Goal: Task Accomplishment & Management: Use online tool/utility

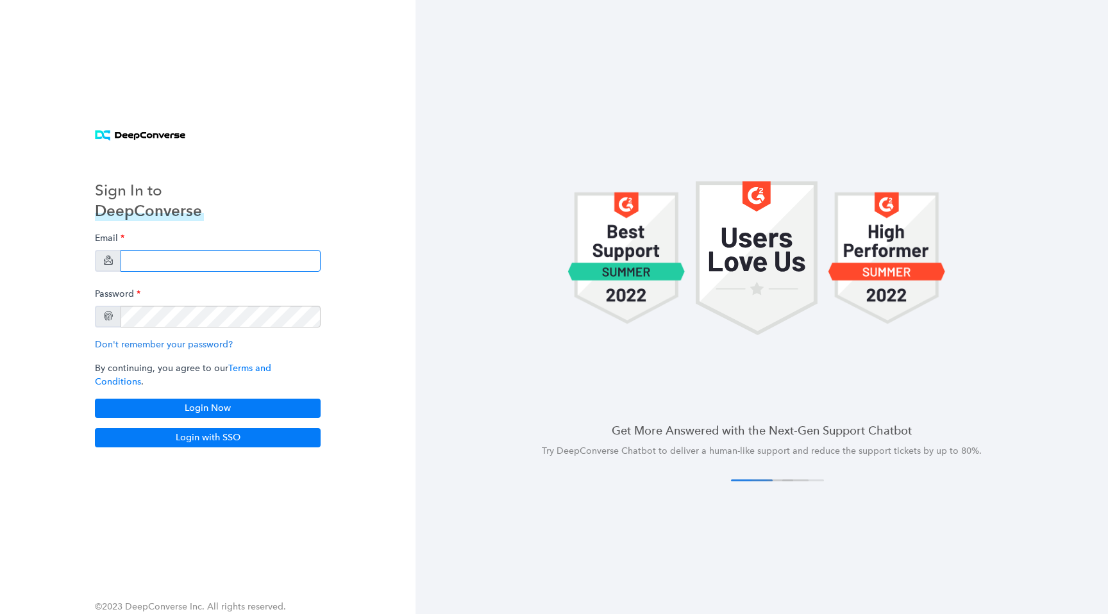
click at [208, 270] on input "email" at bounding box center [221, 261] width 200 height 22
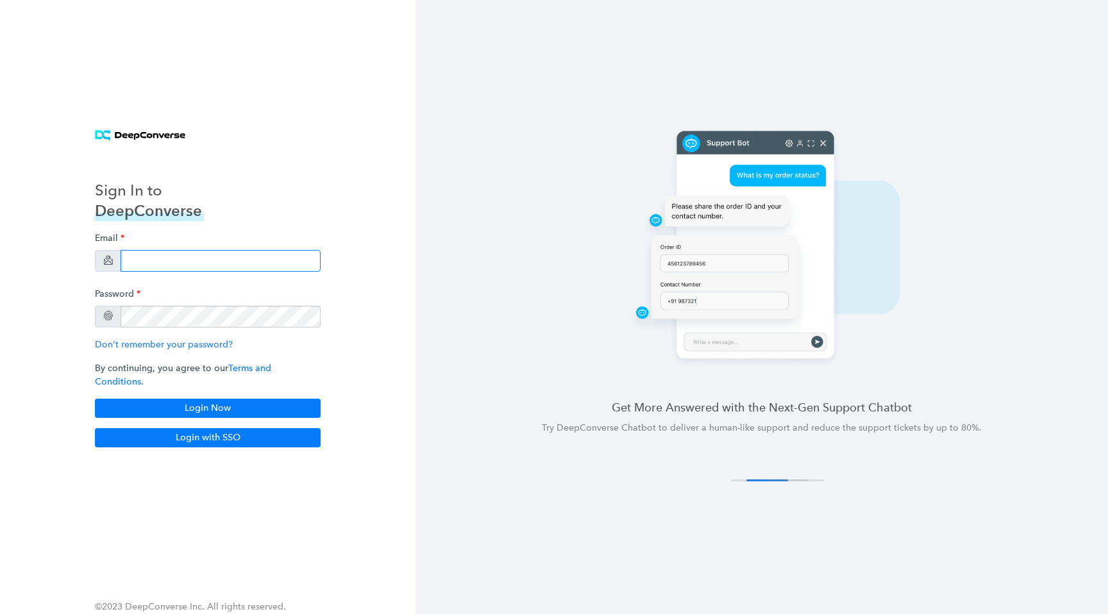
type input "[EMAIL_ADDRESS][DOMAIN_NAME]"
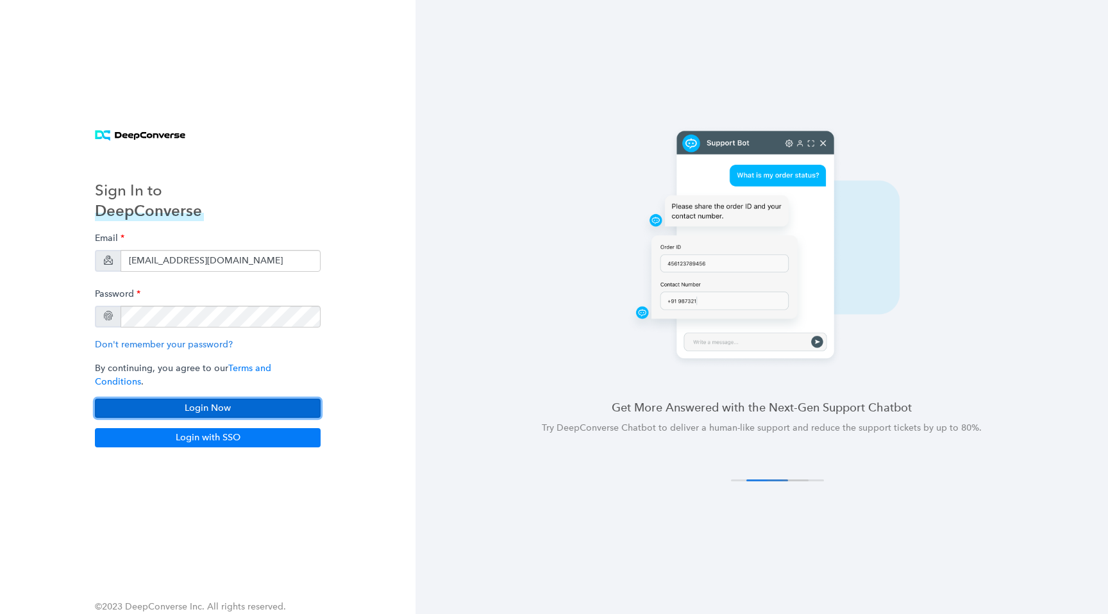
click at [251, 410] on button "Login Now" at bounding box center [208, 408] width 226 height 19
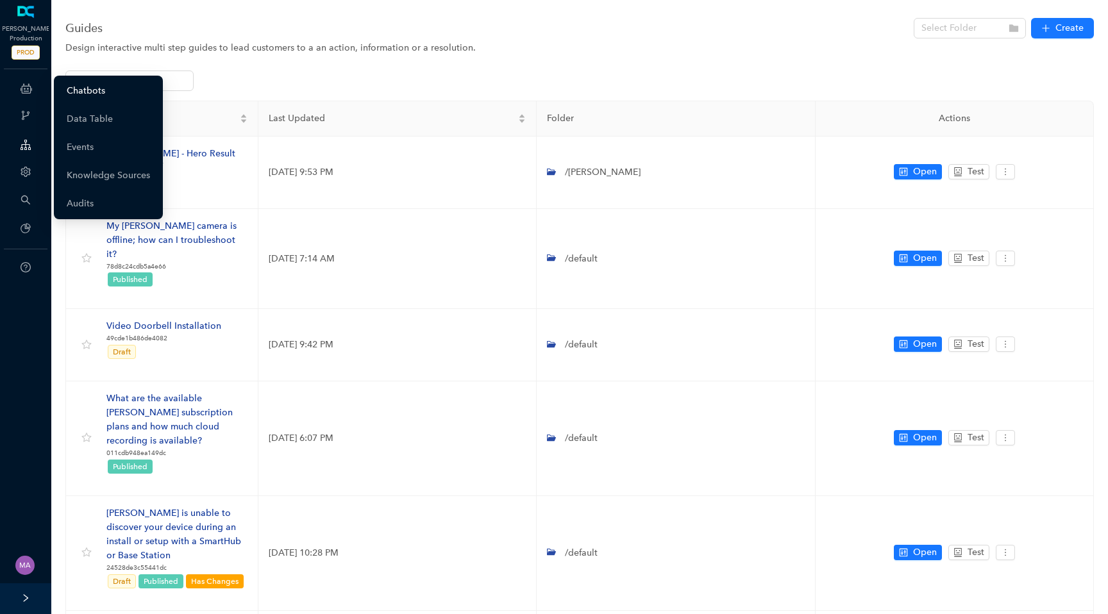
click at [74, 103] on link "Chatbots" at bounding box center [86, 91] width 38 height 26
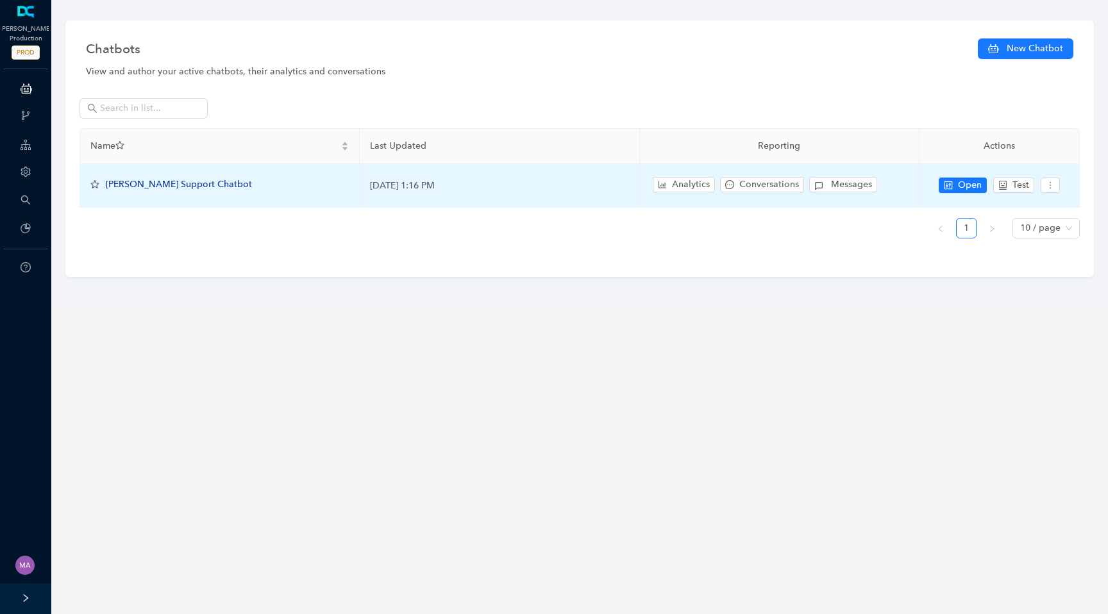
click at [170, 189] on span "[PERSON_NAME] Support Chatbot" at bounding box center [179, 184] width 146 height 11
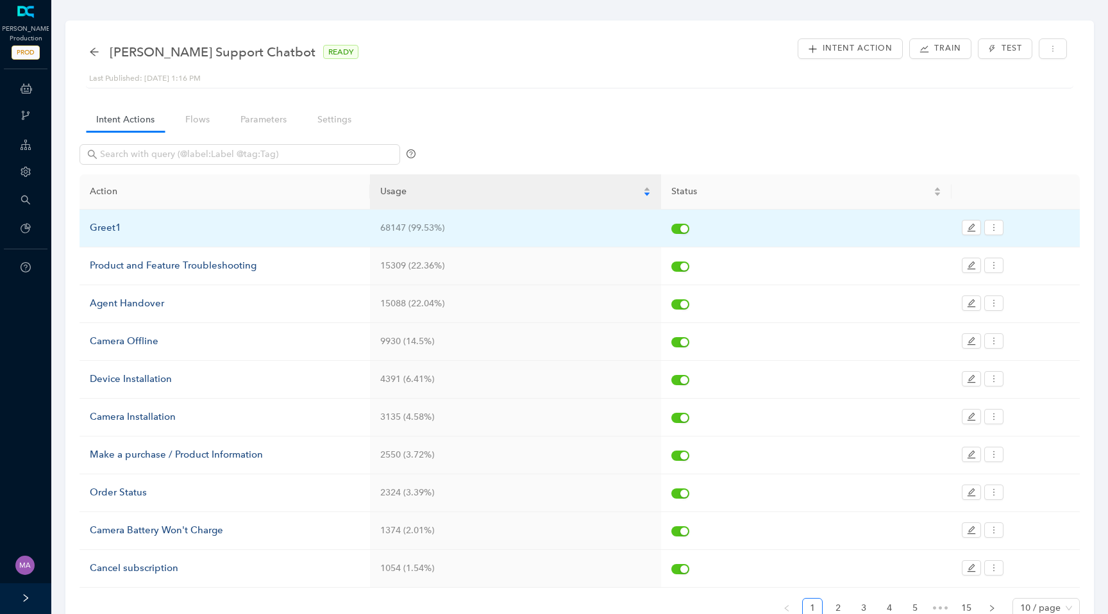
click at [114, 230] on div "Greet1" at bounding box center [225, 228] width 270 height 15
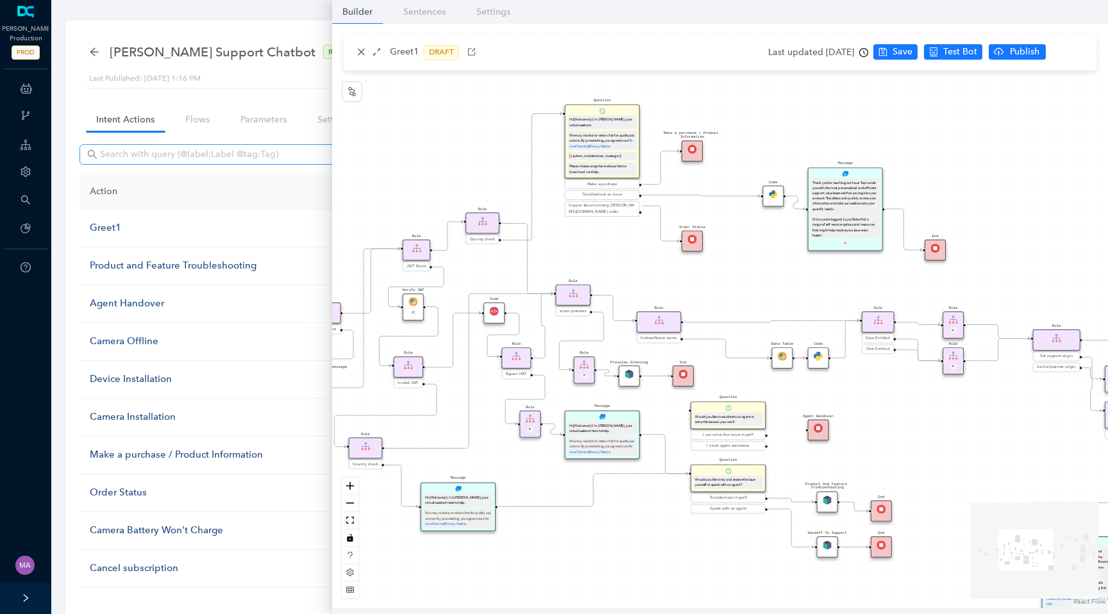
drag, startPoint x: 494, startPoint y: 230, endPoint x: 312, endPoint y: 153, distance: 198.6
click at [312, 153] on body "[PERSON_NAME] Production PROD ChatBots & Ticket Automations Webhooks Guide Acco…" at bounding box center [554, 307] width 1108 height 614
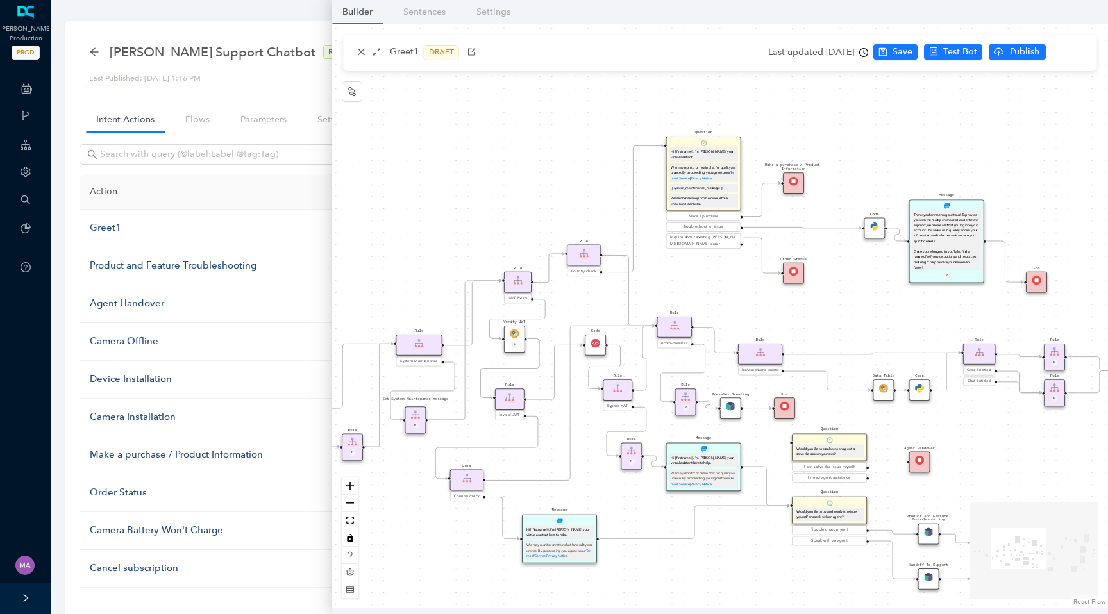
drag, startPoint x: 809, startPoint y: 136, endPoint x: 911, endPoint y: 168, distance: 106.9
click at [911, 168] on div "End End Handoff To Support Product And Feature Troubleshooting Question Would y…" at bounding box center [720, 316] width 776 height 585
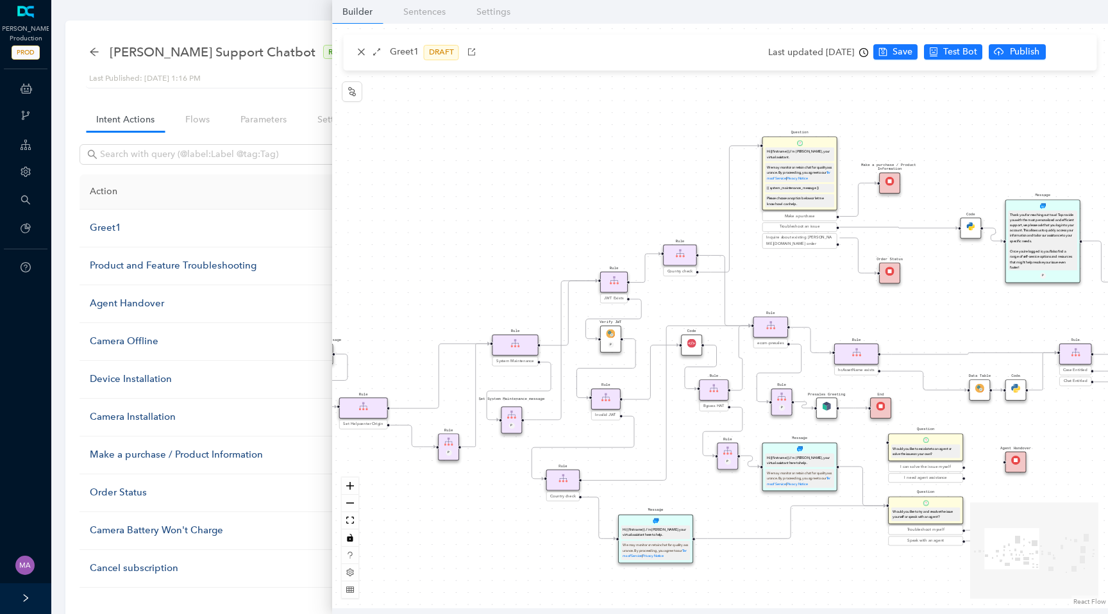
drag, startPoint x: 511, startPoint y: 174, endPoint x: 606, endPoint y: 174, distance: 94.9
click at [607, 174] on div "End End Handoff To Support Product And Feature Troubleshooting Question Would y…" at bounding box center [720, 316] width 776 height 585
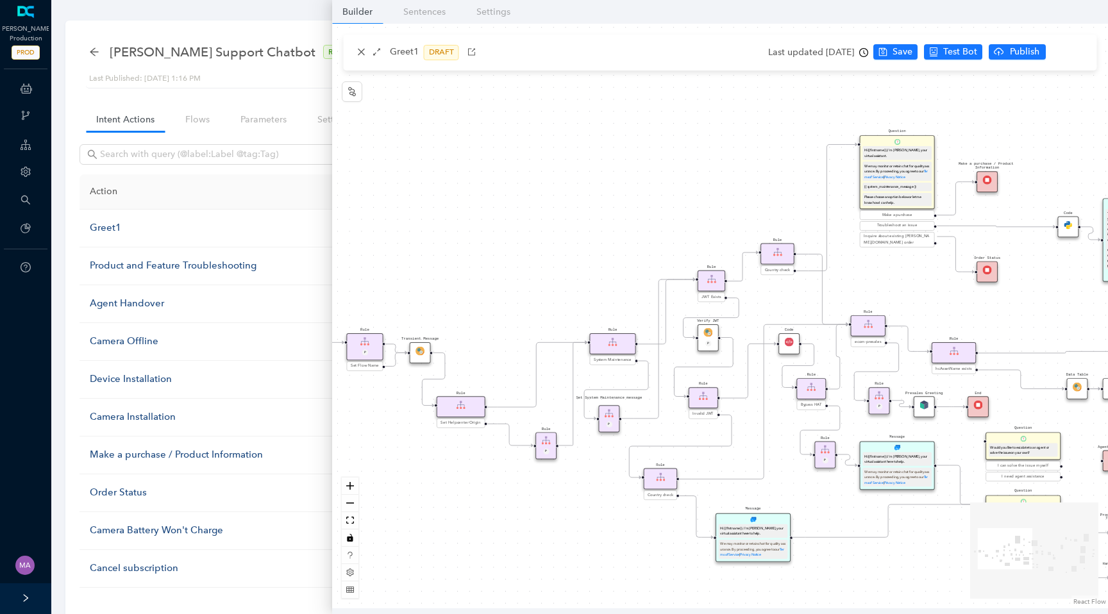
drag, startPoint x: 503, startPoint y: 249, endPoint x: 595, endPoint y: 248, distance: 91.7
click at [595, 248] on div "End End Handoff To Support Product And Feature Troubleshooting Question Would y…" at bounding box center [720, 316] width 776 height 585
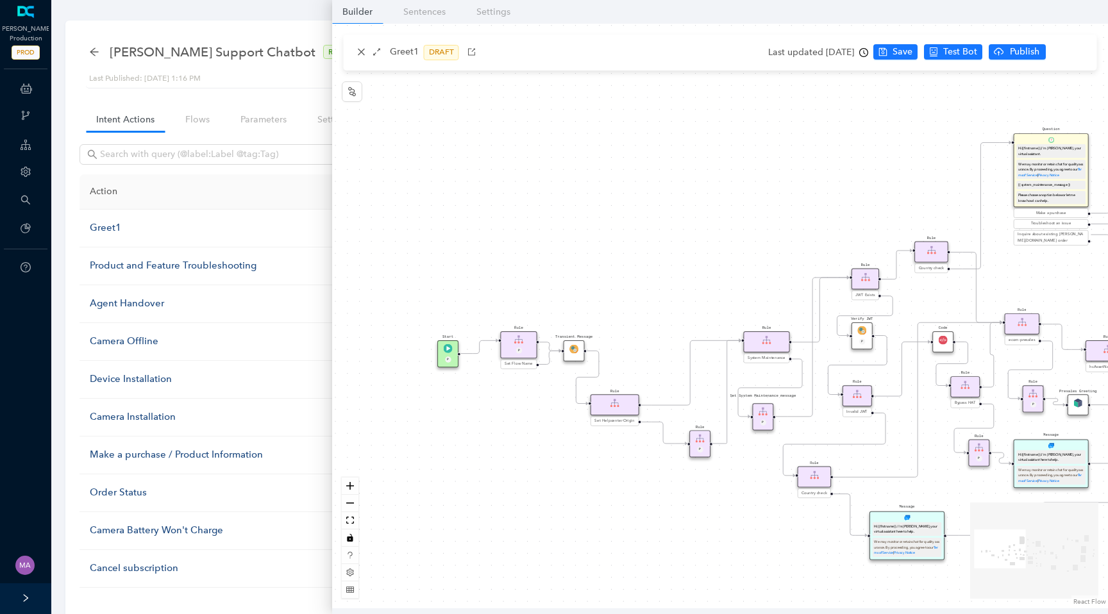
drag, startPoint x: 595, startPoint y: 248, endPoint x: 748, endPoint y: 245, distance: 153.3
click at [748, 245] on div "End End Handoff To Support Product And Feature Troubleshooting Question Would y…" at bounding box center [720, 316] width 776 height 585
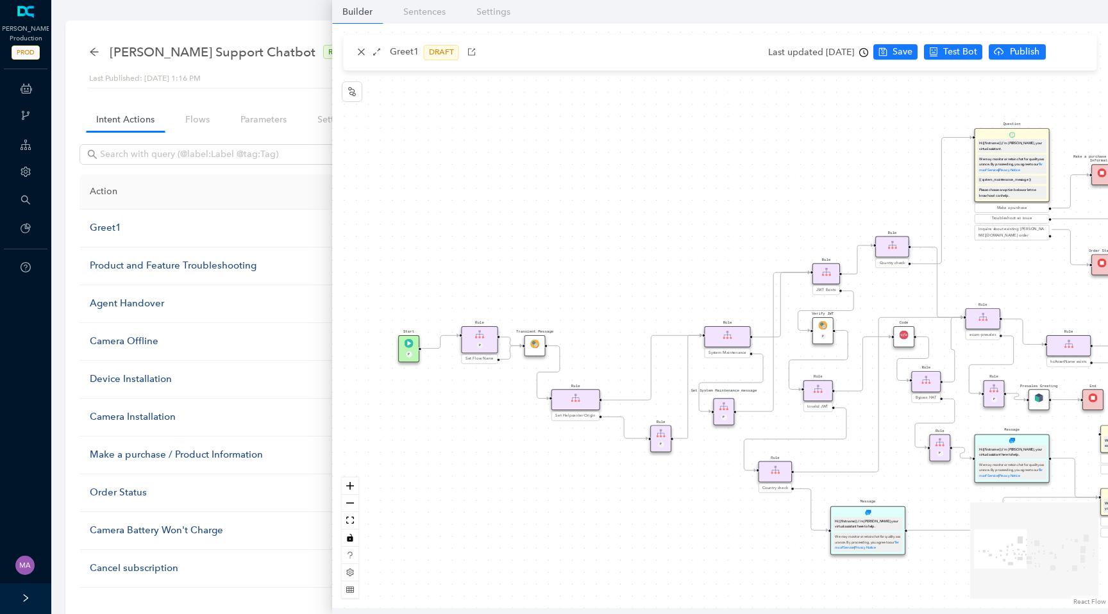
drag, startPoint x: 745, startPoint y: 200, endPoint x: 706, endPoint y: 196, distance: 39.3
click at [706, 196] on div "End End Handoff To Support Product And Feature Troubleshooting Question Would y…" at bounding box center [720, 316] width 776 height 585
click at [868, 56] on icon "clock-circle" at bounding box center [863, 52] width 9 height 9
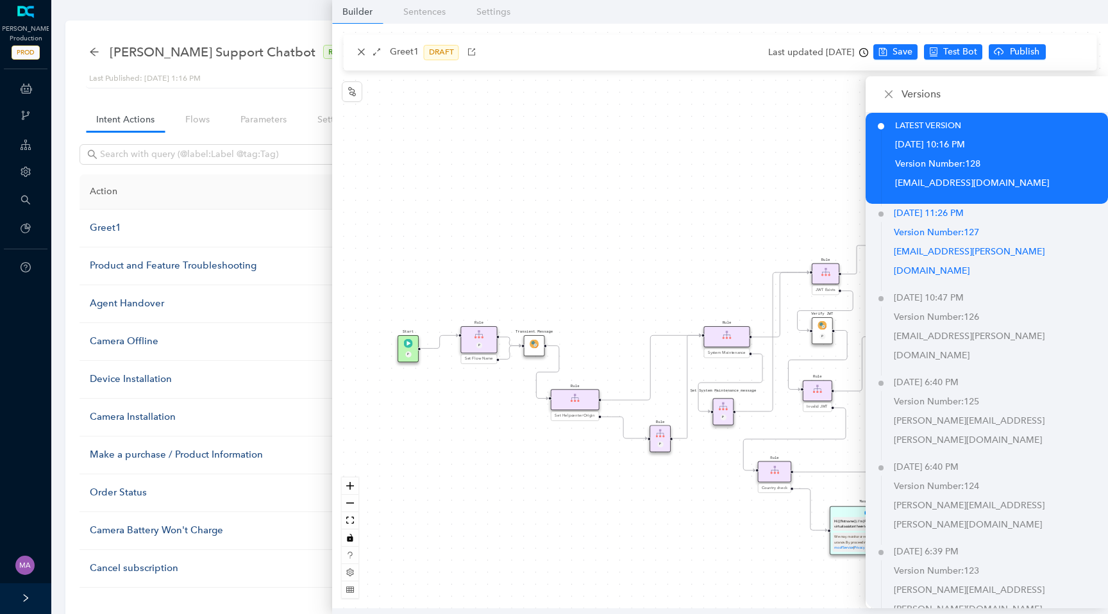
click at [936, 235] on p "Version Number: 127" at bounding box center [1001, 232] width 214 height 19
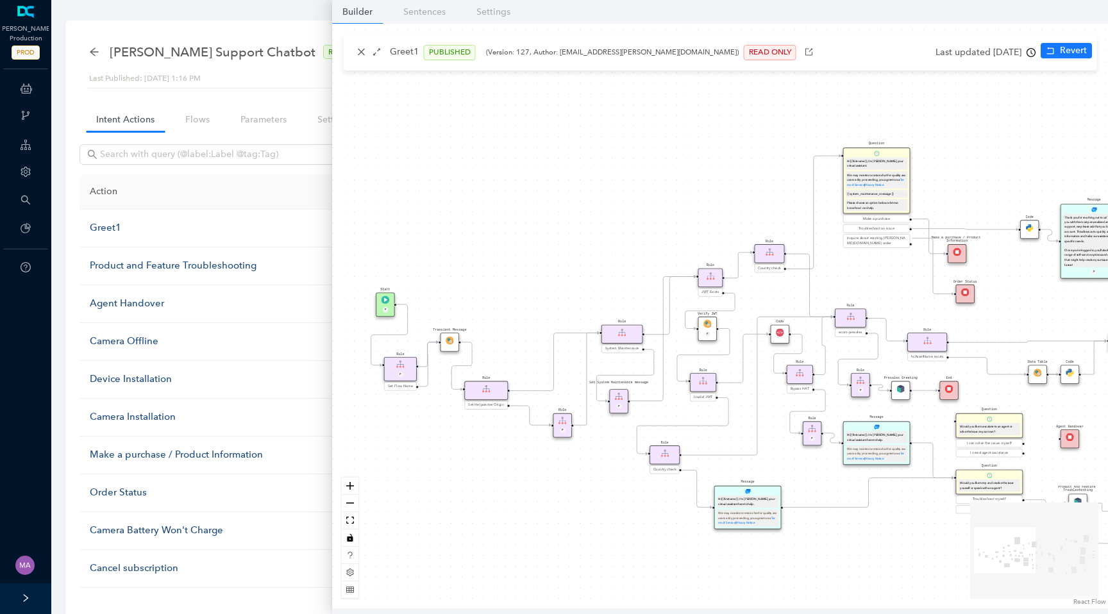
drag, startPoint x: 424, startPoint y: 242, endPoint x: 493, endPoint y: 215, distance: 74.3
click at [494, 215] on div "End End Handoff To Support Product And Feature Troubleshooting Question Would y…" at bounding box center [720, 316] width 776 height 585
click at [362, 55] on icon "close" at bounding box center [361, 51] width 9 height 9
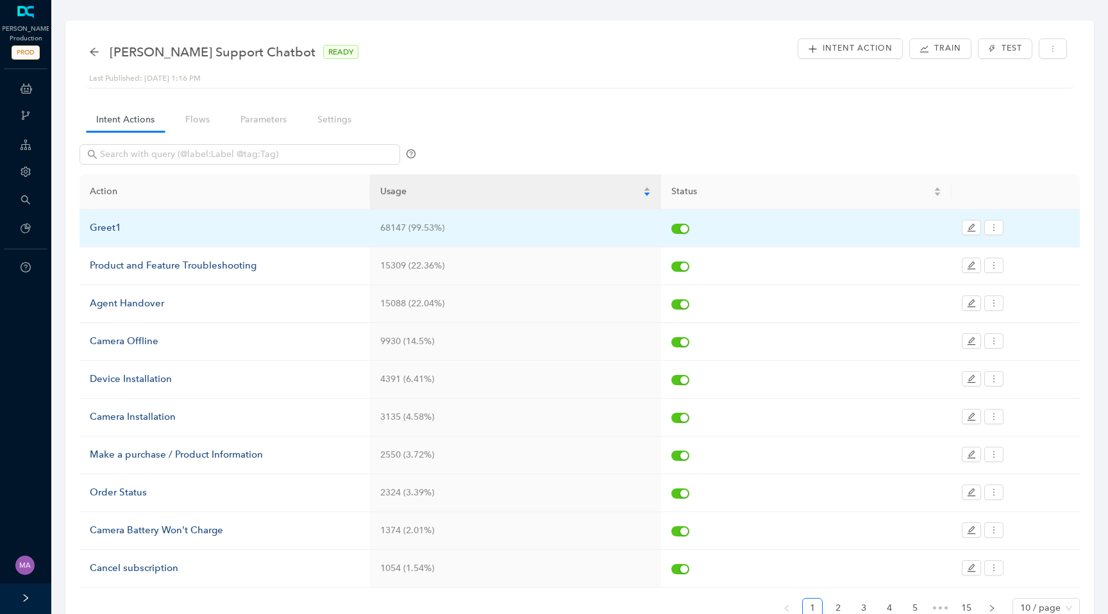
click at [109, 231] on div "Greet1" at bounding box center [225, 228] width 270 height 15
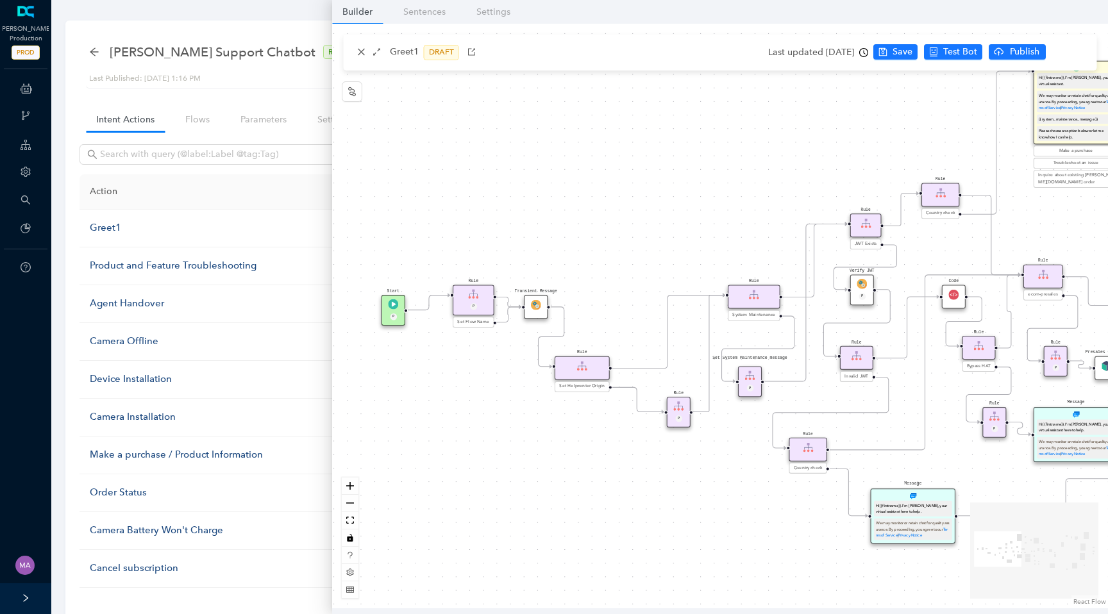
drag, startPoint x: 407, startPoint y: 286, endPoint x: 516, endPoint y: 262, distance: 111.6
click at [516, 262] on div "End End Handoff To Support Product And Feature Troubleshooting Question Would y…" at bounding box center [720, 316] width 776 height 585
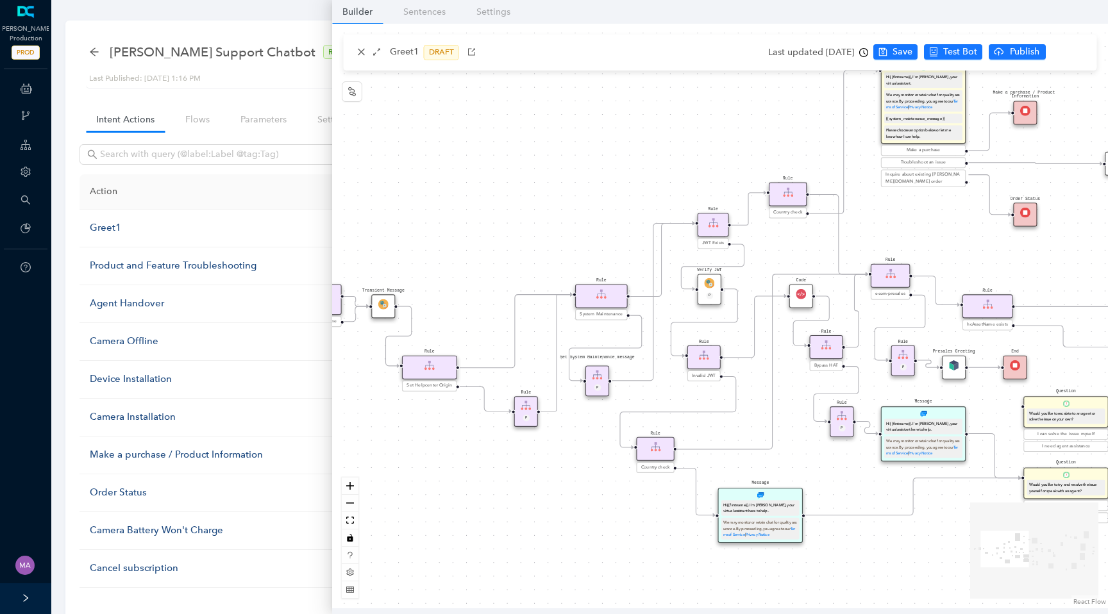
drag, startPoint x: 636, startPoint y: 290, endPoint x: 473, endPoint y: 289, distance: 163.6
click at [473, 289] on div "End End Handoff To Support Product And Feature Troubleshooting Question Would y…" at bounding box center [720, 316] width 776 height 585
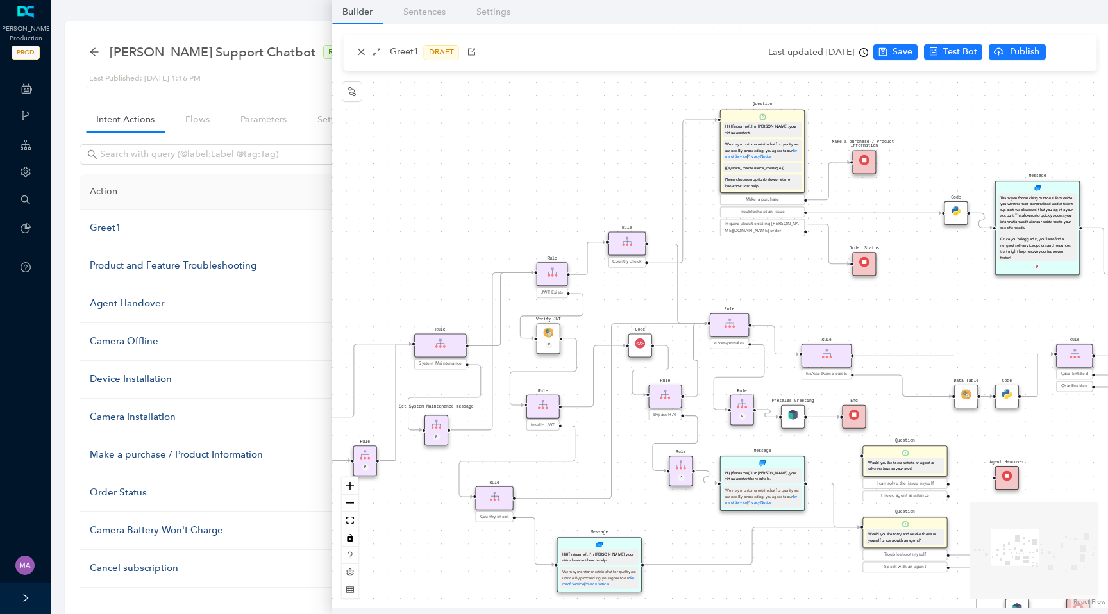
drag, startPoint x: 589, startPoint y: 201, endPoint x: 416, endPoint y: 261, distance: 183.4
click at [415, 261] on div "End End Handoff To Support Product And Feature Troubleshooting Question Would y…" at bounding box center [720, 316] width 776 height 585
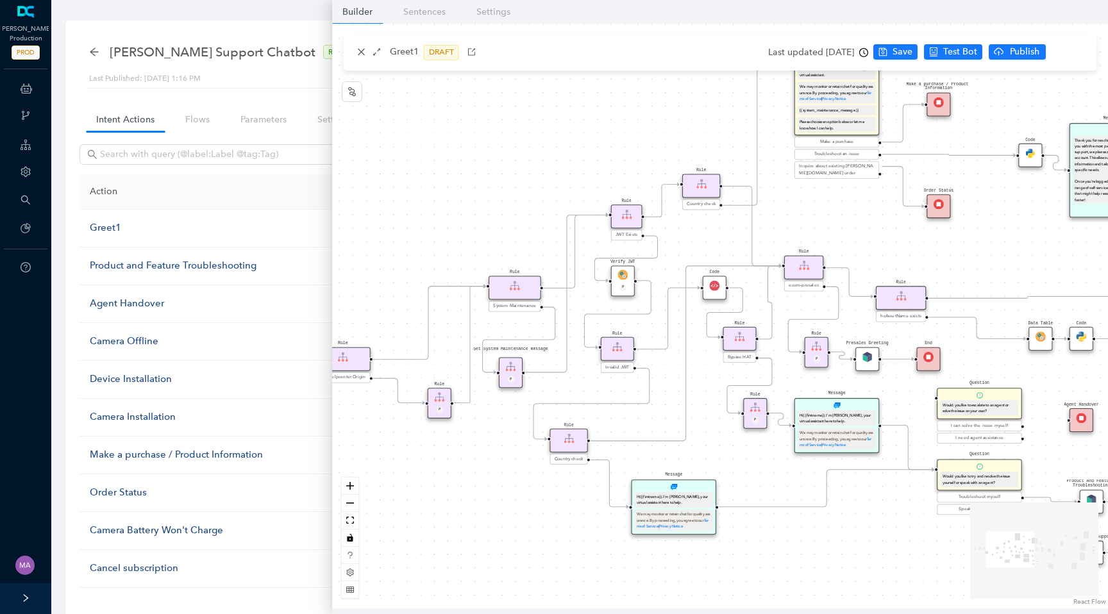
drag, startPoint x: 465, startPoint y: 257, endPoint x: 568, endPoint y: 188, distance: 123.5
click at [568, 188] on div "End End Handoff To Support Product And Feature Troubleshooting Question Would y…" at bounding box center [720, 316] width 776 height 585
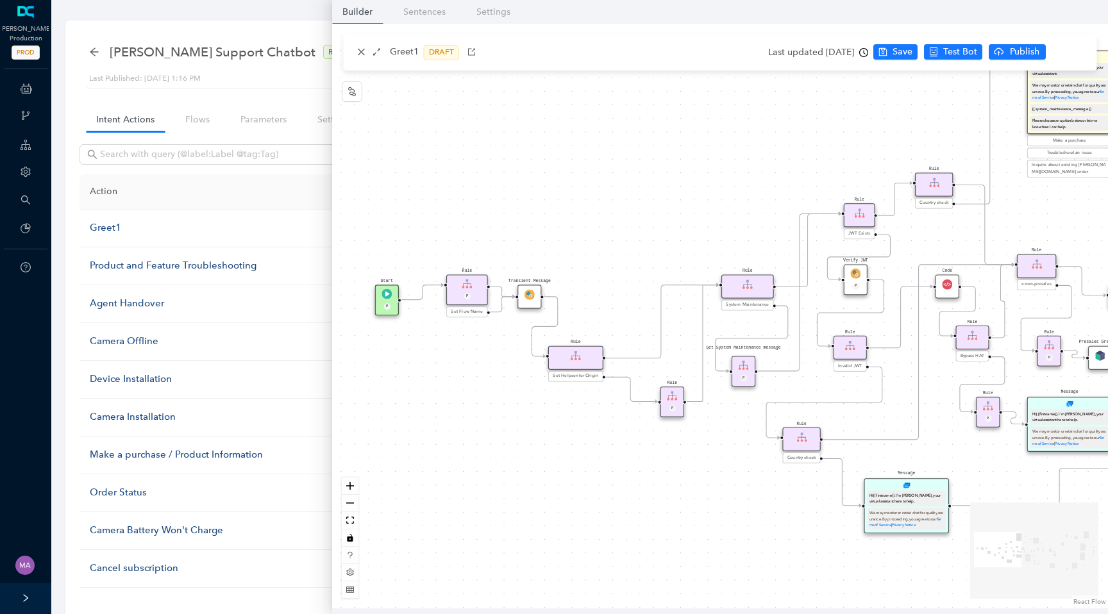
drag, startPoint x: 468, startPoint y: 207, endPoint x: 697, endPoint y: 205, distance: 229.0
click at [697, 205] on div "End End Handoff To Support Product And Feature Troubleshooting Question Would y…" at bounding box center [720, 316] width 776 height 585
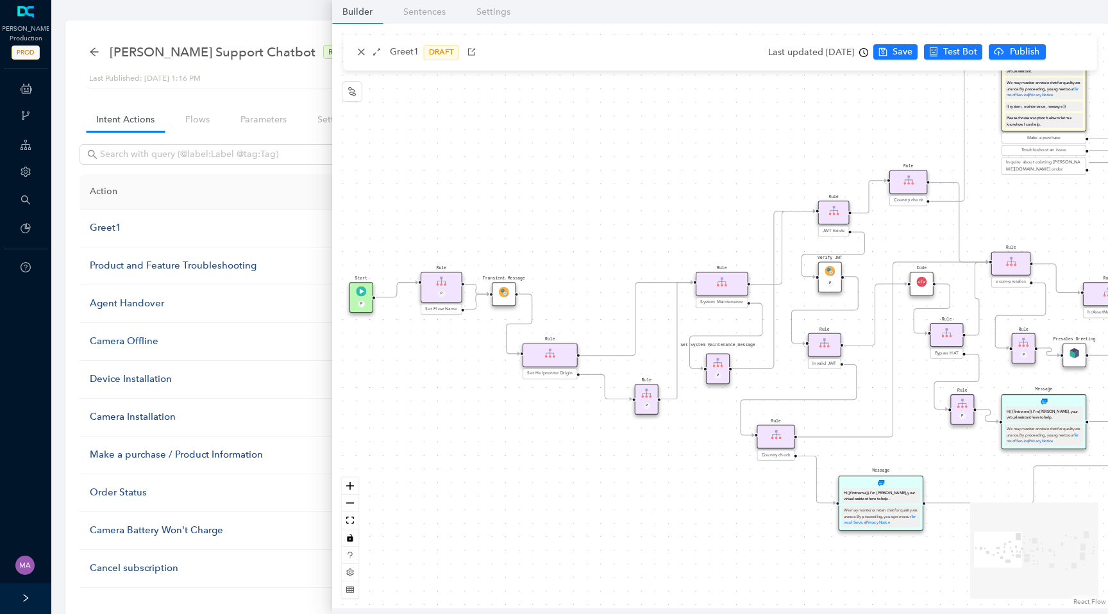
drag, startPoint x: 625, startPoint y: 264, endPoint x: 519, endPoint y: 253, distance: 107.1
click at [519, 253] on div "End End Handoff To Support Product And Feature Troubleshooting Question Would y…" at bounding box center [720, 316] width 776 height 585
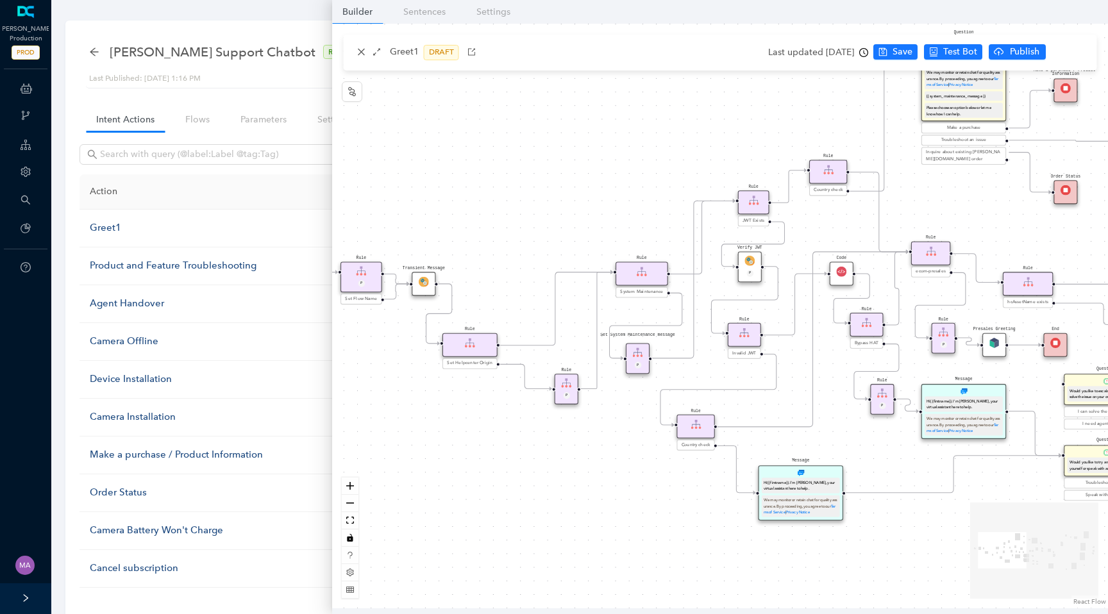
click at [419, 286] on img at bounding box center [424, 282] width 10 height 10
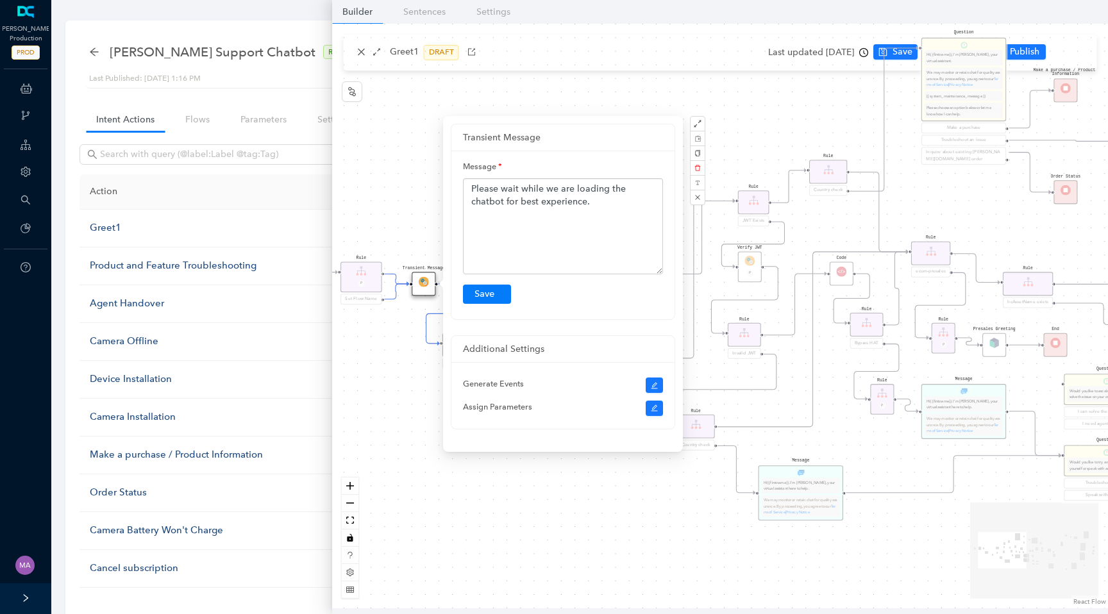
click at [403, 197] on div "End End Handoff To Support Product And Feature Troubleshooting Question Would y…" at bounding box center [720, 316] width 776 height 585
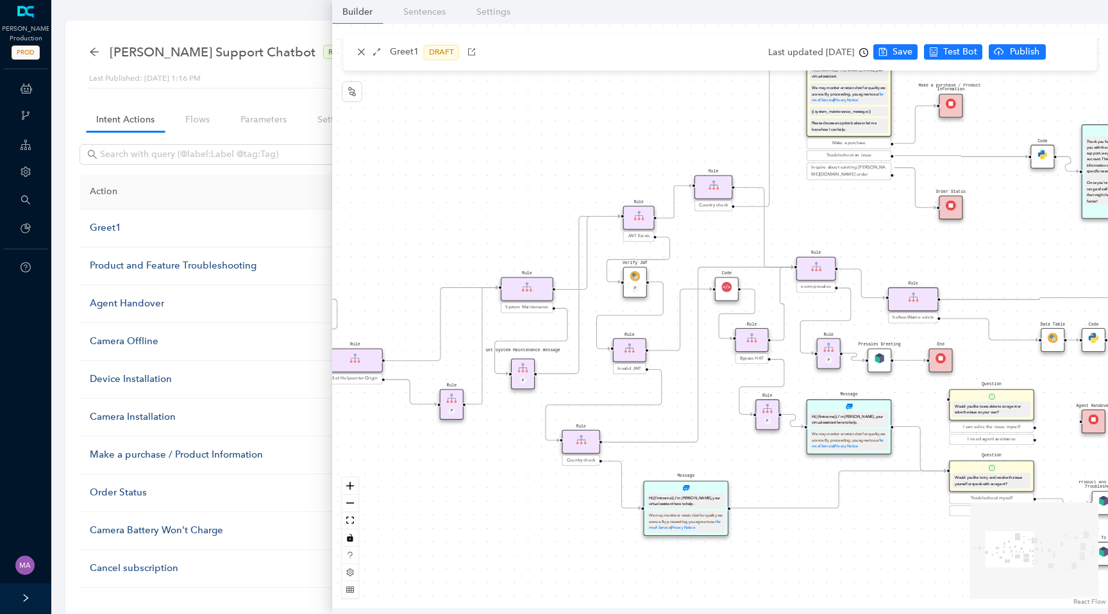
drag, startPoint x: 673, startPoint y: 142, endPoint x: 558, endPoint y: 157, distance: 115.8
click at [558, 157] on div "End End Handoff To Support Product And Feature Troubleshooting Question Would y…" at bounding box center [720, 316] width 776 height 585
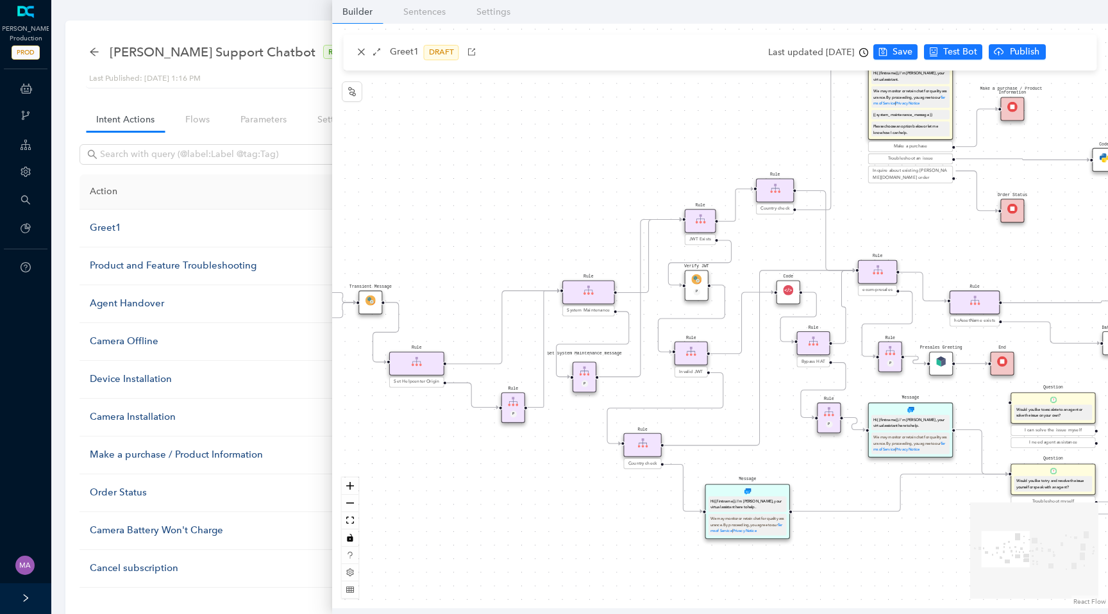
drag, startPoint x: 462, startPoint y: 350, endPoint x: 524, endPoint y: 353, distance: 61.7
click at [524, 353] on div "End End Handoff To Support Product And Feature Troubleshooting Question Would y…" at bounding box center [720, 316] width 776 height 585
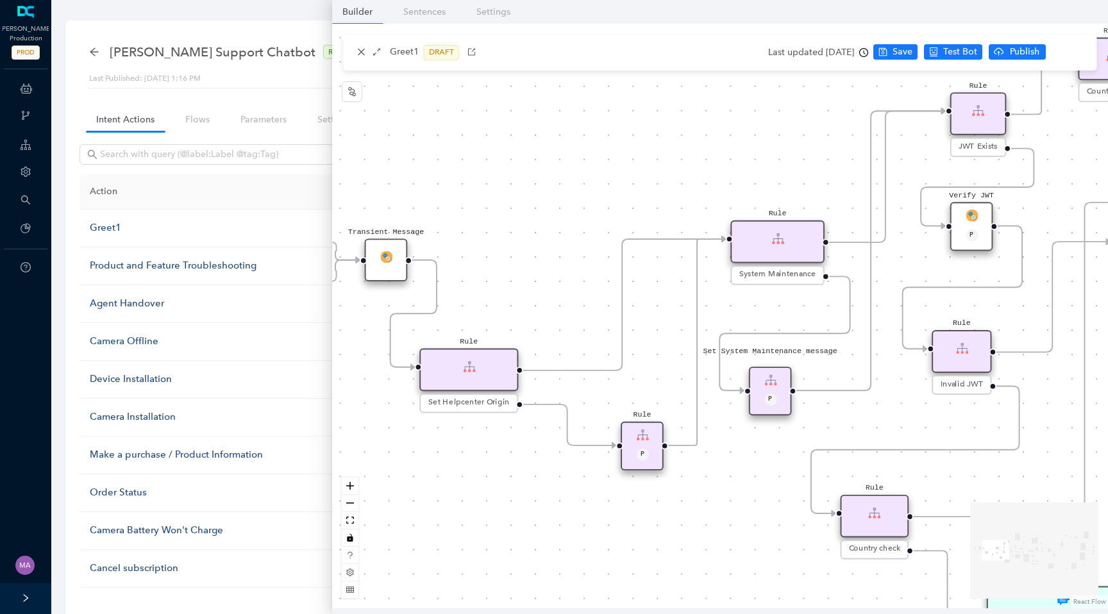
drag, startPoint x: 518, startPoint y: 356, endPoint x: 650, endPoint y: 354, distance: 131.5
click at [650, 355] on div "End End Handoff To Support Product And Feature Troubleshooting Question Would y…" at bounding box center [720, 316] width 776 height 585
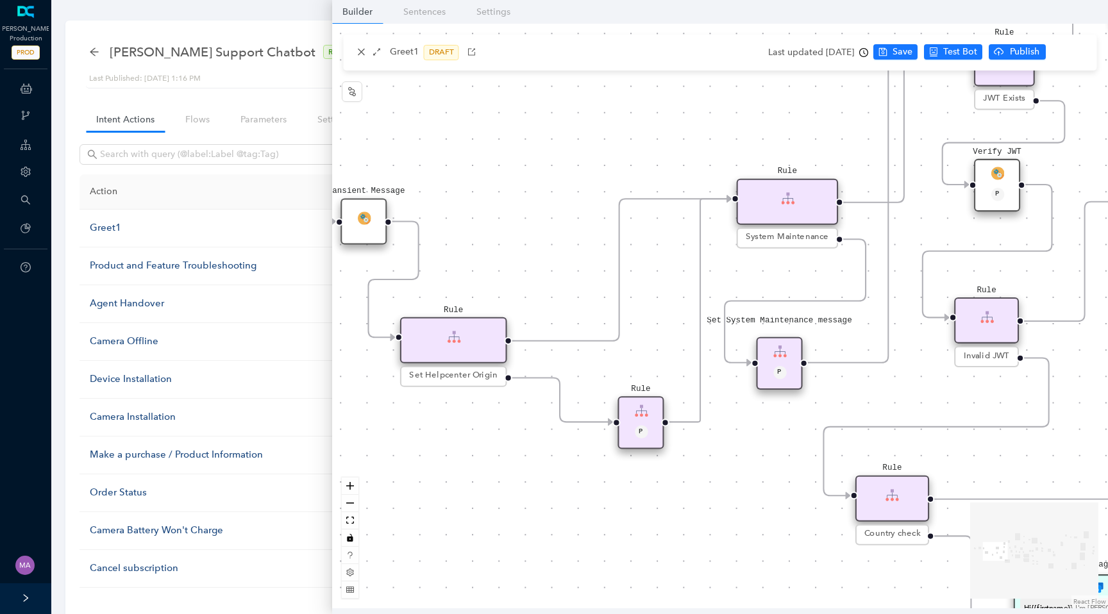
drag, startPoint x: 648, startPoint y: 366, endPoint x: 648, endPoint y: 327, distance: 38.5
click at [648, 327] on div "End End Handoff To Support Product And Feature Troubleshooting Question Would y…" at bounding box center [720, 316] width 776 height 585
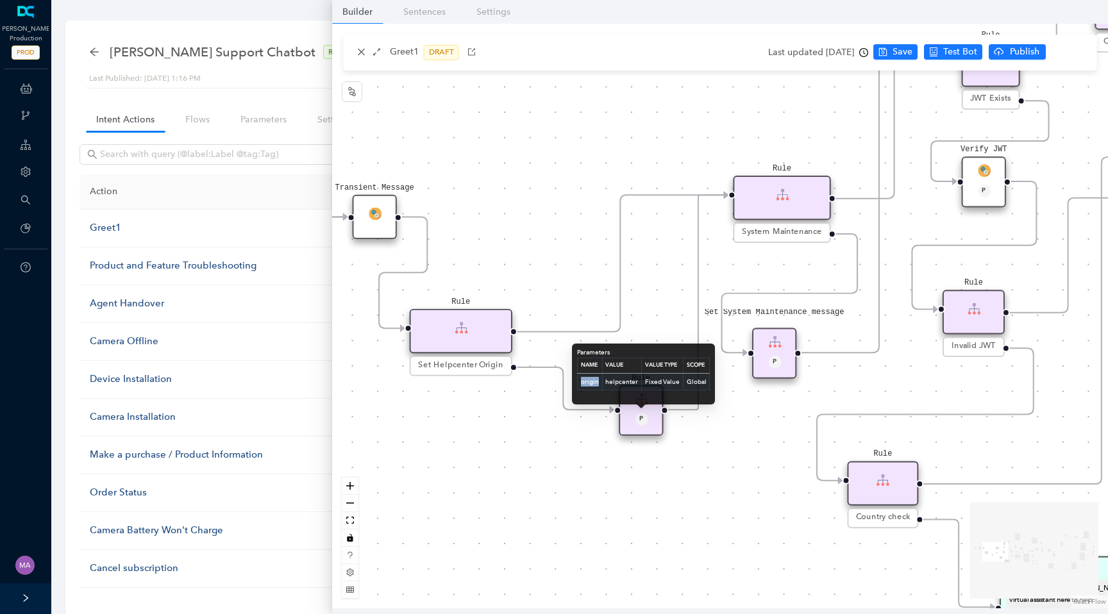
drag, startPoint x: 578, startPoint y: 384, endPoint x: 596, endPoint y: 384, distance: 18.6
click at [596, 384] on td "origin" at bounding box center [590, 382] width 25 height 17
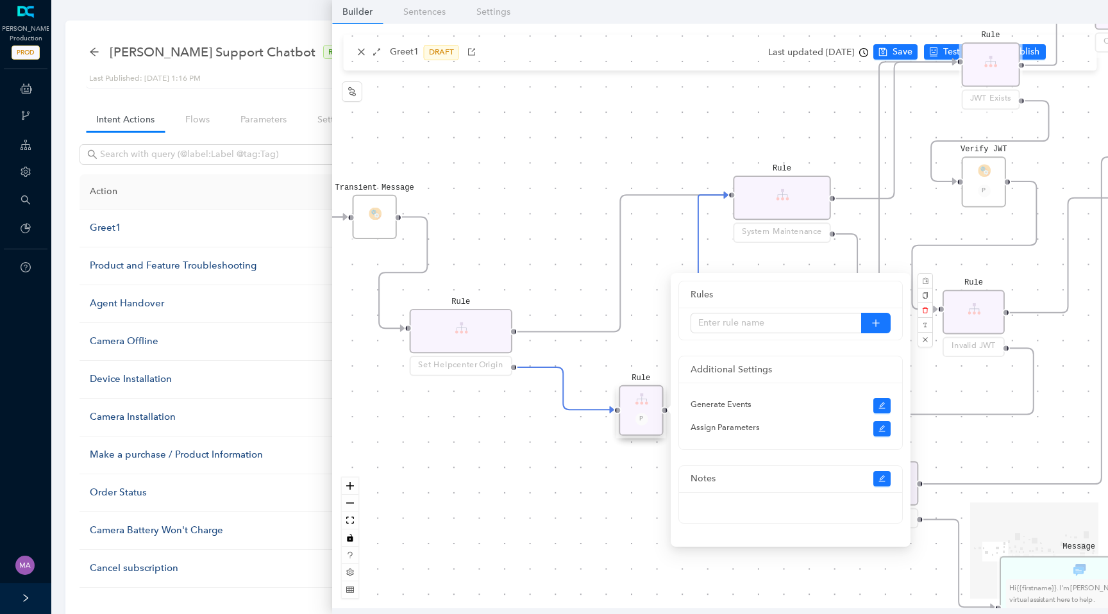
click at [576, 455] on div "End End Handoff To Support Product And Feature Troubleshooting Question Would y…" at bounding box center [720, 316] width 776 height 585
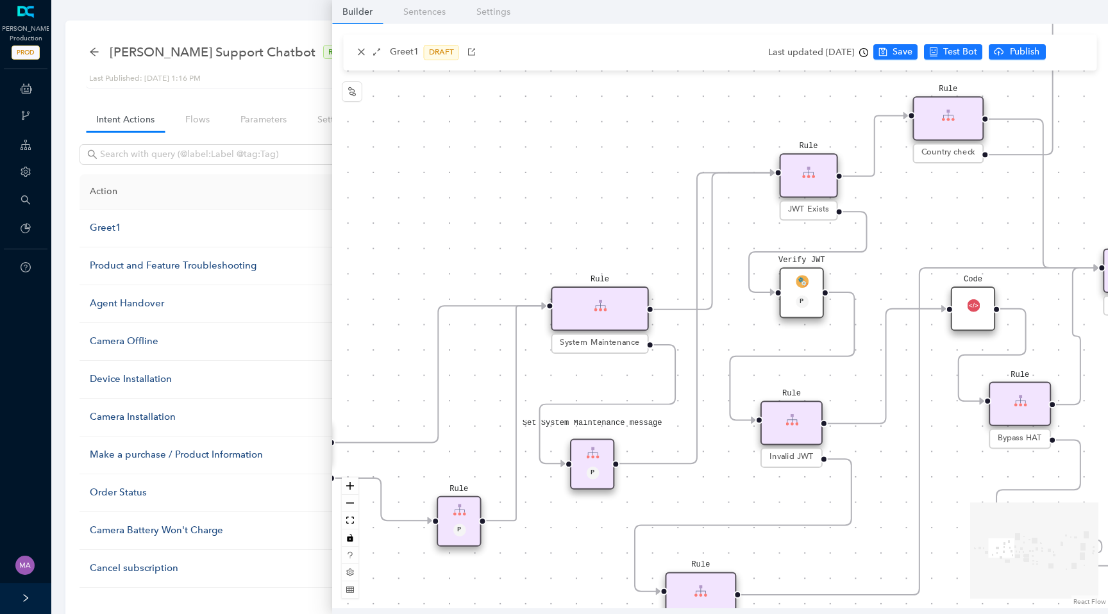
drag, startPoint x: 681, startPoint y: 141, endPoint x: 500, endPoint y: 249, distance: 210.9
click at [499, 250] on div "End End Handoff To Support Product And Feature Troubleshooting Question Would y…" at bounding box center [720, 316] width 776 height 585
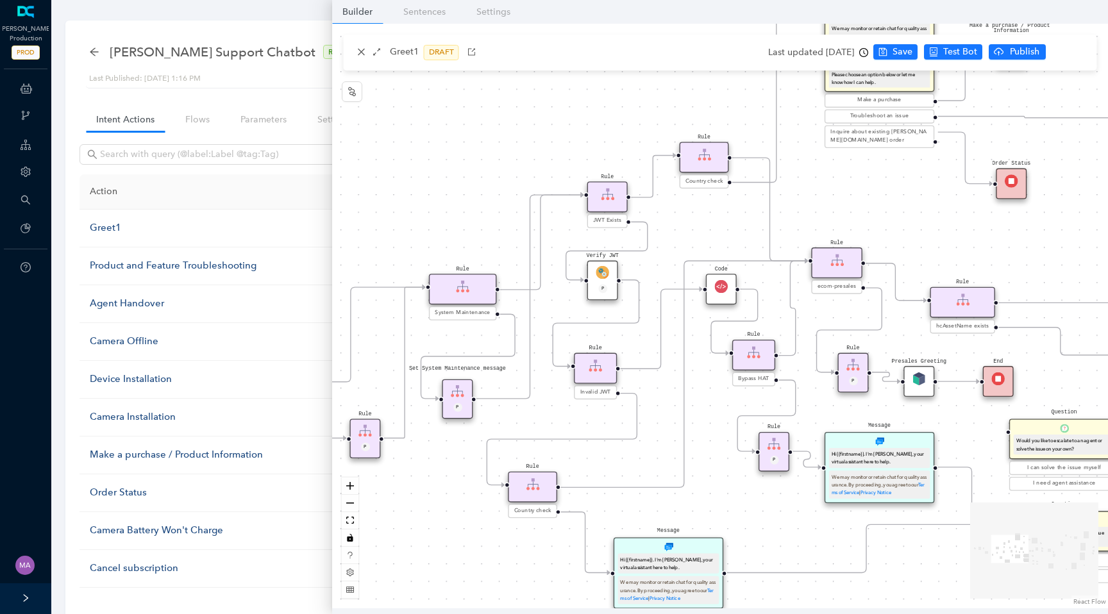
drag, startPoint x: 502, startPoint y: 144, endPoint x: 443, endPoint y: 144, distance: 59.6
click at [442, 144] on div "End End Handoff To Support Product And Feature Troubleshooting Question Would y…" at bounding box center [720, 316] width 776 height 585
drag, startPoint x: 465, startPoint y: 291, endPoint x: 437, endPoint y: 257, distance: 44.2
click at [437, 256] on div "Rule" at bounding box center [438, 249] width 68 height 31
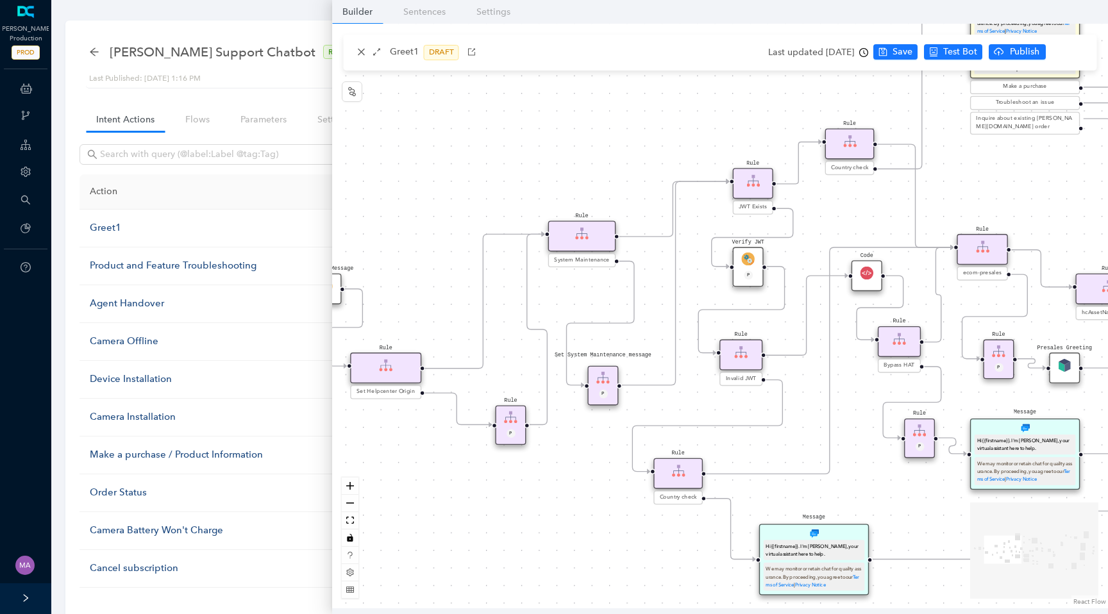
drag, startPoint x: 462, startPoint y: 189, endPoint x: 606, endPoint y: 175, distance: 144.4
click at [606, 175] on div "End End Handoff To Support Product And Feature Troubleshooting Question Would y…" at bounding box center [720, 316] width 776 height 585
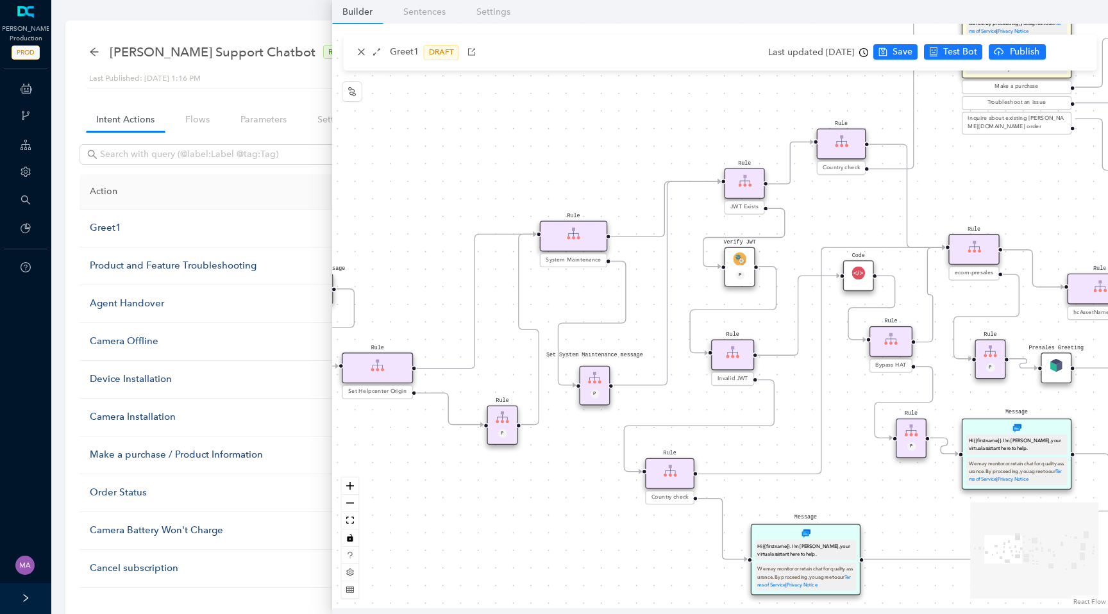
drag, startPoint x: 615, startPoint y: 179, endPoint x: 607, endPoint y: 180, distance: 7.7
click at [607, 180] on div "End End Handoff To Support Product And Feature Troubleshooting Question Would y…" at bounding box center [720, 316] width 776 height 585
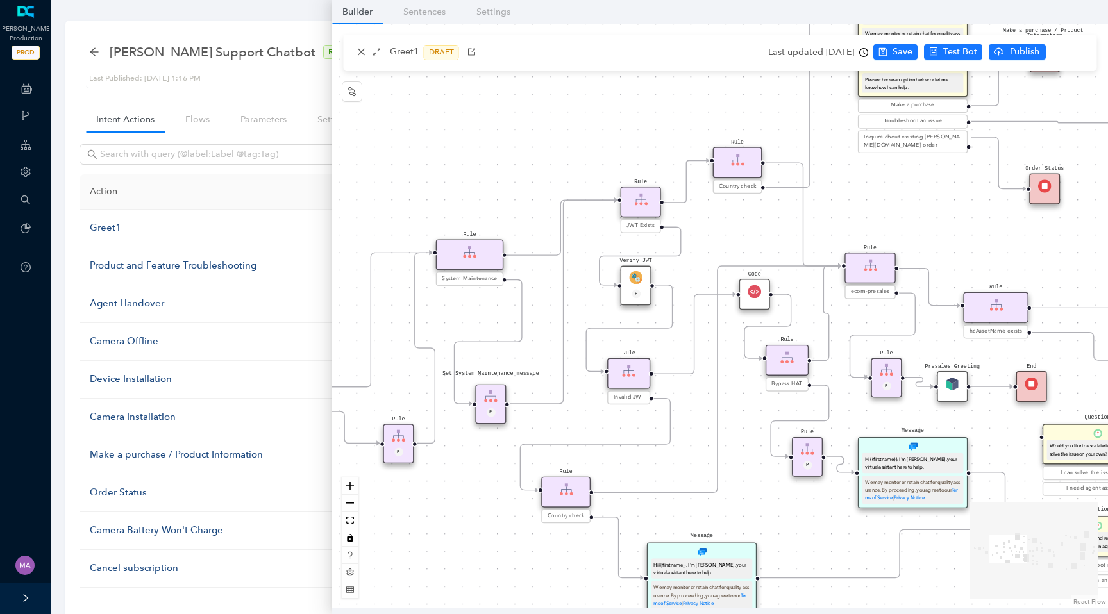
drag, startPoint x: 650, startPoint y: 160, endPoint x: 546, endPoint y: 178, distance: 105.6
click at [546, 178] on div "End End Handoff To Support Product And Feature Troubleshooting Question Would y…" at bounding box center [720, 316] width 776 height 585
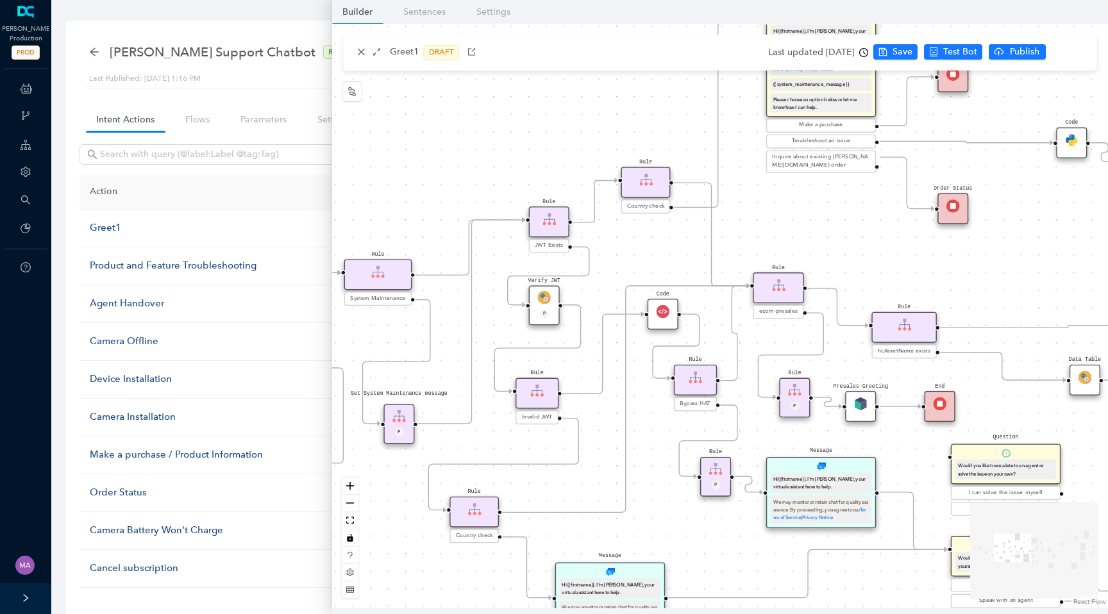
drag, startPoint x: 727, startPoint y: 215, endPoint x: 628, endPoint y: 238, distance: 102.1
click at [628, 238] on div "End End Handoff To Support Product And Feature Troubleshooting Question Would y…" at bounding box center [720, 316] width 776 height 585
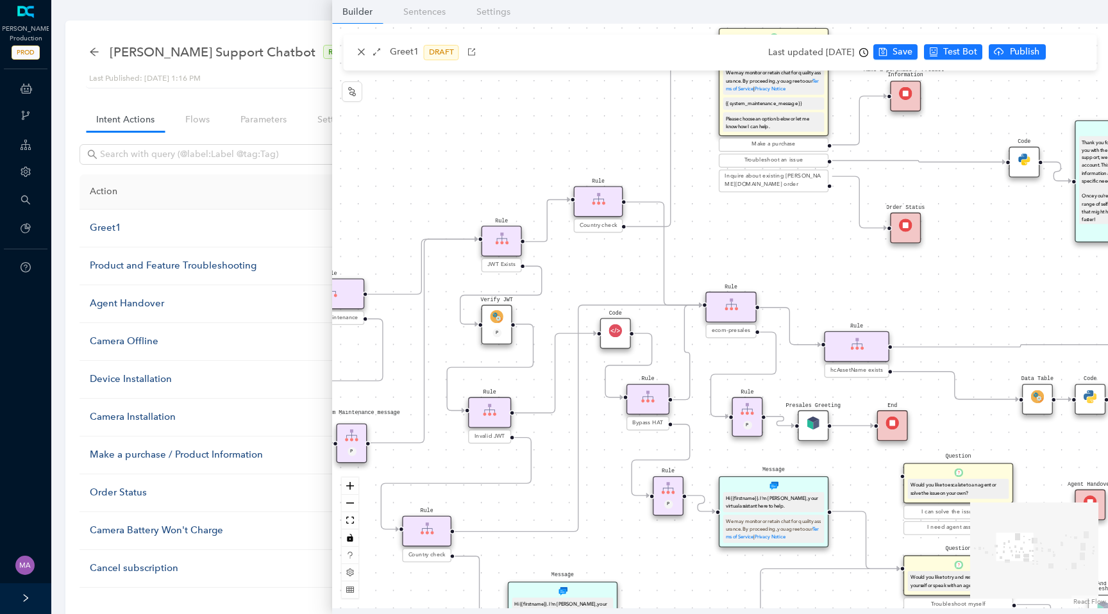
drag, startPoint x: 652, startPoint y: 229, endPoint x: 582, endPoint y: 263, distance: 77.2
click at [582, 263] on div "End End Handoff To Support Product And Feature Troubleshooting Question Would y…" at bounding box center [720, 316] width 776 height 585
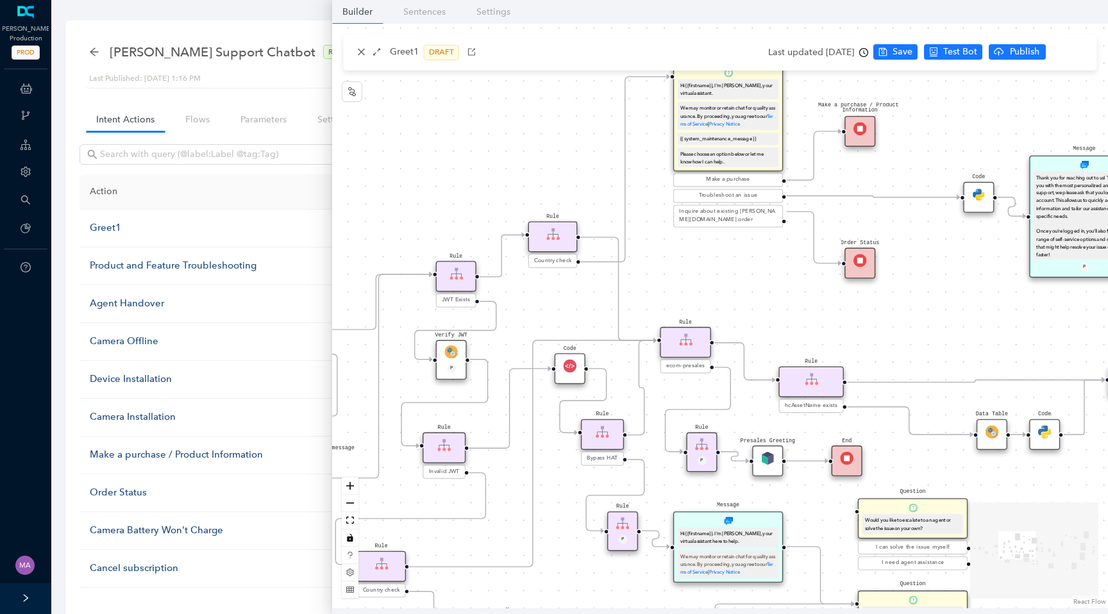
drag, startPoint x: 584, startPoint y: 271, endPoint x: 550, endPoint y: 308, distance: 49.9
click at [550, 308] on div "End End Handoff To Support Product And Feature Troubleshooting Question Would y…" at bounding box center [720, 316] width 776 height 585
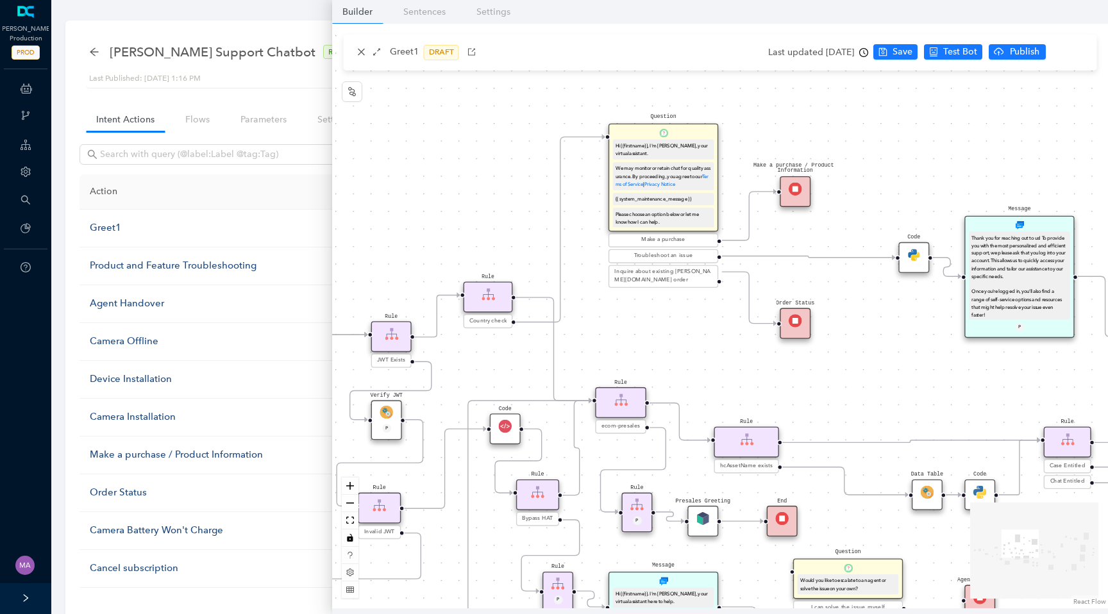
drag, startPoint x: 645, startPoint y: 267, endPoint x: 598, endPoint y: 308, distance: 61.8
click at [598, 308] on div "End End Handoff To Support Product And Feature Troubleshooting Question Would y…" at bounding box center [720, 316] width 776 height 585
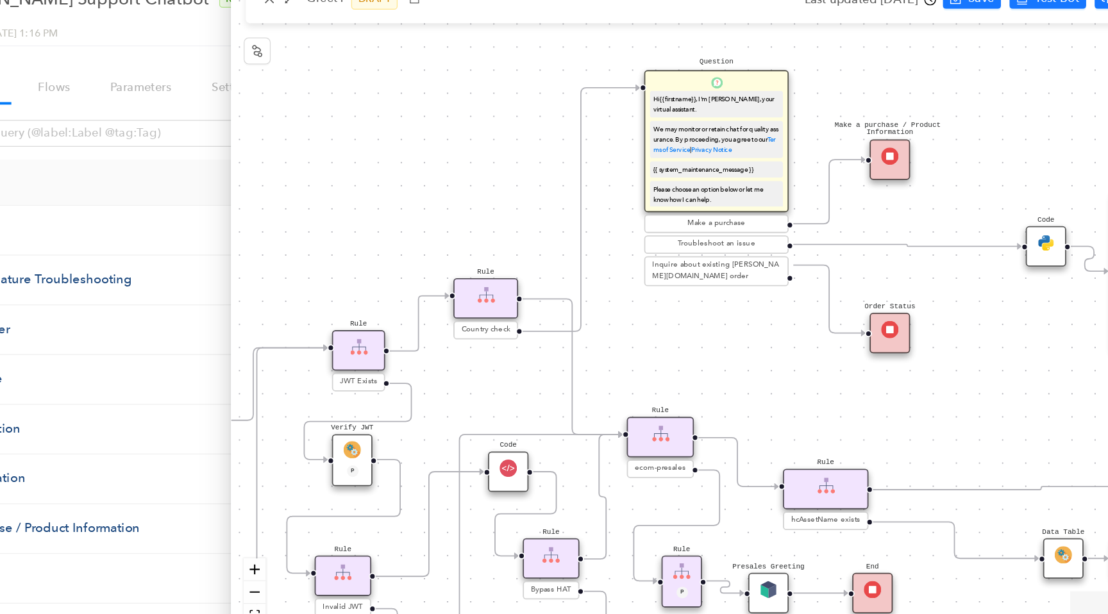
drag, startPoint x: 668, startPoint y: 323, endPoint x: 705, endPoint y: 304, distance: 41.9
click at [705, 304] on div "End End Handoff To Support Product And Feature Troubleshooting Question Would y…" at bounding box center [720, 316] width 776 height 585
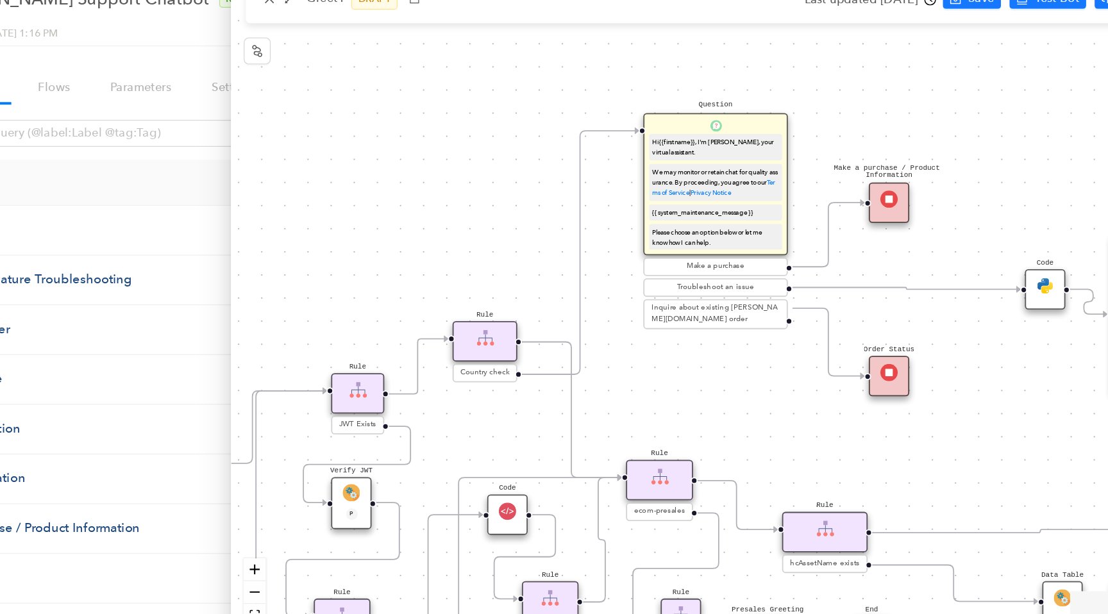
drag, startPoint x: 664, startPoint y: 298, endPoint x: 664, endPoint y: 332, distance: 34.0
click at [664, 332] on div "End End Handoff To Support Product And Feature Troubleshooting Question Would y…" at bounding box center [720, 316] width 776 height 585
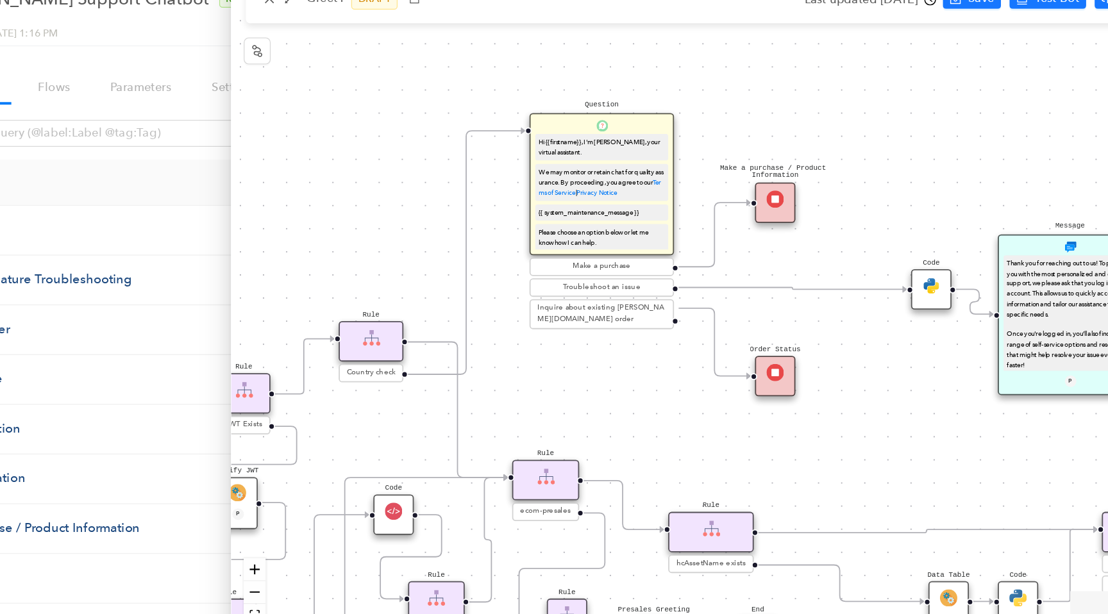
drag, startPoint x: 695, startPoint y: 356, endPoint x: 607, endPoint y: 356, distance: 87.9
click at [607, 356] on div "End End Handoff To Support Product And Feature Troubleshooting Question Would y…" at bounding box center [720, 316] width 776 height 585
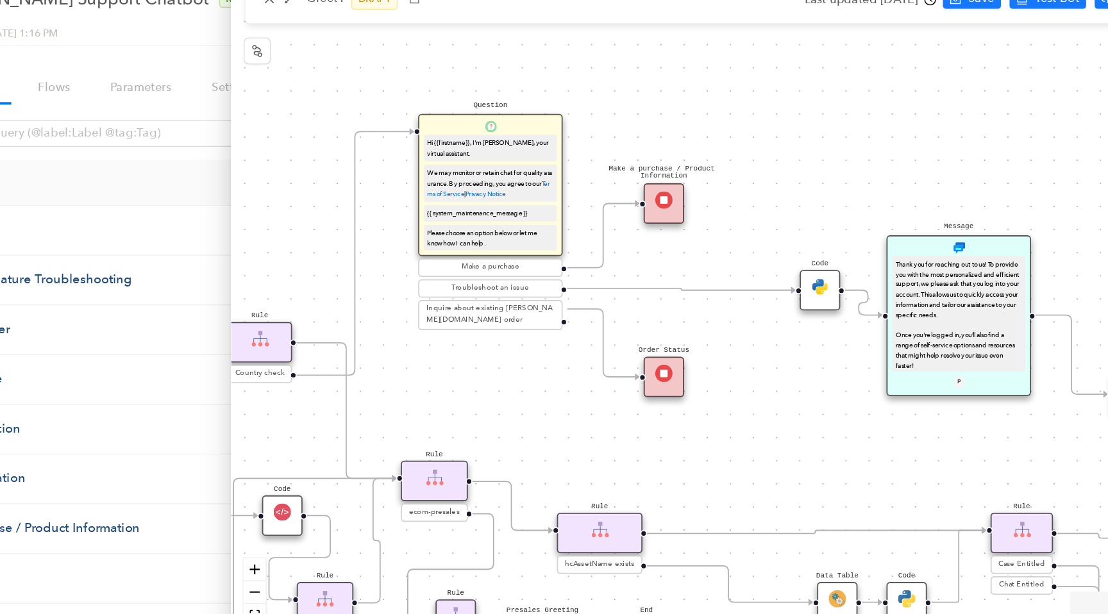
drag, startPoint x: 847, startPoint y: 340, endPoint x: 763, endPoint y: 340, distance: 83.4
click at [763, 340] on div "End End Handoff To Support Product And Feature Troubleshooting Question Would y…" at bounding box center [720, 316] width 776 height 585
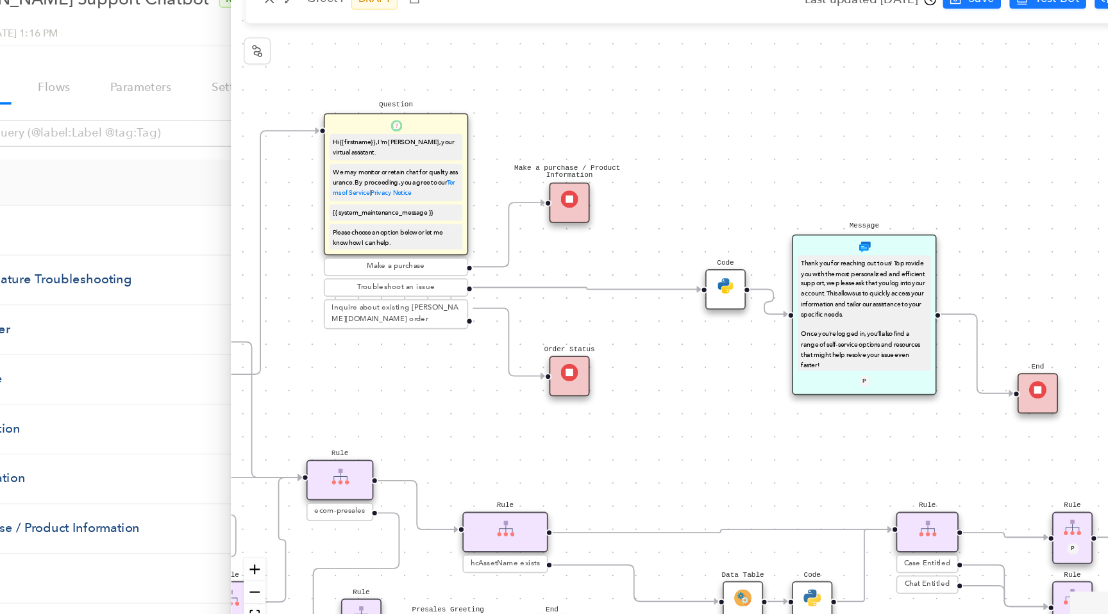
drag, startPoint x: 781, startPoint y: 366, endPoint x: 674, endPoint y: 364, distance: 106.5
click at [674, 365] on div "End End Handoff To Support Product And Feature Troubleshooting Question Would y…" at bounding box center [720, 316] width 776 height 585
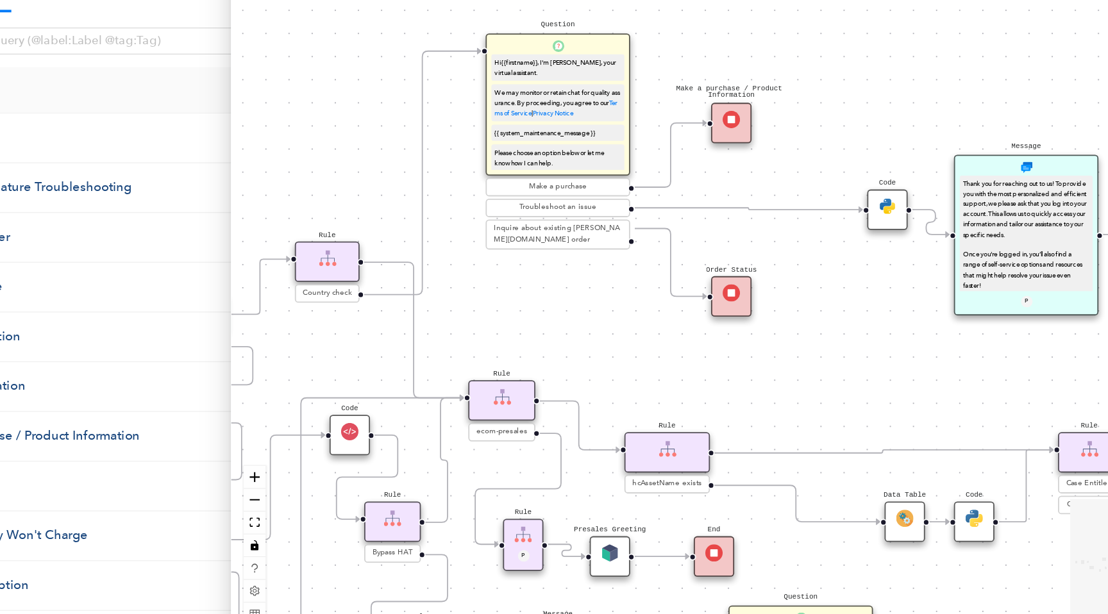
drag, startPoint x: 700, startPoint y: 376, endPoint x: 858, endPoint y: 387, distance: 158.1
click at [858, 387] on div "End End Handoff To Support Product And Feature Troubleshooting Question Would y…" at bounding box center [720, 316] width 776 height 585
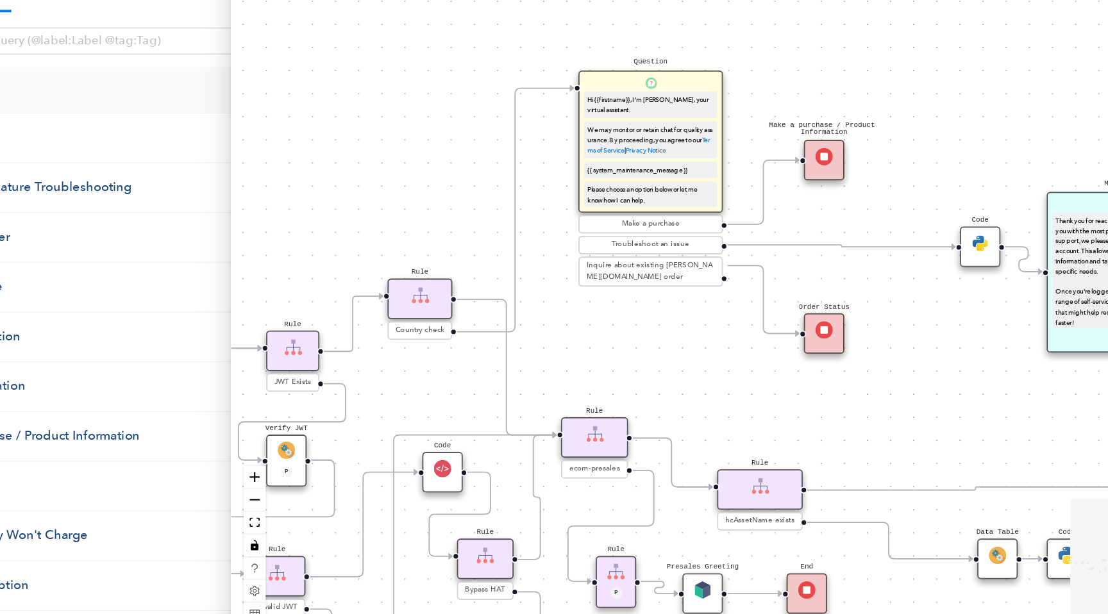
drag, startPoint x: 620, startPoint y: 362, endPoint x: 691, endPoint y: 390, distance: 76.0
click at [691, 390] on div "End End Handoff To Support Product And Feature Troubleshooting Question Would y…" at bounding box center [720, 316] width 776 height 585
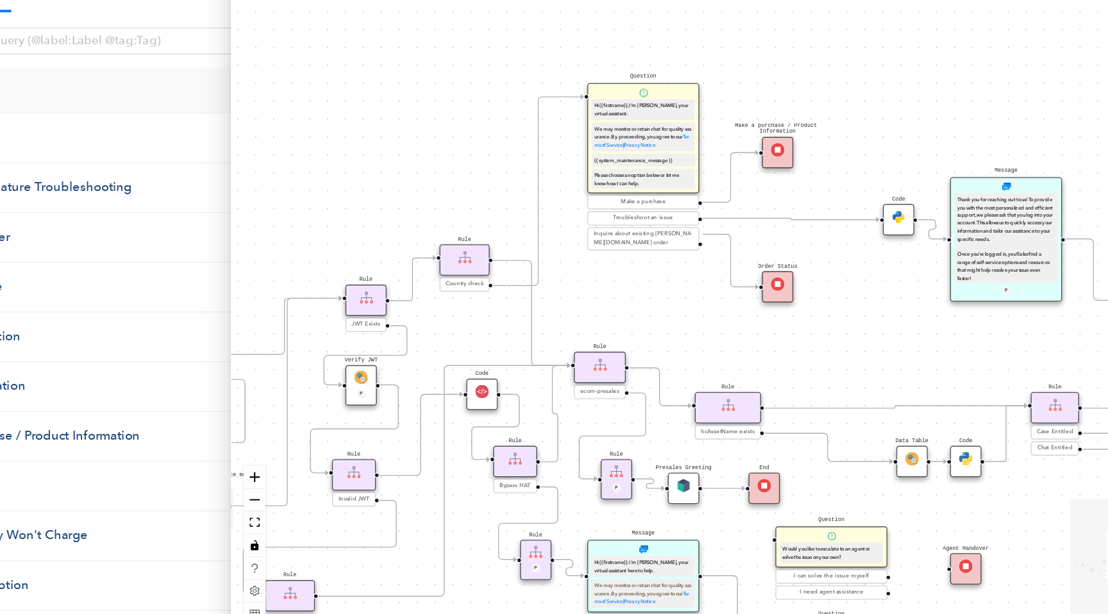
drag, startPoint x: 632, startPoint y: 387, endPoint x: 631, endPoint y: 350, distance: 37.9
click at [631, 350] on div "End End Handoff To Support Product And Feature Troubleshooting Question Would y…" at bounding box center [720, 316] width 776 height 585
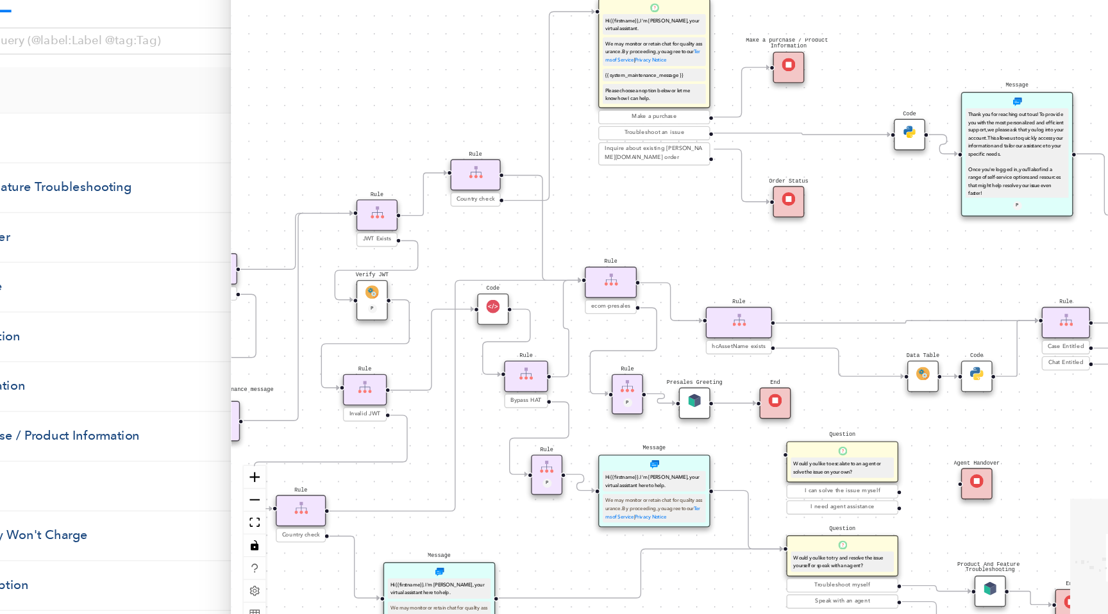
drag, startPoint x: 608, startPoint y: 359, endPoint x: 616, endPoint y: 294, distance: 65.3
click at [616, 294] on div "End End Handoff To Support Product And Feature Troubleshooting Question Would y…" at bounding box center [720, 316] width 776 height 585
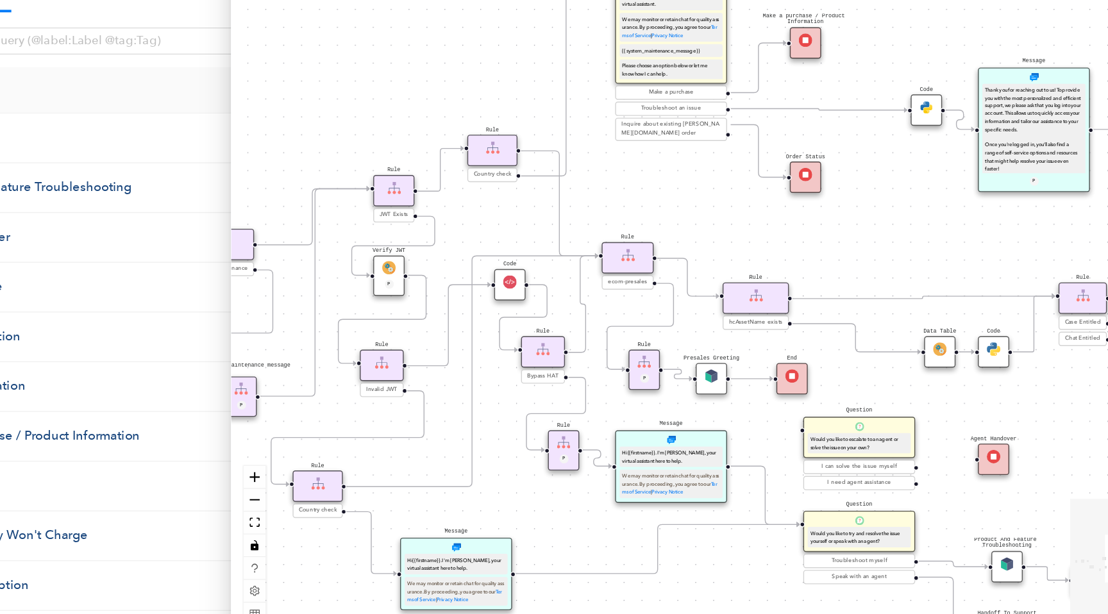
drag, startPoint x: 591, startPoint y: 280, endPoint x: 604, endPoint y: 261, distance: 22.6
click at [604, 261] on div "End End Handoff To Support Product And Feature Troubleshooting Question Would y…" at bounding box center [720, 316] width 776 height 585
click at [569, 257] on icon "Edge from reactflownode_6503de5e-3f2c-40c1-9f80-d6b39202fe5a to reactflownode_3…" at bounding box center [587, 186] width 69 height 144
click at [573, 238] on icon "Edge from reactflownode_6503de5e-3f2c-40c1-9f80-d6b39202fe5a to reactflownode_9…" at bounding box center [582, 278] width 59 height 80
click at [563, 257] on circle "Edge from reactflownode_6503de5e-3f2c-40c1-9f80-d6b39202fe5a to reactflownode_3…" at bounding box center [559, 256] width 13 height 13
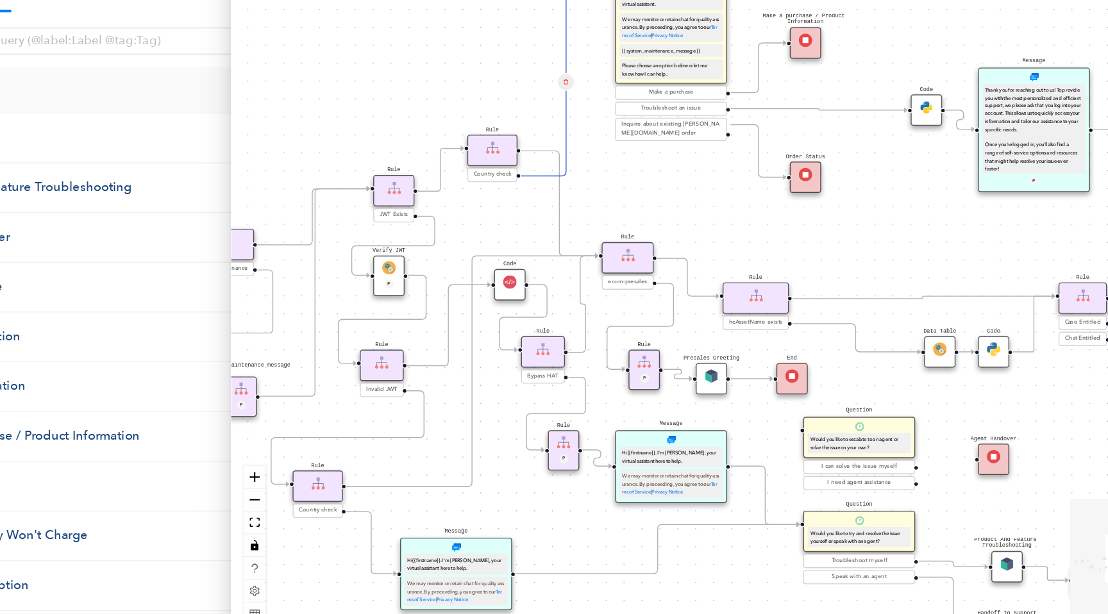
click at [575, 238] on icon "Edge from reactflownode_6503de5e-3f2c-40c1-9f80-d6b39202fe5a to reactflownode_9…" at bounding box center [582, 278] width 59 height 80
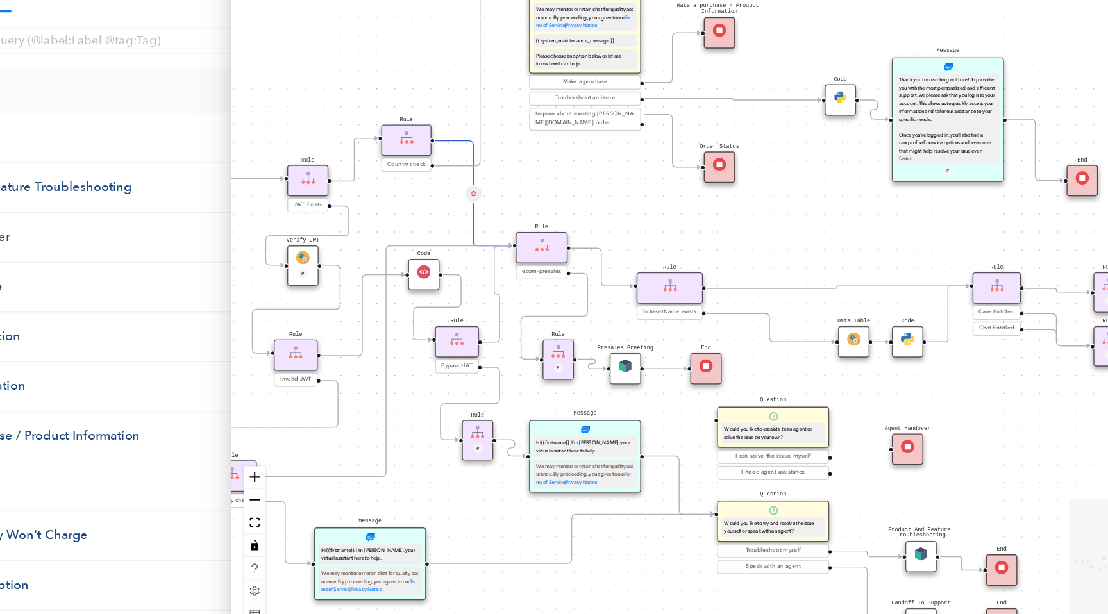
drag, startPoint x: 641, startPoint y: 270, endPoint x: 575, endPoint y: 261, distance: 67.3
click at [575, 261] on div "End End Handoff To Support Product And Feature Troubleshooting Question Would y…" at bounding box center [720, 316] width 776 height 585
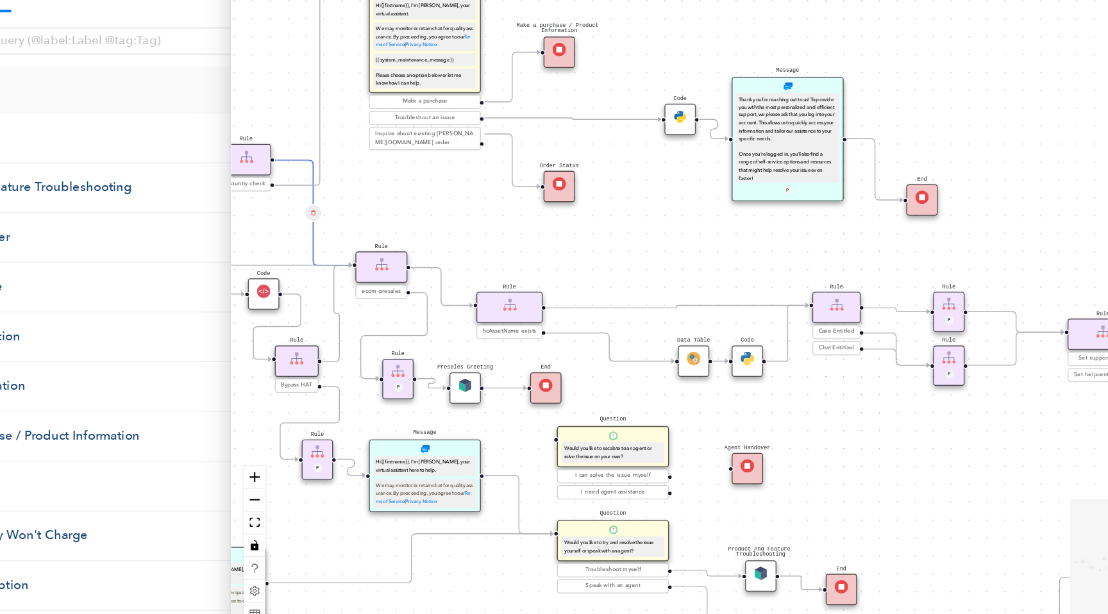
drag, startPoint x: 759, startPoint y: 359, endPoint x: 636, endPoint y: 375, distance: 124.2
click at [636, 375] on div "End End Handoff To Support Product And Feature Troubleshooting Question Would y…" at bounding box center [720, 316] width 776 height 585
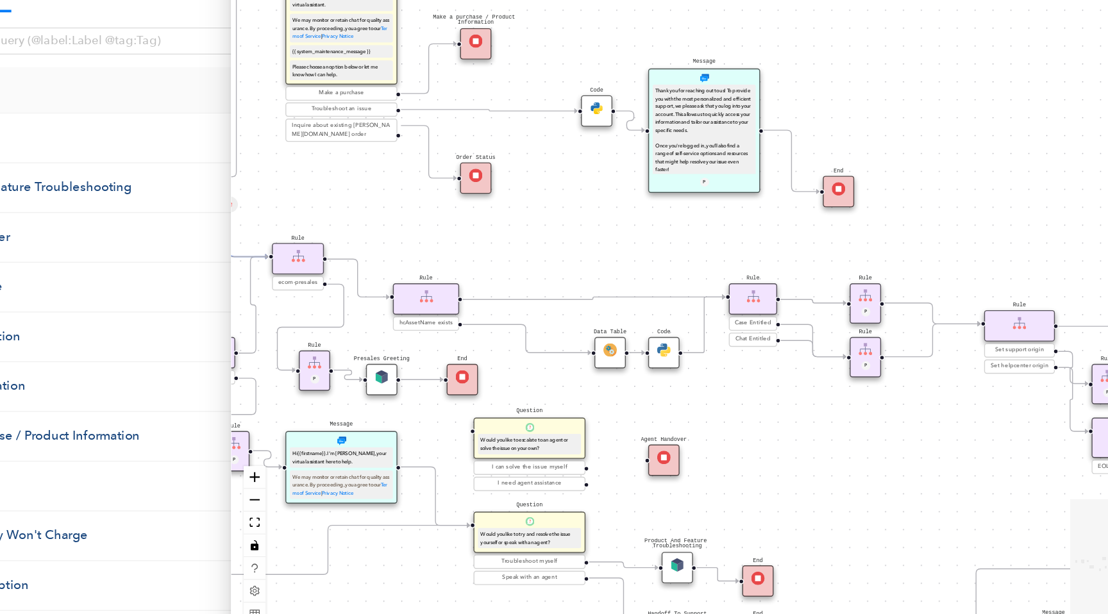
drag, startPoint x: 699, startPoint y: 340, endPoint x: 638, endPoint y: 334, distance: 61.3
click at [638, 334] on div "End End Handoff To Support Product And Feature Troubleshooting Question Would y…" at bounding box center [720, 316] width 776 height 585
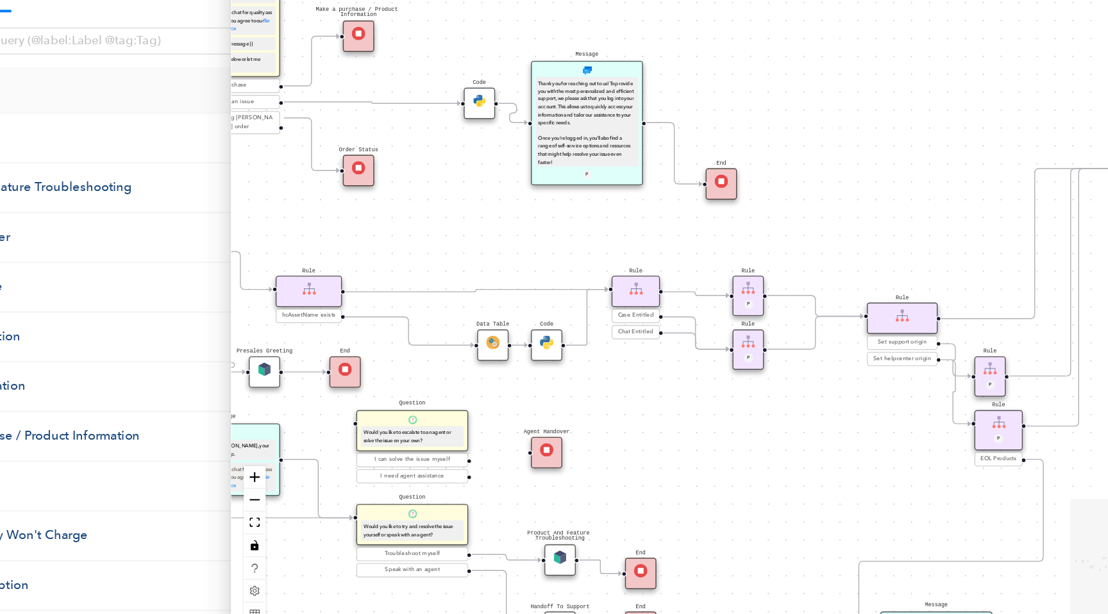
drag, startPoint x: 782, startPoint y: 325, endPoint x: 694, endPoint y: 319, distance: 88.7
click at [693, 319] on div "End End Handoff To Support Product And Feature Troubleshooting Question Would y…" at bounding box center [720, 316] width 776 height 585
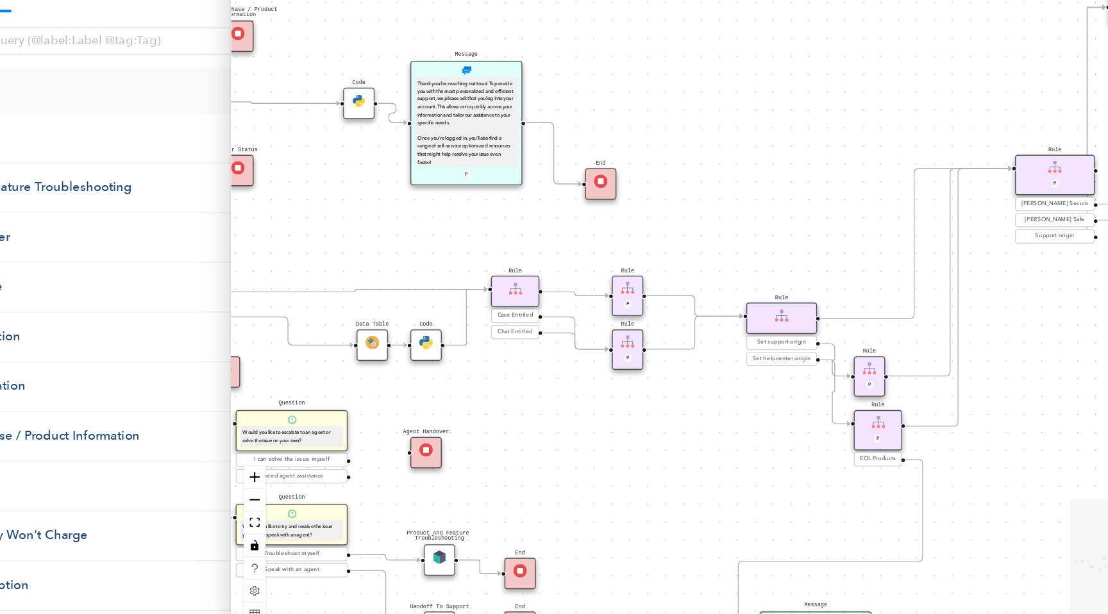
drag, startPoint x: 694, startPoint y: 319, endPoint x: 602, endPoint y: 319, distance: 91.7
click at [602, 319] on div "End End Handoff To Support Product And Feature Troubleshooting Question Would y…" at bounding box center [720, 316] width 776 height 585
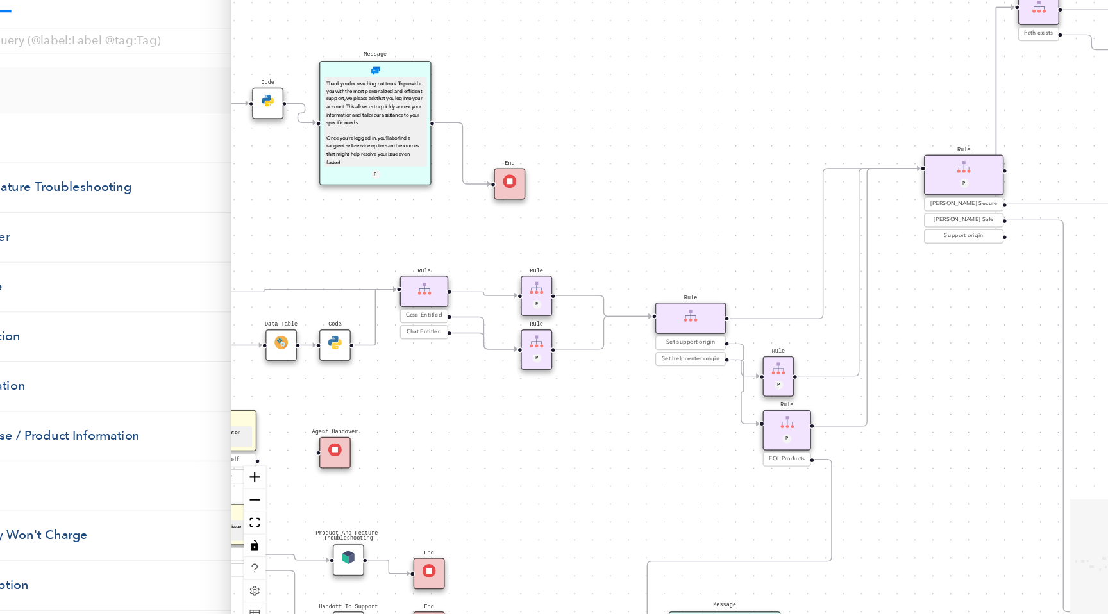
drag, startPoint x: 730, startPoint y: 300, endPoint x: 661, endPoint y: 300, distance: 69.3
click at [661, 300] on div "End End Handoff To Support Product And Feature Troubleshooting Question Would y…" at bounding box center [720, 316] width 776 height 585
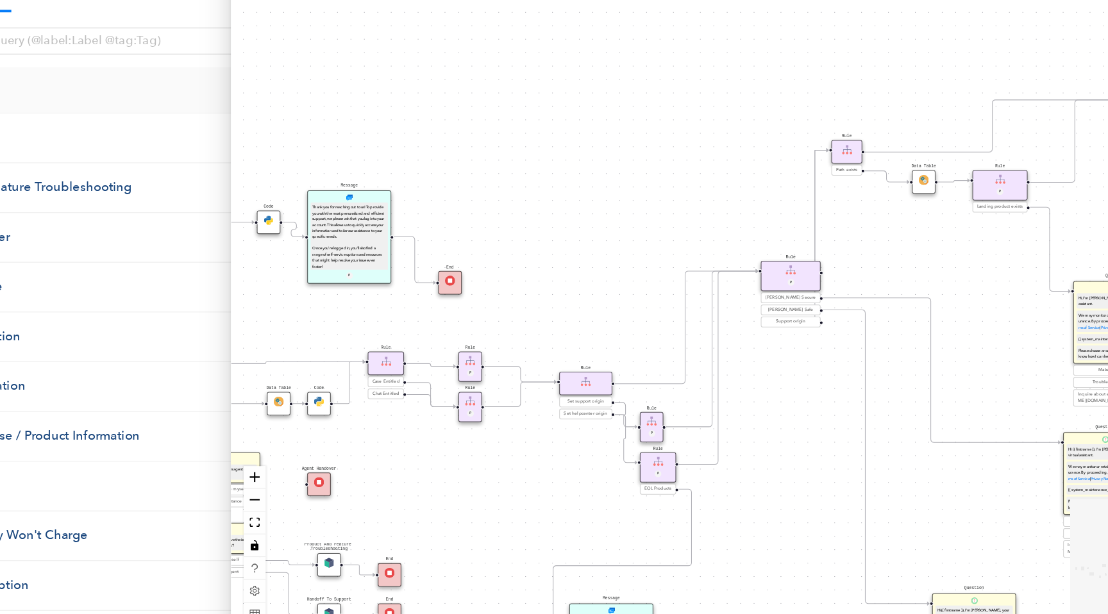
drag, startPoint x: 669, startPoint y: 337, endPoint x: 604, endPoint y: 360, distance: 69.0
click at [604, 360] on div "End End Handoff To Support Product And Feature Troubleshooting Question Would y…" at bounding box center [720, 316] width 776 height 585
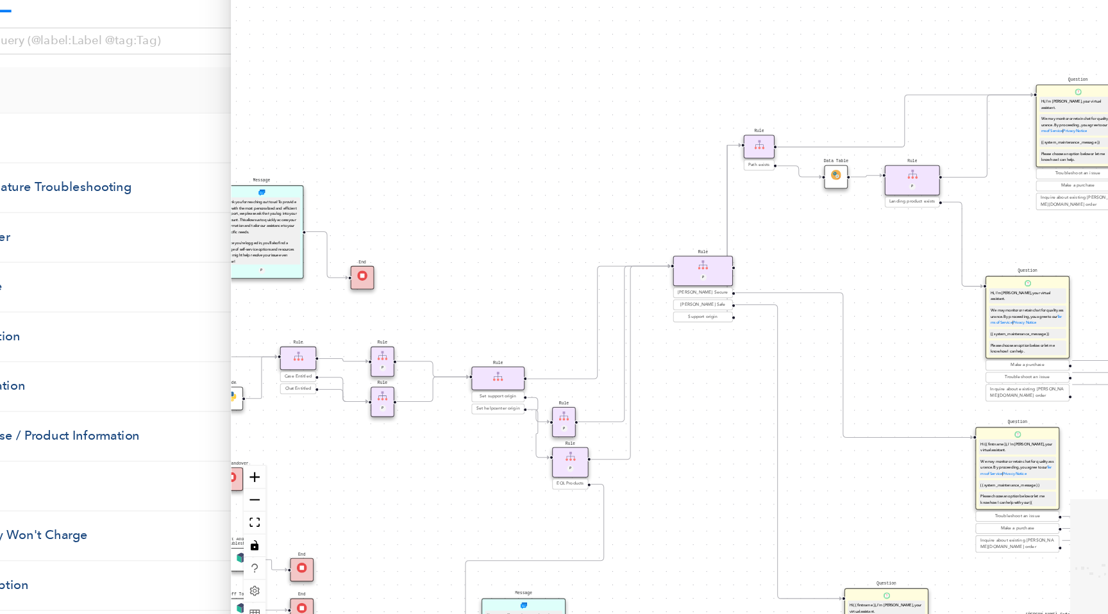
drag, startPoint x: 604, startPoint y: 360, endPoint x: 537, endPoint y: 357, distance: 66.8
click at [537, 357] on div "End End Handoff To Support Product And Feature Troubleshooting Question Would y…" at bounding box center [720, 316] width 776 height 585
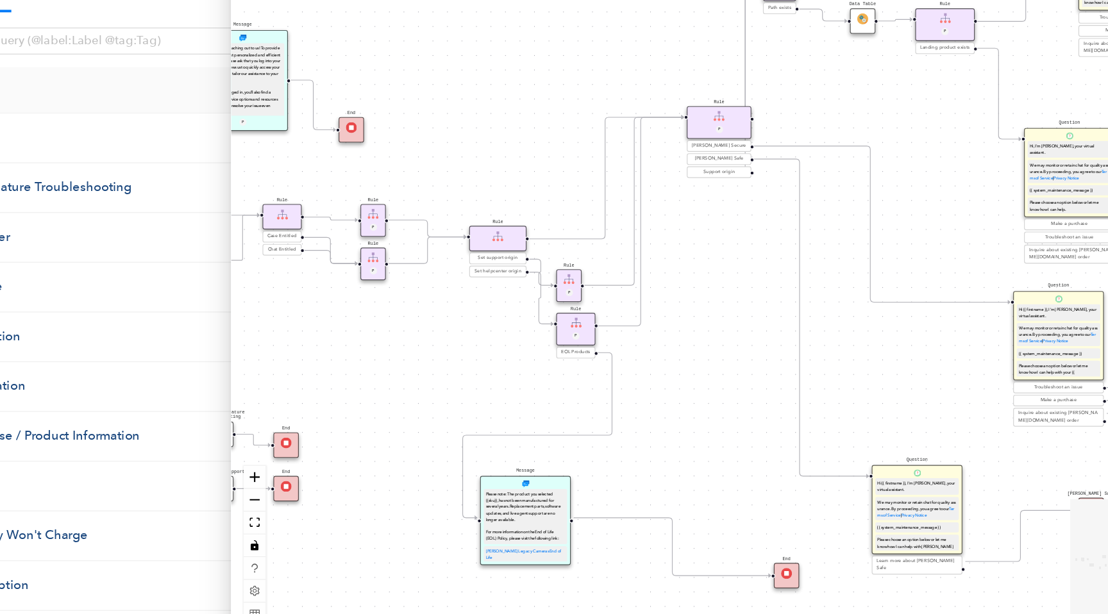
drag, startPoint x: 722, startPoint y: 403, endPoint x: 722, endPoint y: 287, distance: 115.4
click at [722, 287] on div "End End Handoff To Support Product And Feature Troubleshooting Question Would y…" at bounding box center [720, 316] width 776 height 585
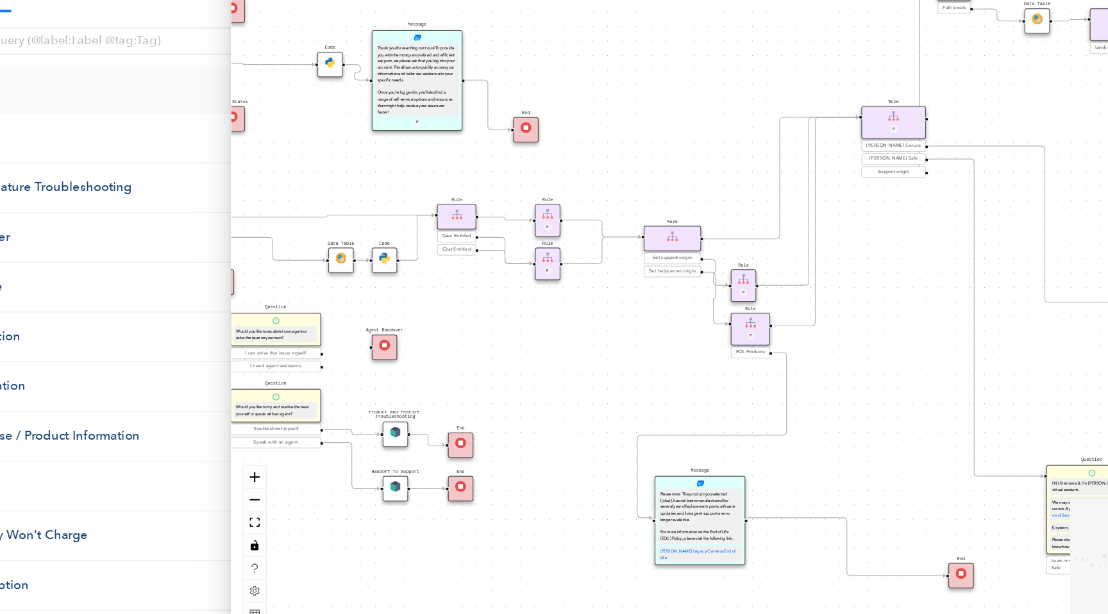
drag, startPoint x: 471, startPoint y: 382, endPoint x: 604, endPoint y: 382, distance: 132.8
click at [604, 382] on div "End End Handoff To Support Product And Feature Troubleshooting Question Would y…" at bounding box center [720, 316] width 776 height 585
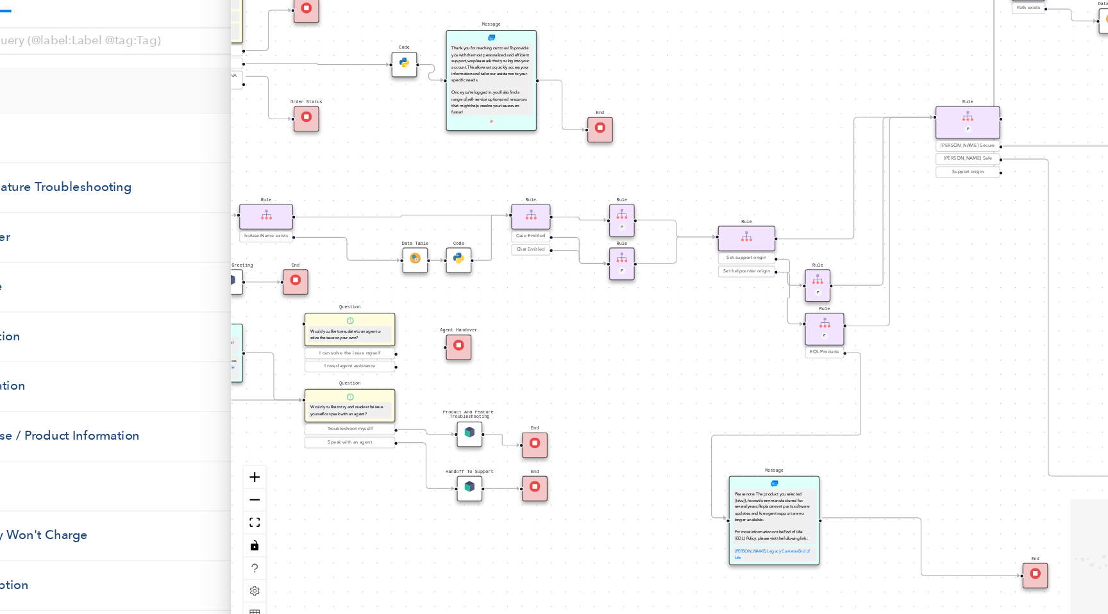
drag, startPoint x: 604, startPoint y: 382, endPoint x: 661, endPoint y: 382, distance: 56.4
click at [661, 382] on div "End End Handoff To Support Product And Feature Troubleshooting Question Would y…" at bounding box center [720, 316] width 776 height 585
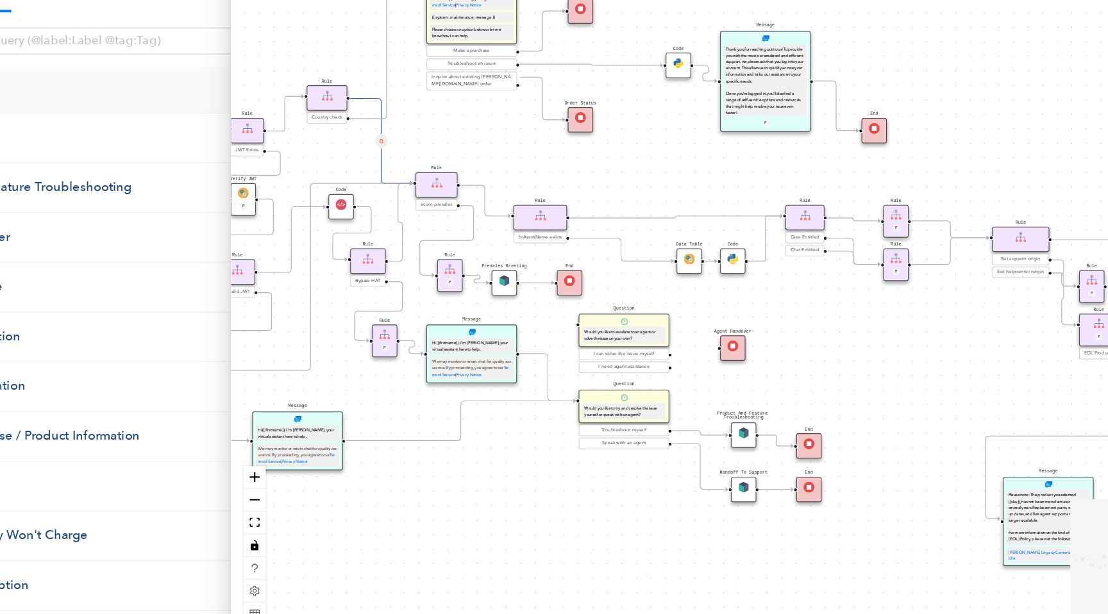
drag, startPoint x: 657, startPoint y: 380, endPoint x: 868, endPoint y: 382, distance: 211.0
click at [868, 382] on div "End End Handoff To Support Product And Feature Troubleshooting Question Would y…" at bounding box center [720, 316] width 776 height 585
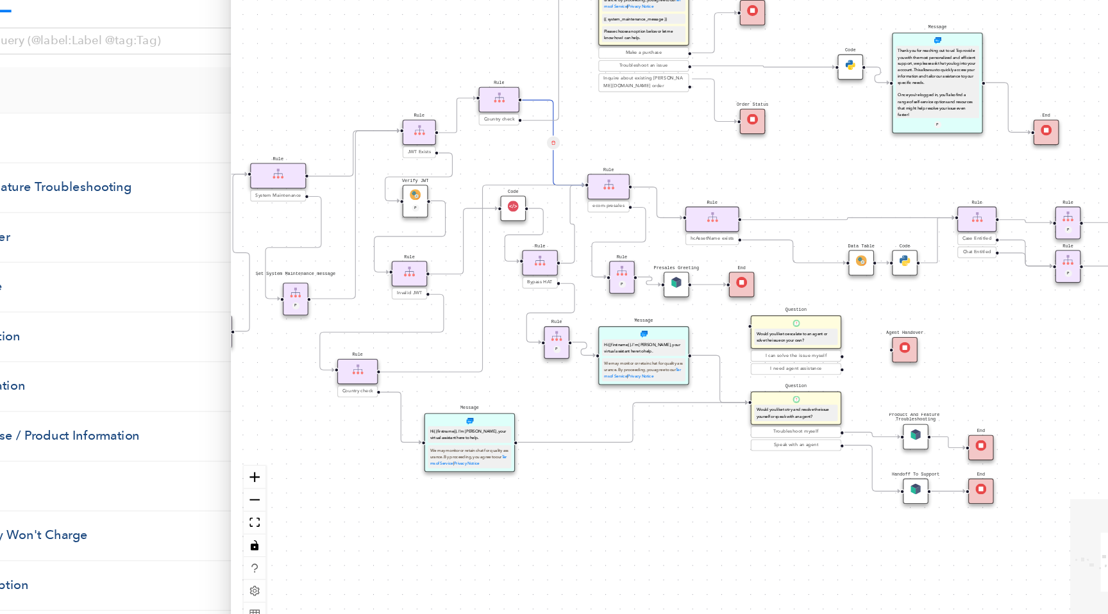
drag, startPoint x: 543, startPoint y: 486, endPoint x: 672, endPoint y: 486, distance: 128.9
click at [672, 486] on div "End End Handoff To Support Product And Feature Troubleshooting Question Would y…" at bounding box center [720, 316] width 776 height 585
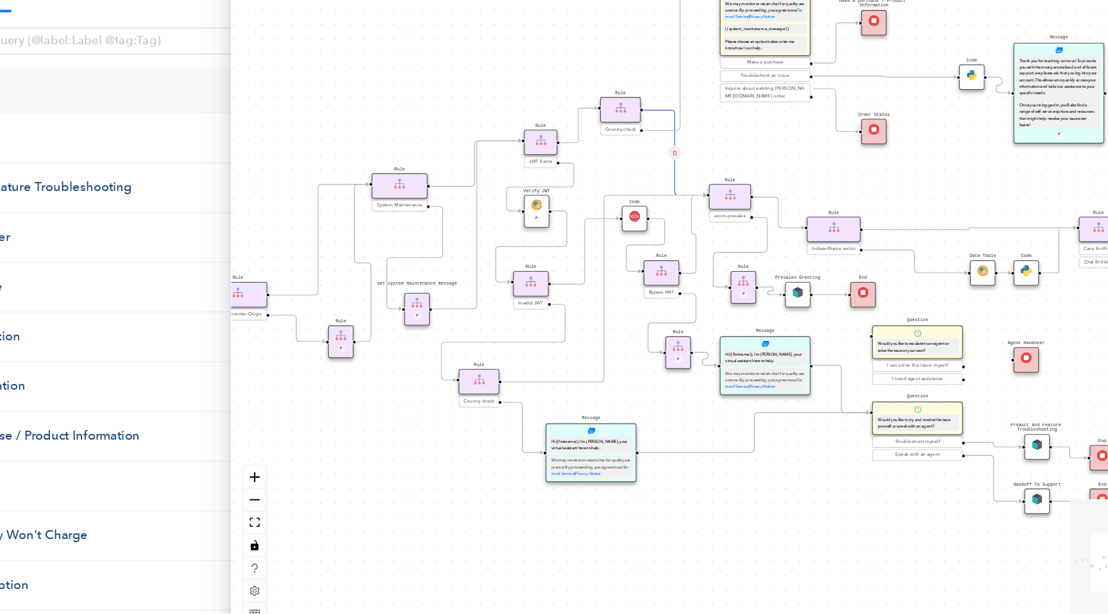
drag, startPoint x: 430, startPoint y: 471, endPoint x: 527, endPoint y: 480, distance: 97.3
click at [527, 480] on div "End End Handoff To Support Product And Feature Troubleshooting Question Would y…" at bounding box center [720, 316] width 776 height 585
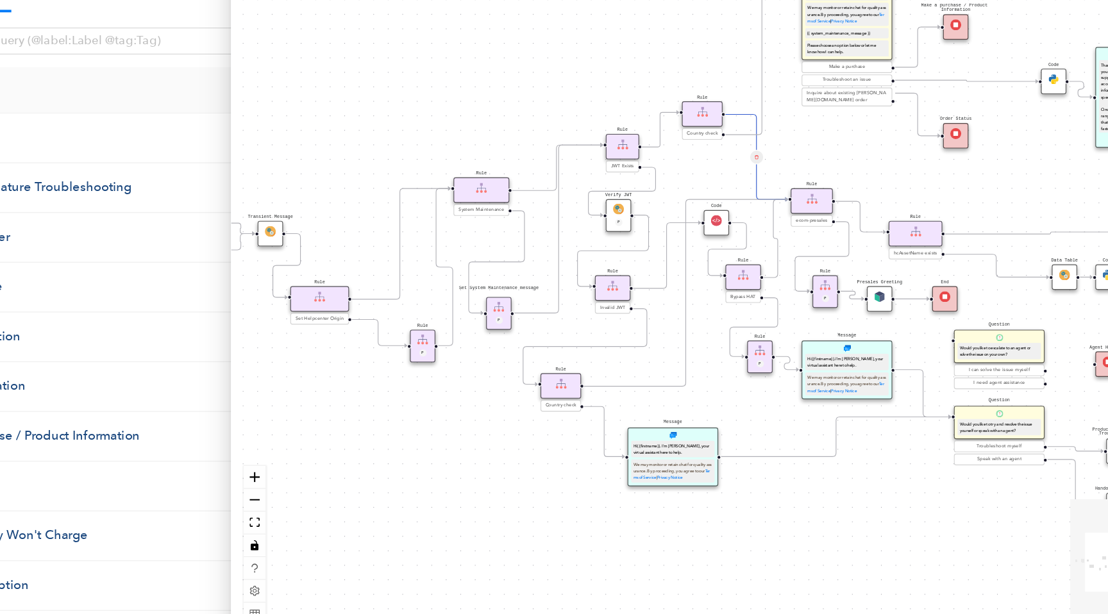
drag, startPoint x: 456, startPoint y: 437, endPoint x: 509, endPoint y: 439, distance: 53.2
click at [509, 439] on div "End End Handoff To Support Product And Feature Troubleshooting Question Would y…" at bounding box center [720, 316] width 776 height 585
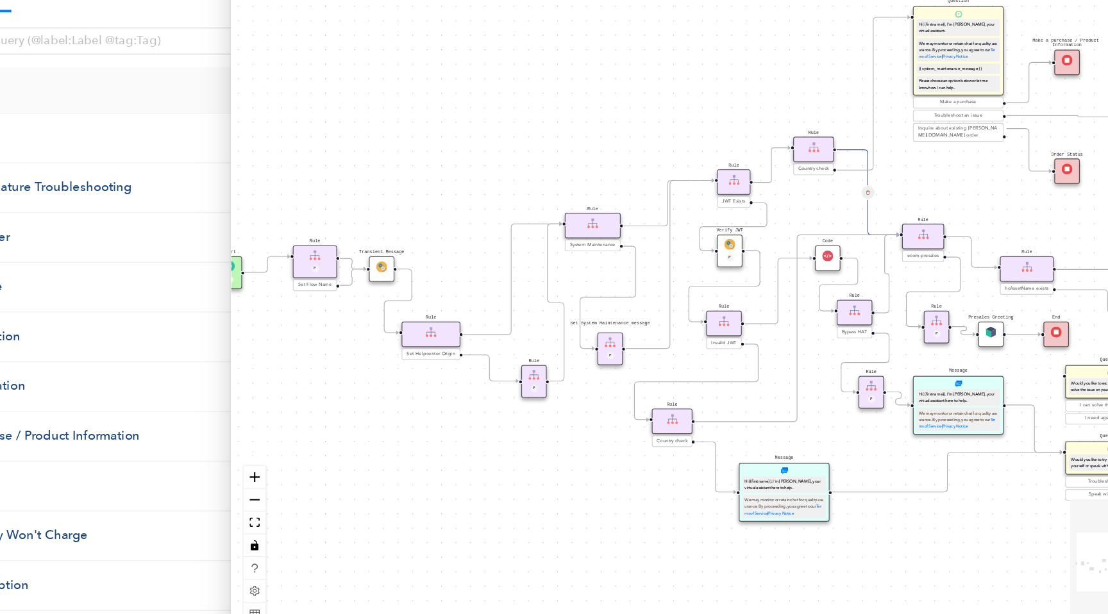
drag, startPoint x: 491, startPoint y: 418, endPoint x: 575, endPoint y: 446, distance: 88.4
click at [575, 446] on div "End End Handoff To Support Product And Feature Troubleshooting Question Would y…" at bounding box center [720, 316] width 776 height 585
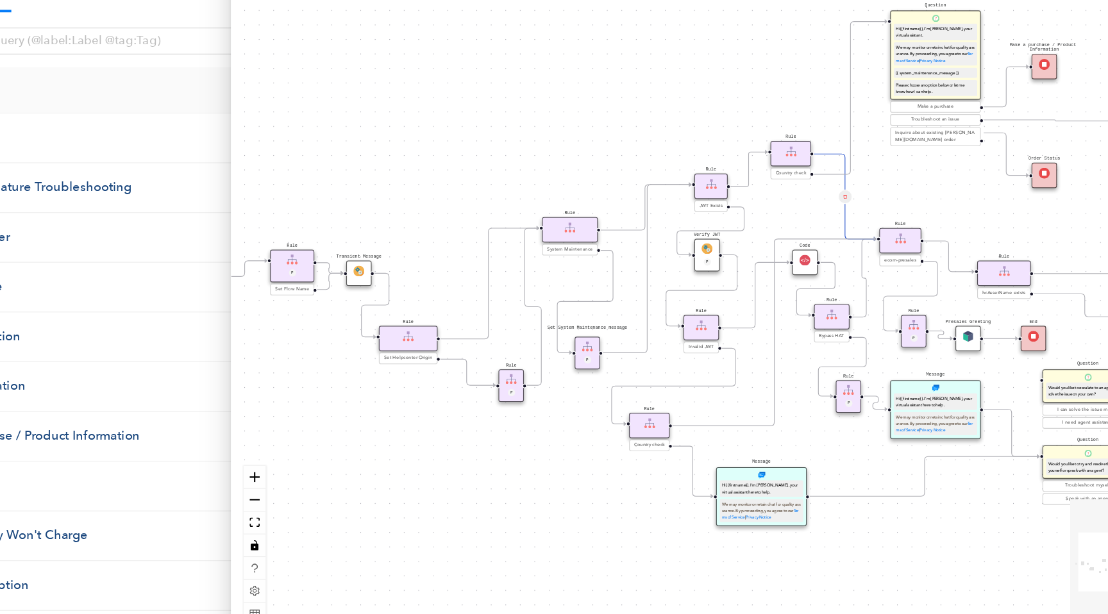
drag, startPoint x: 593, startPoint y: 453, endPoint x: 576, endPoint y: 457, distance: 17.0
click at [576, 457] on div "End End Handoff To Support Product And Feature Troubleshooting Question Would y…" at bounding box center [720, 316] width 776 height 585
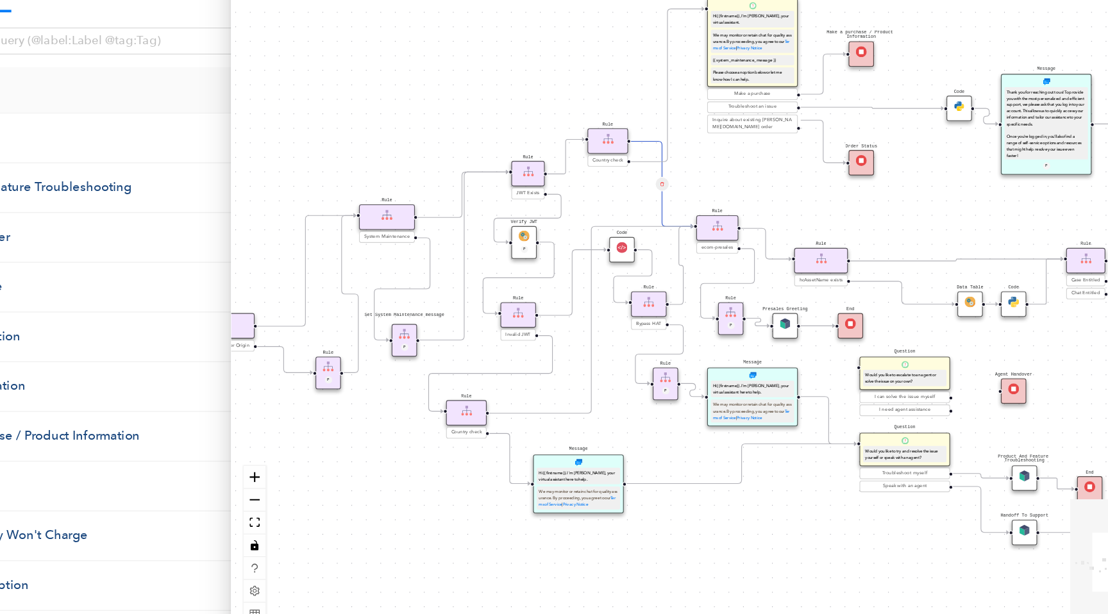
drag, startPoint x: 765, startPoint y: 460, endPoint x: 619, endPoint y: 451, distance: 145.9
click at [619, 451] on div "End End Handoff To Support Product And Feature Troubleshooting Question Would y…" at bounding box center [720, 316] width 776 height 585
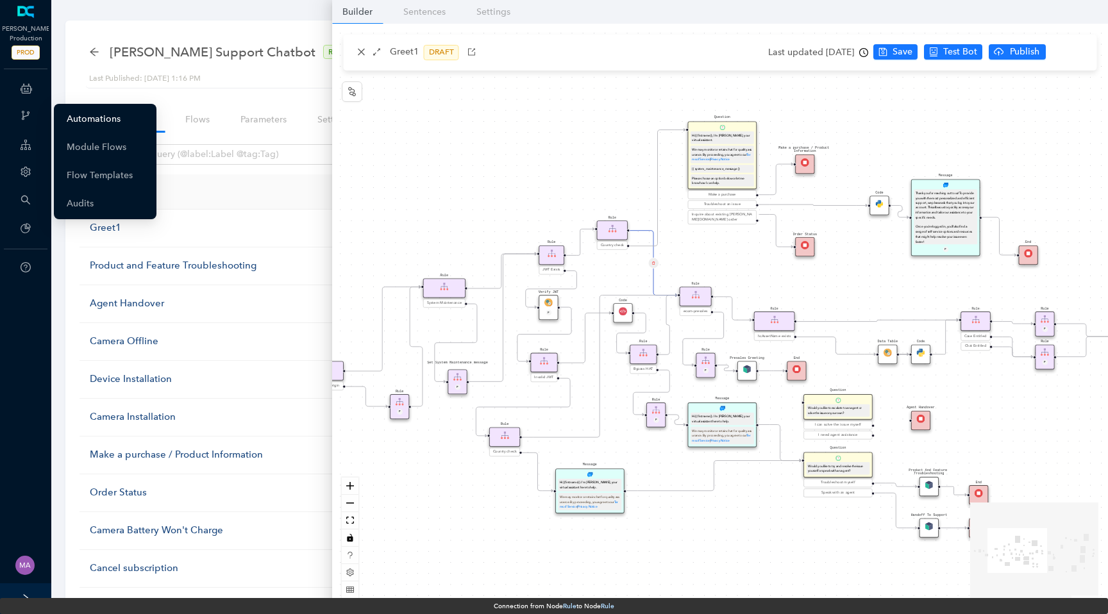
click at [96, 123] on link "Automations" at bounding box center [94, 119] width 54 height 26
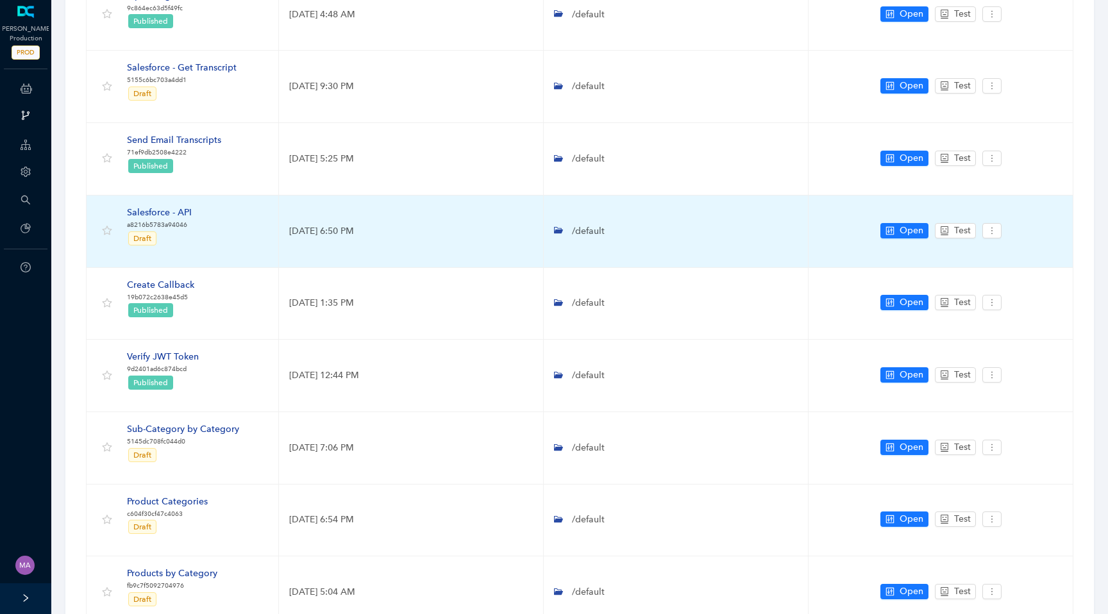
scroll to position [229, 0]
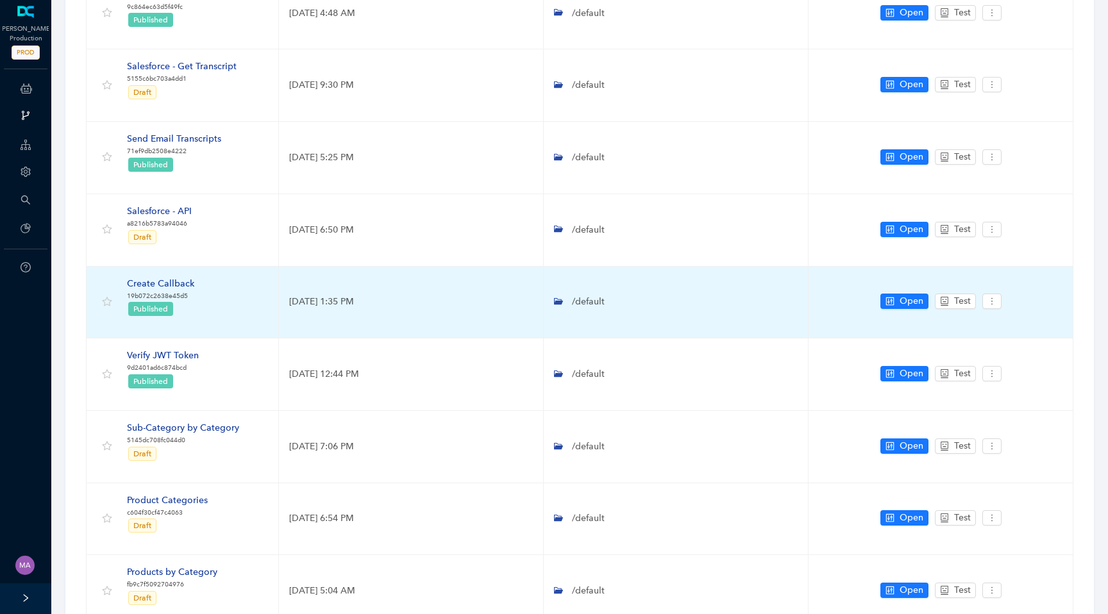
click at [174, 285] on div "Create Callback" at bounding box center [160, 284] width 67 height 14
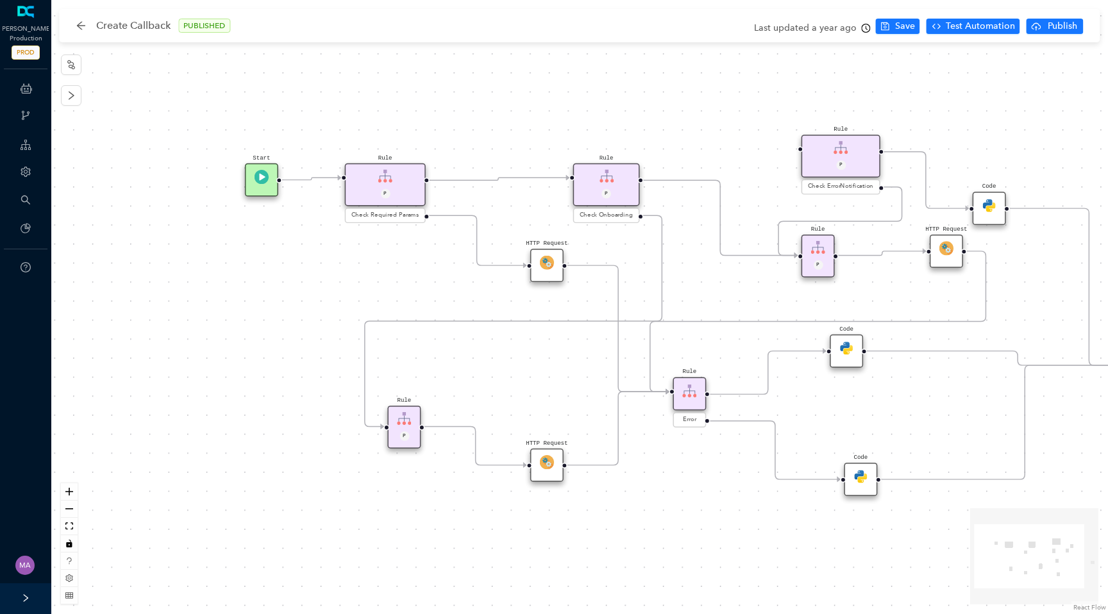
drag, startPoint x: 299, startPoint y: 275, endPoint x: 448, endPoint y: 284, distance: 149.1
click at [448, 284] on div "HTTP Request Rule P HTTP Request Rule P Check ErrorNotification Rule P Check On…" at bounding box center [579, 307] width 1057 height 614
click at [551, 261] on img at bounding box center [550, 264] width 14 height 14
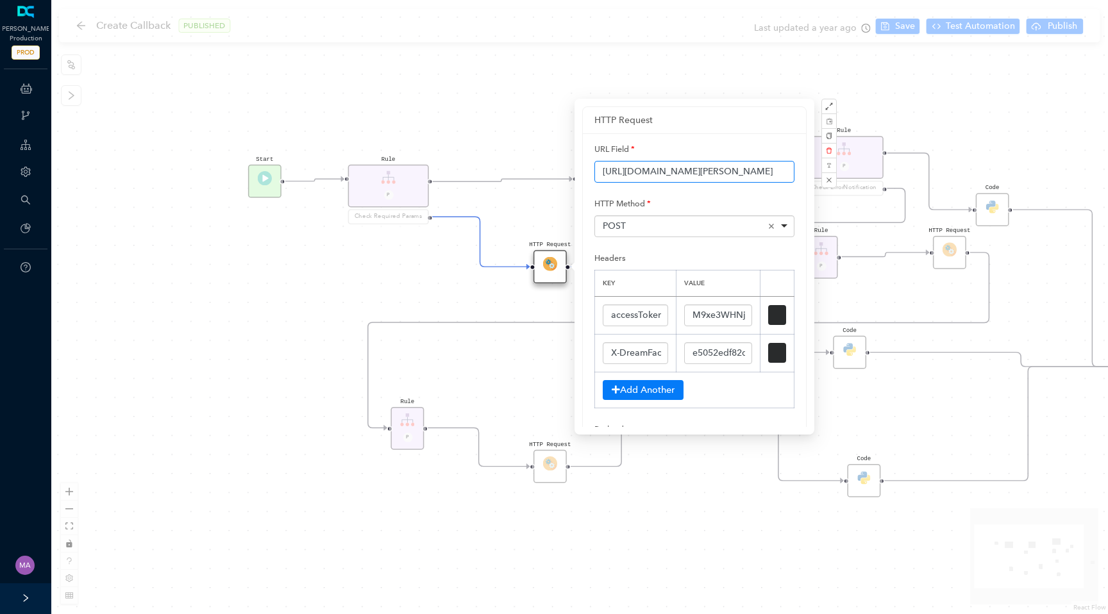
click at [650, 174] on input "[URL][DOMAIN_NAME][PERSON_NAME]" at bounding box center [695, 172] width 200 height 22
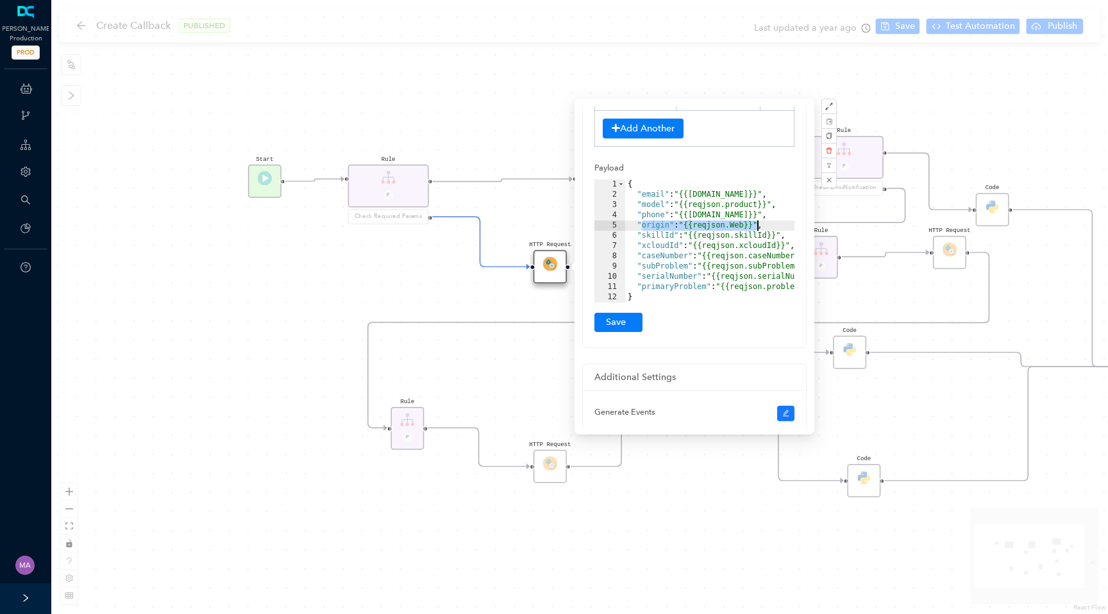
click at [762, 223] on div "{ "email" : "{{[DOMAIN_NAME]}}" , "model" : "{{reqjson.product}}" , "phone" : "…" at bounding box center [731, 252] width 213 height 144
click at [350, 296] on div "HTTP Request Rule P HTTP Request Rule P Check ErrorNotification Rule P Check On…" at bounding box center [579, 307] width 1057 height 614
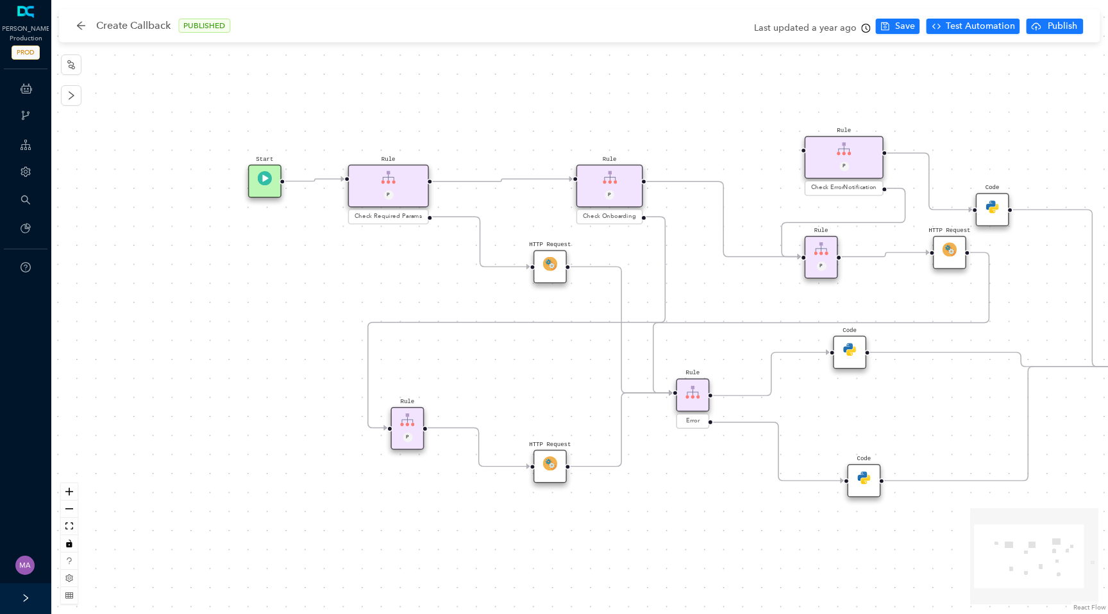
click at [953, 251] on img at bounding box center [950, 249] width 14 height 14
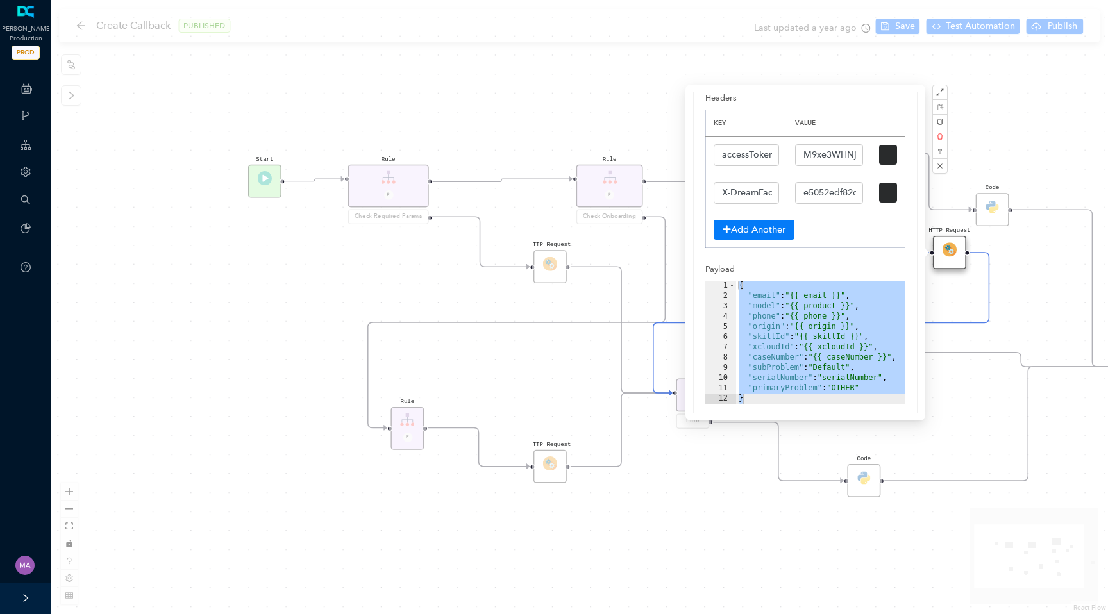
scroll to position [169, 0]
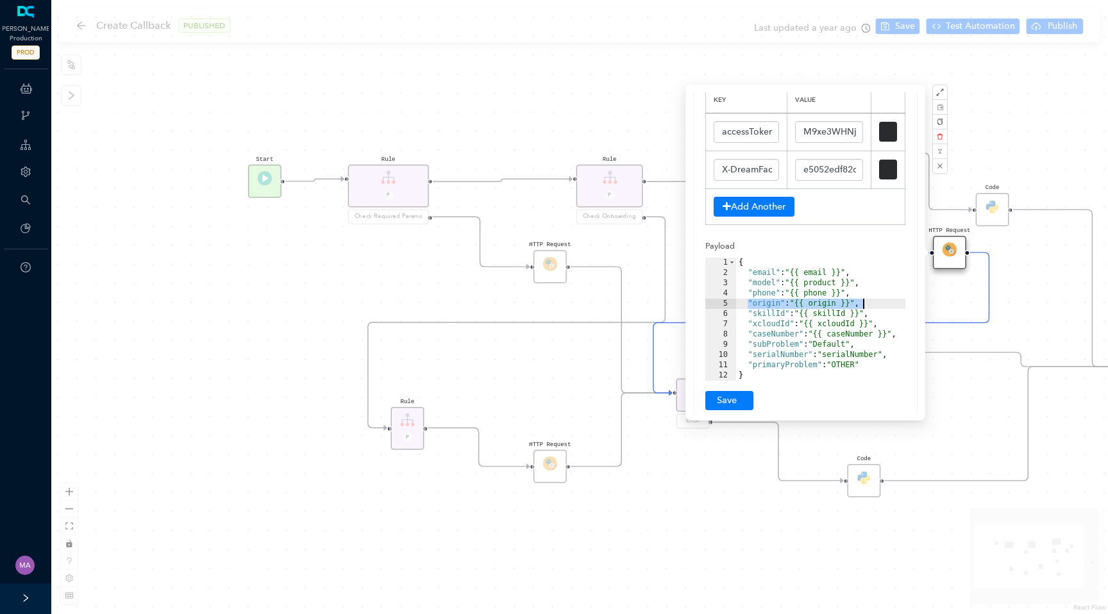
drag, startPoint x: 747, startPoint y: 304, endPoint x: 872, endPoint y: 304, distance: 124.4
click at [872, 304] on div "{ "email" : "{{ email }}" , "model" : "{{ product }}" , "phone" : "{{ phone }}"…" at bounding box center [820, 330] width 169 height 144
click at [769, 307] on div "{ "email" : "{{ email }}" , "model" : "{{ product }}" , "phone" : "{{ phone }}"…" at bounding box center [820, 330] width 169 height 144
click at [599, 303] on div "HTTP Request Rule P HTTP Request Rule P Check ErrorNotification Rule P Check On…" at bounding box center [579, 307] width 1057 height 614
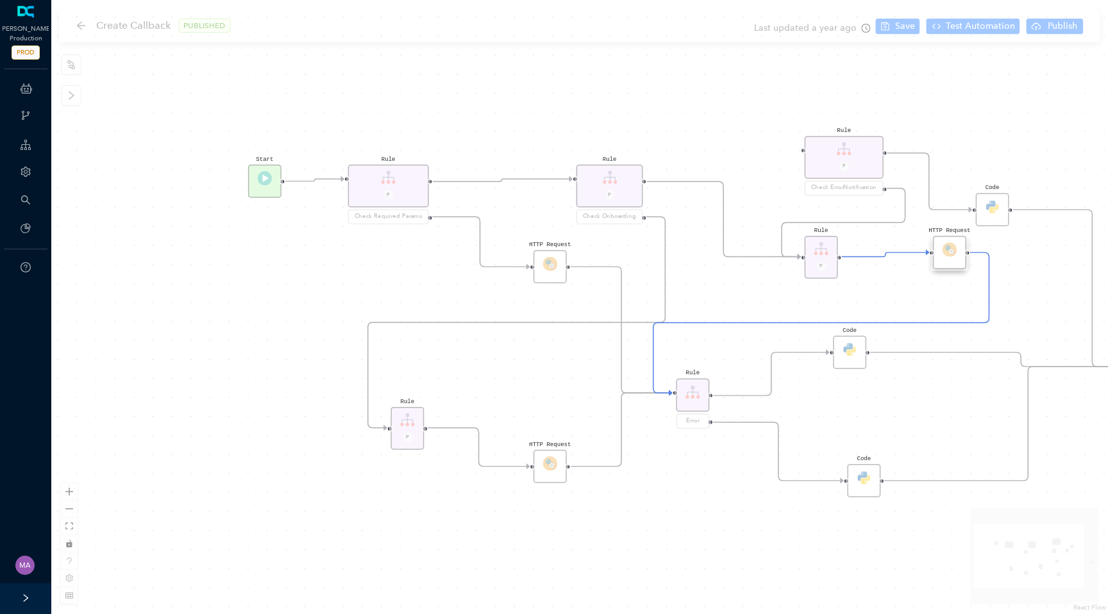
scroll to position [0, 0]
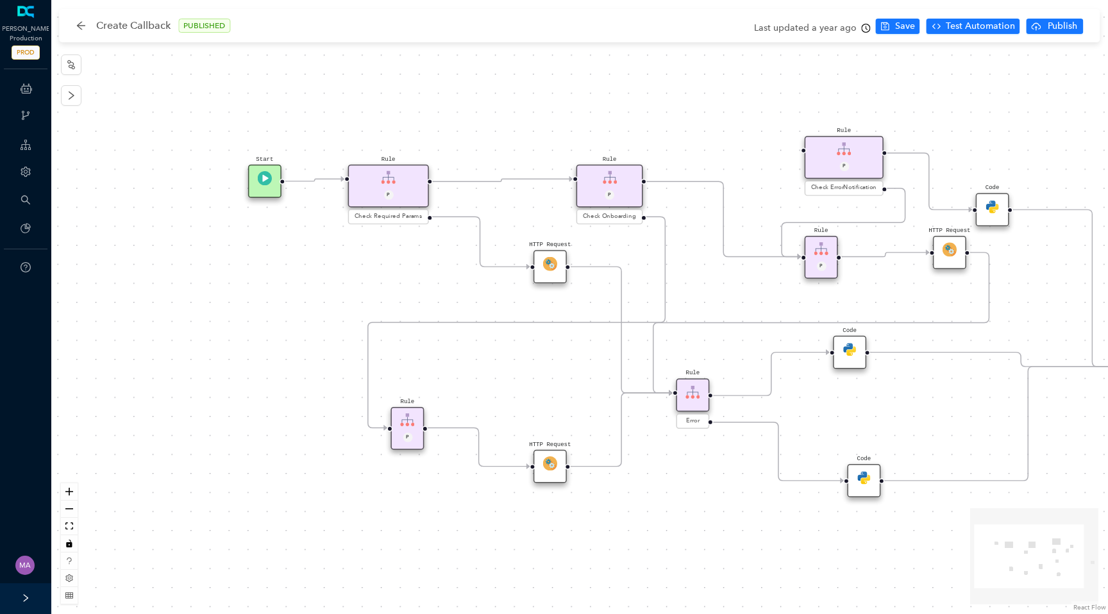
click at [546, 268] on img at bounding box center [550, 264] width 14 height 14
click at [545, 268] on img at bounding box center [550, 264] width 14 height 14
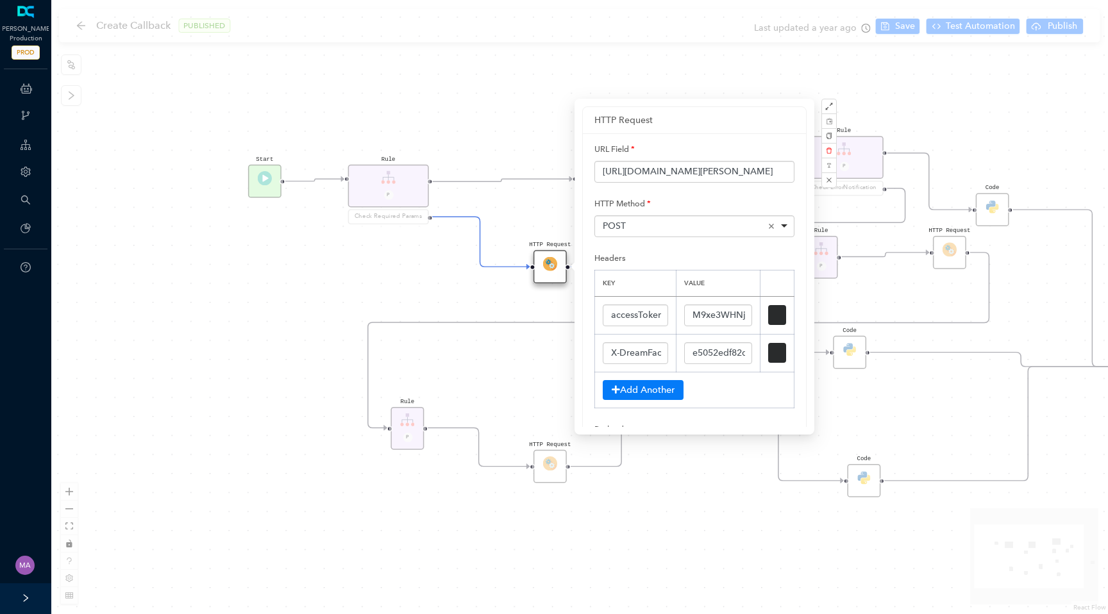
click at [426, 250] on div "HTTP Request Rule P HTTP Request Rule P Check ErrorNotification Rule P Check On…" at bounding box center [579, 307] width 1057 height 614
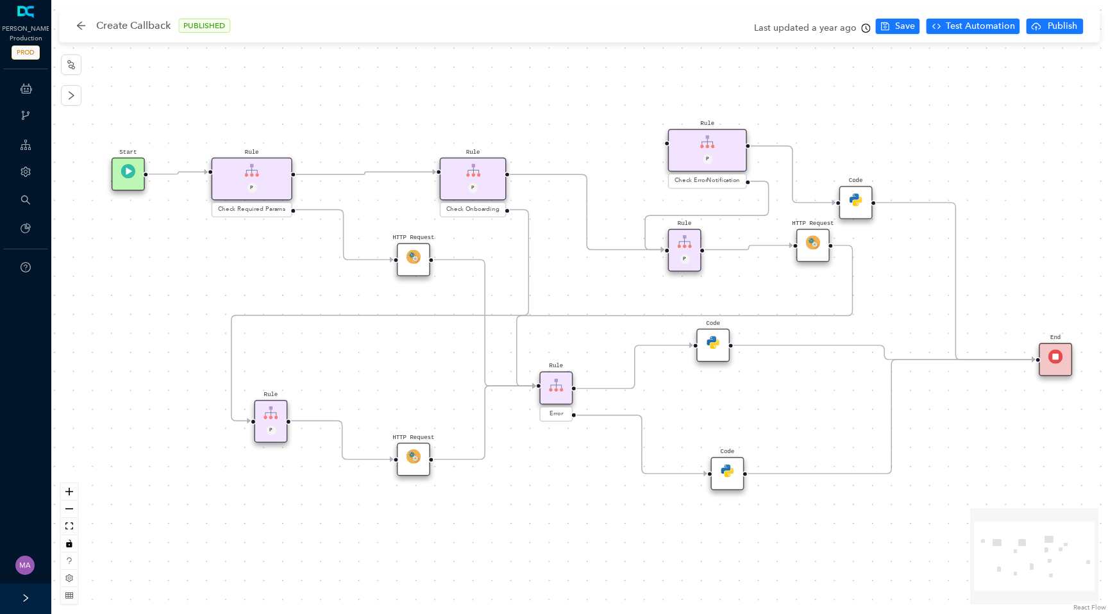
drag, startPoint x: 793, startPoint y: 289, endPoint x: 657, endPoint y: 282, distance: 136.8
click at [657, 282] on div "HTTP Request Rule P HTTP Request Rule P Check ErrorNotification Rule P Check On…" at bounding box center [579, 307] width 1057 height 614
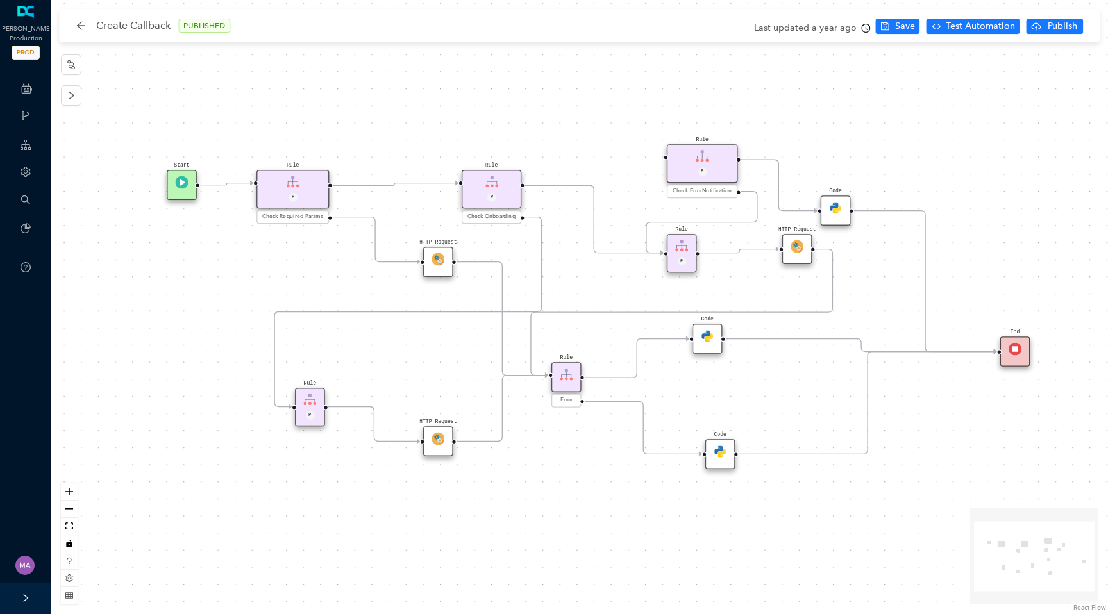
click at [434, 264] on img at bounding box center [438, 259] width 13 height 13
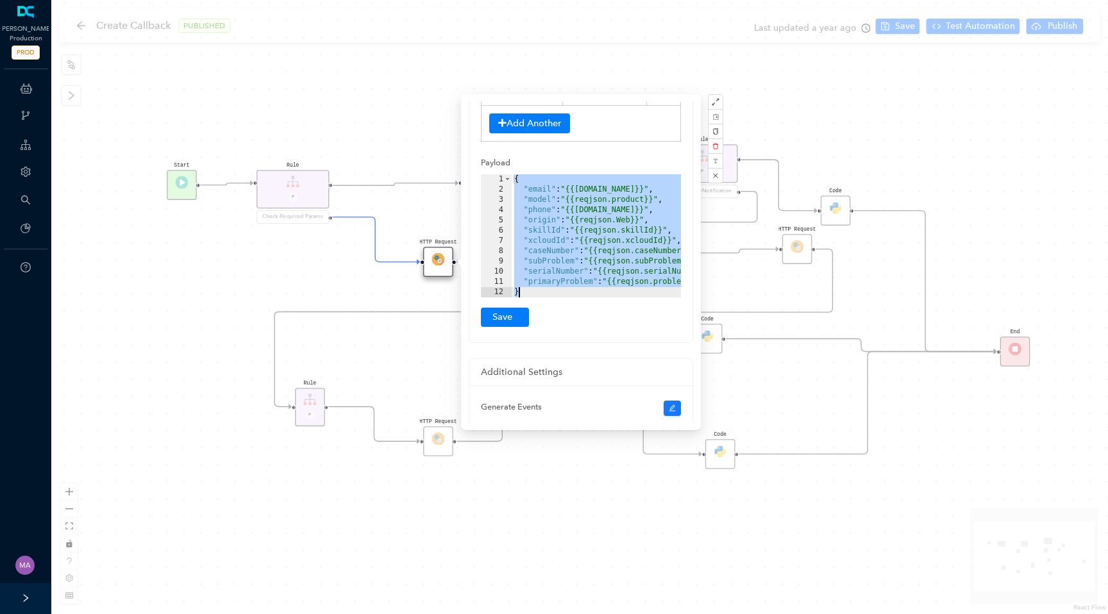
click at [635, 223] on div "{ "email" : "{{[DOMAIN_NAME]}}" , "model" : "{{reqjson.product}}" , "phone" : "…" at bounding box center [618, 246] width 213 height 144
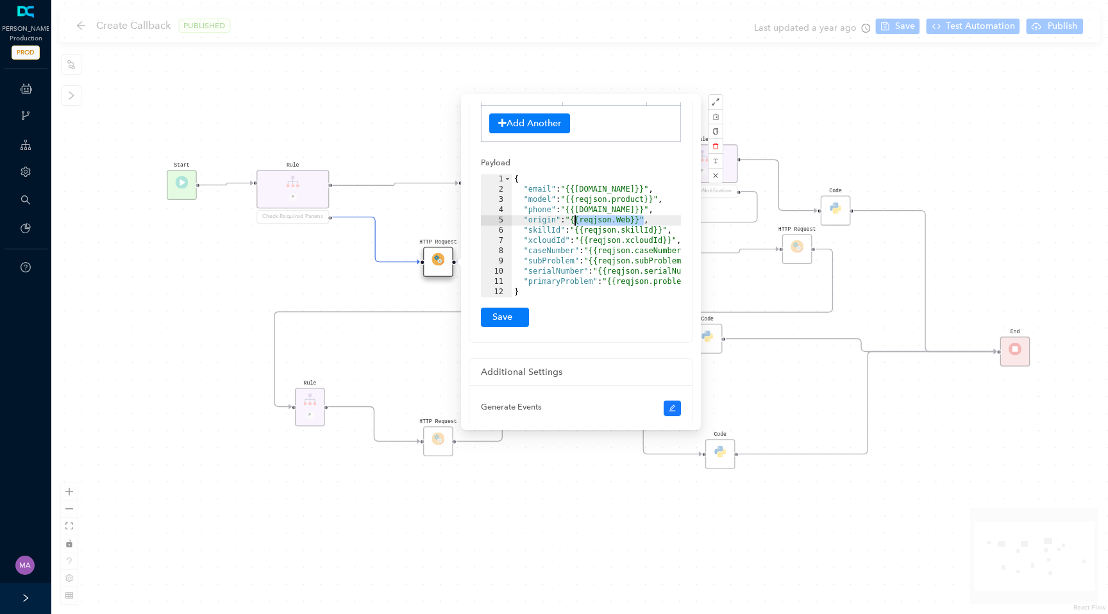
drag, startPoint x: 644, startPoint y: 223, endPoint x: 575, endPoint y: 219, distance: 69.3
click at [575, 219] on div "{ "email" : "{{[DOMAIN_NAME]}}" , "model" : "{{reqjson.product}}" , "phone" : "…" at bounding box center [618, 246] width 213 height 144
click at [637, 221] on div "{ "email" : "{{[DOMAIN_NAME]}}" , "model" : "{{reqjson.product}}" , "phone" : "…" at bounding box center [618, 246] width 213 height 144
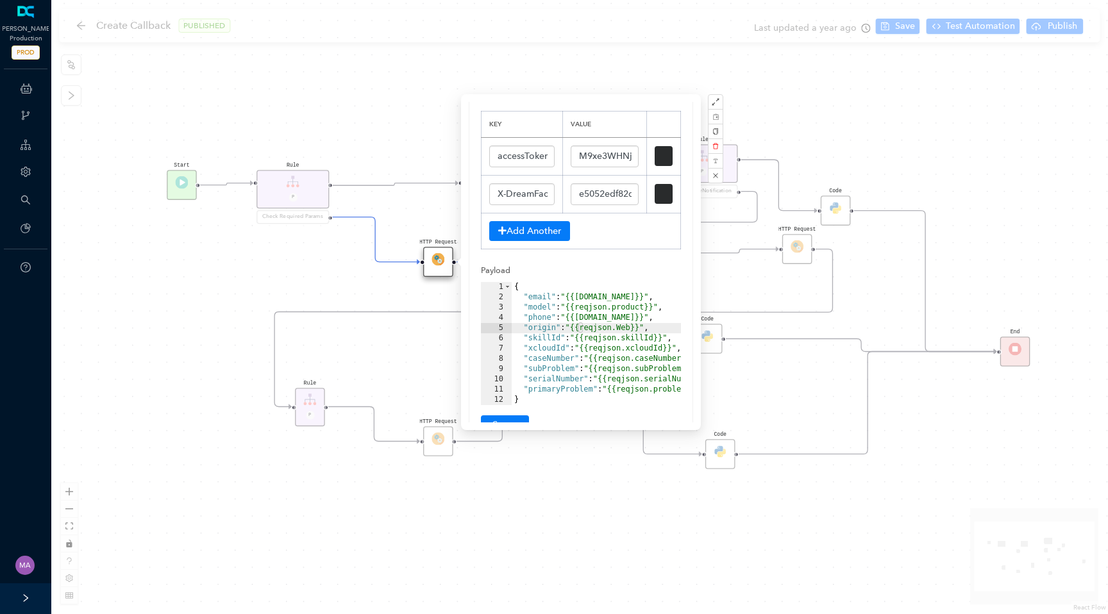
scroll to position [158, 0]
click at [246, 260] on div "HTTP Request Rule P HTTP Request Rule P Check ErrorNotification Rule P Check On…" at bounding box center [579, 307] width 1057 height 614
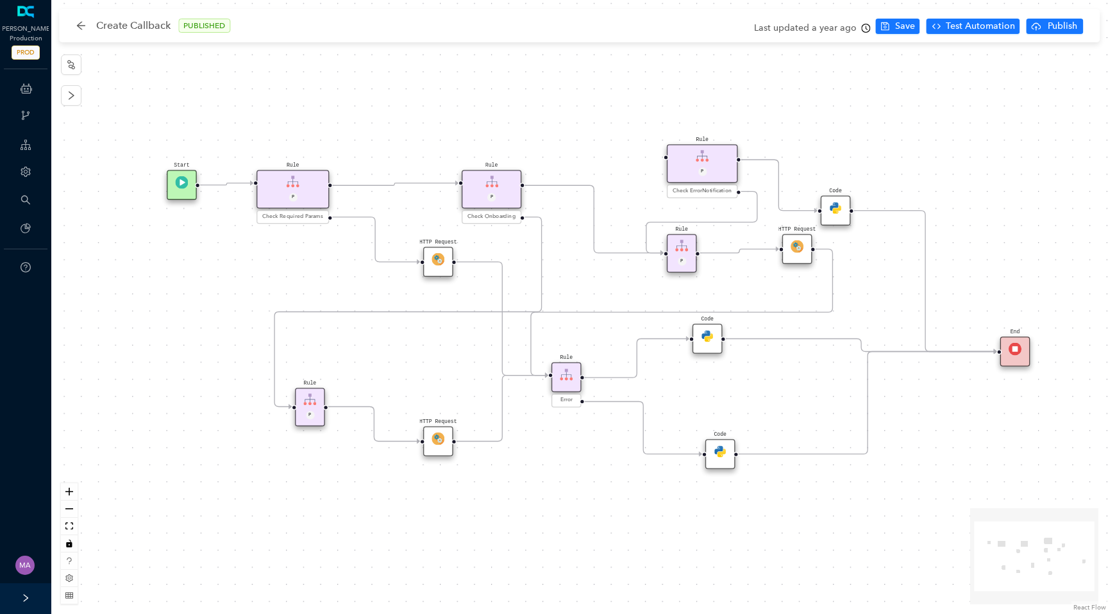
click at [375, 238] on icon "Edge from reactflownode_2eb2ebc1-95b4-4a64-b2bc-f9d956475021 to reactflownode_c…" at bounding box center [375, 239] width 89 height 45
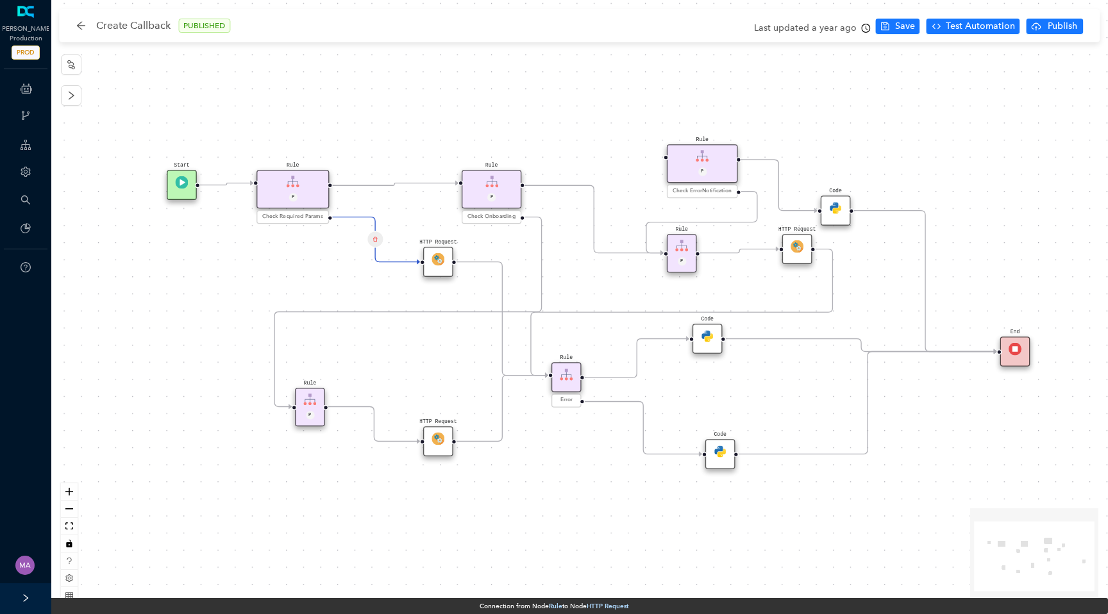
click at [341, 260] on div "HTTP Request Rule P HTTP Request Rule P Check ErrorNotification Rule P Check On…" at bounding box center [579, 307] width 1057 height 614
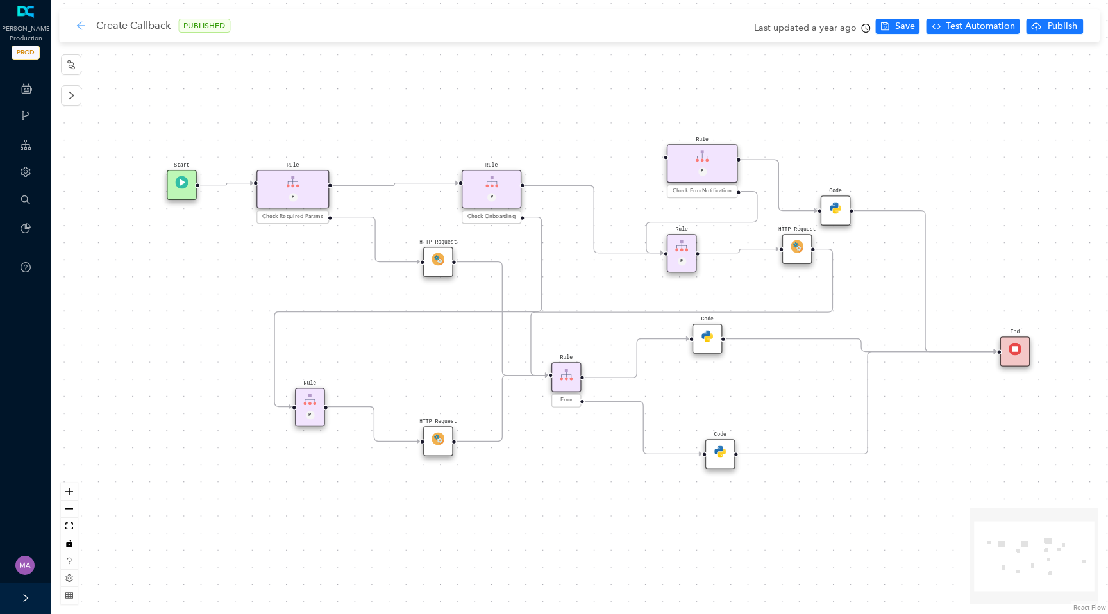
click at [83, 30] on icon "arrow-left" at bounding box center [81, 26] width 10 height 10
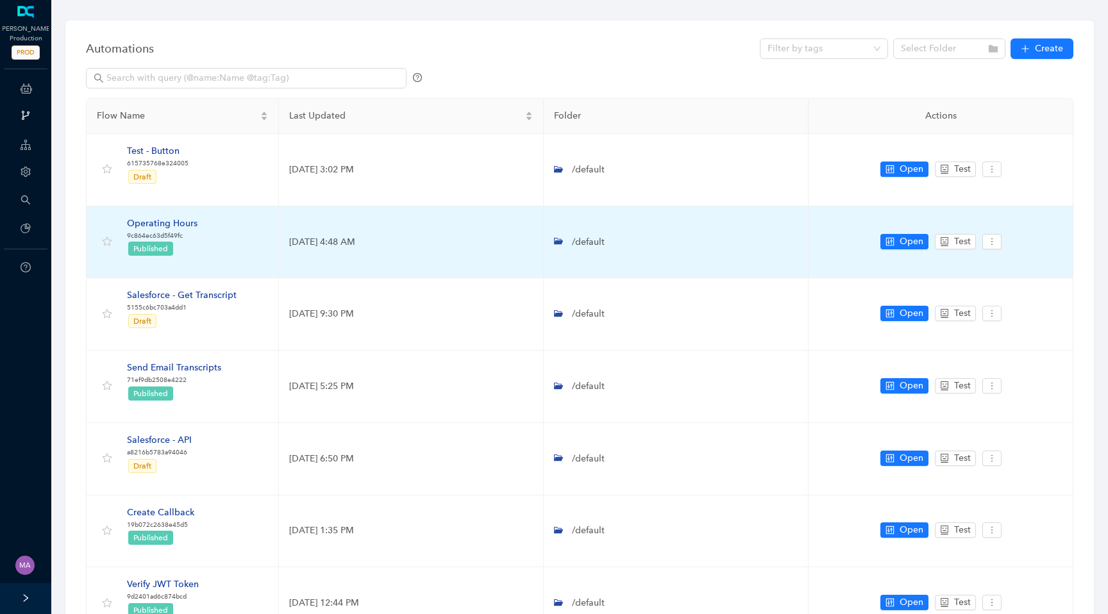
click at [169, 224] on div "Operating Hours" at bounding box center [162, 224] width 71 height 14
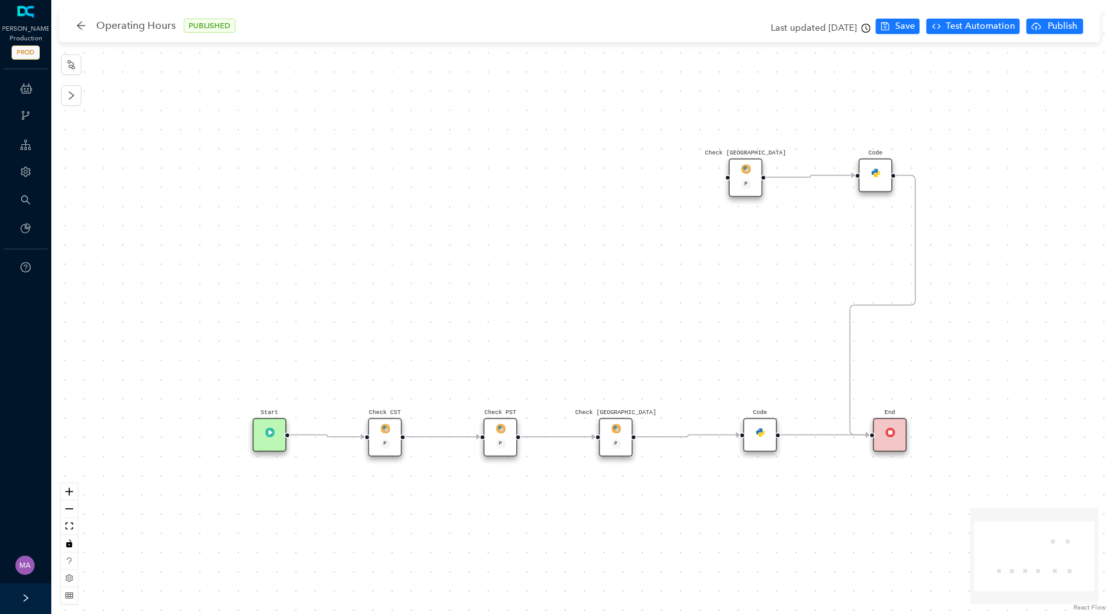
click at [871, 31] on icon "clock-circle" at bounding box center [866, 28] width 9 height 9
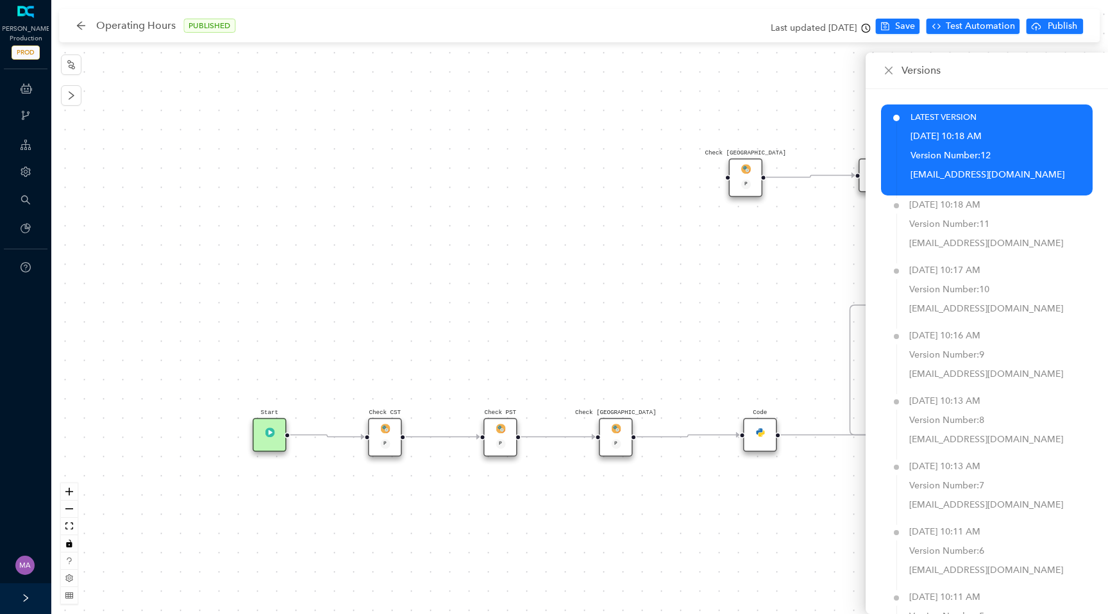
click at [638, 240] on div "Code Check [GEOGRAPHIC_DATA] P Check [GEOGRAPHIC_DATA] P Start Check PST P End …" at bounding box center [579, 307] width 1057 height 614
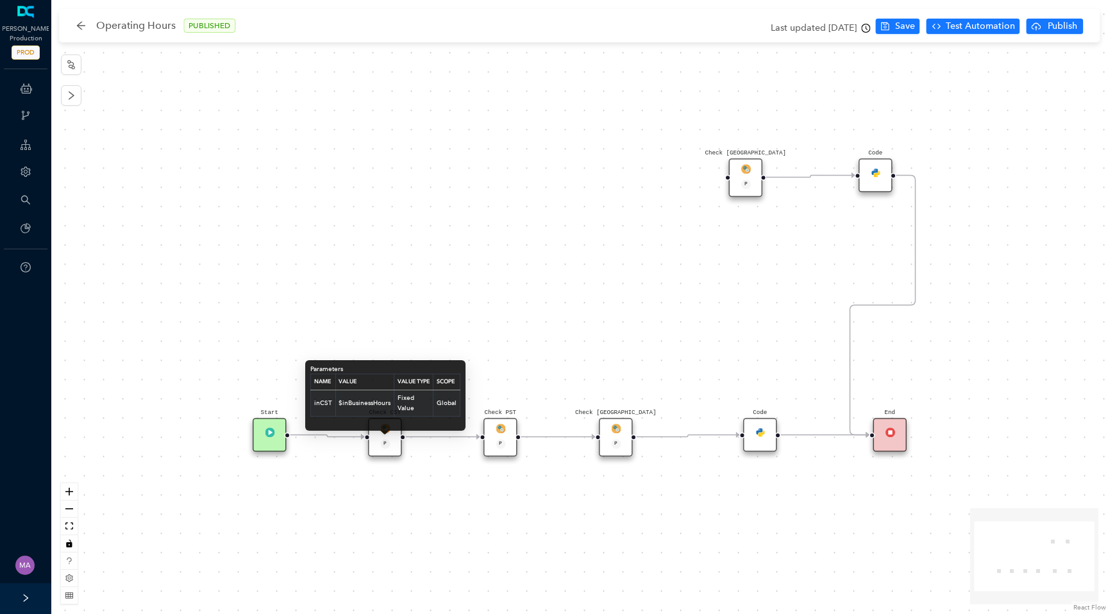
click at [394, 430] on div "Parameters Name Value Value Type Scope inCST $inBusinessHours Fixed Value Global" at bounding box center [385, 395] width 160 height 71
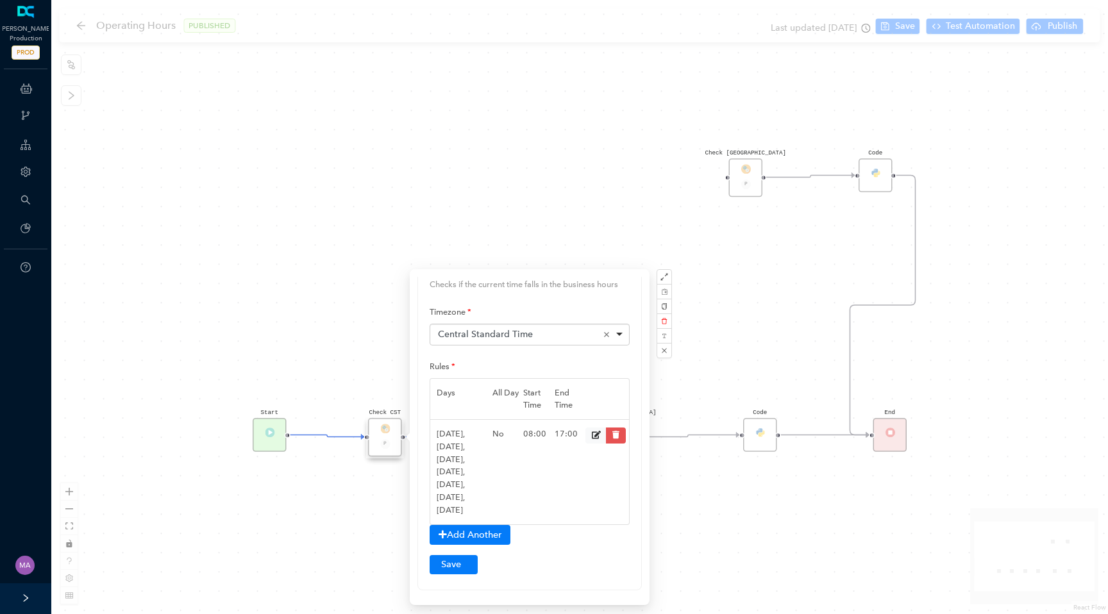
scroll to position [30, 0]
click at [702, 513] on div "Code Check [GEOGRAPHIC_DATA] P Check [GEOGRAPHIC_DATA] P Start Check PST P End …" at bounding box center [579, 307] width 1057 height 614
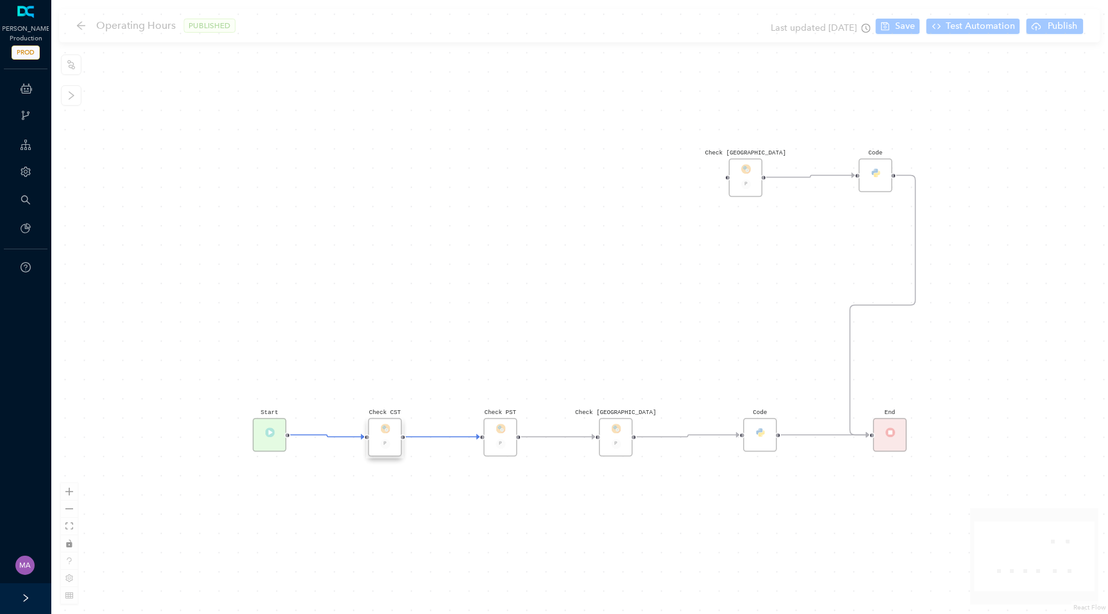
scroll to position [0, 0]
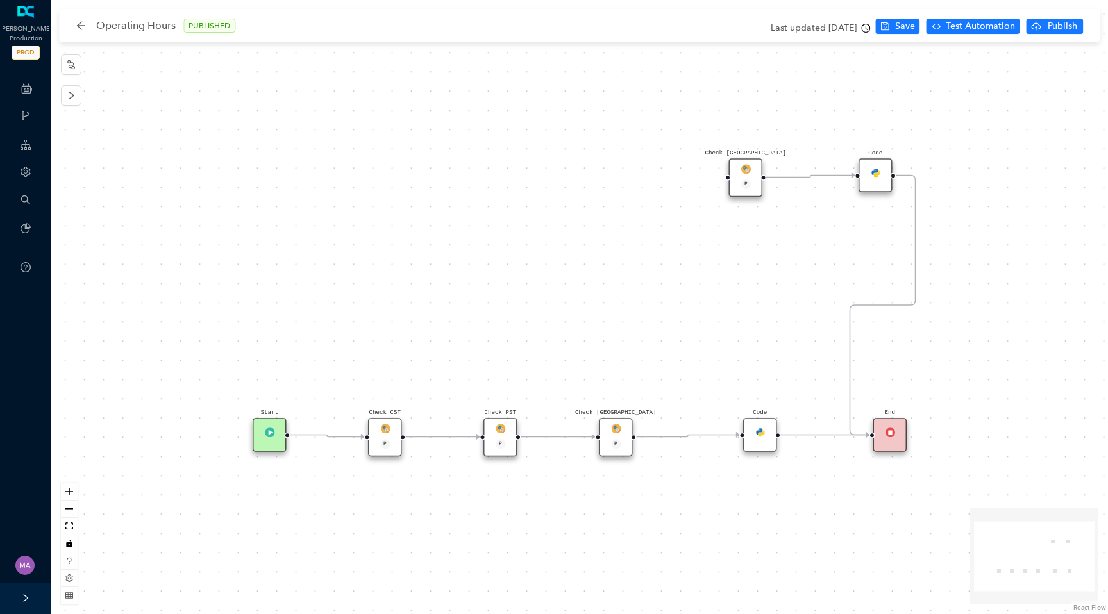
click at [509, 428] on div "Check PST P" at bounding box center [501, 437] width 34 height 38
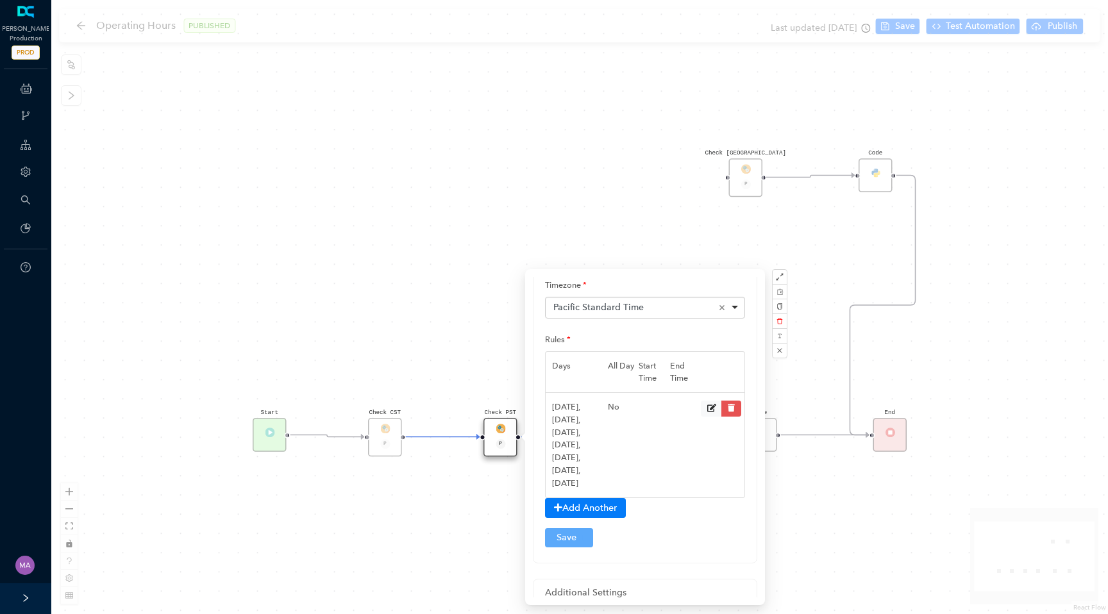
scroll to position [58, 0]
click at [434, 518] on div "Code Check [GEOGRAPHIC_DATA] P Check [GEOGRAPHIC_DATA] P Start Check PST P End …" at bounding box center [579, 307] width 1057 height 614
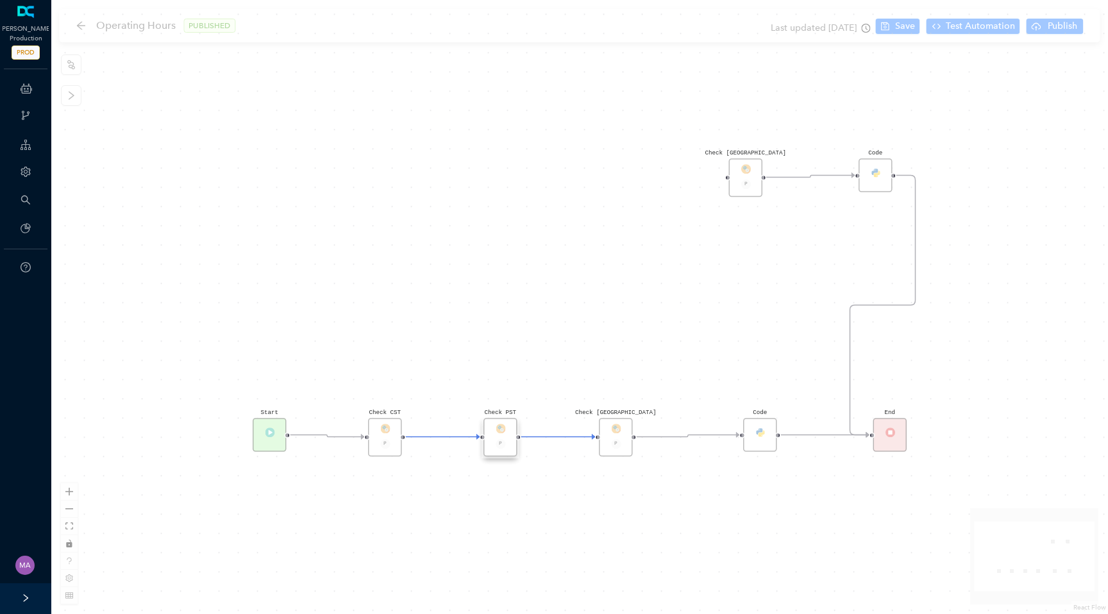
scroll to position [0, 0]
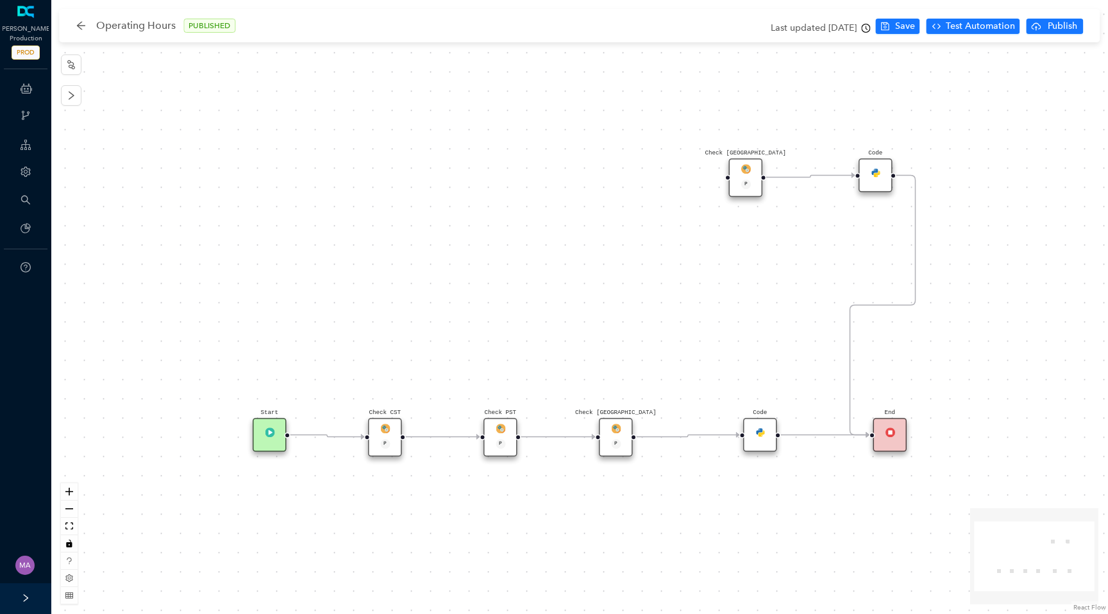
click at [614, 426] on img at bounding box center [616, 429] width 10 height 10
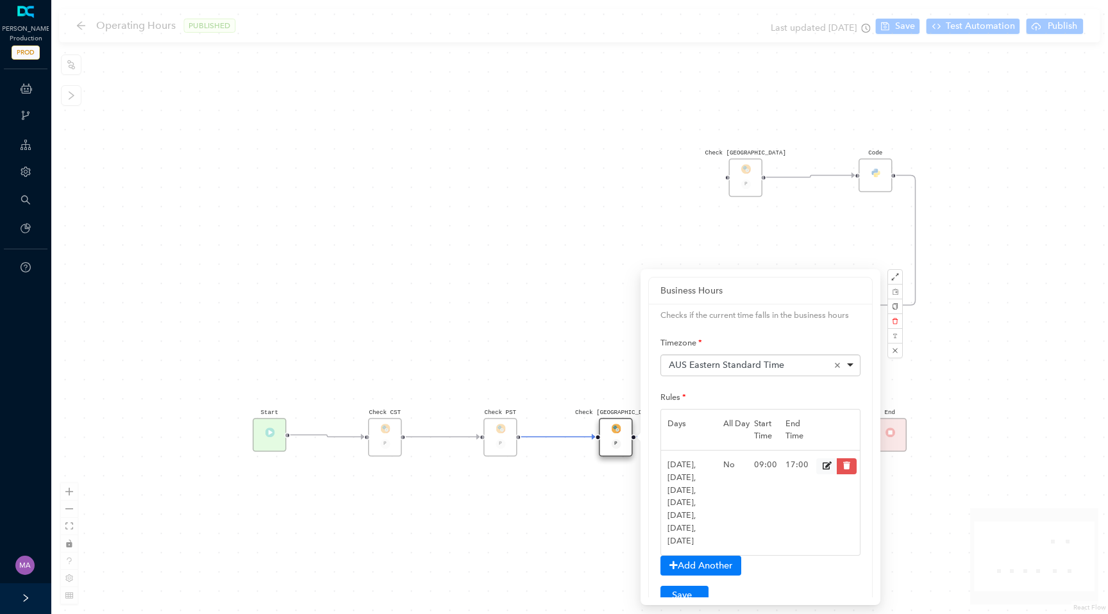
click at [389, 429] on div "Check CST P" at bounding box center [385, 437] width 34 height 38
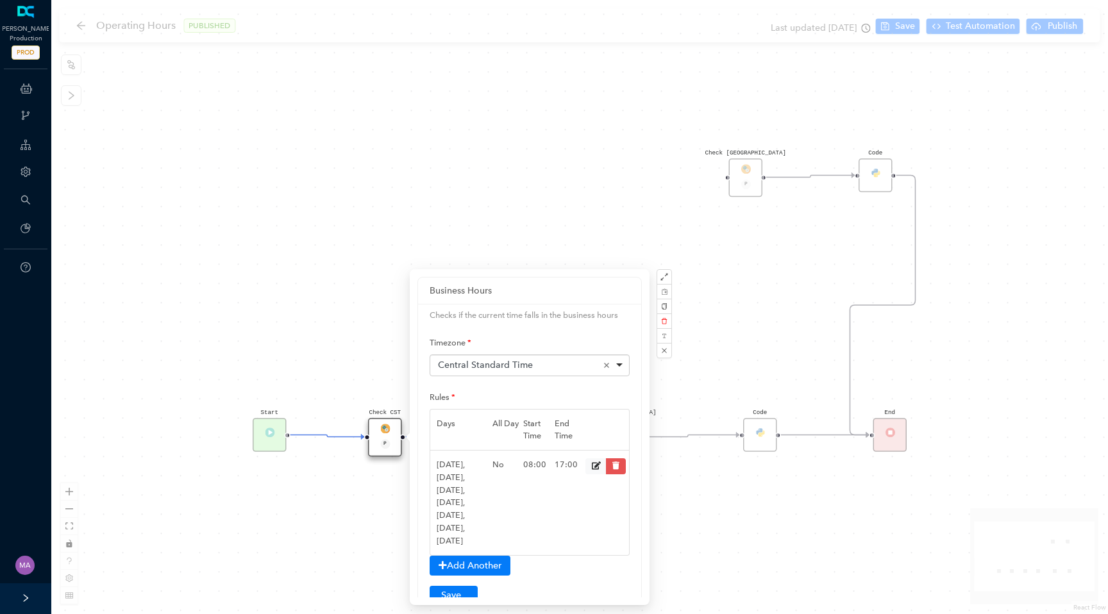
click at [798, 502] on div "Code Check [GEOGRAPHIC_DATA] P Check [GEOGRAPHIC_DATA] P Start Check PST P End …" at bounding box center [579, 307] width 1057 height 614
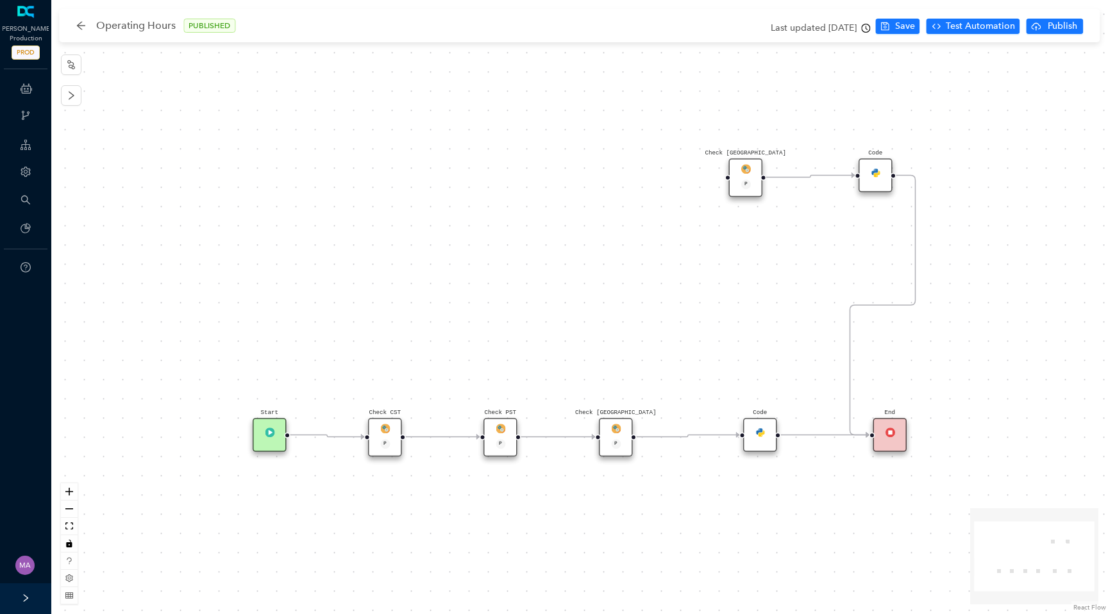
click at [621, 434] on div "Check [GEOGRAPHIC_DATA] P" at bounding box center [616, 437] width 34 height 38
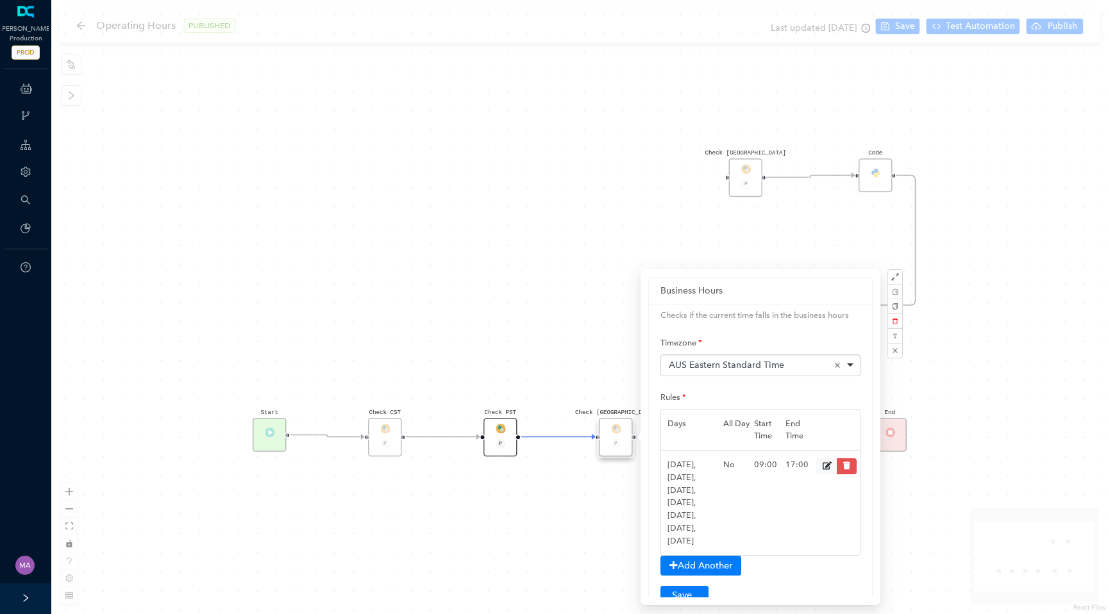
click at [497, 428] on div "Check PST P" at bounding box center [501, 437] width 34 height 38
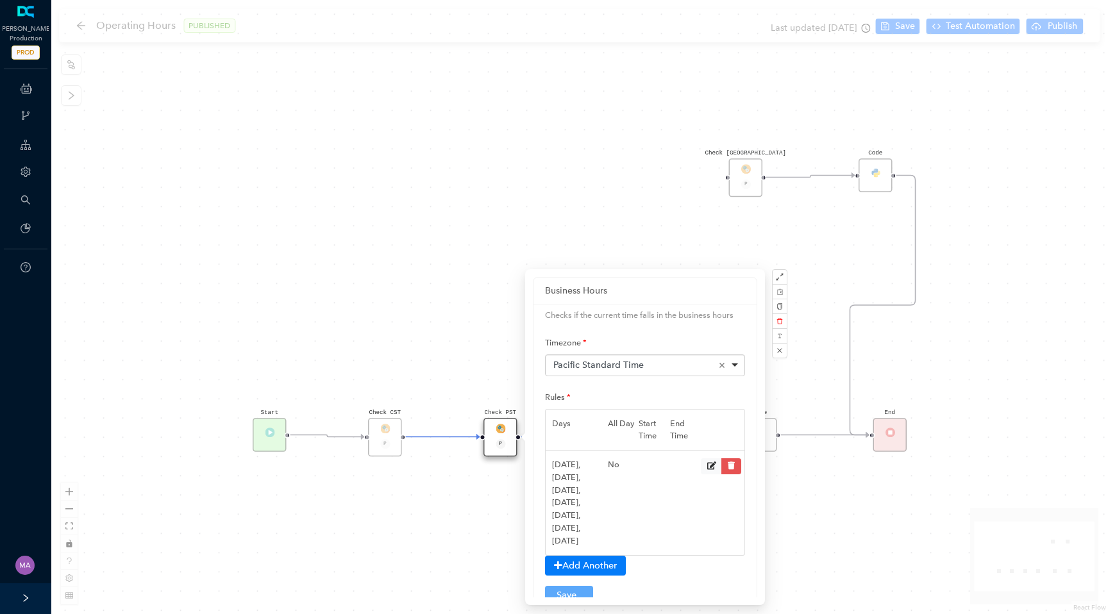
click at [730, 362] on div "Pacific Standard Time Remove item" at bounding box center [645, 365] width 185 height 13
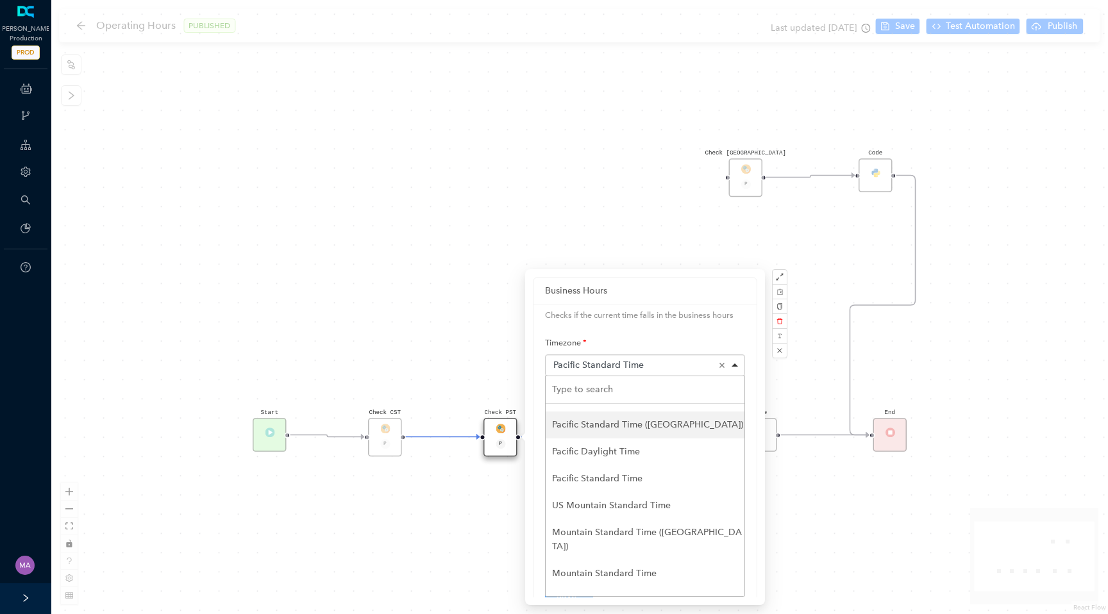
scroll to position [108, 0]
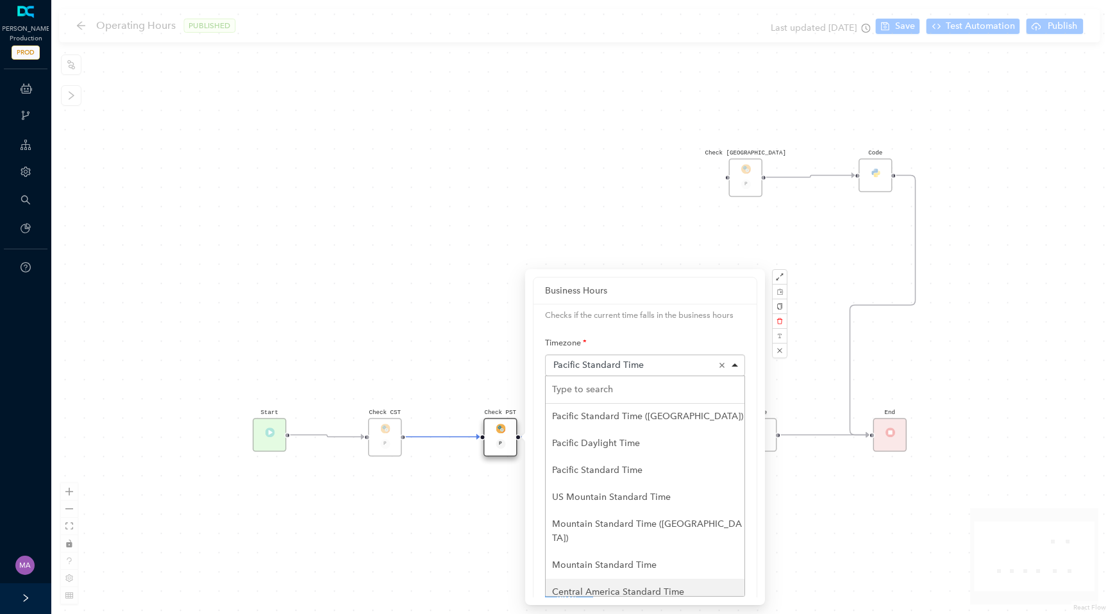
click at [450, 568] on div "Code Check [GEOGRAPHIC_DATA] P Check [GEOGRAPHIC_DATA] P Start Check PST P End …" at bounding box center [579, 307] width 1057 height 614
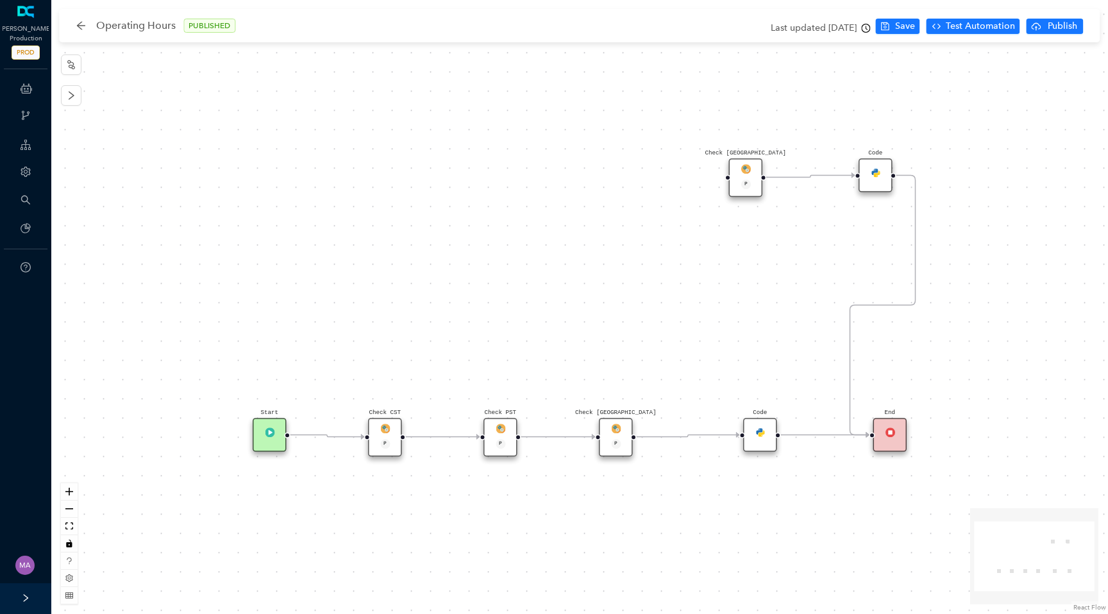
click at [467, 338] on div "Code Check [GEOGRAPHIC_DATA] P Check [GEOGRAPHIC_DATA] P Start Check PST P End …" at bounding box center [579, 307] width 1057 height 614
click at [763, 434] on img at bounding box center [761, 433] width 10 height 10
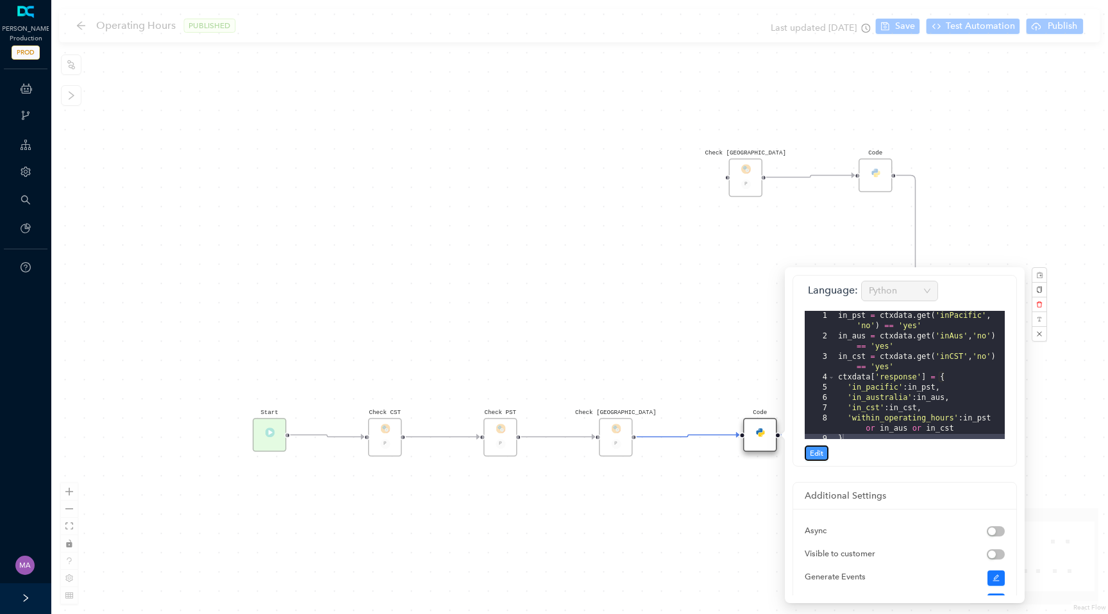
click at [811, 453] on span "Edit" at bounding box center [816, 454] width 13 height 12
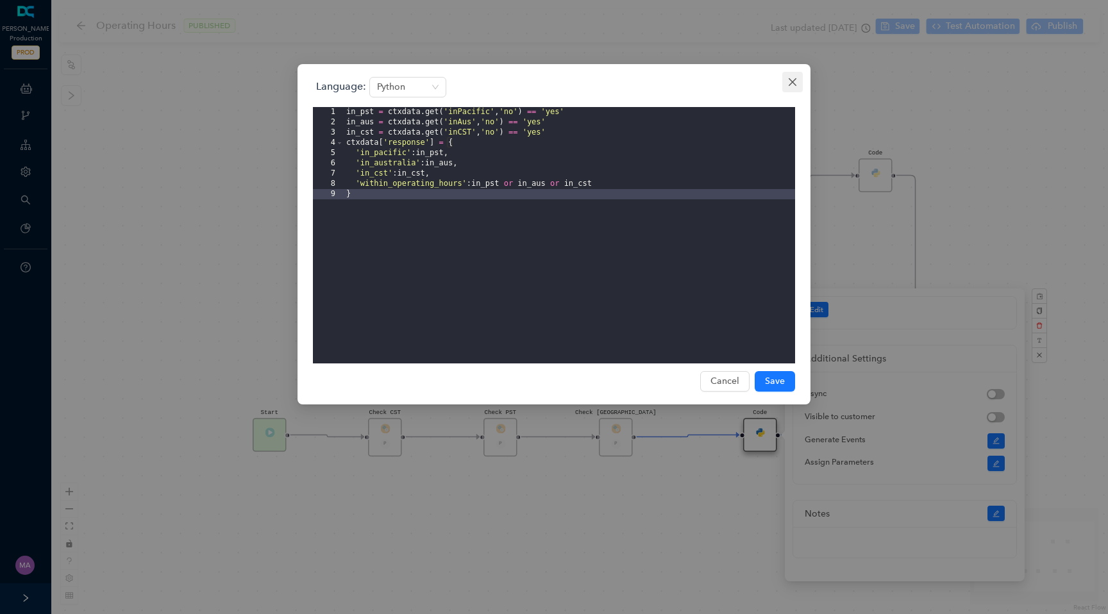
click at [797, 87] on icon "close" at bounding box center [793, 82] width 10 height 10
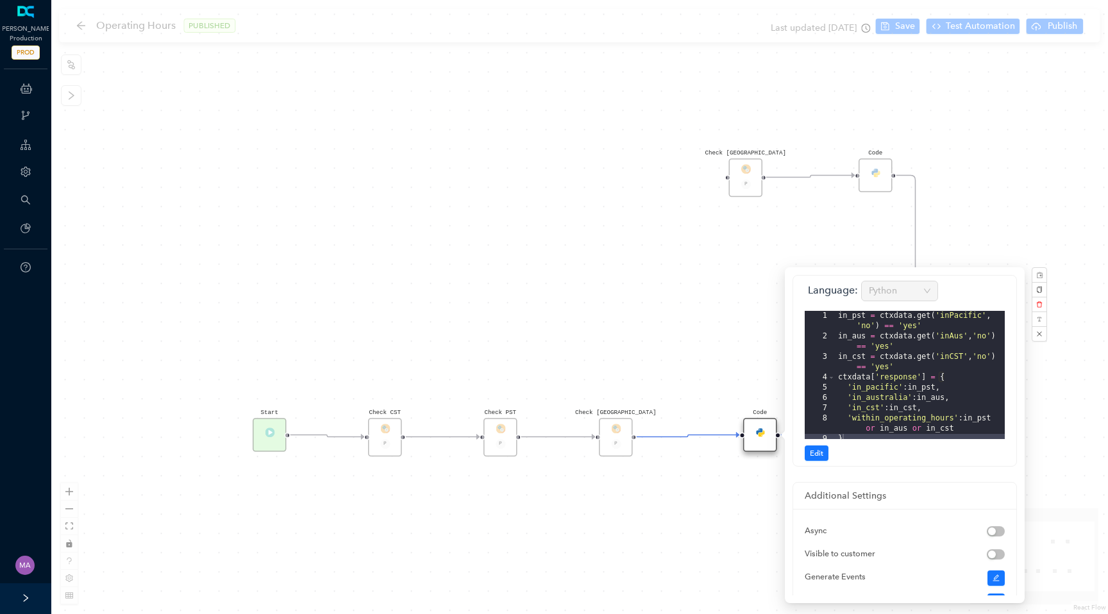
click at [583, 314] on div "Code Check [GEOGRAPHIC_DATA] P Check [GEOGRAPHIC_DATA] P Start Check PST P End …" at bounding box center [579, 307] width 1057 height 614
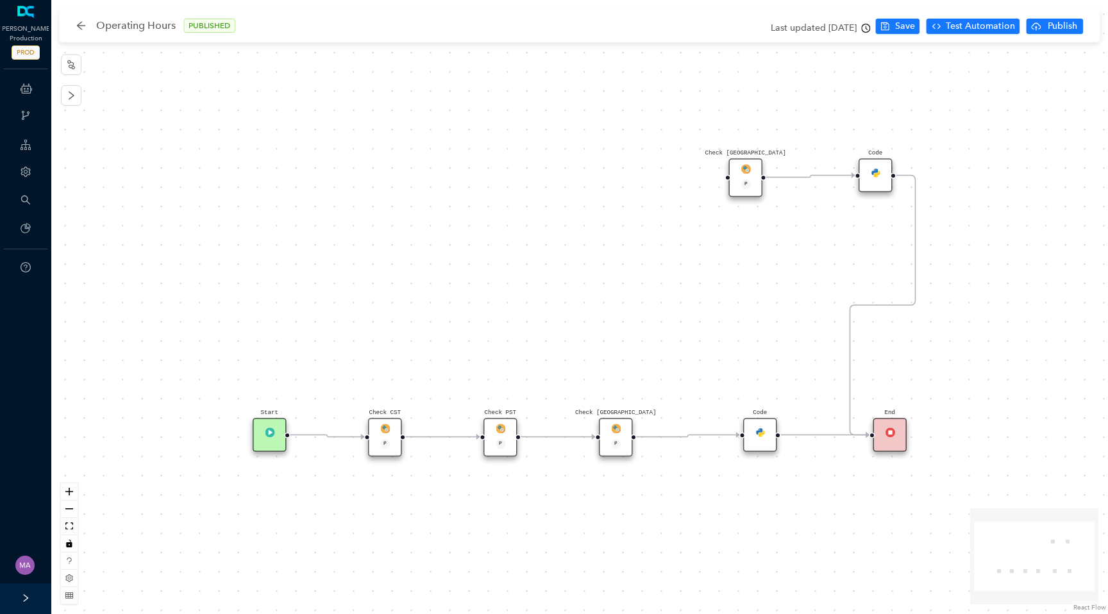
click at [392, 429] on div "Check CST P" at bounding box center [385, 437] width 34 height 38
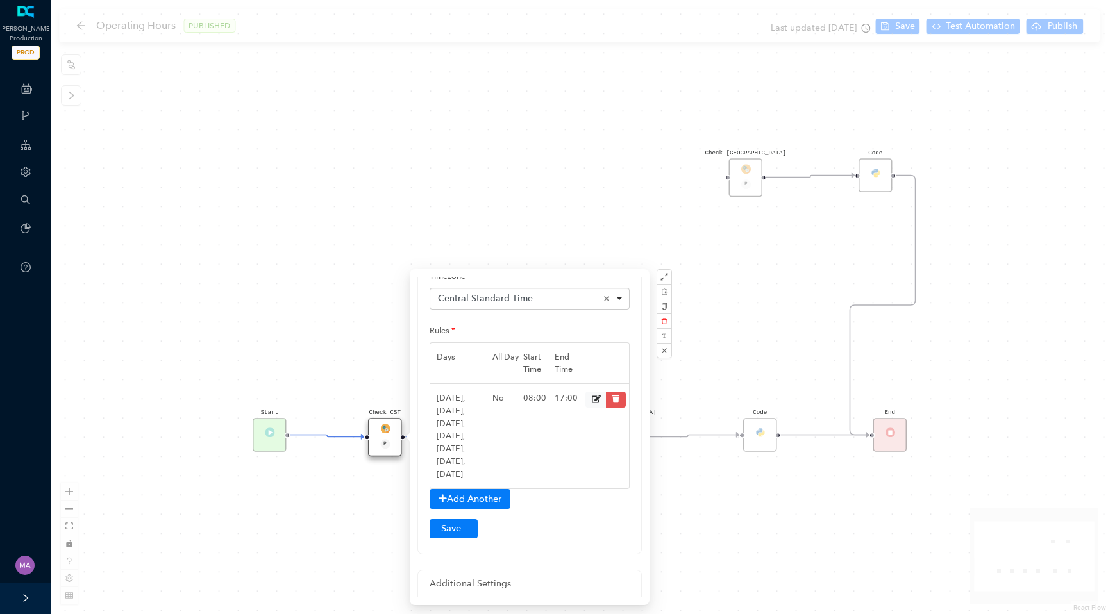
scroll to position [65, 0]
click at [580, 164] on div "Code Check [GEOGRAPHIC_DATA] P Check [GEOGRAPHIC_DATA] P Start Check PST P End …" at bounding box center [579, 307] width 1057 height 614
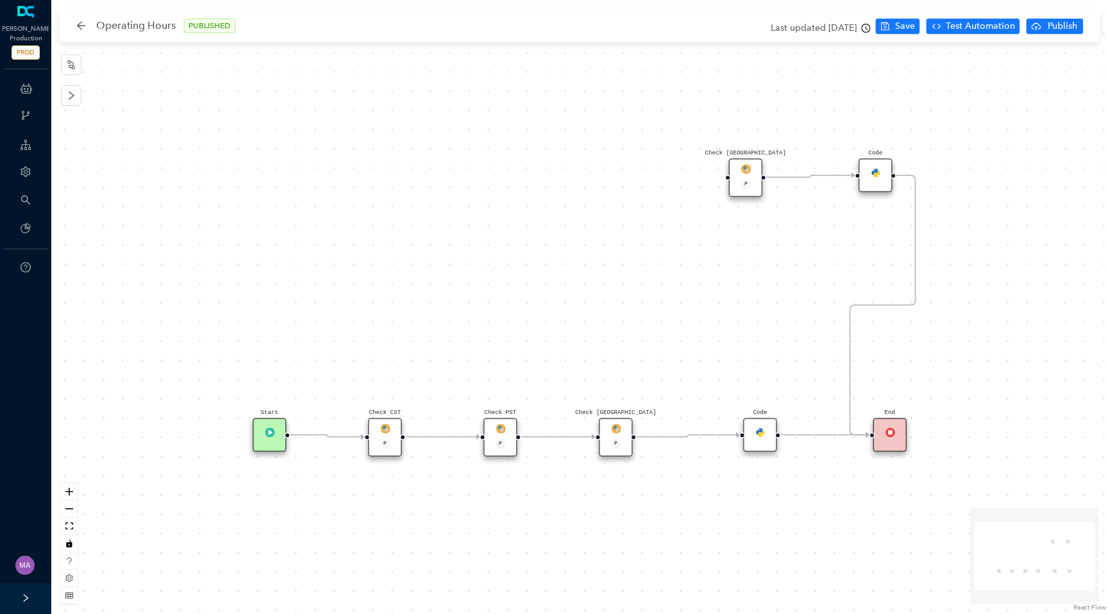
click at [384, 430] on img at bounding box center [385, 429] width 10 height 10
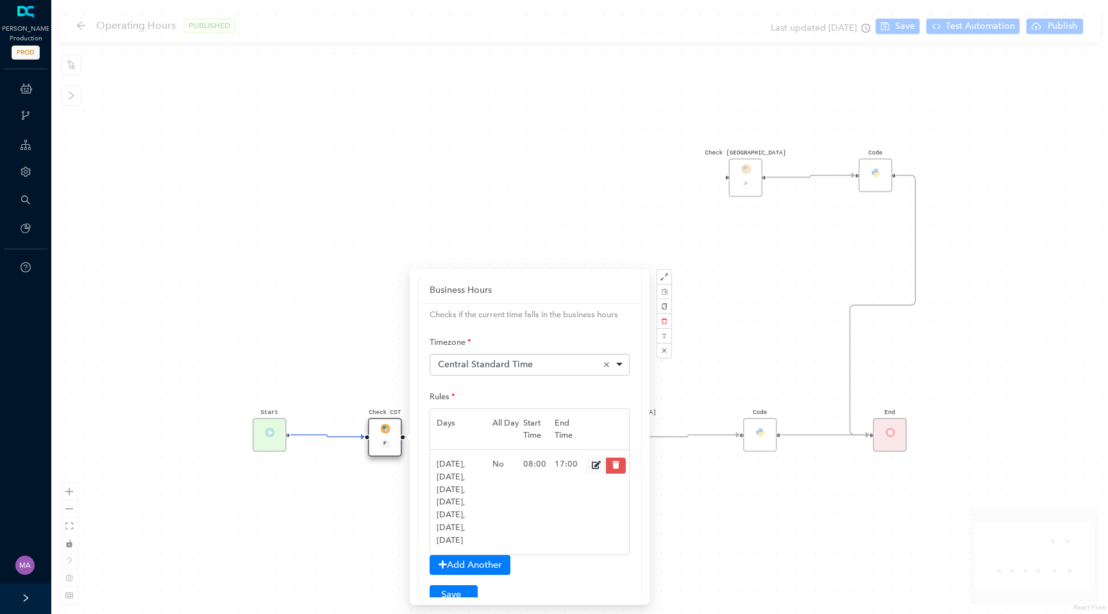
scroll to position [0, 0]
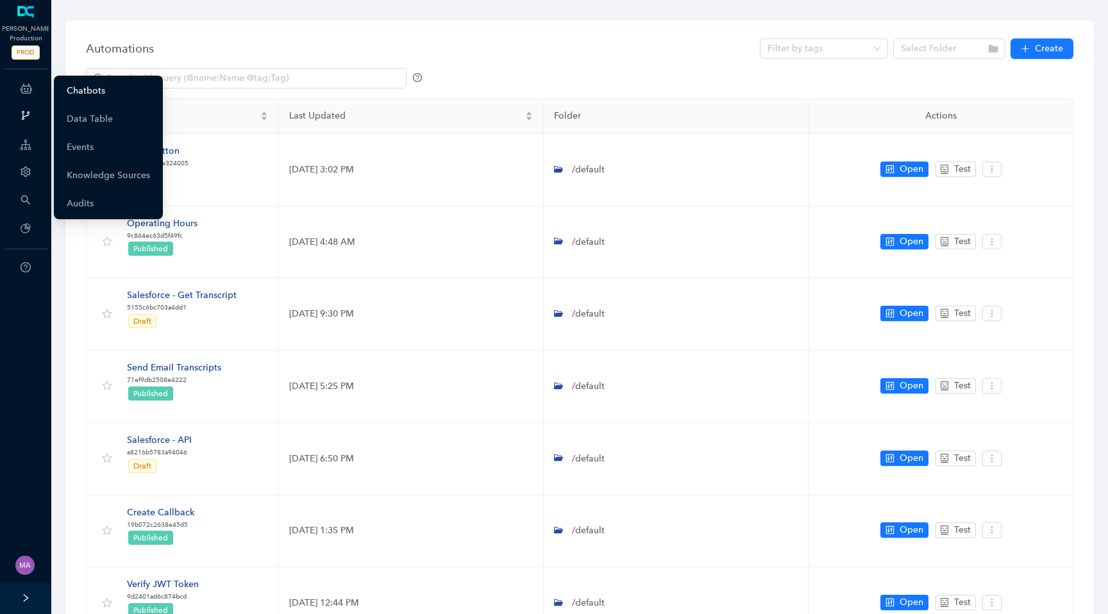
click at [85, 94] on link "Chatbots" at bounding box center [86, 91] width 38 height 26
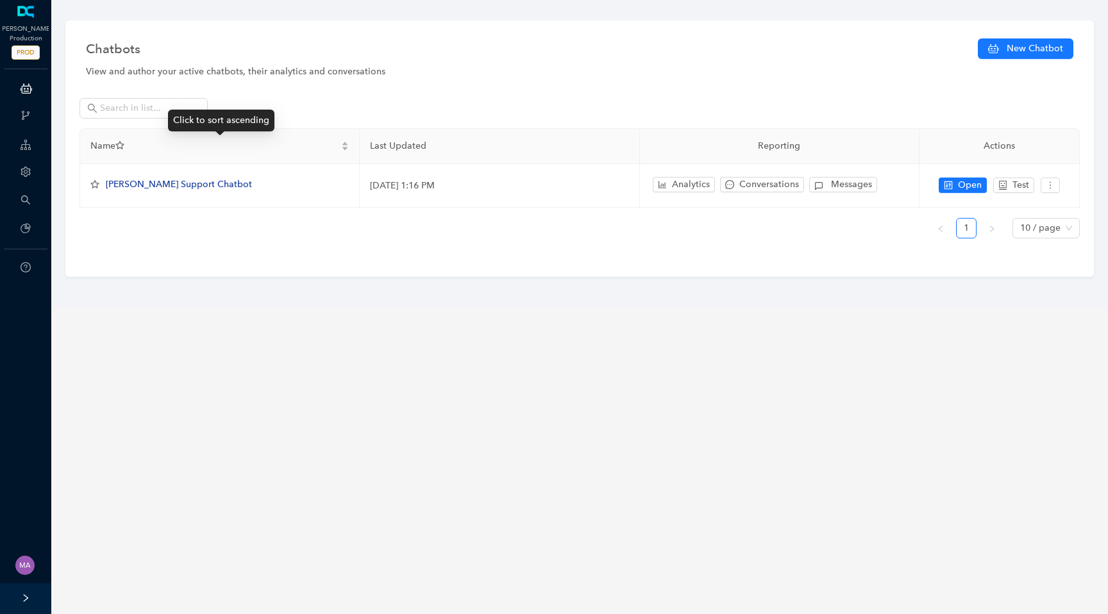
click at [171, 111] on div "Click to sort ascending" at bounding box center [221, 121] width 106 height 22
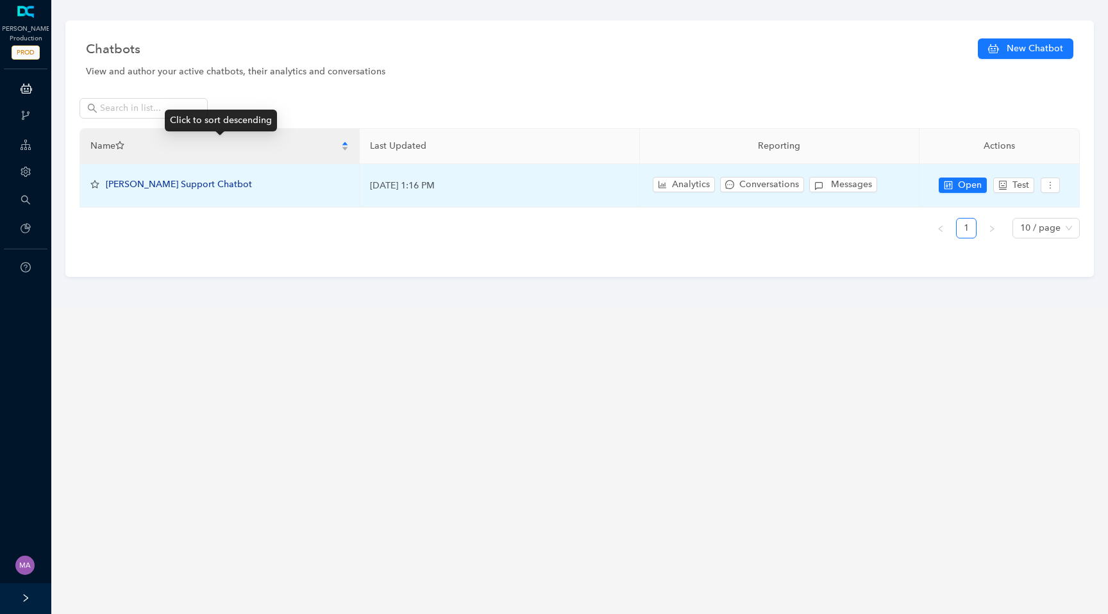
click at [149, 198] on td "[PERSON_NAME] Support Chatbot" at bounding box center [220, 186] width 280 height 44
click at [163, 185] on span "[PERSON_NAME] Support Chatbot" at bounding box center [179, 184] width 146 height 11
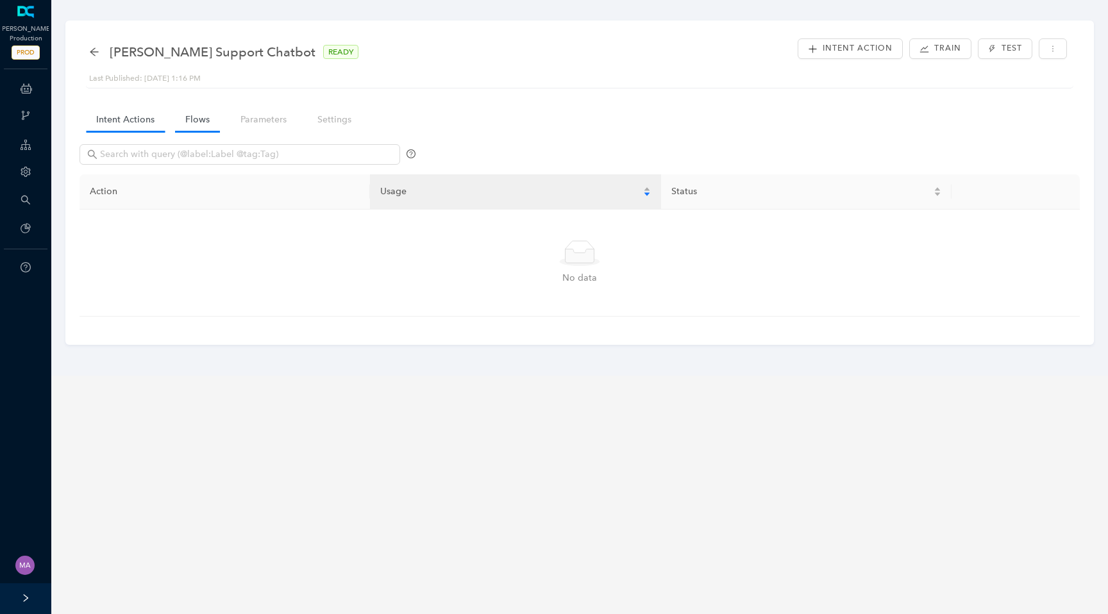
click at [193, 129] on link "Flows" at bounding box center [197, 120] width 45 height 24
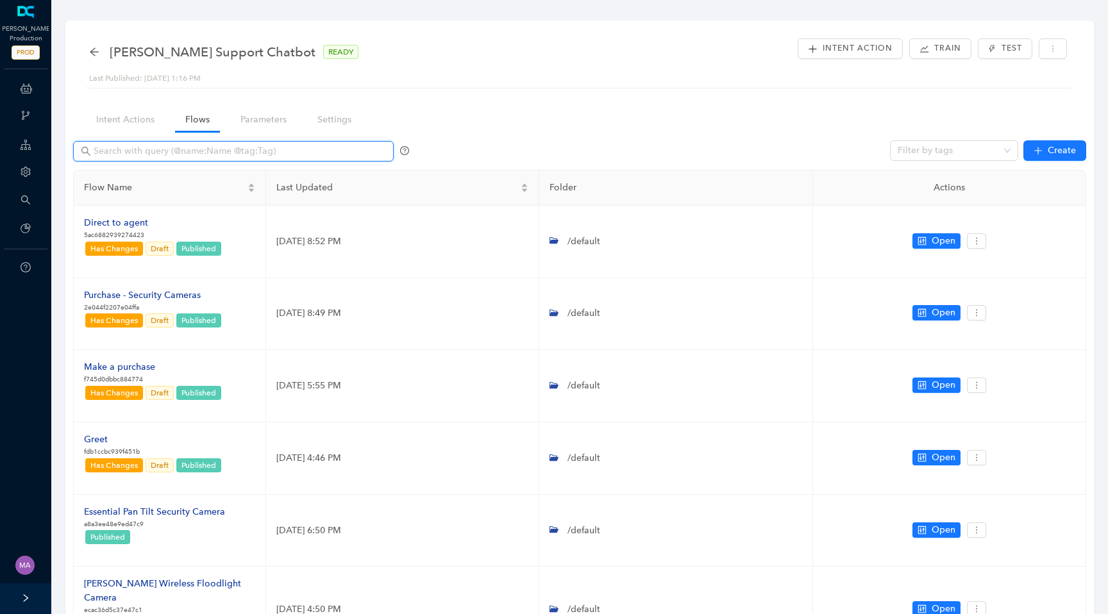
click at [209, 155] on input "text" at bounding box center [235, 151] width 282 height 14
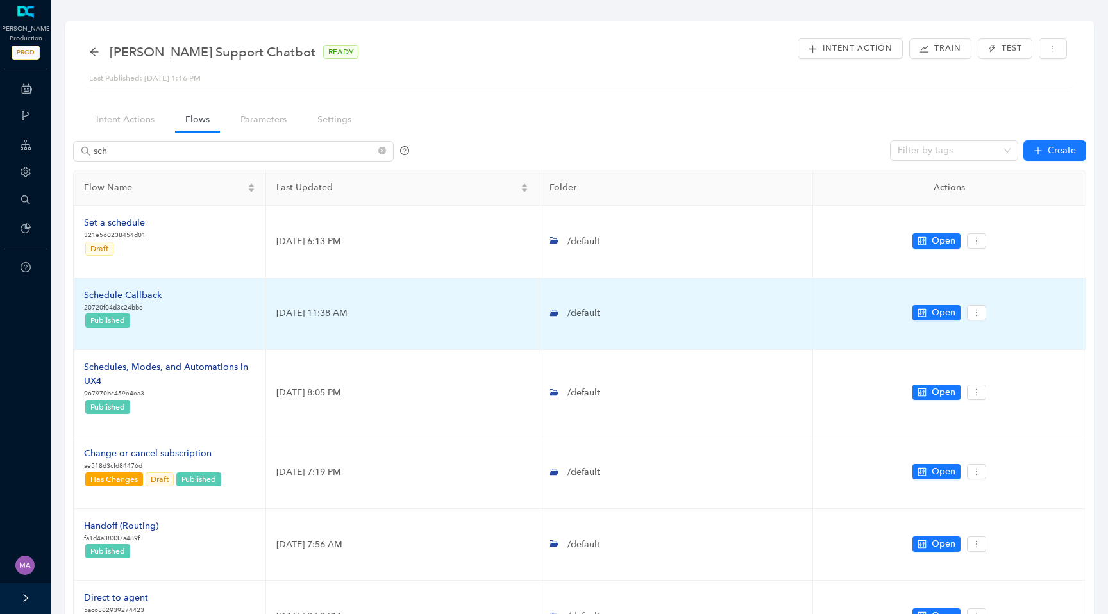
click at [140, 298] on div "Schedule Callback" at bounding box center [123, 296] width 78 height 14
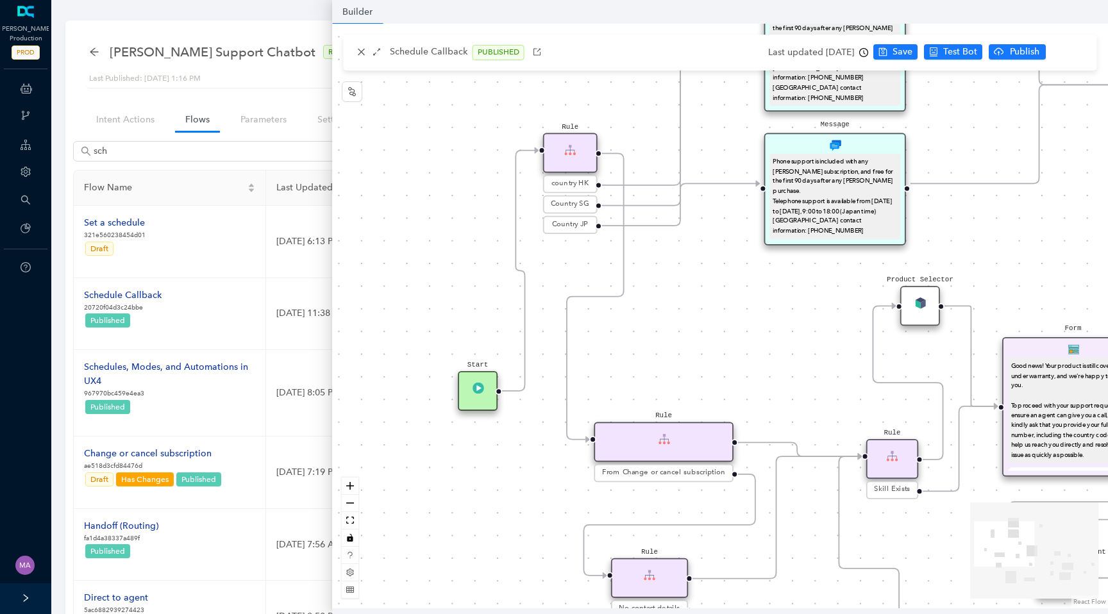
drag, startPoint x: 534, startPoint y: 289, endPoint x: 734, endPoint y: 315, distance: 202.5
click at [738, 316] on div "End Let me know if you have any other questions I can help with Form I just nee…" at bounding box center [720, 316] width 776 height 585
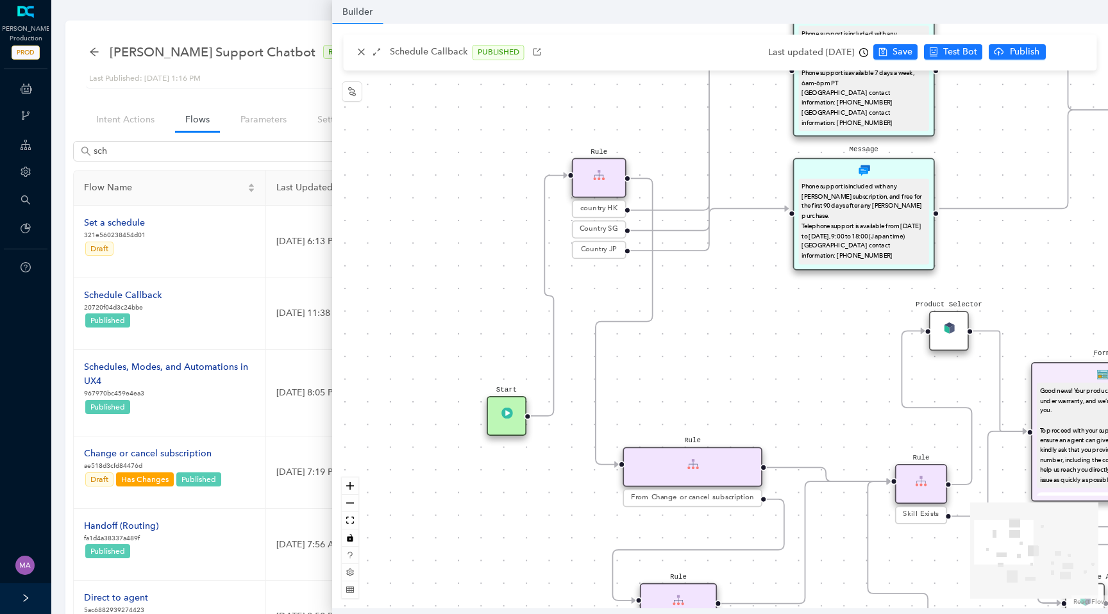
drag, startPoint x: 734, startPoint y: 315, endPoint x: 736, endPoint y: 380, distance: 65.4
click at [737, 381] on div "End Let me know if you have any other questions I can help with Form I just nee…" at bounding box center [720, 316] width 776 height 585
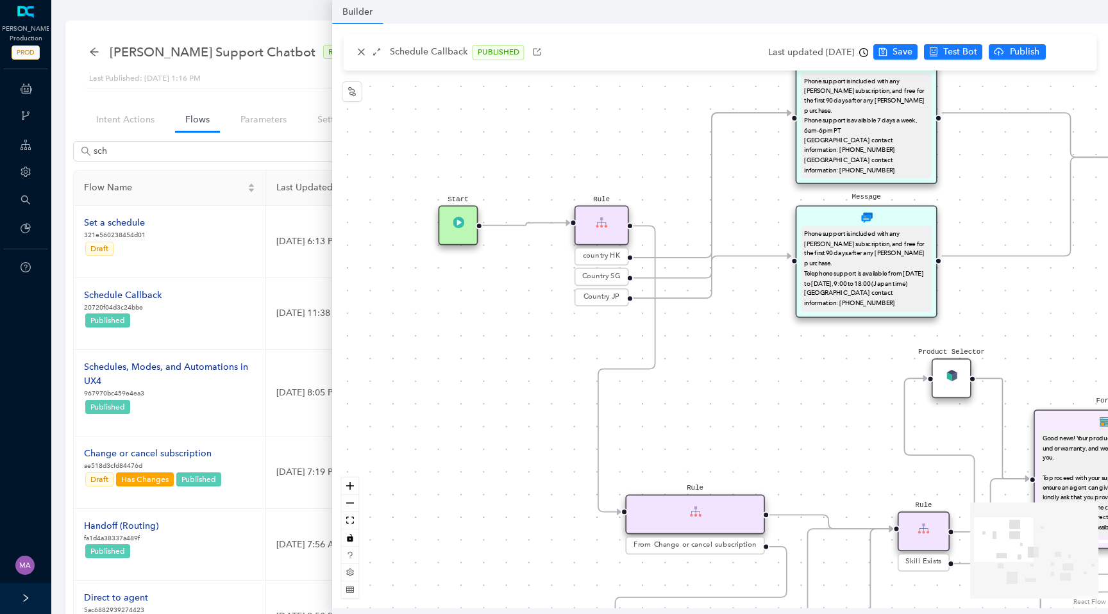
drag, startPoint x: 521, startPoint y: 473, endPoint x: 472, endPoint y: 239, distance: 238.6
click at [472, 239] on div "Start" at bounding box center [459, 226] width 40 height 40
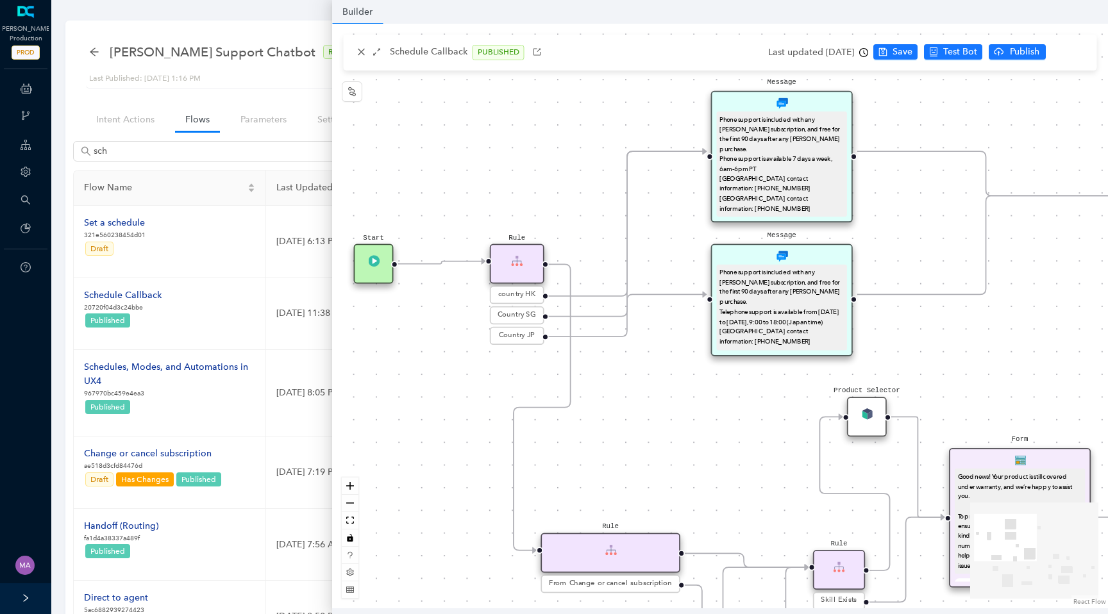
drag, startPoint x: 759, startPoint y: 371, endPoint x: 620, endPoint y: 437, distance: 154.6
click at [620, 437] on div "End Let me know if you have any other questions I can help with Form I just nee…" at bounding box center [720, 316] width 776 height 585
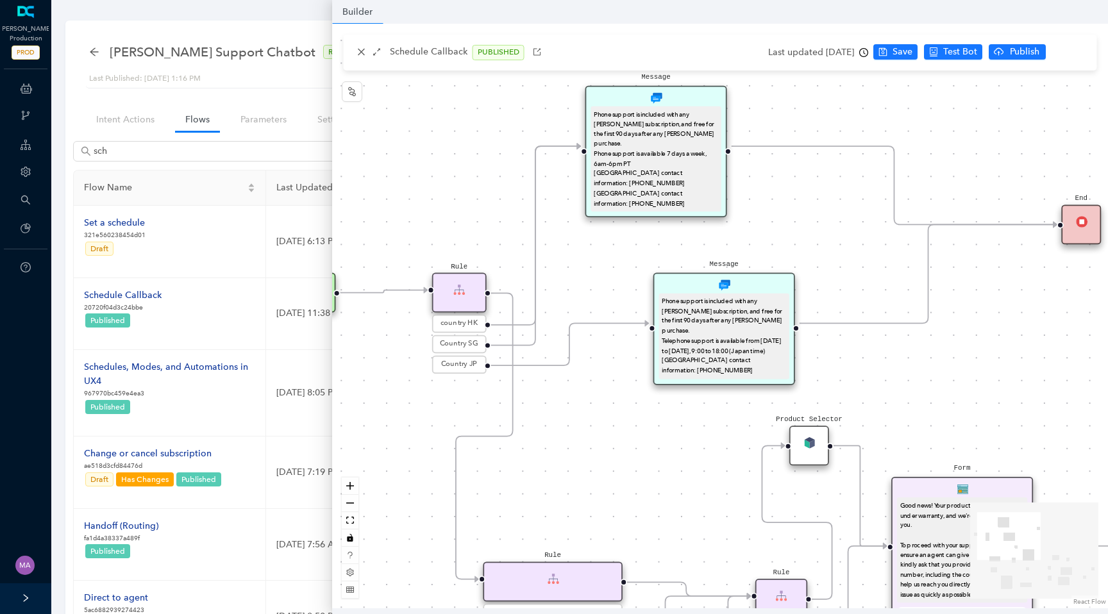
drag, startPoint x: 707, startPoint y: 133, endPoint x: 638, endPoint y: 95, distance: 78.9
click at [638, 95] on div "Message Phone support is included with any Arlo subscription, and free for the …" at bounding box center [657, 152] width 142 height 132
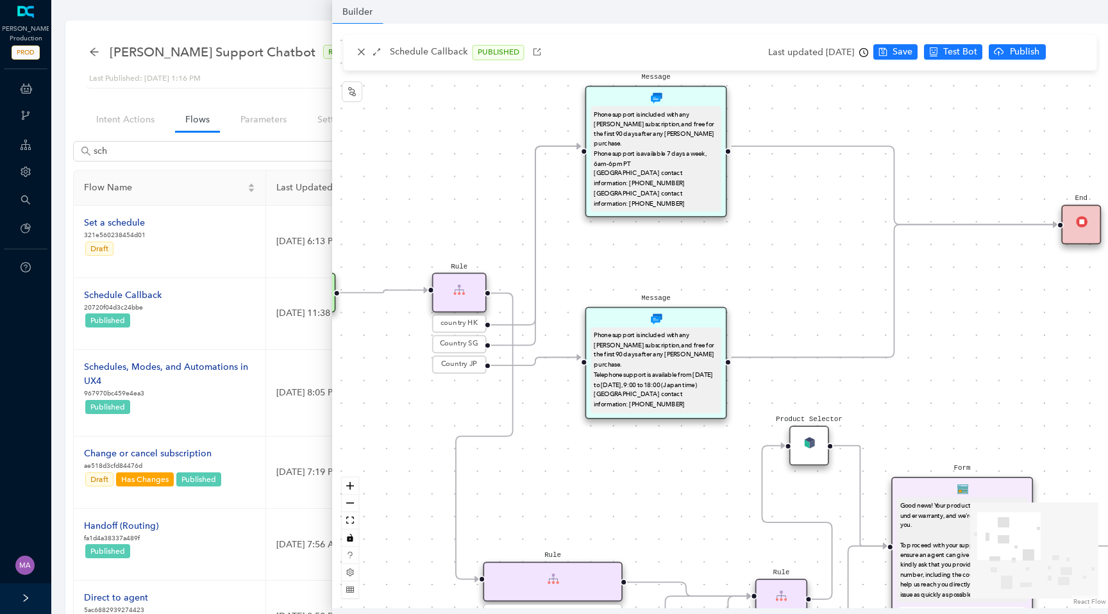
drag, startPoint x: 687, startPoint y: 292, endPoint x: 614, endPoint y: 333, distance: 83.0
click at [614, 333] on div "Phone support is included with any Arlo subscription, and free for the first 90…" at bounding box center [656, 370] width 130 height 86
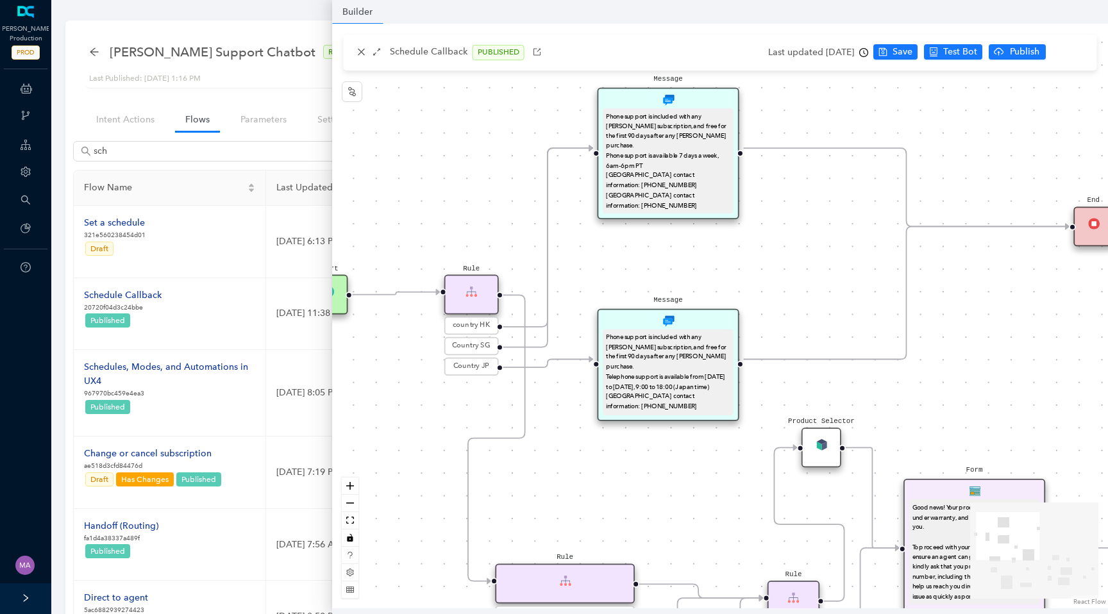
drag, startPoint x: 838, startPoint y: 253, endPoint x: 850, endPoint y: 266, distance: 17.3
click at [850, 266] on div "End Let me know if you have any other questions I can help with Form I just nee…" at bounding box center [720, 316] width 776 height 585
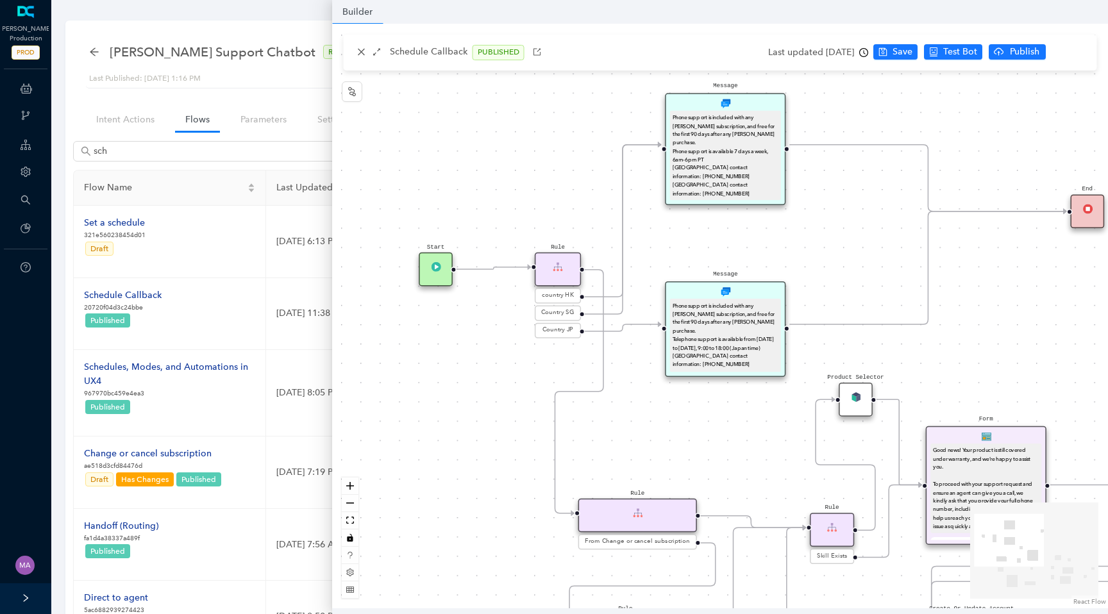
drag, startPoint x: 850, startPoint y: 266, endPoint x: 881, endPoint y: 235, distance: 43.5
click at [881, 235] on div "End Let me know if you have any other questions I can help with Form I just nee…" at bounding box center [720, 316] width 776 height 585
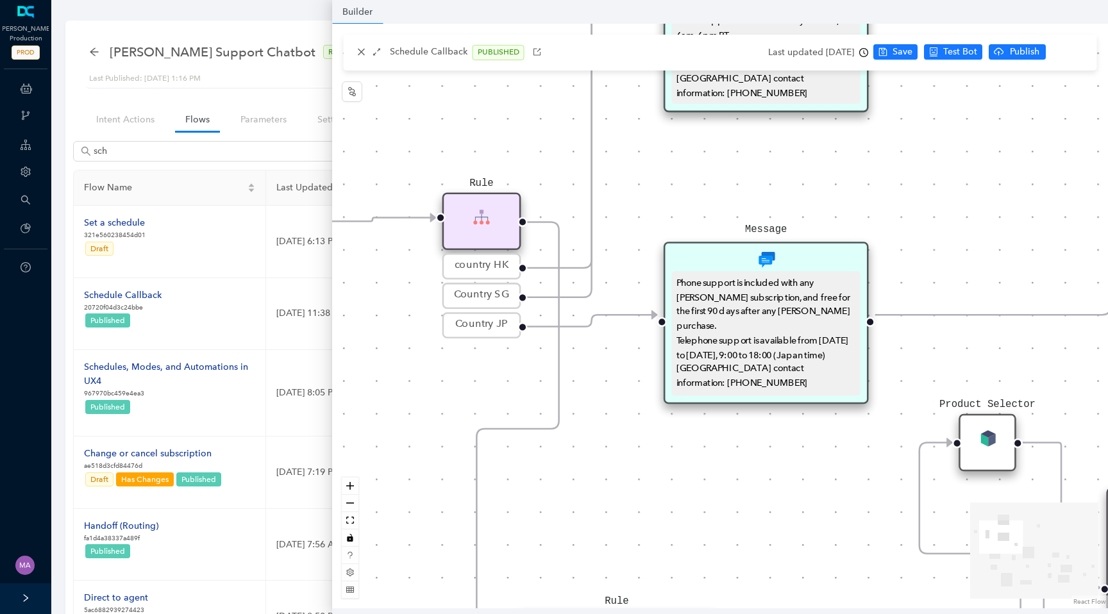
drag, startPoint x: 704, startPoint y: 423, endPoint x: 729, endPoint y: 482, distance: 63.8
click at [729, 482] on div "End Let me know if you have any other questions I can help with Form I just nee…" at bounding box center [720, 316] width 776 height 585
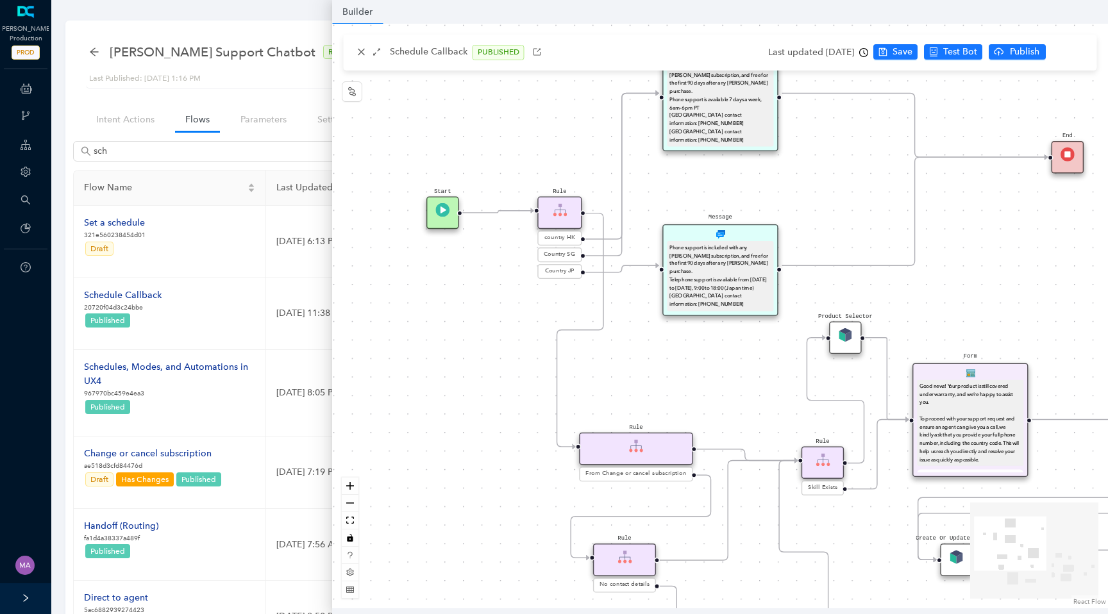
drag, startPoint x: 700, startPoint y: 487, endPoint x: 672, endPoint y: 358, distance: 132.1
click at [672, 358] on div "End Let me know if you have any other questions I can help with Form I just nee…" at bounding box center [720, 316] width 776 height 585
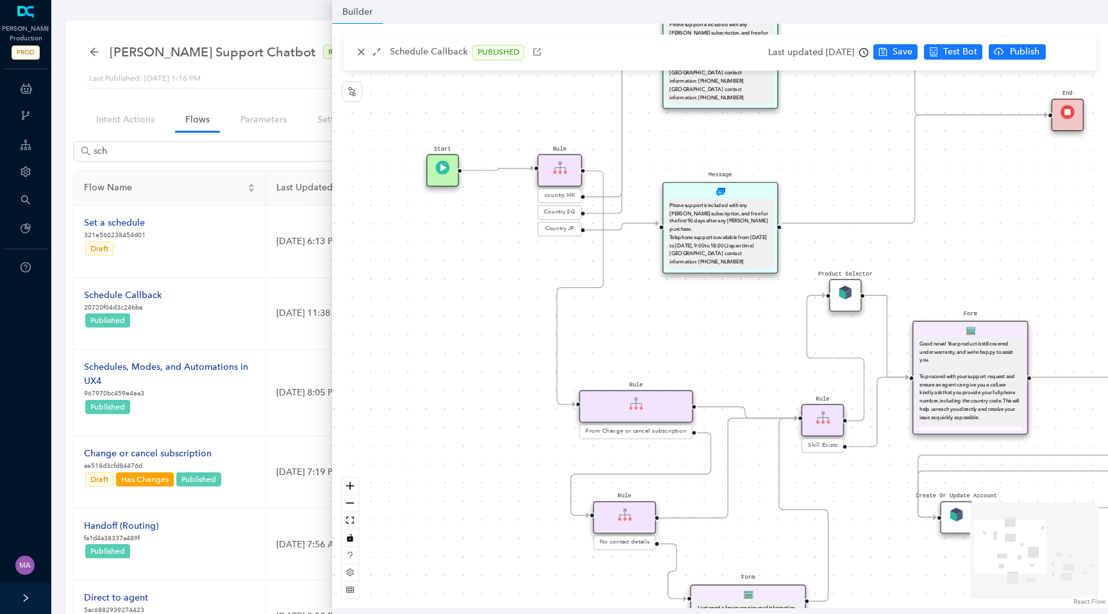
drag, startPoint x: 660, startPoint y: 397, endPoint x: 660, endPoint y: 362, distance: 35.3
click at [660, 362] on div "End Let me know if you have any other questions I can help with Form I just nee…" at bounding box center [720, 316] width 776 height 585
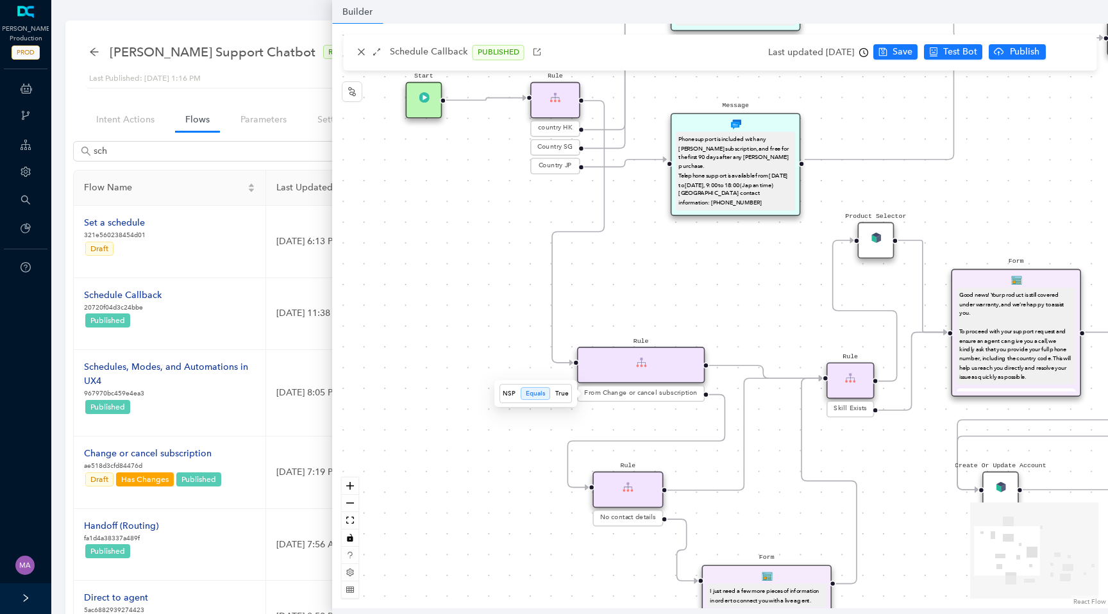
click at [648, 391] on span "From Change or cancel subscription" at bounding box center [642, 394] width 114 height 10
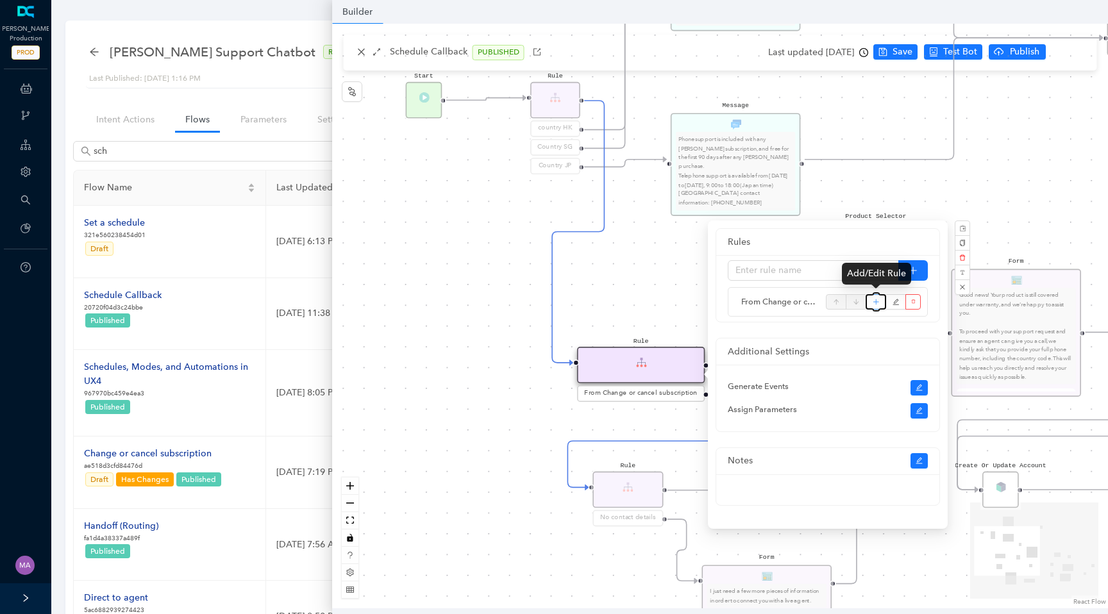
click at [877, 305] on icon "plus" at bounding box center [876, 301] width 7 height 19
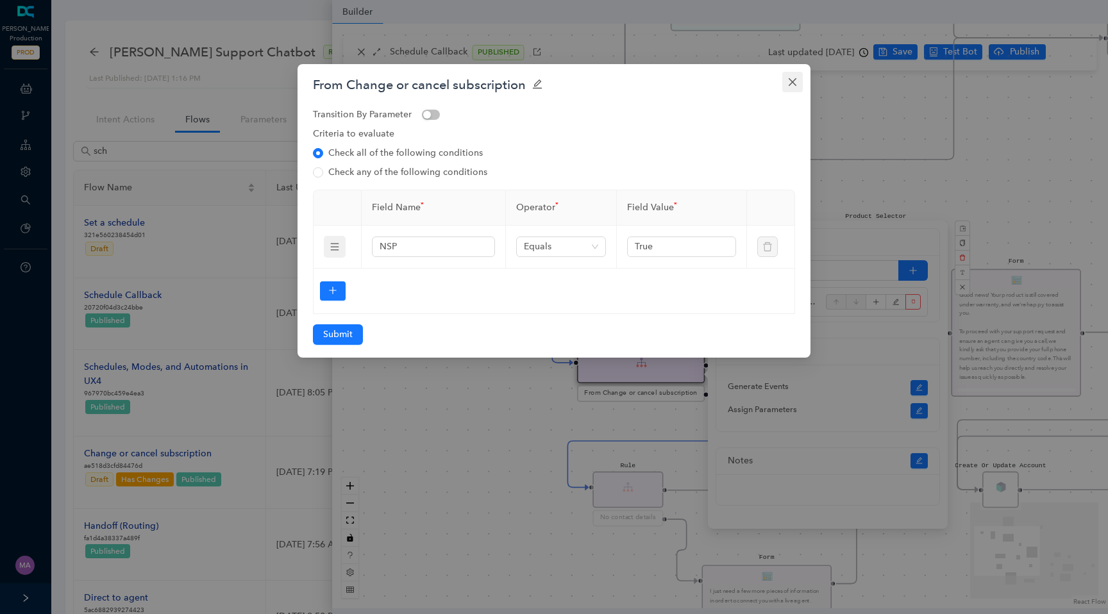
click at [791, 80] on icon "close" at bounding box center [793, 82] width 8 height 8
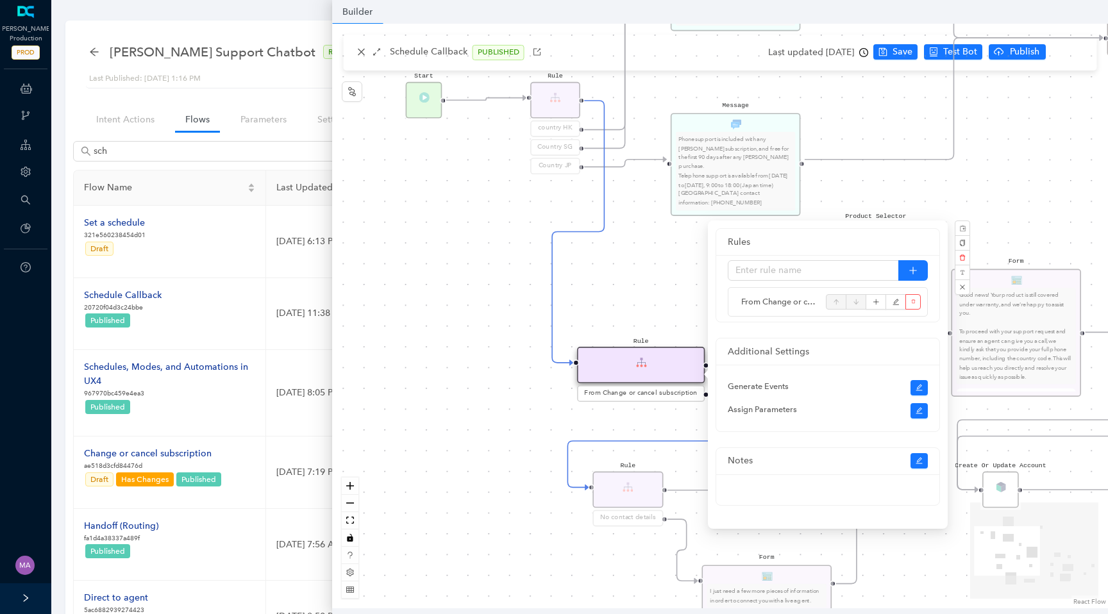
click at [602, 307] on div "End Let me know if you have any other questions I can help with Form I just nee…" at bounding box center [720, 316] width 776 height 585
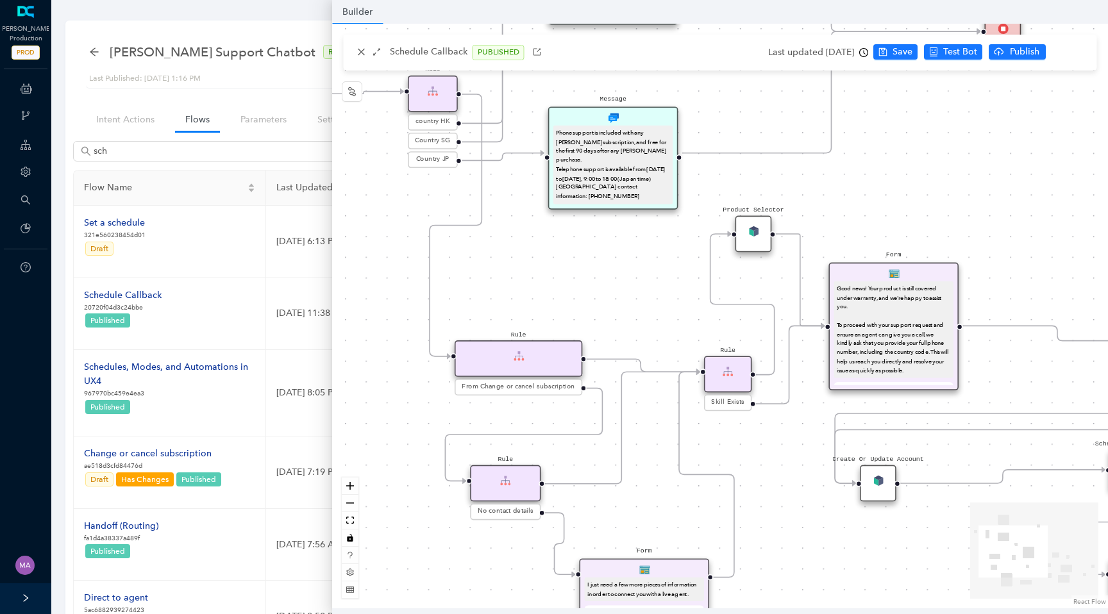
drag, startPoint x: 686, startPoint y: 306, endPoint x: 563, endPoint y: 300, distance: 122.7
click at [563, 300] on div "End Let me know if you have any other questions I can help with Form I just nee…" at bounding box center [720, 316] width 776 height 585
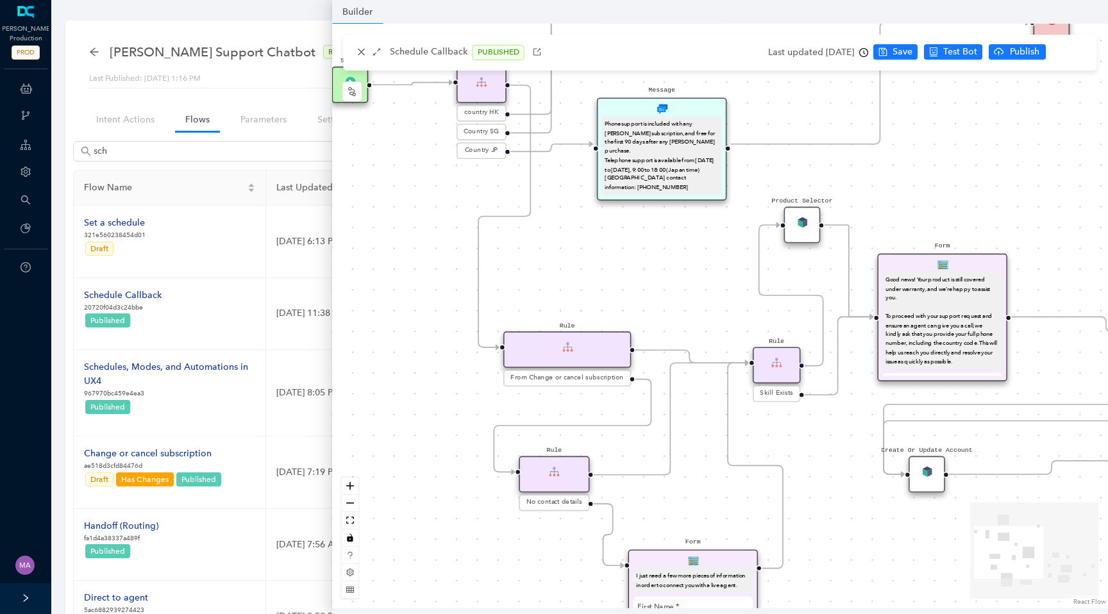
drag, startPoint x: 563, startPoint y: 300, endPoint x: 617, endPoint y: 280, distance: 57.4
click at [617, 280] on div "End Let me know if you have any other questions I can help with Form I just nee…" at bounding box center [720, 316] width 776 height 585
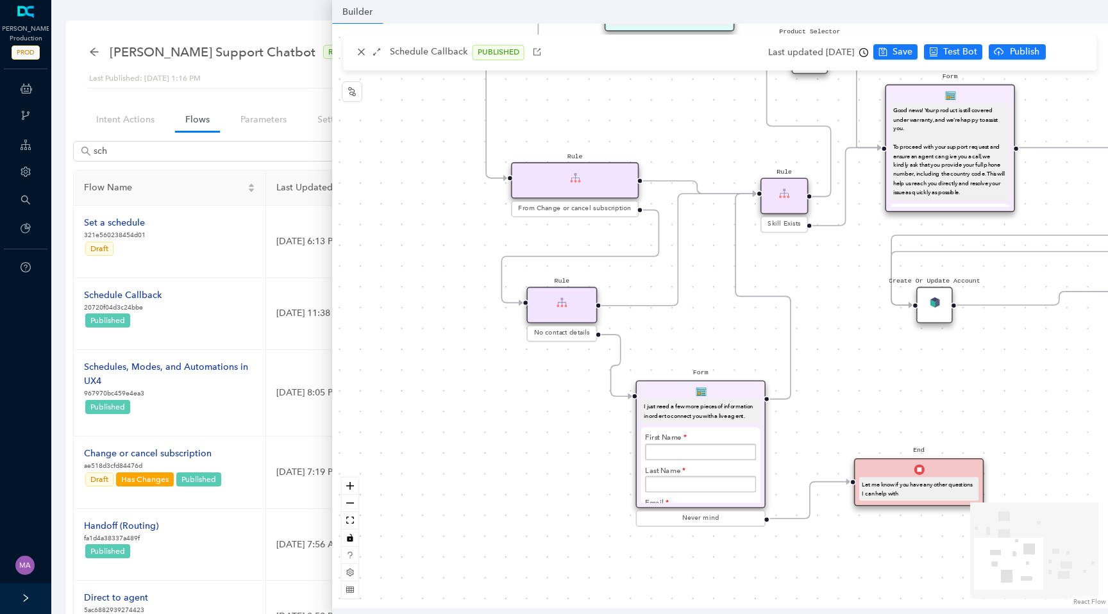
drag, startPoint x: 454, startPoint y: 401, endPoint x: 457, endPoint y: 243, distance: 158.4
click at [457, 242] on div "End Let me know if you have any other questions I can help with Form I just nee…" at bounding box center [720, 316] width 776 height 585
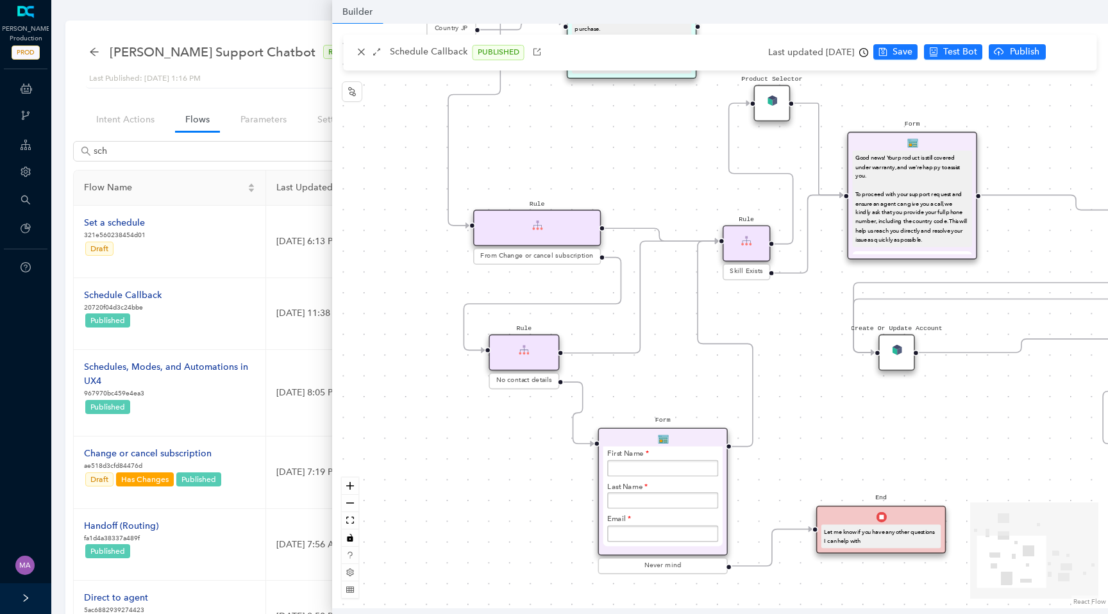
drag, startPoint x: 712, startPoint y: 240, endPoint x: 665, endPoint y: 301, distance: 77.3
click at [664, 301] on div "End Let me know if you have any other questions I can help with Form I just nee…" at bounding box center [720, 316] width 776 height 585
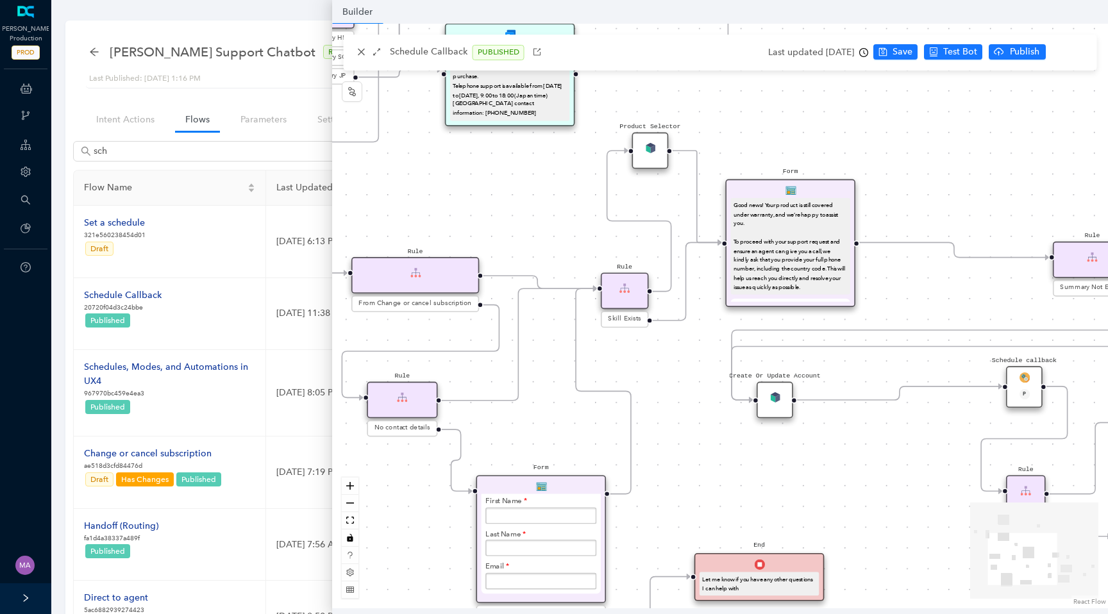
drag, startPoint x: 770, startPoint y: 339, endPoint x: 658, endPoint y: 373, distance: 117.3
click at [658, 373] on div "End Let me know if you have any other questions I can help with Form I just nee…" at bounding box center [720, 316] width 776 height 585
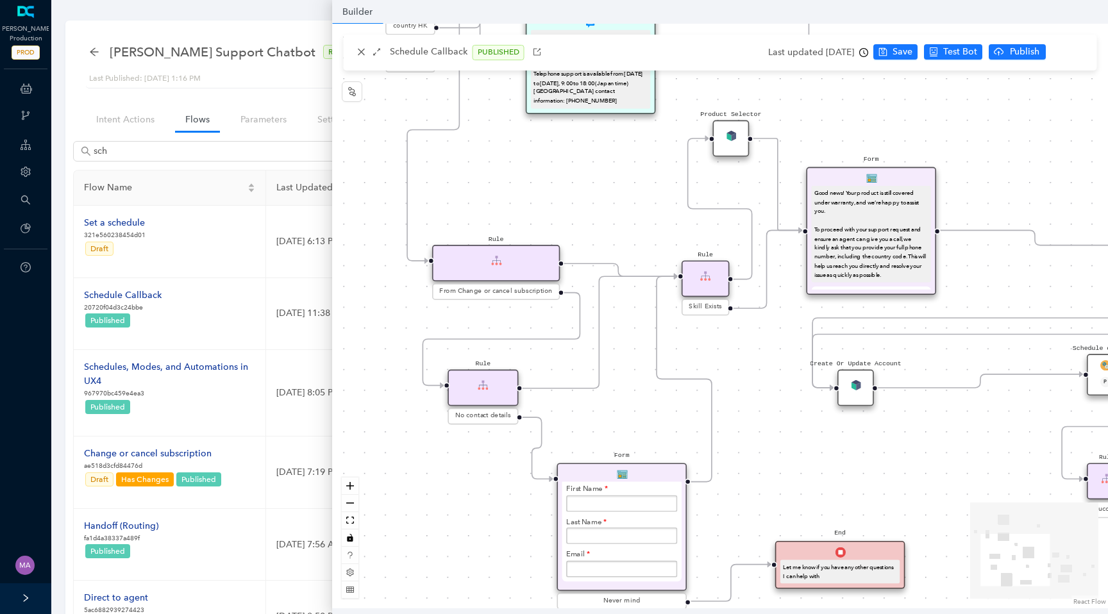
drag, startPoint x: 612, startPoint y: 356, endPoint x: 720, endPoint y: 339, distance: 109.7
click at [720, 339] on div "End Let me know if you have any other questions I can help with Form I just nee…" at bounding box center [720, 316] width 776 height 585
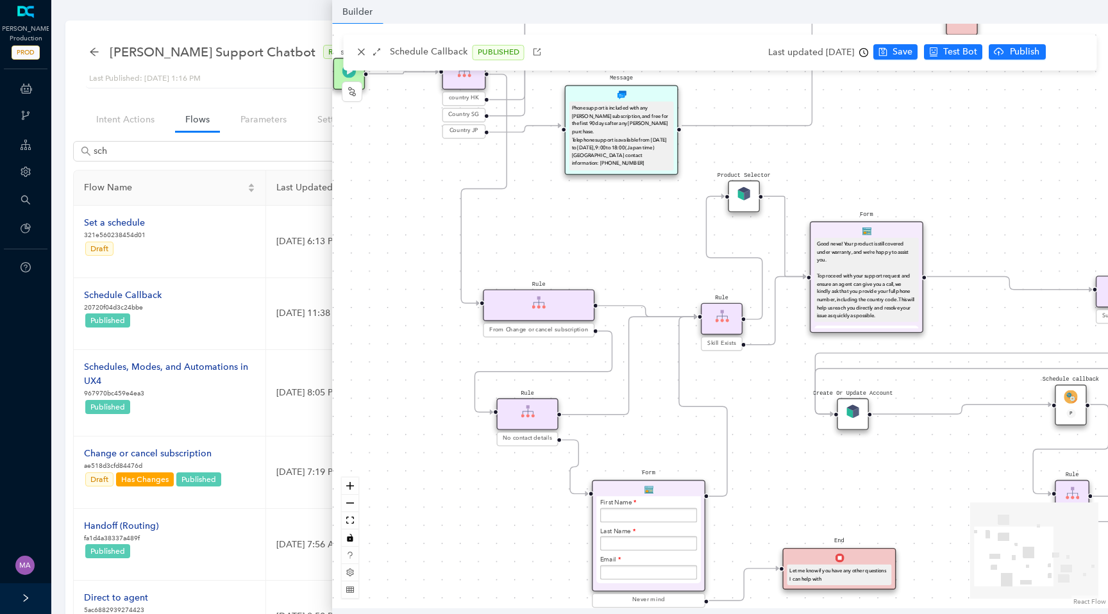
drag, startPoint x: 421, startPoint y: 323, endPoint x: 448, endPoint y: 361, distance: 46.8
click at [448, 361] on div "End Let me know if you have any other questions I can help with Form I just nee…" at bounding box center [720, 316] width 776 height 585
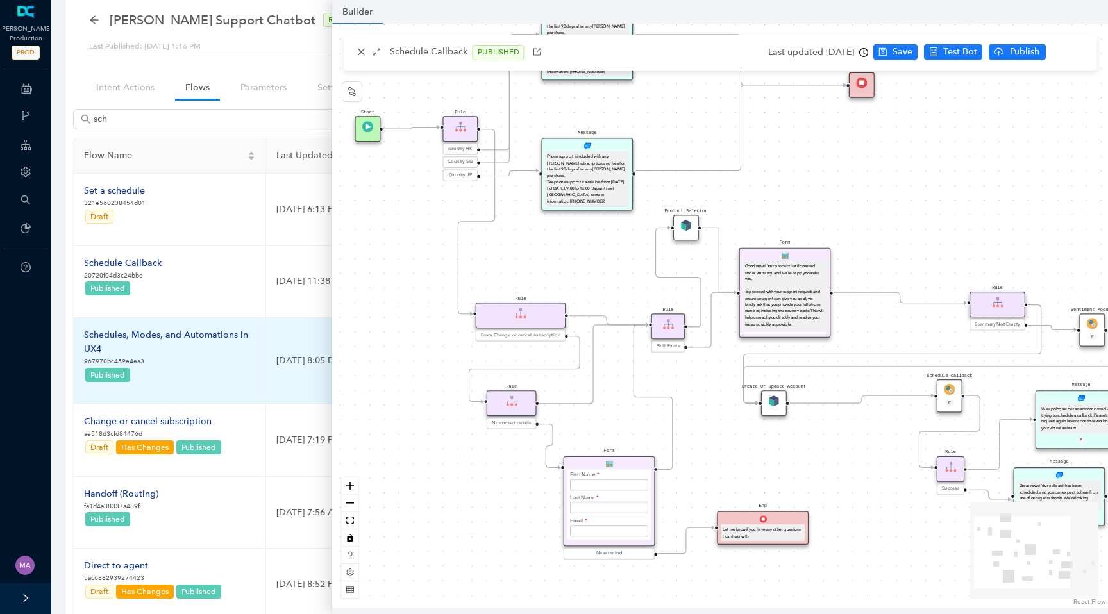
scroll to position [0, 0]
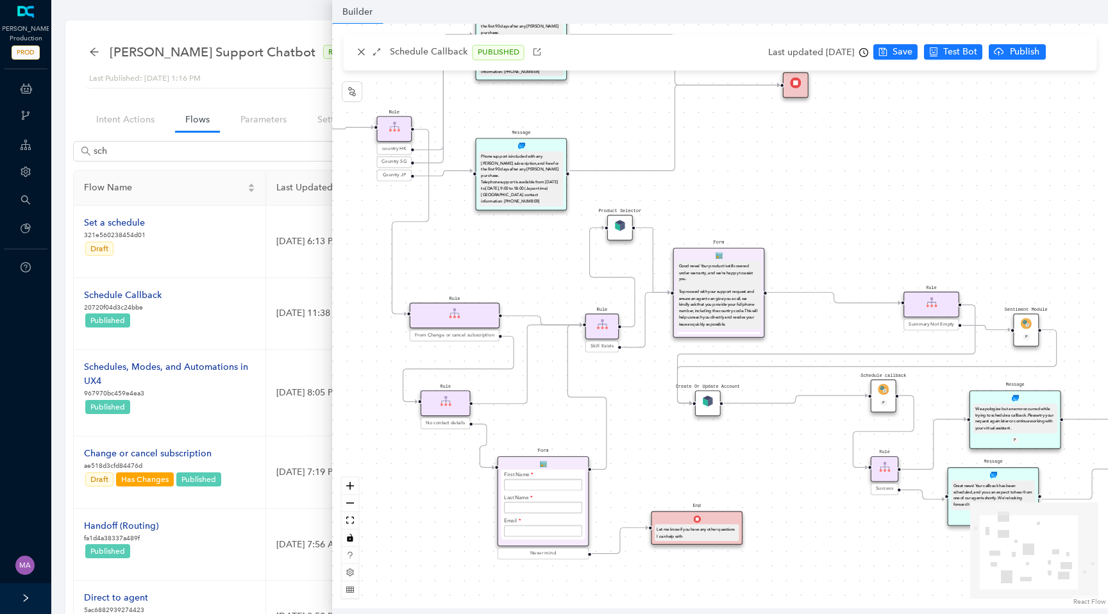
drag, startPoint x: 730, startPoint y: 395, endPoint x: 664, endPoint y: 395, distance: 66.1
click at [664, 395] on div "End Let me know if you have any other questions I can help with Form I just nee…" at bounding box center [720, 316] width 776 height 585
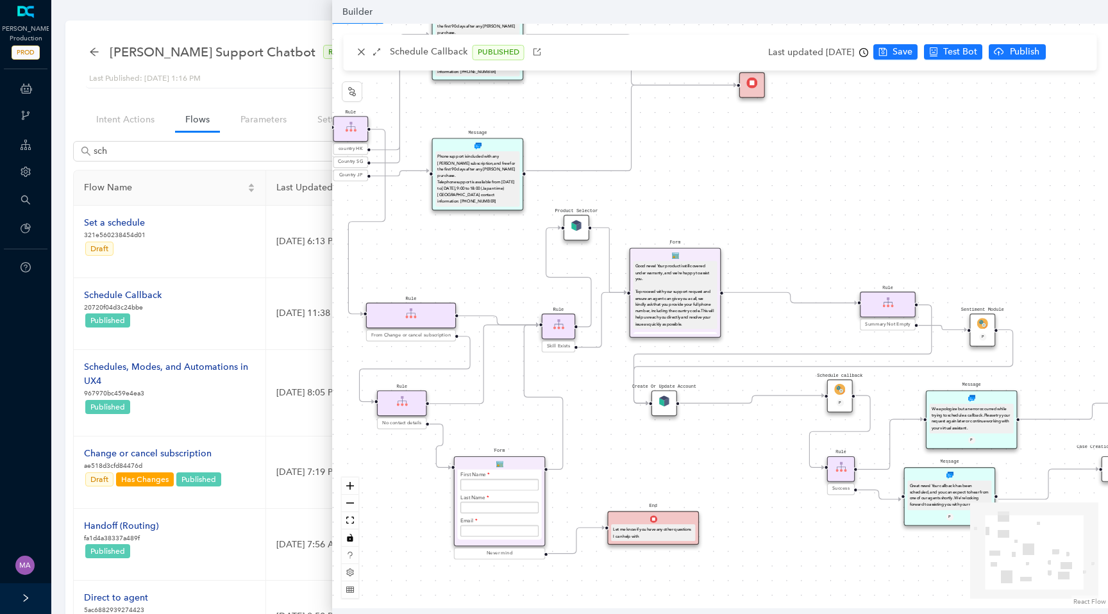
drag, startPoint x: 627, startPoint y: 376, endPoint x: 583, endPoint y: 376, distance: 43.6
click at [583, 376] on div "End Let me know if you have any other questions I can help with Form I just nee…" at bounding box center [720, 316] width 776 height 585
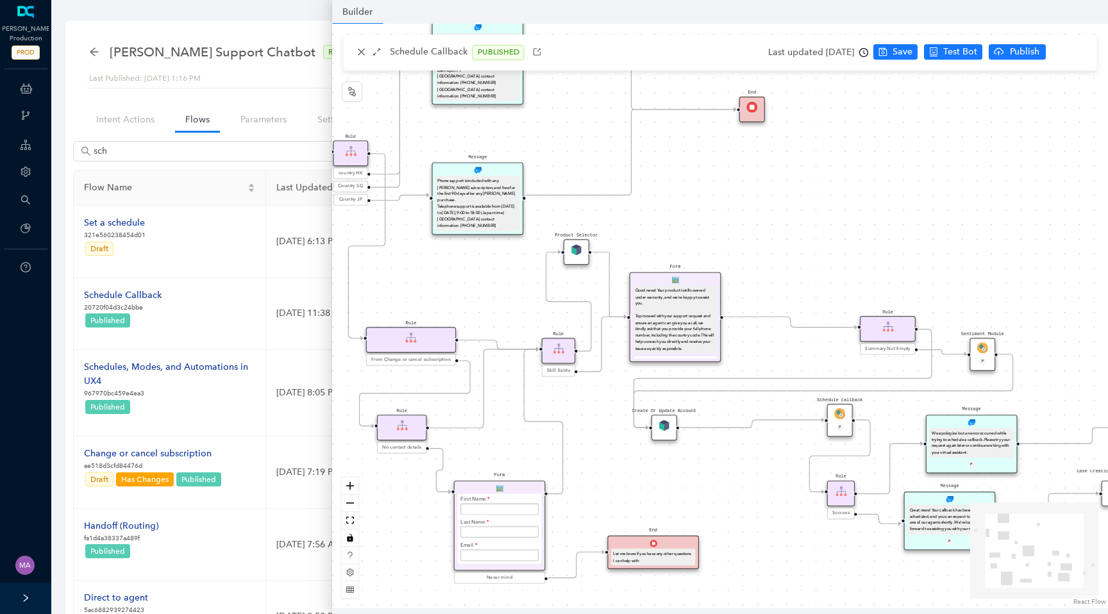
drag, startPoint x: 583, startPoint y: 376, endPoint x: 583, endPoint y: 401, distance: 24.4
click at [583, 401] on div "End Let me know if you have any other questions I can help with Form I just nee…" at bounding box center [720, 316] width 776 height 585
click at [868, 49] on icon "clock-circle" at bounding box center [863, 52] width 9 height 9
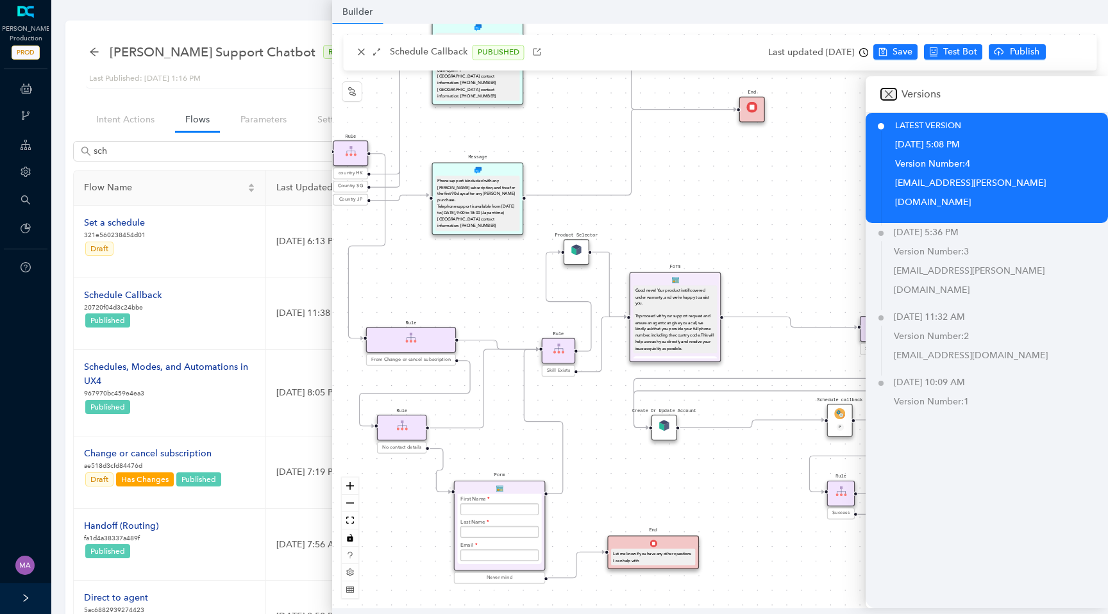
click at [888, 97] on icon "close" at bounding box center [889, 94] width 10 height 10
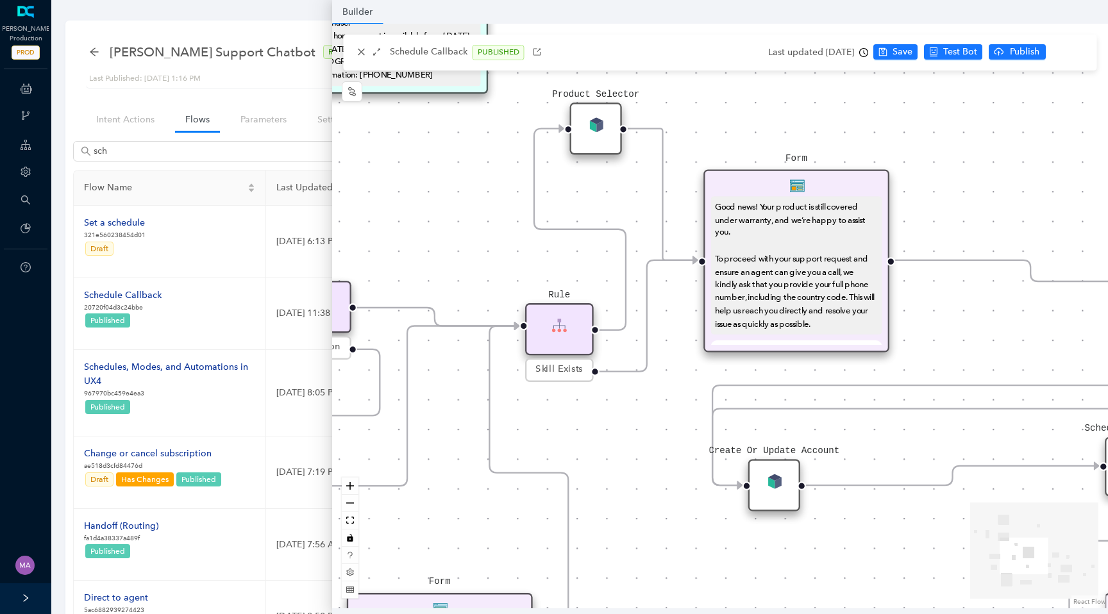
scroll to position [30, 0]
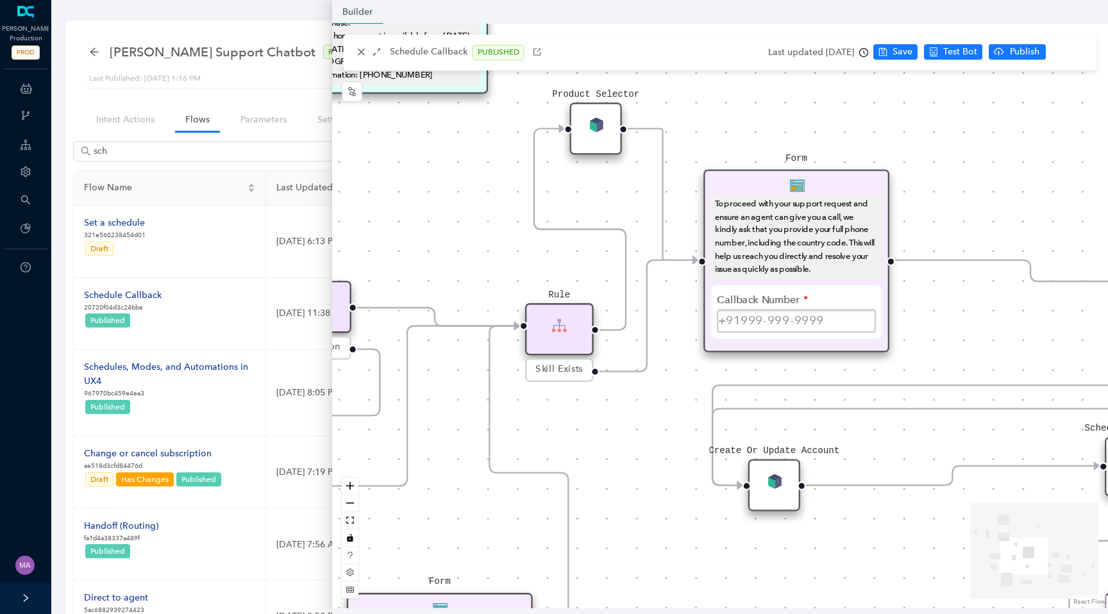
click at [675, 422] on div "End Let me know if you have any other questions I can help with Form I just nee…" at bounding box center [720, 316] width 776 height 585
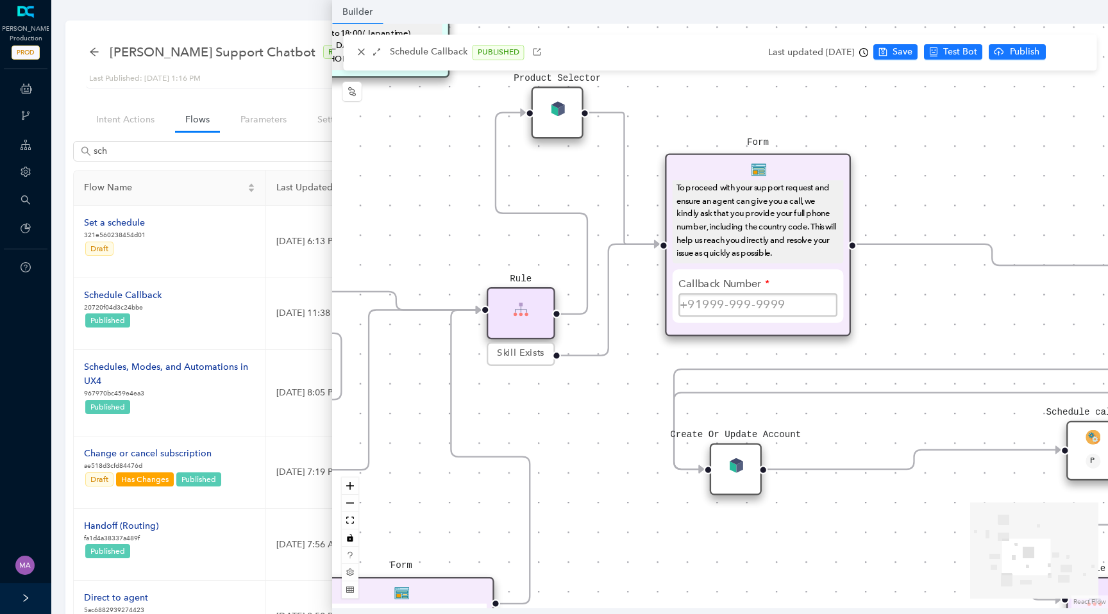
drag, startPoint x: 675, startPoint y: 422, endPoint x: 637, endPoint y: 406, distance: 41.7
click at [637, 406] on div "End Let me know if you have any other questions I can help with Form I just nee…" at bounding box center [720, 316] width 776 height 585
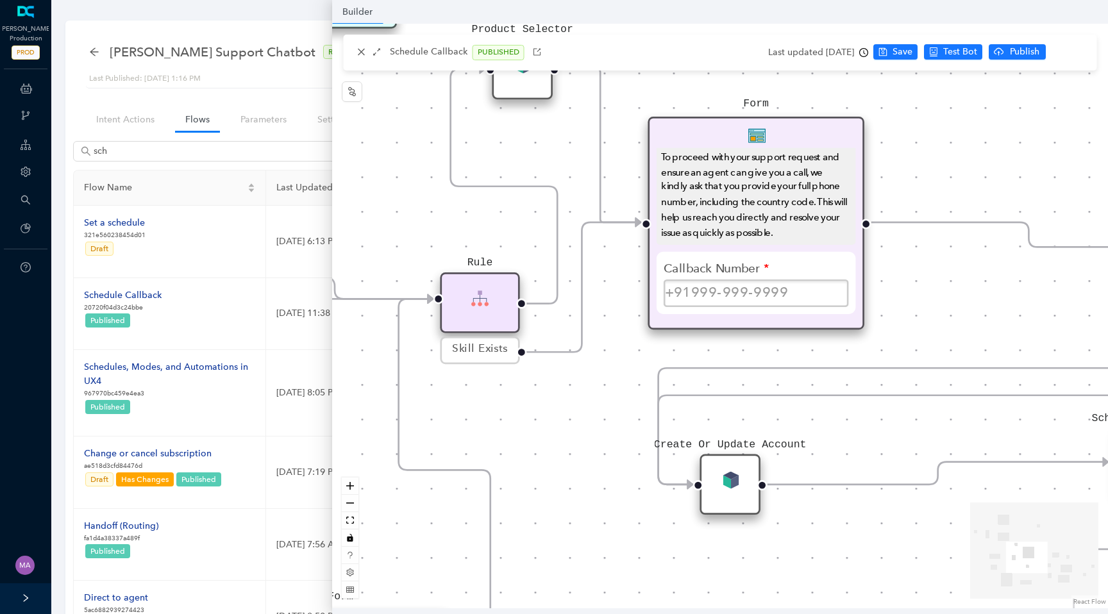
click at [481, 353] on span "Skill Exists" at bounding box center [480, 350] width 55 height 17
click at [497, 354] on span "Skill Exists" at bounding box center [480, 350] width 55 height 17
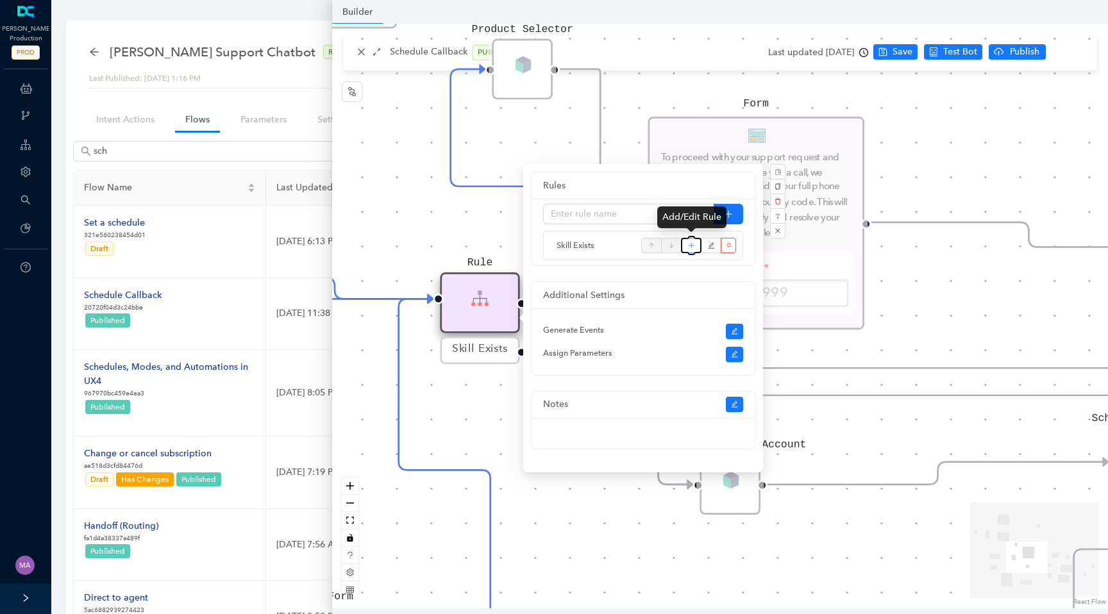
click at [692, 246] on icon "plus" at bounding box center [691, 246] width 5 height 1
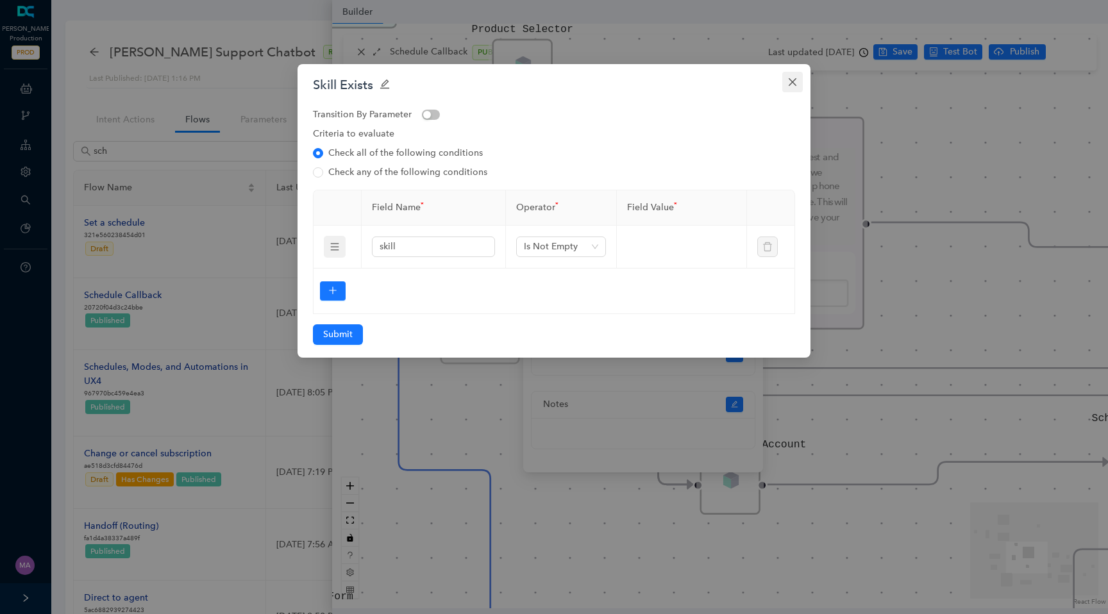
click at [791, 77] on icon "close" at bounding box center [793, 82] width 10 height 10
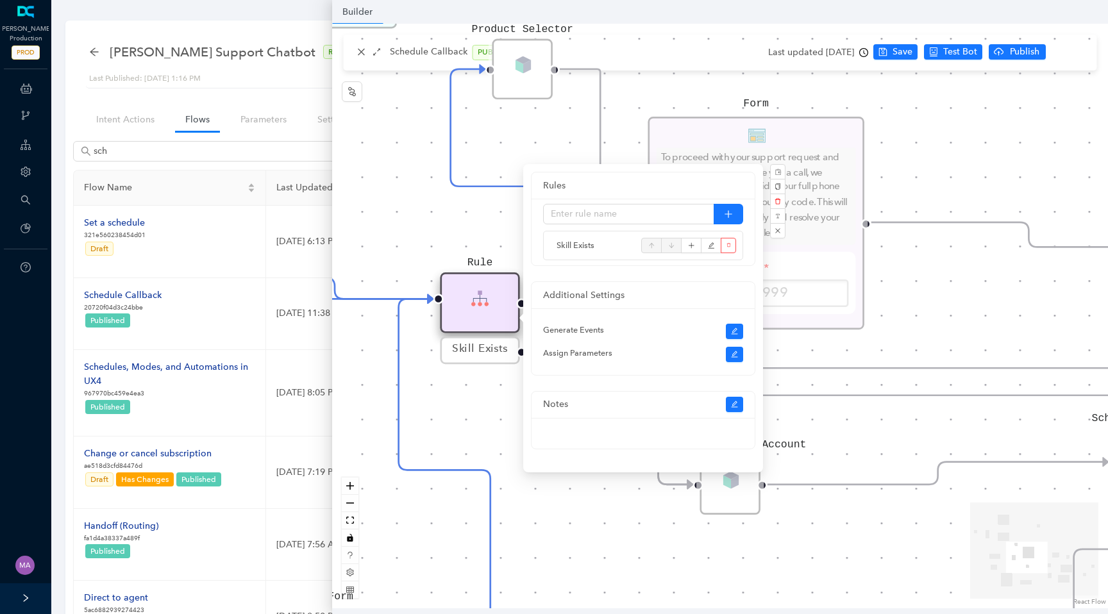
click at [432, 224] on div "End Let me know if you have any other questions I can help with Form I just nee…" at bounding box center [720, 316] width 776 height 585
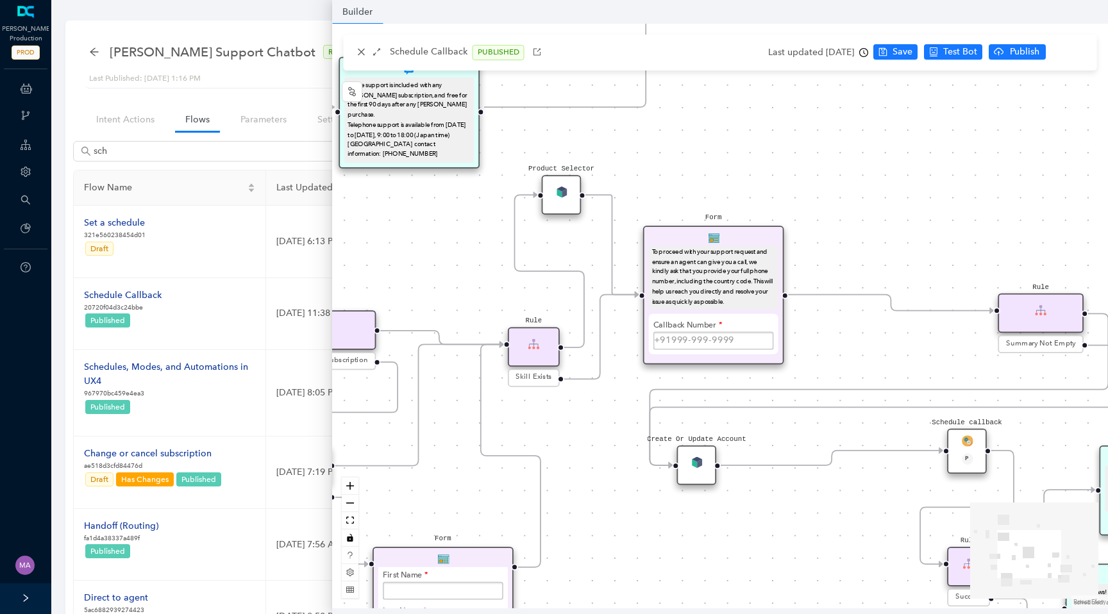
drag, startPoint x: 432, startPoint y: 224, endPoint x: 469, endPoint y: 332, distance: 114.6
click at [470, 332] on div "End Let me know if you have any other questions I can help with Form I just nee…" at bounding box center [720, 316] width 776 height 585
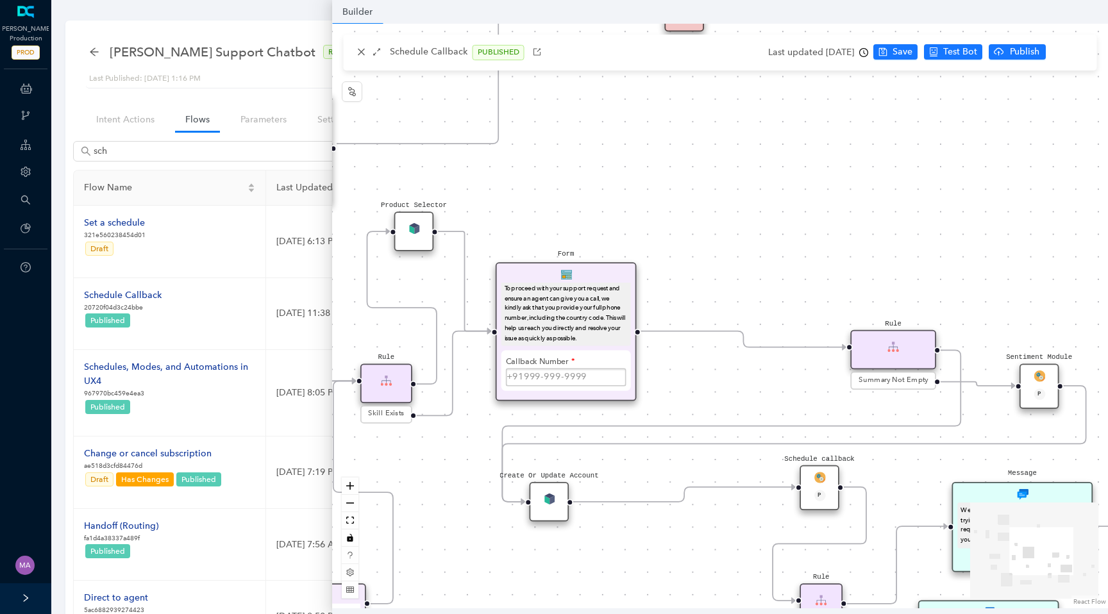
drag, startPoint x: 799, startPoint y: 246, endPoint x: 677, endPoint y: 244, distance: 121.9
click at [677, 244] on div "End Let me know if you have any other questions I can help with Form I just nee…" at bounding box center [720, 316] width 776 height 585
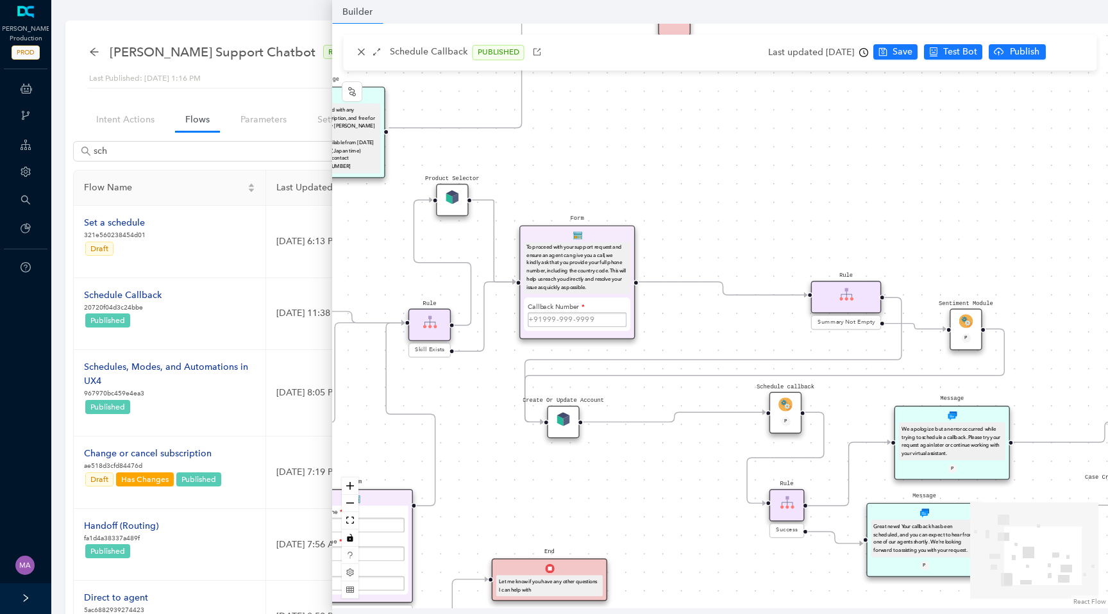
drag, startPoint x: 722, startPoint y: 237, endPoint x: 731, endPoint y: 187, distance: 51.6
click at [731, 187] on div "End Let me know if you have any other questions I can help with Form I just nee…" at bounding box center [720, 316] width 776 height 585
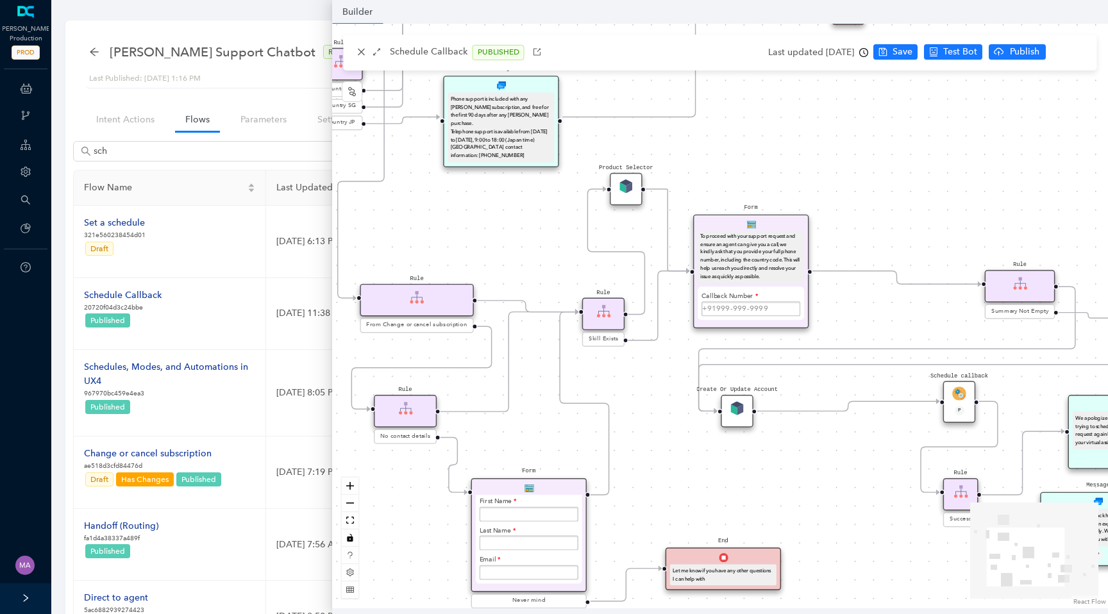
drag, startPoint x: 392, startPoint y: 257, endPoint x: 561, endPoint y: 265, distance: 169.5
click at [561, 265] on div "End Let me know if you have any other questions I can help with Form I just nee…" at bounding box center [720, 316] width 776 height 585
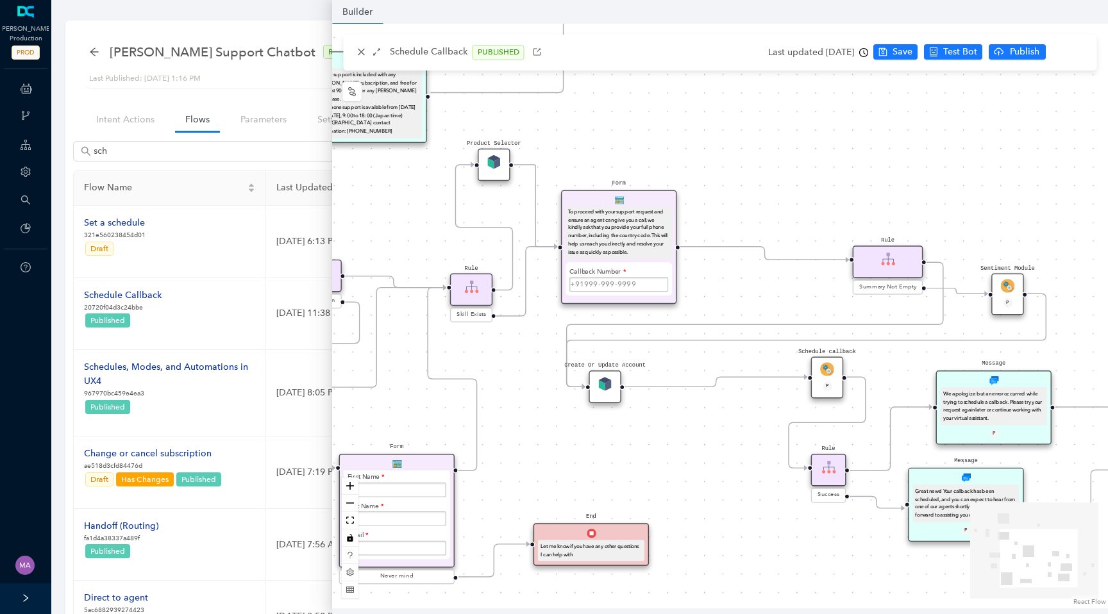
drag, startPoint x: 860, startPoint y: 316, endPoint x: 728, endPoint y: 292, distance: 134.3
click at [728, 292] on div "End Let me know if you have any other questions I can help with Form I just nee…" at bounding box center [720, 316] width 776 height 585
click at [834, 367] on img at bounding box center [828, 369] width 14 height 14
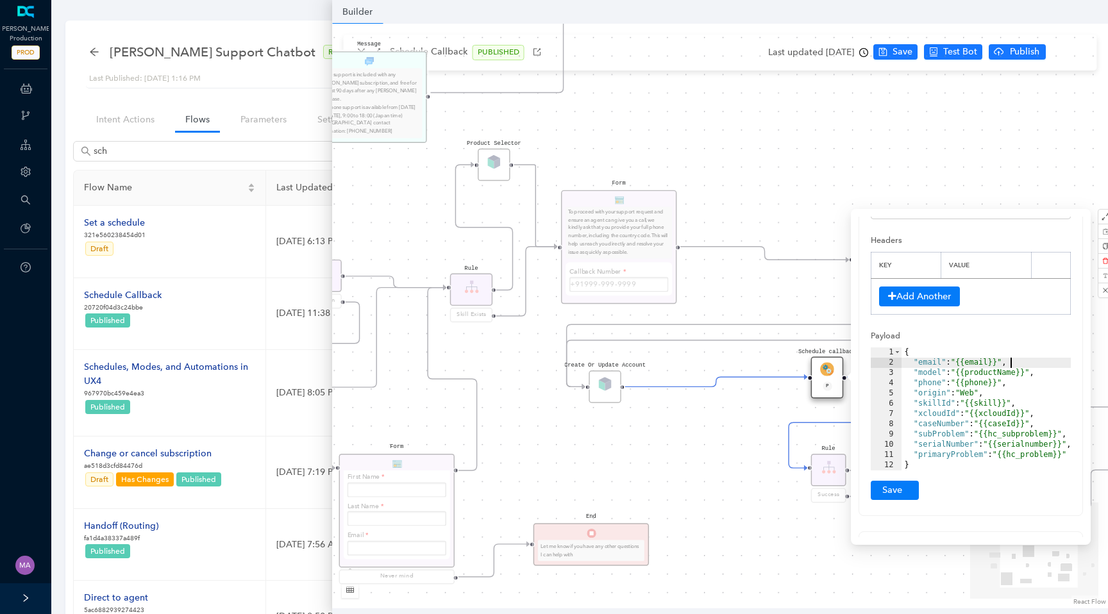
scroll to position [130, 0]
click at [686, 453] on div "End Let me know if you have any other questions I can help with Form I just nee…" at bounding box center [720, 316] width 776 height 585
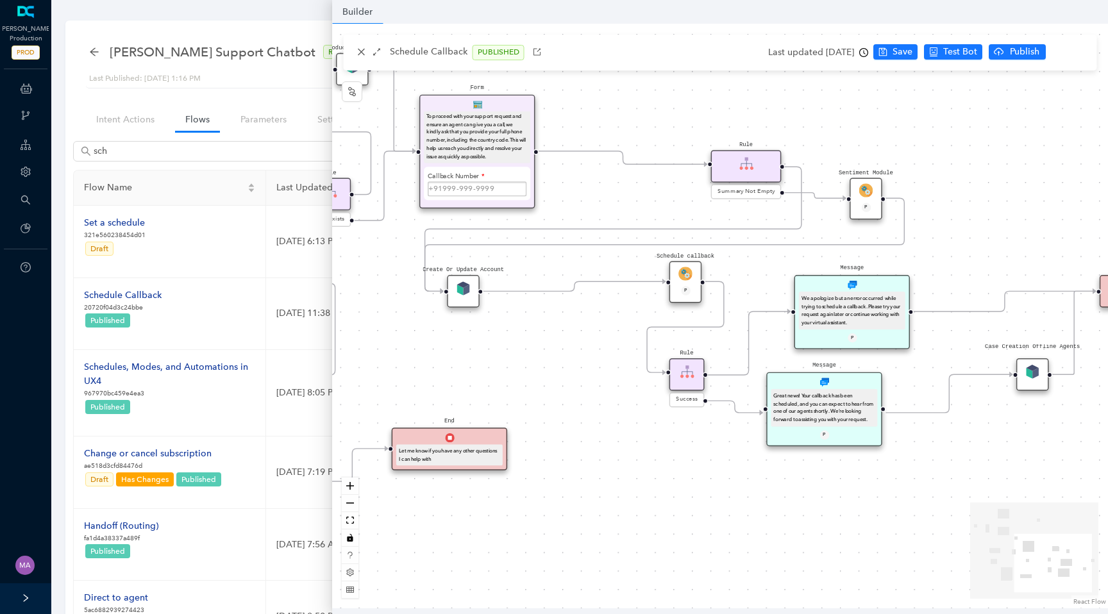
drag, startPoint x: 704, startPoint y: 463, endPoint x: 564, endPoint y: 368, distance: 169.5
click at [563, 368] on div "End Let me know if you have any other questions I can help with Form I just nee…" at bounding box center [720, 316] width 776 height 585
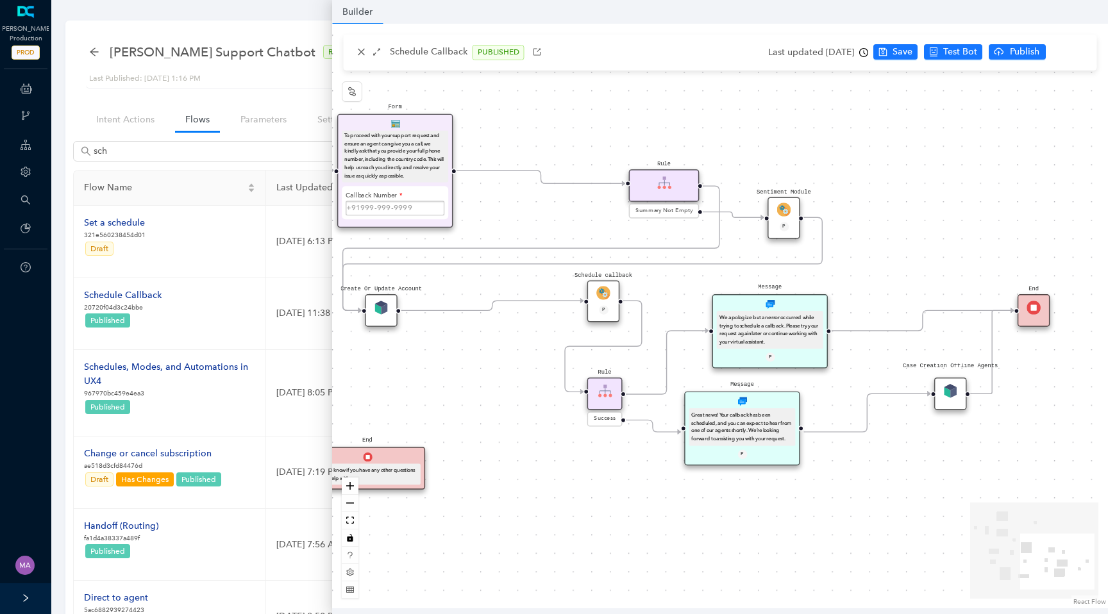
drag, startPoint x: 518, startPoint y: 380, endPoint x: 436, endPoint y: 398, distance: 84.0
click at [436, 398] on div "End Let me know if you have any other questions I can help with Form I just nee…" at bounding box center [720, 316] width 776 height 585
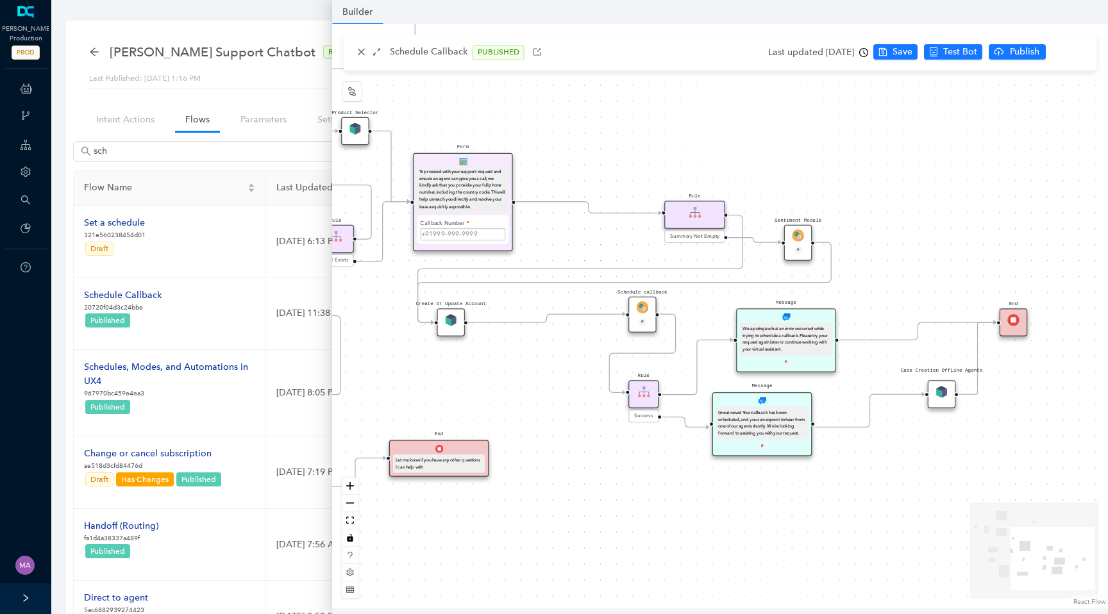
drag, startPoint x: 436, startPoint y: 398, endPoint x: 496, endPoint y: 396, distance: 60.3
click at [497, 397] on div "End Let me know if you have any other questions I can help with Form I just nee…" at bounding box center [720, 316] width 776 height 585
click at [639, 307] on img at bounding box center [642, 307] width 12 height 12
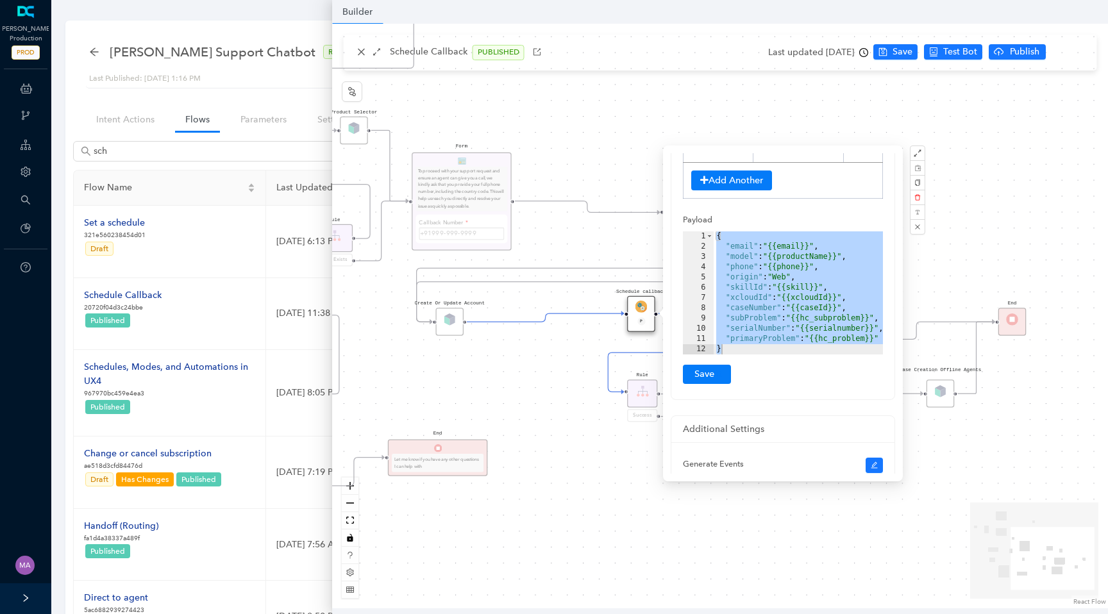
scroll to position [160, 0]
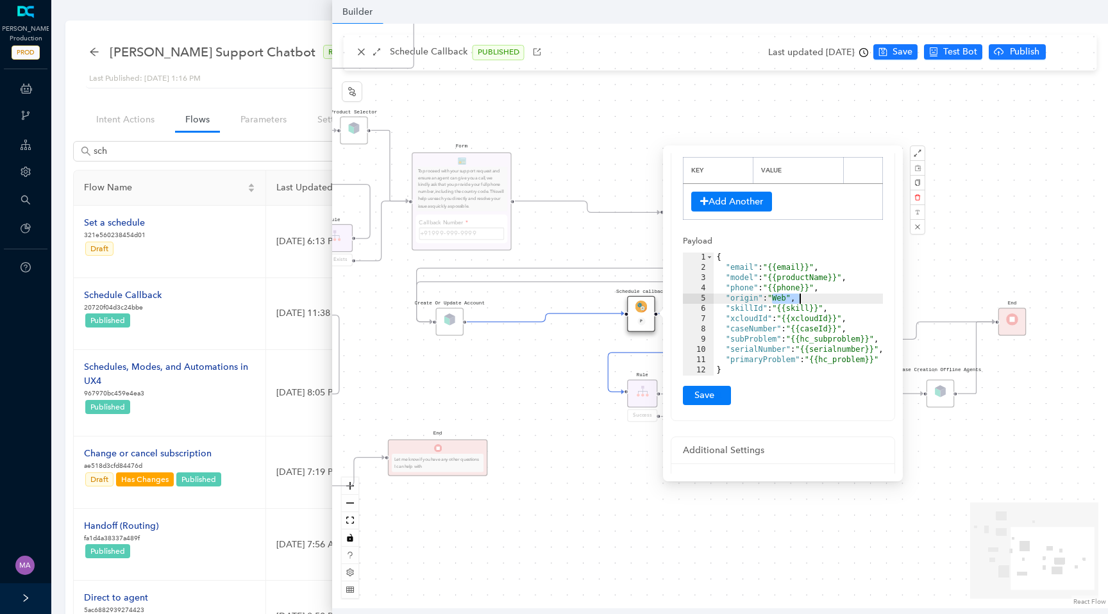
drag, startPoint x: 772, startPoint y: 299, endPoint x: 822, endPoint y: 301, distance: 50.7
click at [822, 301] on div "{ "email" : "{{email}}" , "model" : "{{productName}}" , "phone" : "{{phone}}" ,…" at bounding box center [802, 325] width 176 height 144
click at [525, 373] on div "End Let me know if you have any other questions I can help with Form I just nee…" at bounding box center [720, 316] width 776 height 585
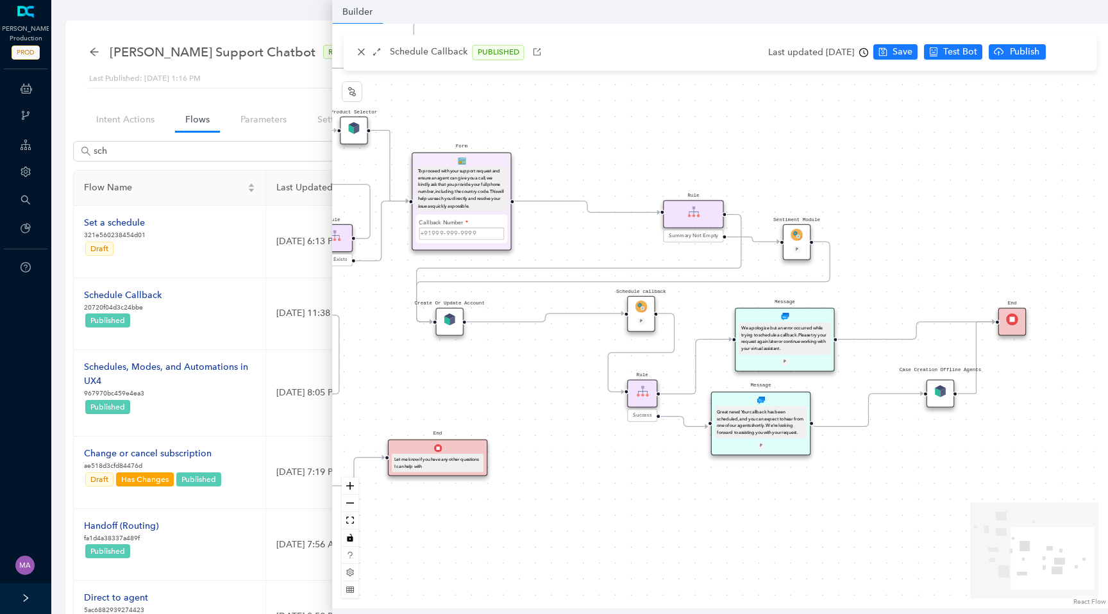
scroll to position [0, 0]
click at [636, 307] on img at bounding box center [642, 307] width 12 height 12
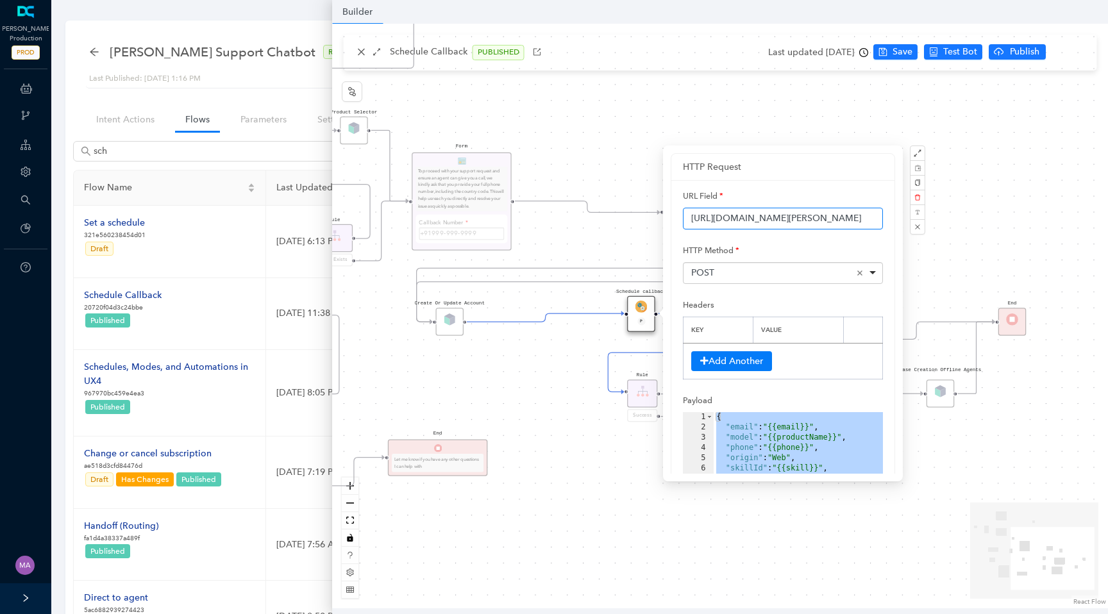
click at [743, 221] on input "https://api-flow.deepconverse.com/api/arlo/19b072c2638e45d5" at bounding box center [783, 219] width 200 height 22
click at [580, 436] on div "End Let me know if you have any other questions I can help with Form I just nee…" at bounding box center [720, 316] width 776 height 585
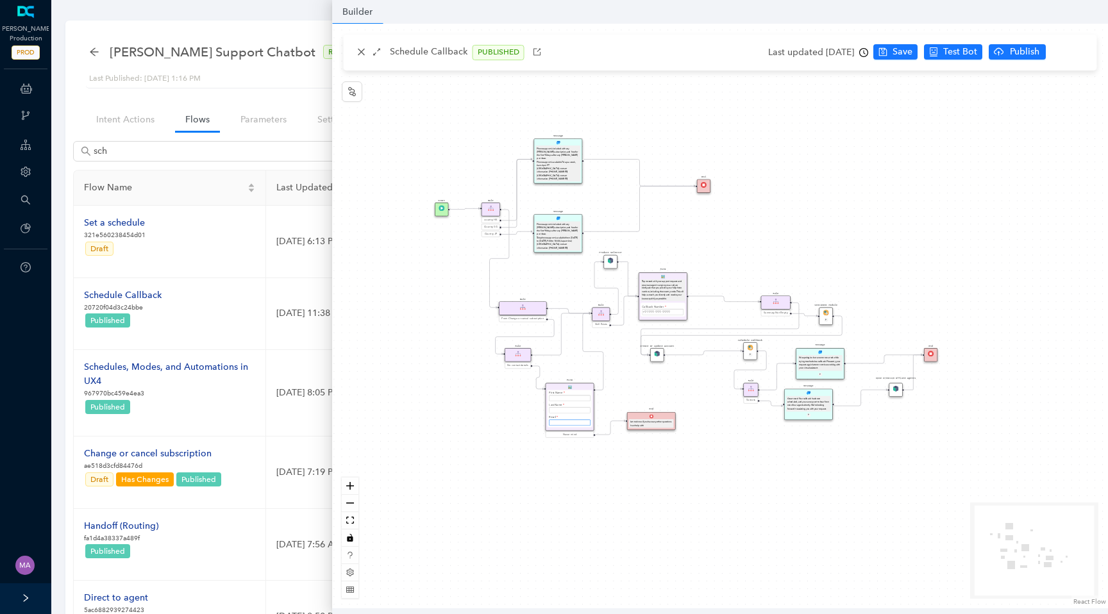
drag, startPoint x: 537, startPoint y: 425, endPoint x: 700, endPoint y: 405, distance: 164.1
click at [700, 405] on div "End Let me know if you have any other questions I can help with Form I just nee…" at bounding box center [720, 316] width 776 height 585
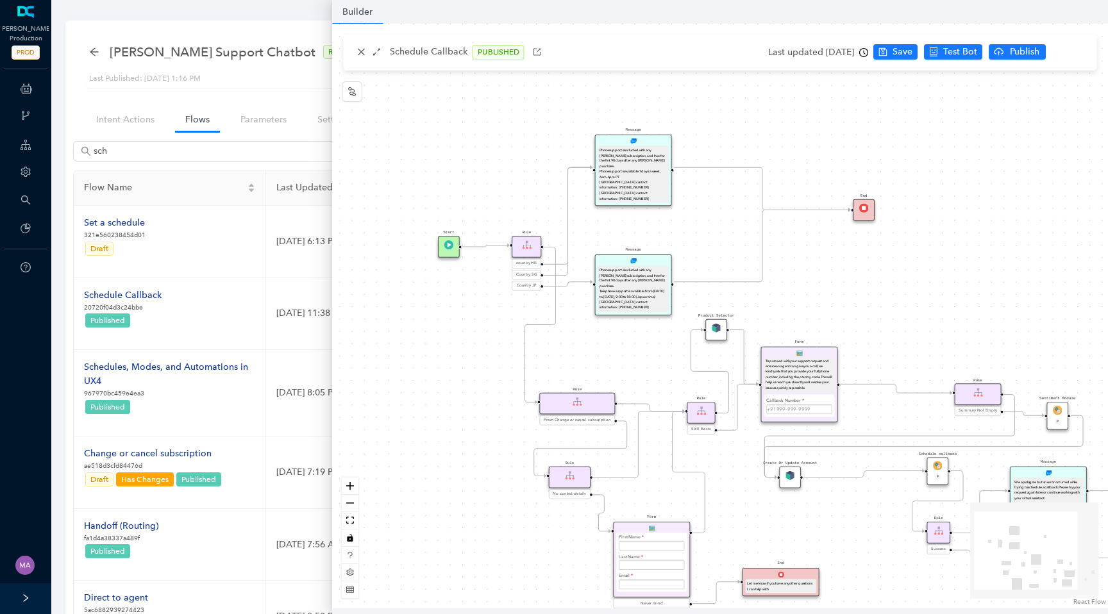
drag, startPoint x: 464, startPoint y: 256, endPoint x: 464, endPoint y: 361, distance: 105.2
click at [464, 361] on div "End Let me know if you have any other questions I can help with Form I just nee…" at bounding box center [720, 316] width 776 height 585
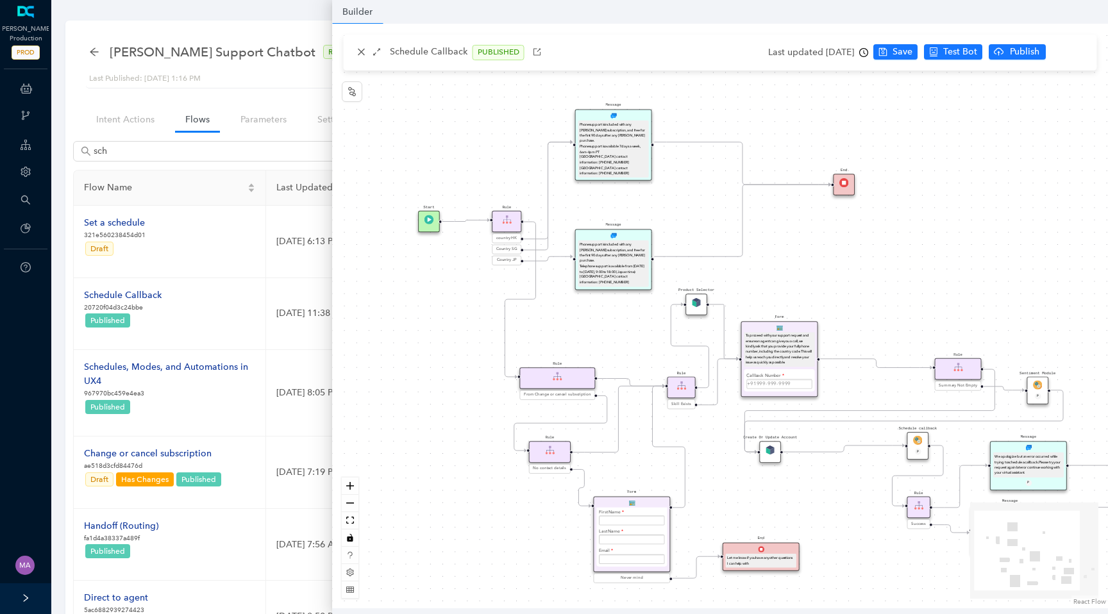
drag, startPoint x: 387, startPoint y: 87, endPoint x: 363, endPoint y: 83, distance: 24.2
click at [363, 83] on div "End Let me know if you have any other questions I can help with Form I just nee…" at bounding box center [720, 316] width 776 height 585
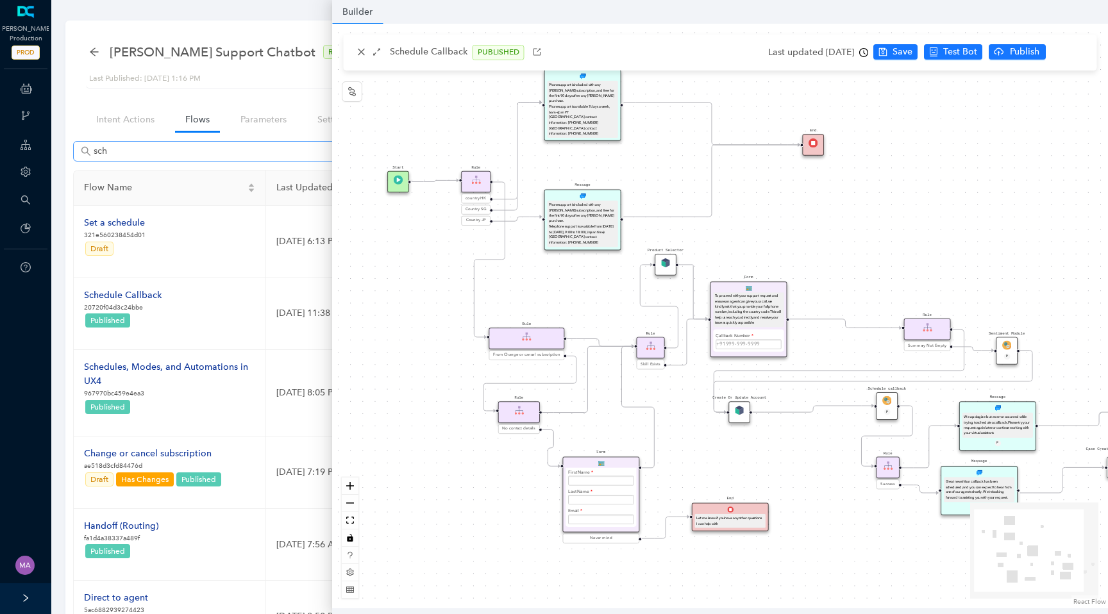
click at [161, 143] on span "sch" at bounding box center [233, 151] width 321 height 21
click at [178, 153] on input "sch" at bounding box center [235, 151] width 282 height 14
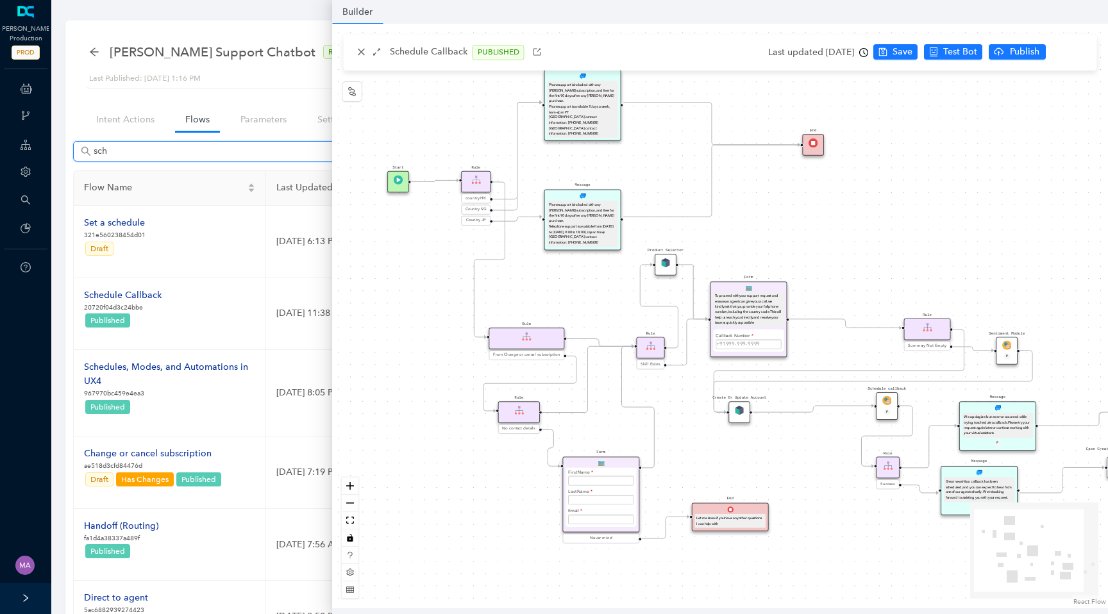
click at [178, 153] on input "sch" at bounding box center [235, 151] width 282 height 14
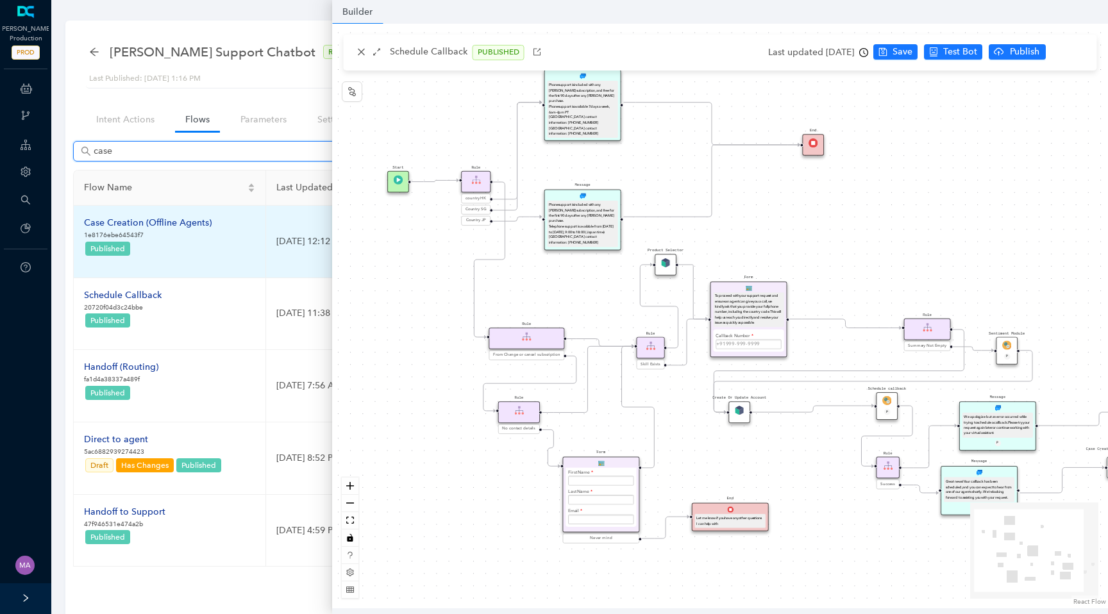
type input "case"
click at [165, 223] on div "Case Creation (Offline Agents)" at bounding box center [148, 223] width 128 height 14
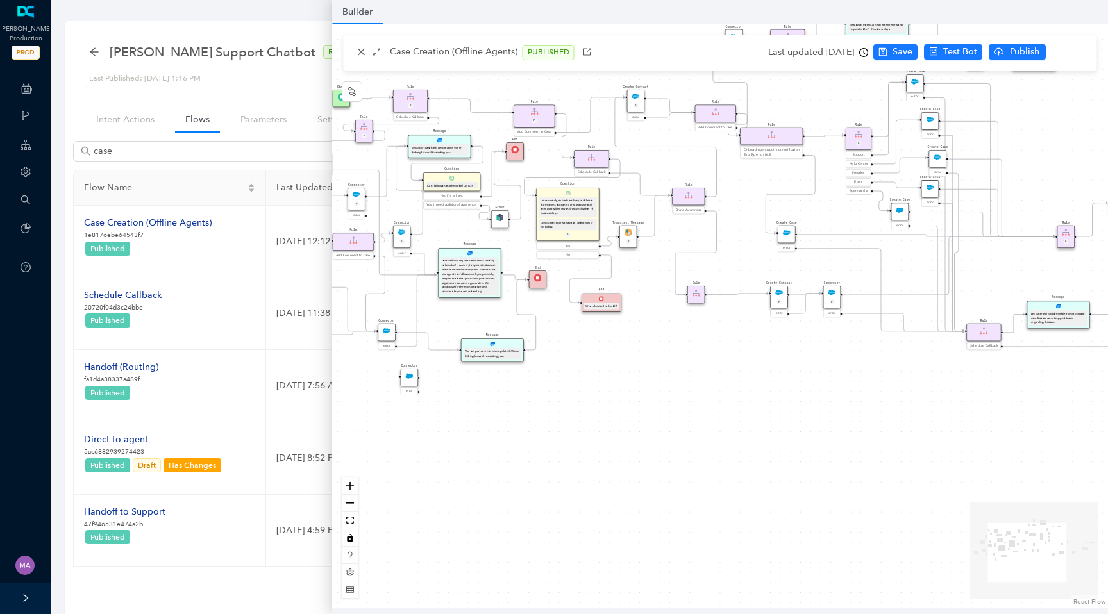
drag, startPoint x: 870, startPoint y: 443, endPoint x: 1040, endPoint y: 403, distance: 175.2
click at [1041, 403] on div "Greet End Question Can I help with anything else today? No, I'm all set. Yes, I…" at bounding box center [720, 316] width 776 height 585
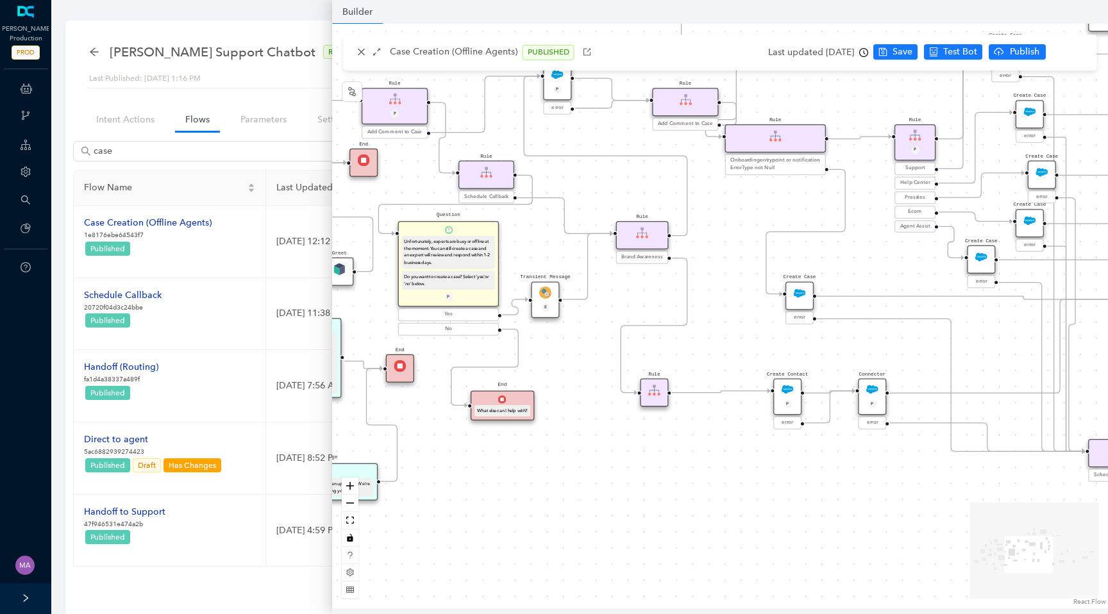
drag, startPoint x: 784, startPoint y: 346, endPoint x: 795, endPoint y: 475, distance: 129.4
click at [795, 475] on div "Greet End Question Can I help with anything else today? No, I'm all set. Yes, I…" at bounding box center [720, 316] width 776 height 585
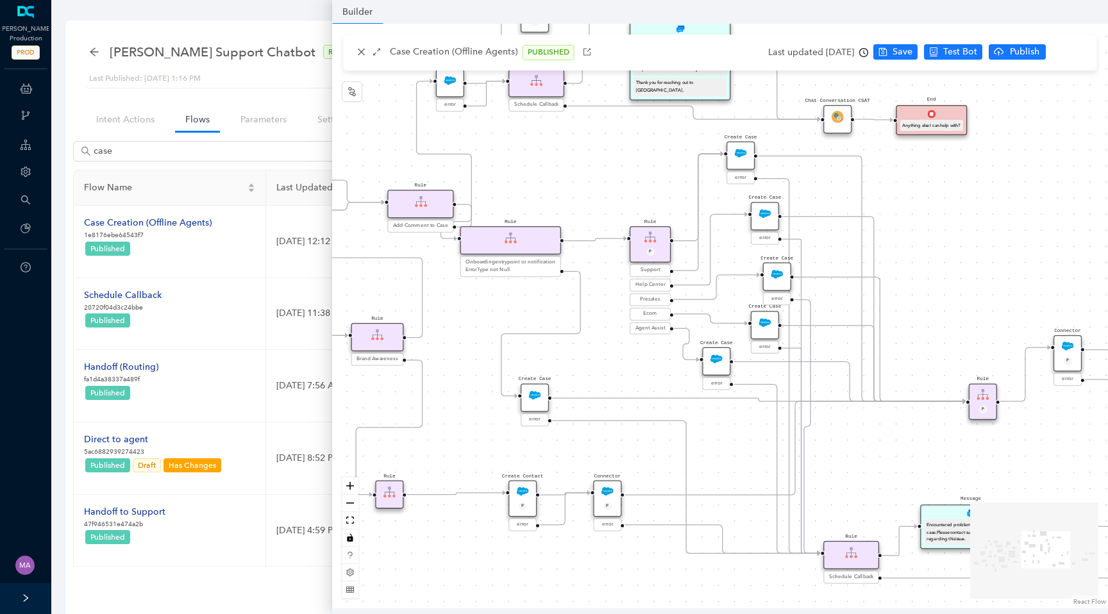
drag, startPoint x: 850, startPoint y: 260, endPoint x: 586, endPoint y: 362, distance: 283.2
click at [585, 362] on div "Greet End Question Can I help with anything else today? No, I'm all set. Yes, I…" at bounding box center [720, 316] width 776 height 585
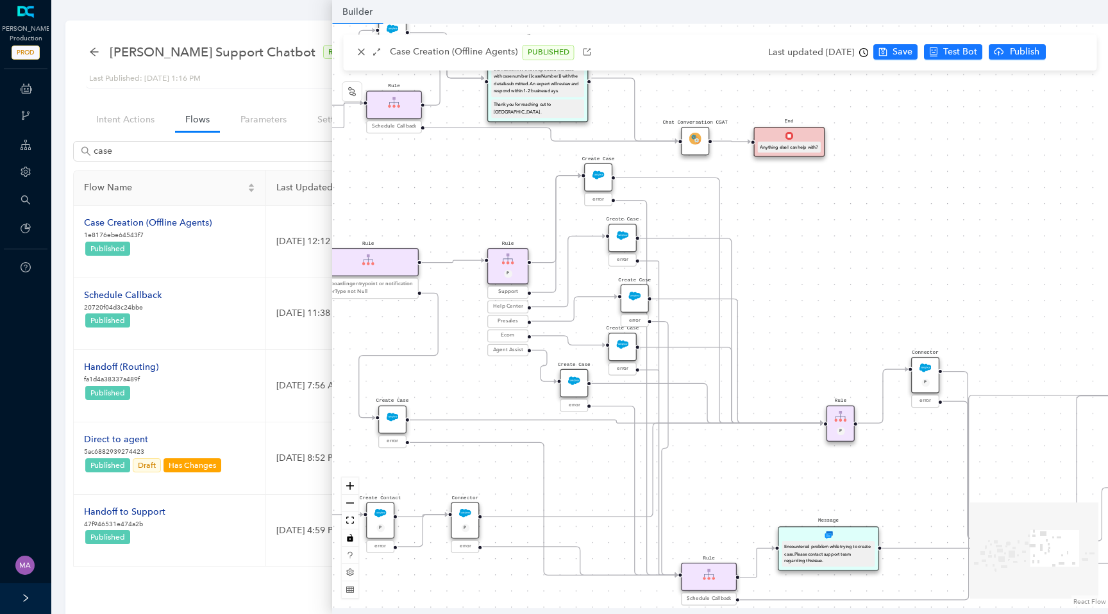
drag, startPoint x: 975, startPoint y: 282, endPoint x: 832, endPoint y: 304, distance: 144.0
click at [832, 304] on div "Greet End Question Can I help with anything else today? No, I'm all set. Yes, I…" at bounding box center [720, 316] width 776 height 585
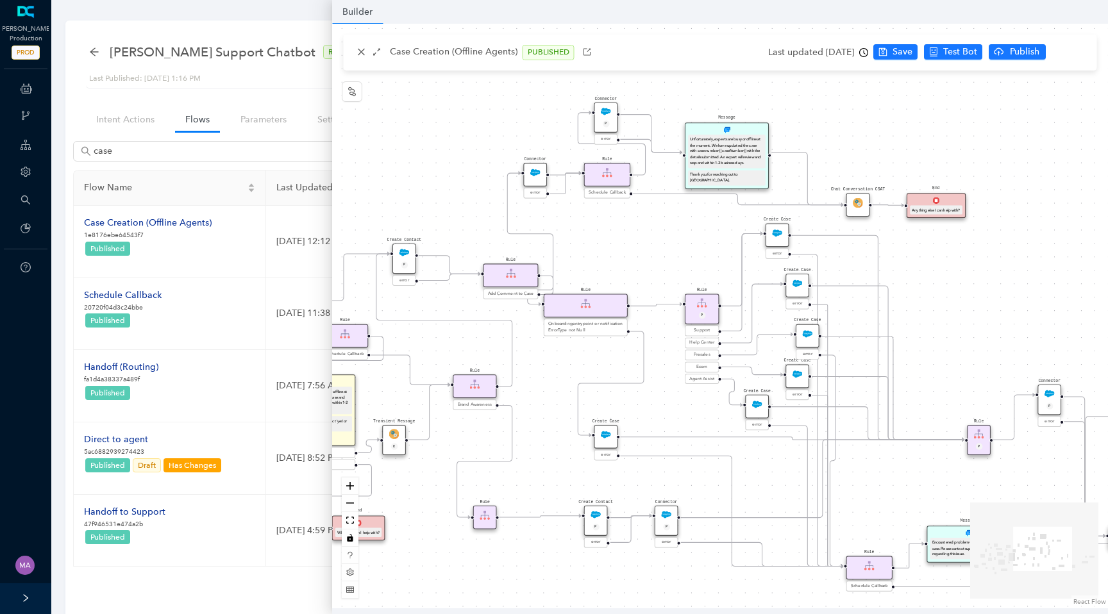
drag, startPoint x: 832, startPoint y: 304, endPoint x: 972, endPoint y: 341, distance: 144.7
click at [972, 341] on div "Greet End Question Can I help with anything else today? No, I'm all set. Yes, I…" at bounding box center [720, 316] width 776 height 585
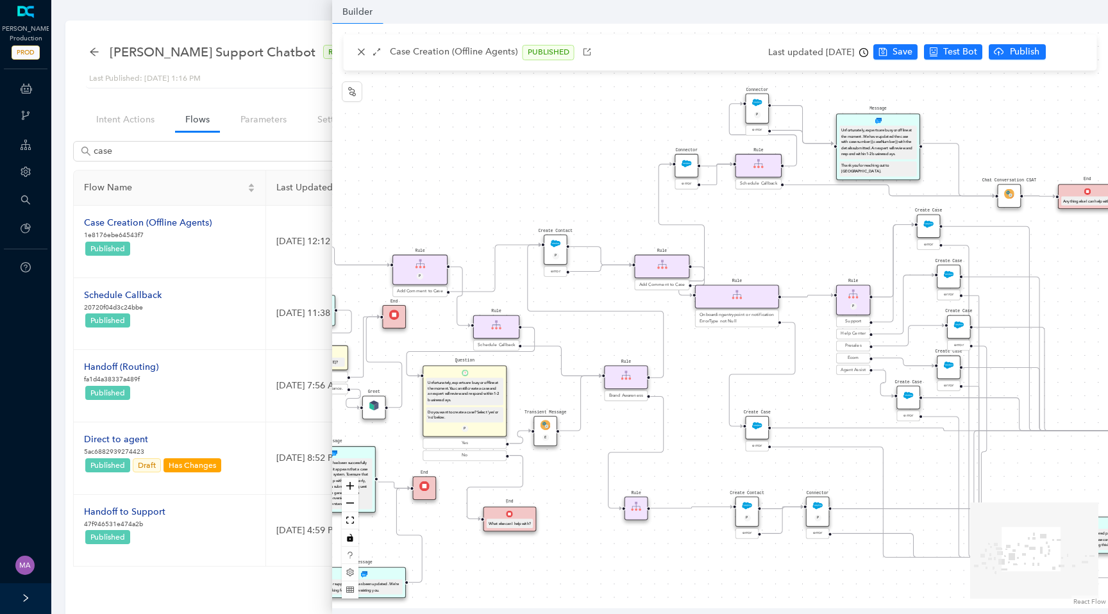
drag, startPoint x: 416, startPoint y: 160, endPoint x: 566, endPoint y: 149, distance: 151.1
click at [566, 149] on div "Greet End Question Can I help with anything else today? No, I'm all set. Yes, I…" at bounding box center [720, 316] width 776 height 585
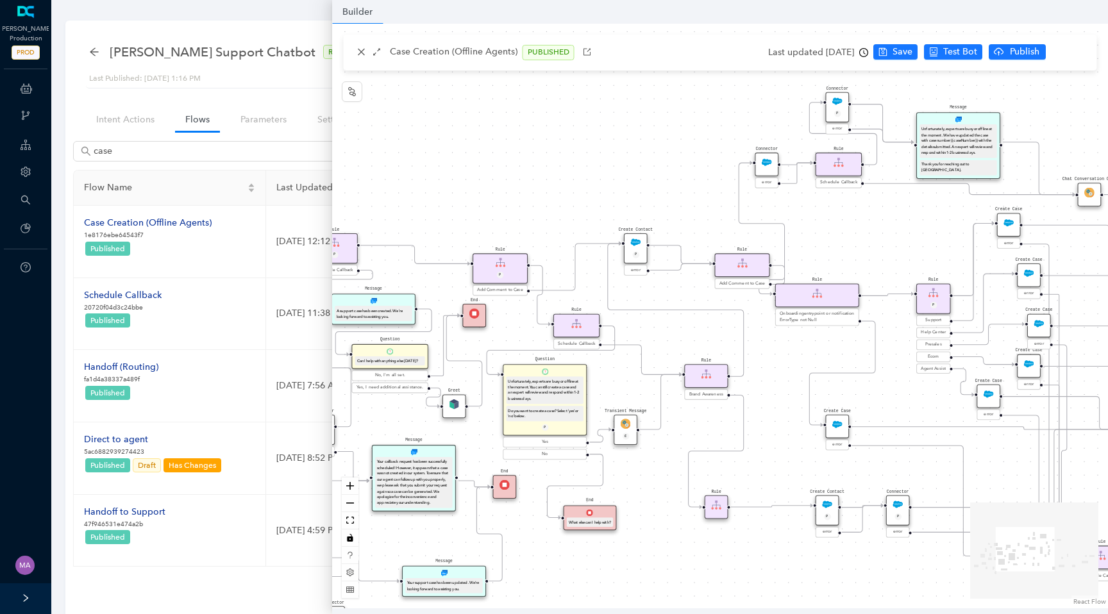
drag, startPoint x: 539, startPoint y: 146, endPoint x: 633, endPoint y: 145, distance: 94.3
click at [633, 145] on div "Greet End Question Can I help with anything else today? No, I'm all set. Yes, I…" at bounding box center [720, 316] width 776 height 585
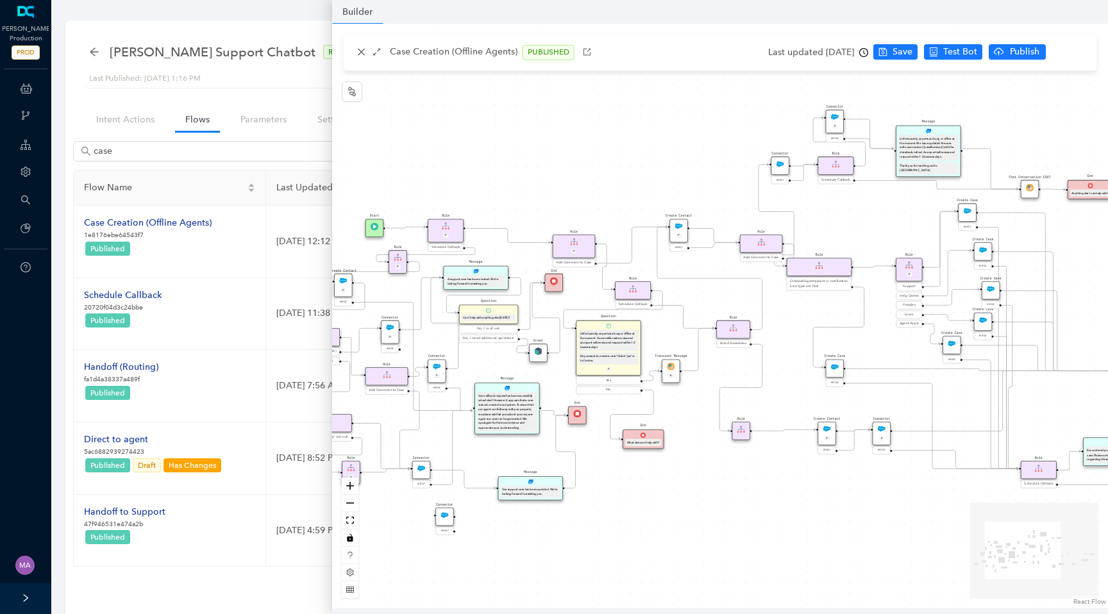
drag, startPoint x: 633, startPoint y: 145, endPoint x: 666, endPoint y: 151, distance: 33.8
click at [666, 151] on div "Greet End Question Can I help with anything else today? No, I'm all set. Yes, I…" at bounding box center [720, 316] width 776 height 585
drag, startPoint x: 666, startPoint y: 151, endPoint x: 550, endPoint y: 151, distance: 116.1
click at [550, 151] on div "Greet End Question Can I help with anything else today? No, I'm all set. Yes, I…" at bounding box center [720, 316] width 776 height 585
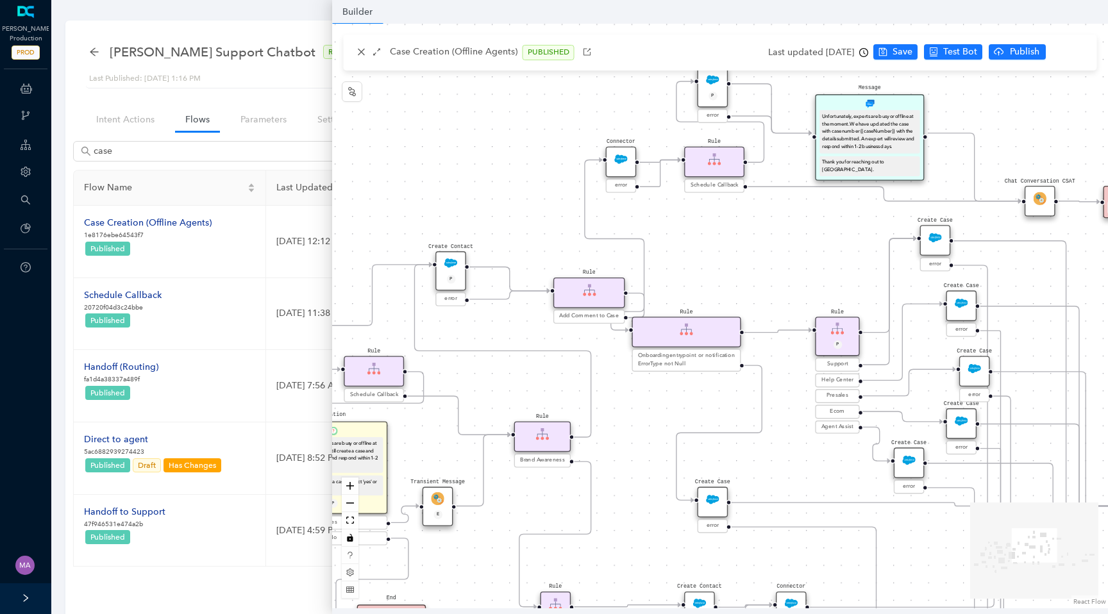
drag, startPoint x: 616, startPoint y: 176, endPoint x: 496, endPoint y: 162, distance: 121.4
click at [496, 162] on div "Greet End Question Can I help with anything else today? No, I'm all set. Yes, I…" at bounding box center [720, 316] width 776 height 585
drag, startPoint x: 606, startPoint y: 290, endPoint x: 571, endPoint y: 264, distance: 43.1
click at [571, 264] on div "Rule" at bounding box center [550, 266] width 72 height 31
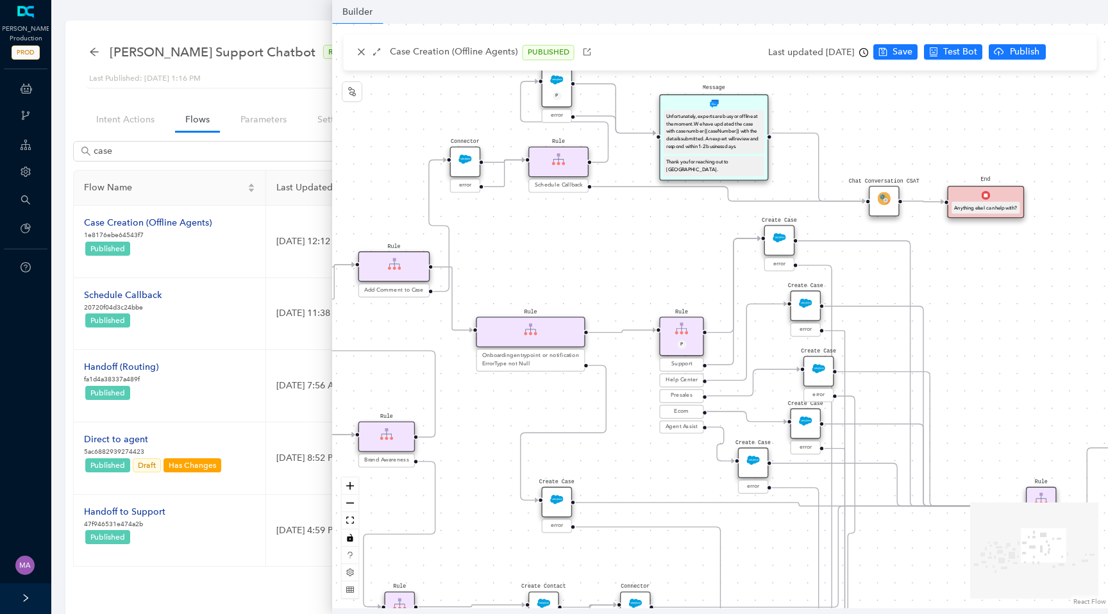
drag, startPoint x: 750, startPoint y: 271, endPoint x: 595, endPoint y: 271, distance: 155.9
click at [595, 271] on div "Greet End Question Can I help with anything else today? No, I'm all set. Yes, I…" at bounding box center [720, 316] width 776 height 585
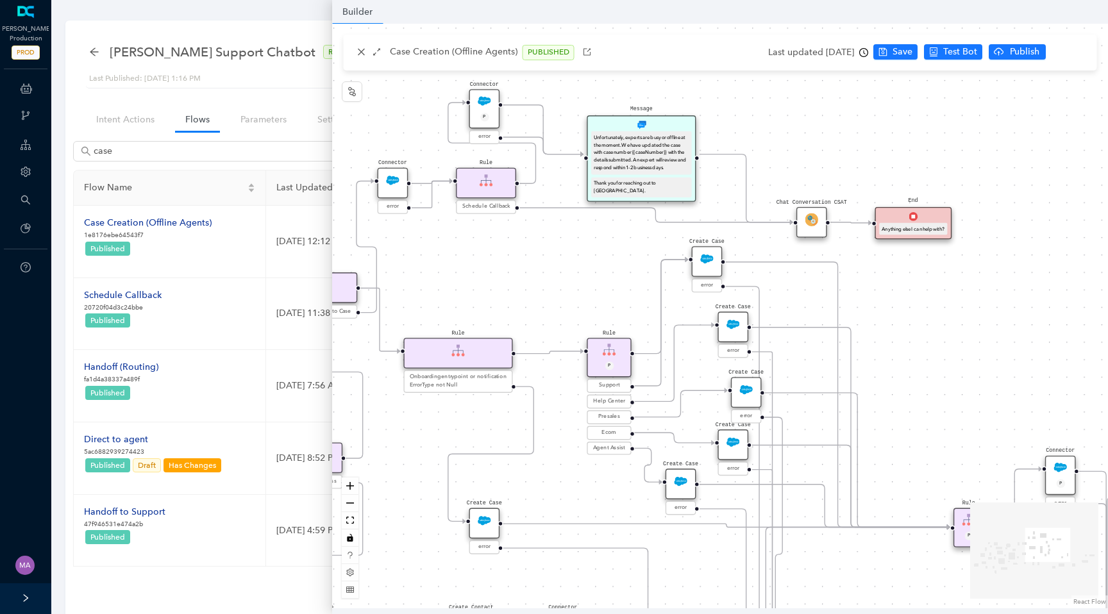
drag, startPoint x: 638, startPoint y: 253, endPoint x: 566, endPoint y: 275, distance: 74.9
click at [566, 275] on div "Greet End Question Can I help with anything else today? No, I'm all set. Yes, I…" at bounding box center [720, 316] width 776 height 585
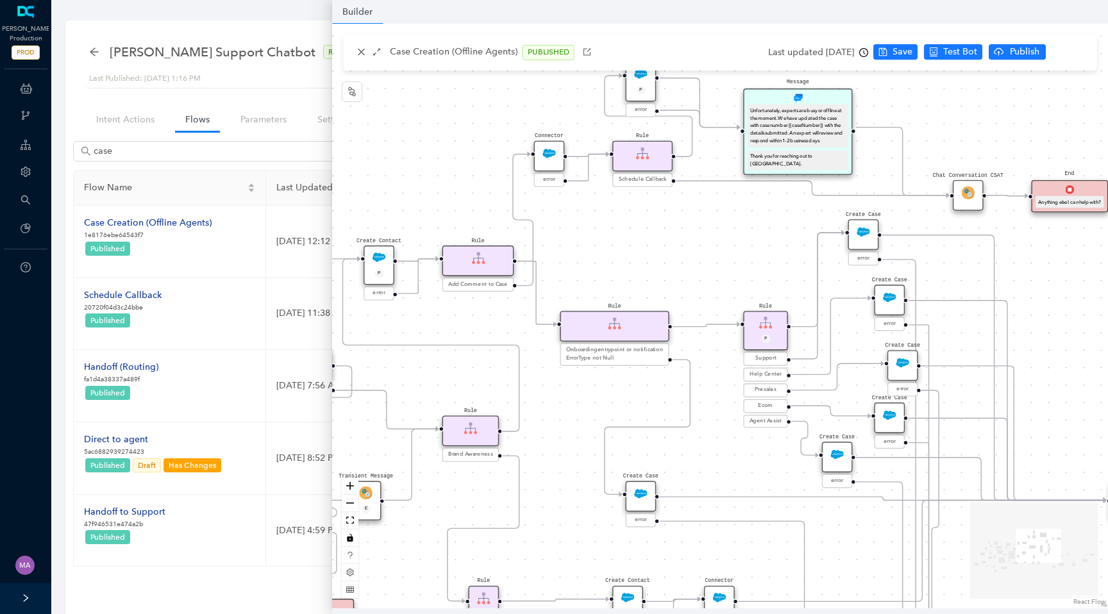
drag, startPoint x: 509, startPoint y: 257, endPoint x: 729, endPoint y: 226, distance: 222.1
click at [732, 226] on div "Greet End Question Can I help with anything else today? No, I'm all set. Yes, I…" at bounding box center [720, 316] width 776 height 585
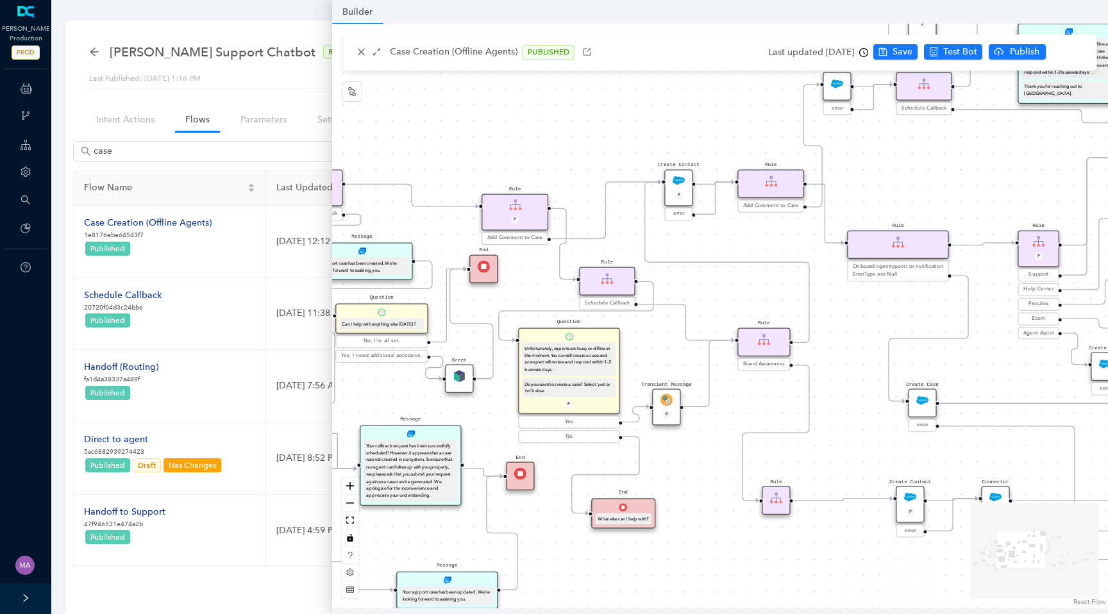
drag, startPoint x: 729, startPoint y: 228, endPoint x: 1002, endPoint y: 144, distance: 285.8
click at [1002, 144] on div "Greet End Question Can I help with anything else today? No, I'm all set. Yes, I…" at bounding box center [720, 316] width 776 height 585
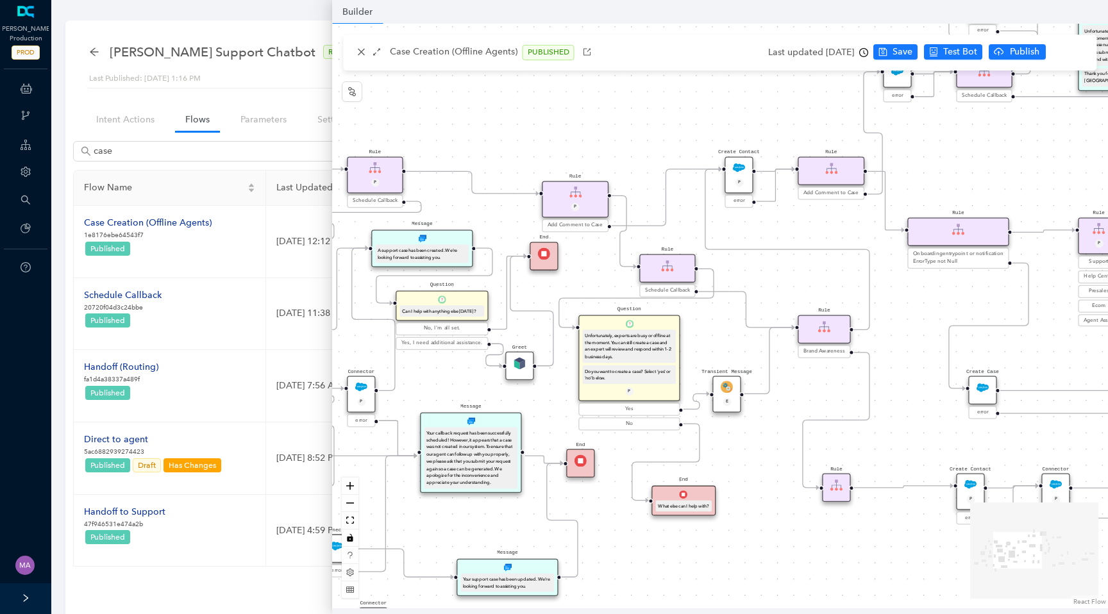
click at [680, 275] on div "Rule" at bounding box center [668, 269] width 56 height 28
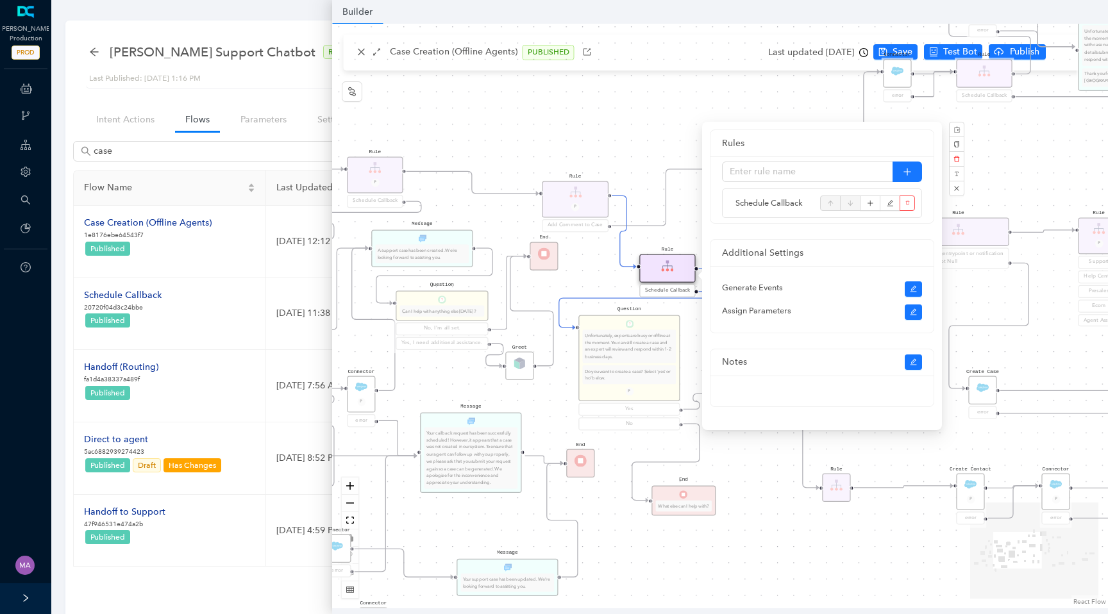
click at [600, 285] on div "Greet End Question Can I help with anything else today? No, I'm all set. Yes, I…" at bounding box center [720, 316] width 776 height 585
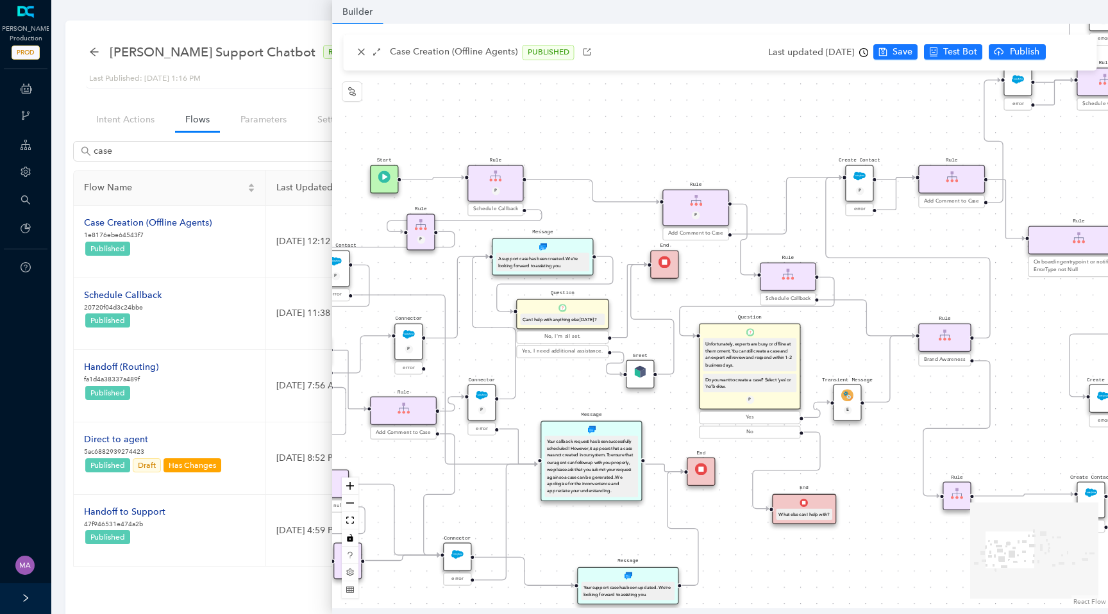
drag, startPoint x: 593, startPoint y: 257, endPoint x: 713, endPoint y: 266, distance: 120.9
click at [713, 266] on div "Greet End Question Can I help with anything else today? No, I'm all set. Yes, I…" at bounding box center [720, 316] width 776 height 585
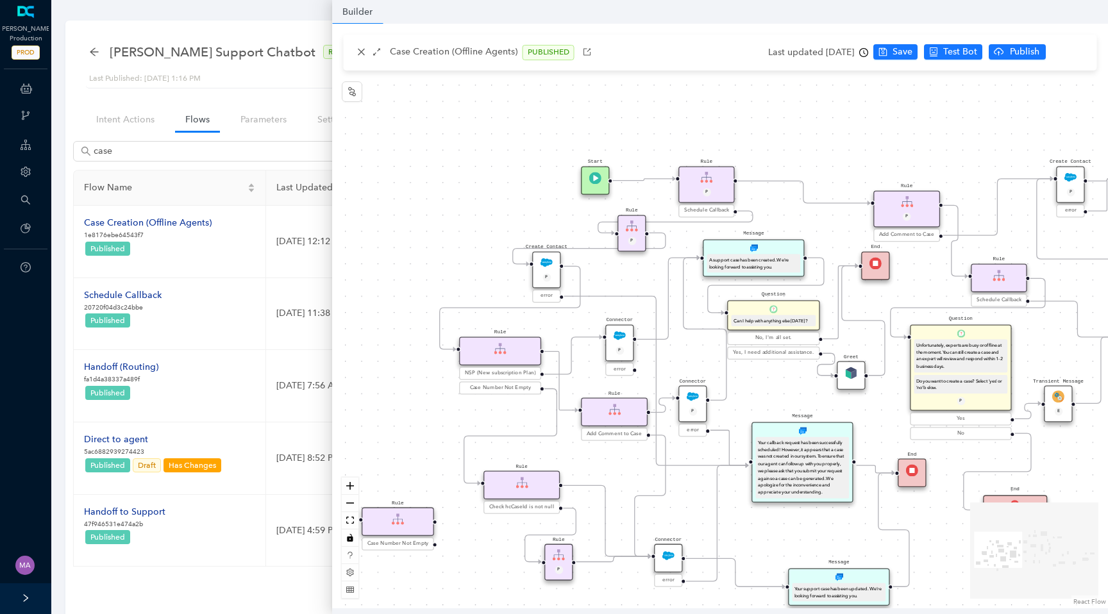
drag, startPoint x: 600, startPoint y: 133, endPoint x: 807, endPoint y: 135, distance: 206.5
click at [811, 135] on div "Greet End Question Can I help with anything else today? No, I'm all set. Yes, I…" at bounding box center [720, 316] width 776 height 585
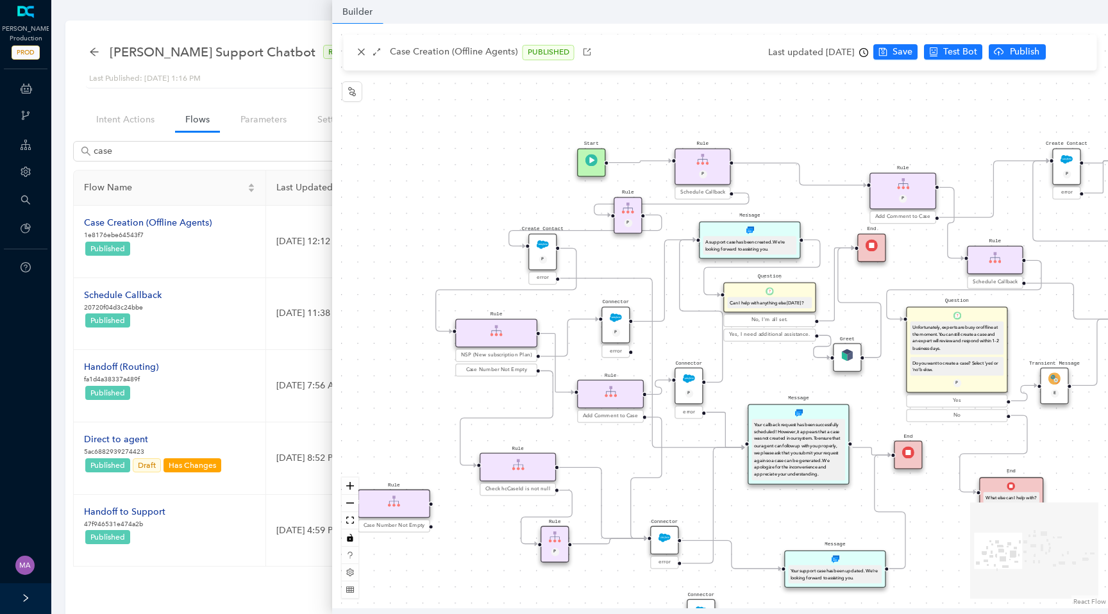
drag, startPoint x: 464, startPoint y: 235, endPoint x: 460, endPoint y: 217, distance: 19.0
click at [460, 217] on div "Greet End Question Can I help with anything else today? No, I'm all set. Yes, I…" at bounding box center [720, 316] width 776 height 585
drag, startPoint x: 550, startPoint y: 248, endPoint x: 549, endPoint y: 264, distance: 15.4
click at [550, 264] on div "Create Contact P" at bounding box center [543, 264] width 28 height 37
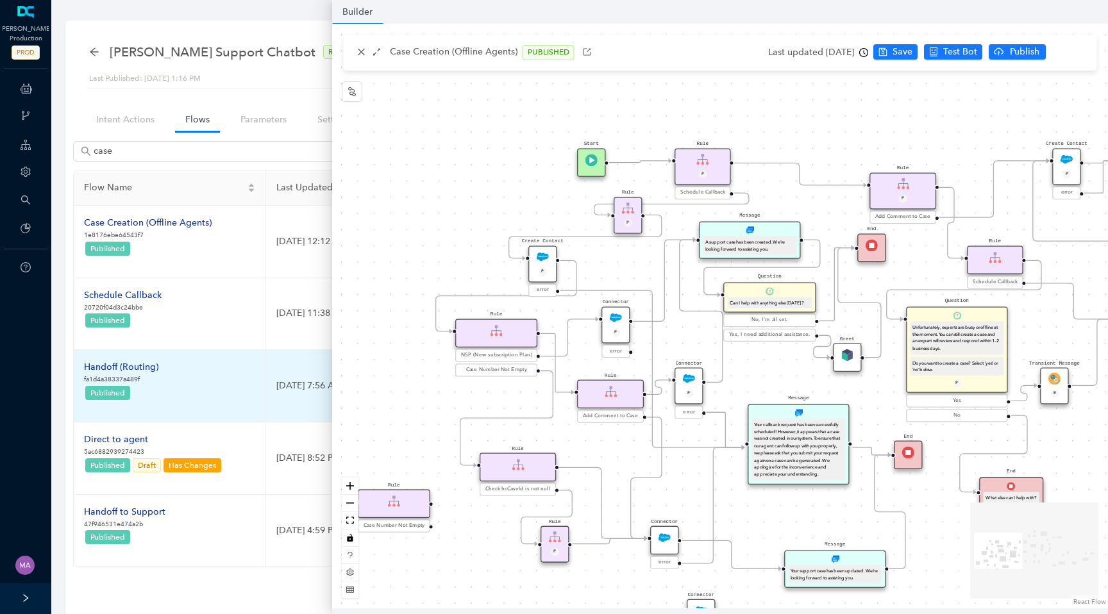
click at [147, 371] on div "Handoff (Routing)" at bounding box center [121, 367] width 74 height 14
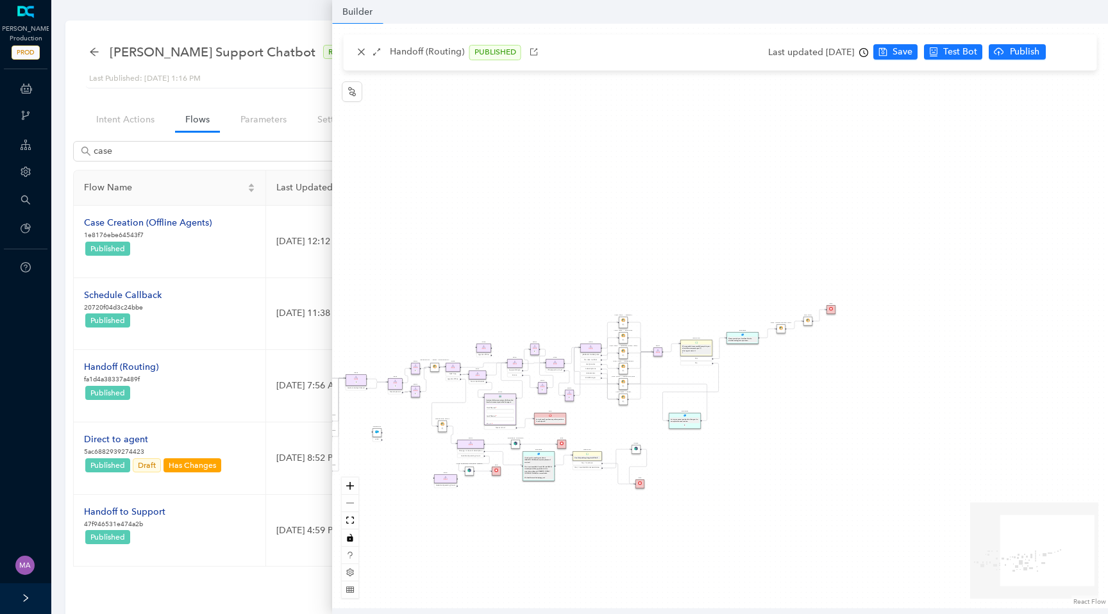
drag, startPoint x: 1003, startPoint y: 339, endPoint x: 761, endPoint y: 419, distance: 255.3
click at [760, 420] on div "Chat Button Lookup Rule P Rule Mexico check End Let me know if you have any oth…" at bounding box center [720, 316] width 776 height 585
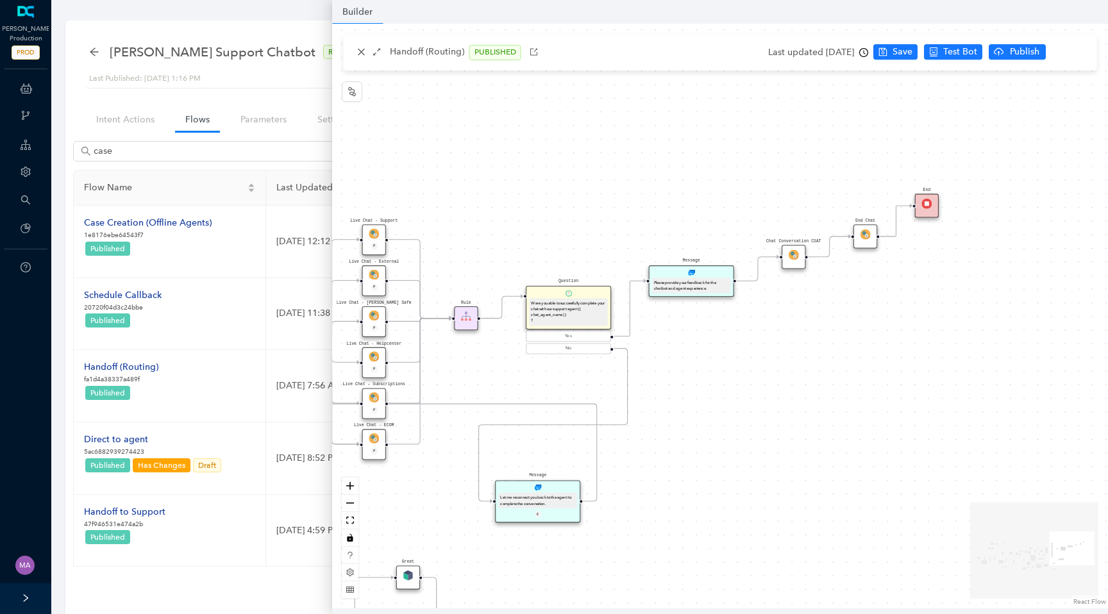
drag, startPoint x: 826, startPoint y: 345, endPoint x: 804, endPoint y: 419, distance: 77.5
click at [804, 419] on div "Chat Button Lookup Rule P Rule Mexico check End Let me know if you have any oth…" at bounding box center [720, 316] width 776 height 585
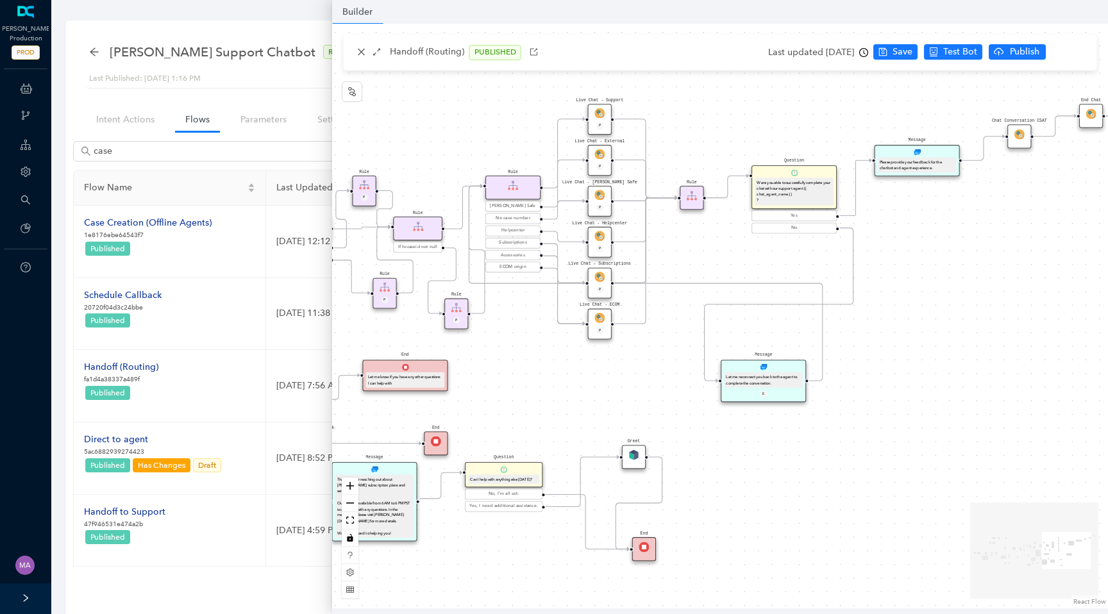
drag, startPoint x: 804, startPoint y: 419, endPoint x: 1028, endPoint y: 300, distance: 253.6
click at [1029, 300] on div "Chat Button Lookup Rule P Rule Mexico check End Let me know if you have any oth…" at bounding box center [720, 316] width 776 height 585
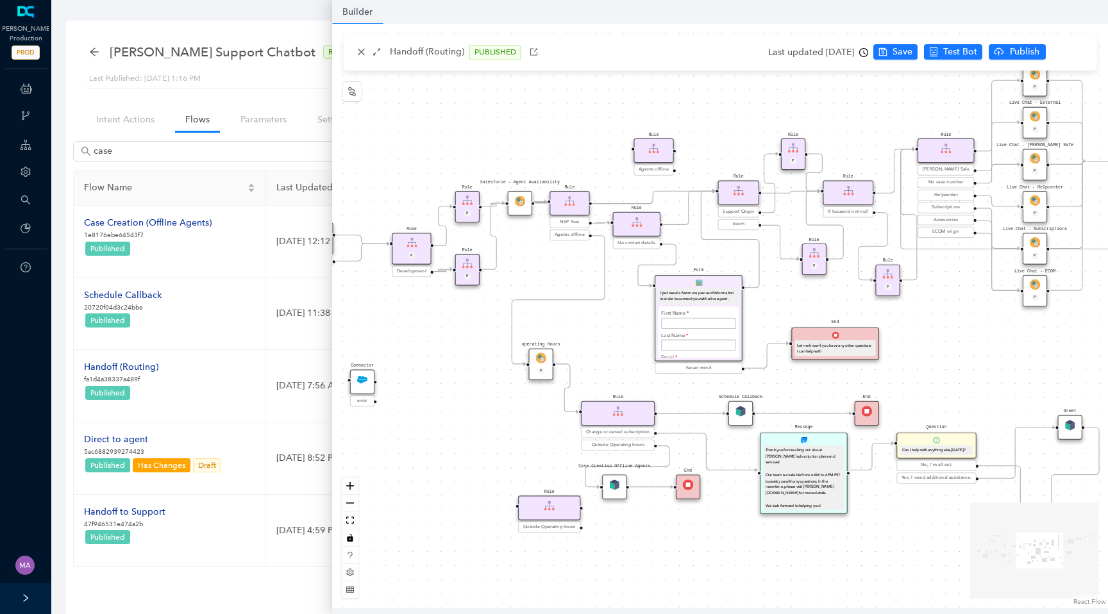
drag, startPoint x: 500, startPoint y: 374, endPoint x: 514, endPoint y: 435, distance: 62.7
click at [514, 435] on div "Chat Button Lookup Rule P Rule Mexico check End Let me know if you have any oth…" at bounding box center [720, 316] width 776 height 585
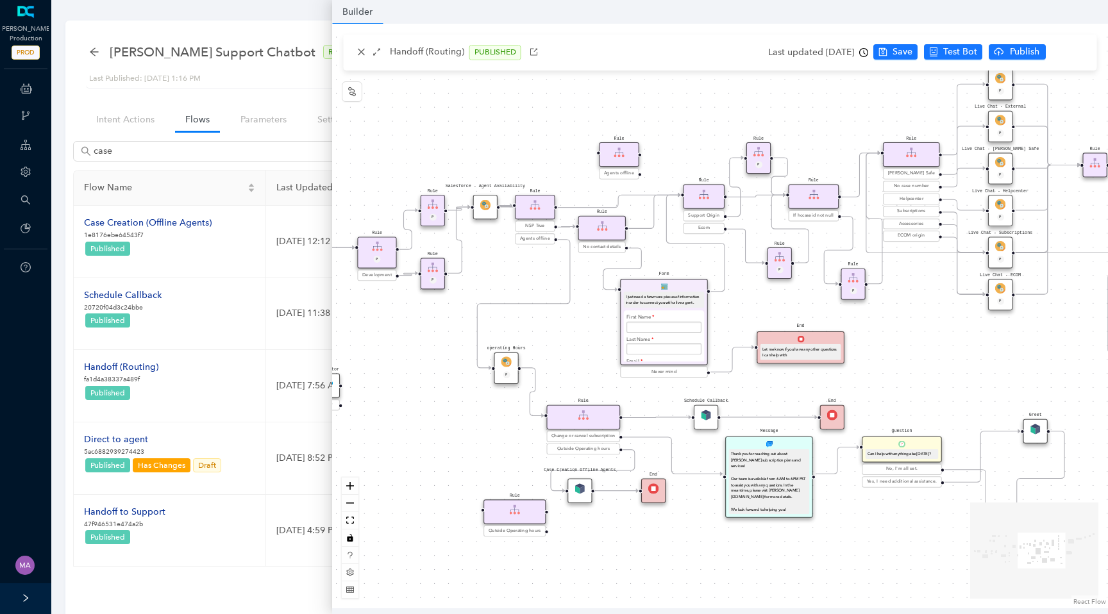
drag, startPoint x: 514, startPoint y: 435, endPoint x: 481, endPoint y: 440, distance: 33.7
click at [481, 440] on div "Chat Button Lookup Rule P Rule Mexico check End Let me know if you have any oth…" at bounding box center [720, 316] width 776 height 585
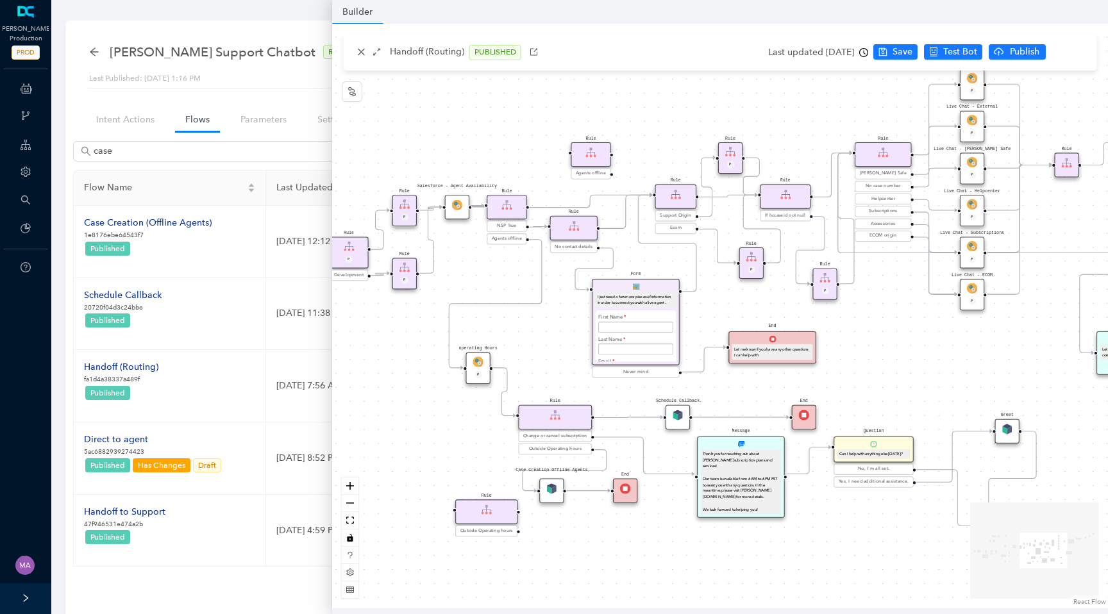
drag, startPoint x: 481, startPoint y: 440, endPoint x: 453, endPoint y: 440, distance: 28.2
click at [453, 440] on div "Chat Button Lookup Rule P Rule Mexico check End Let me know if you have any oth…" at bounding box center [720, 316] width 776 height 585
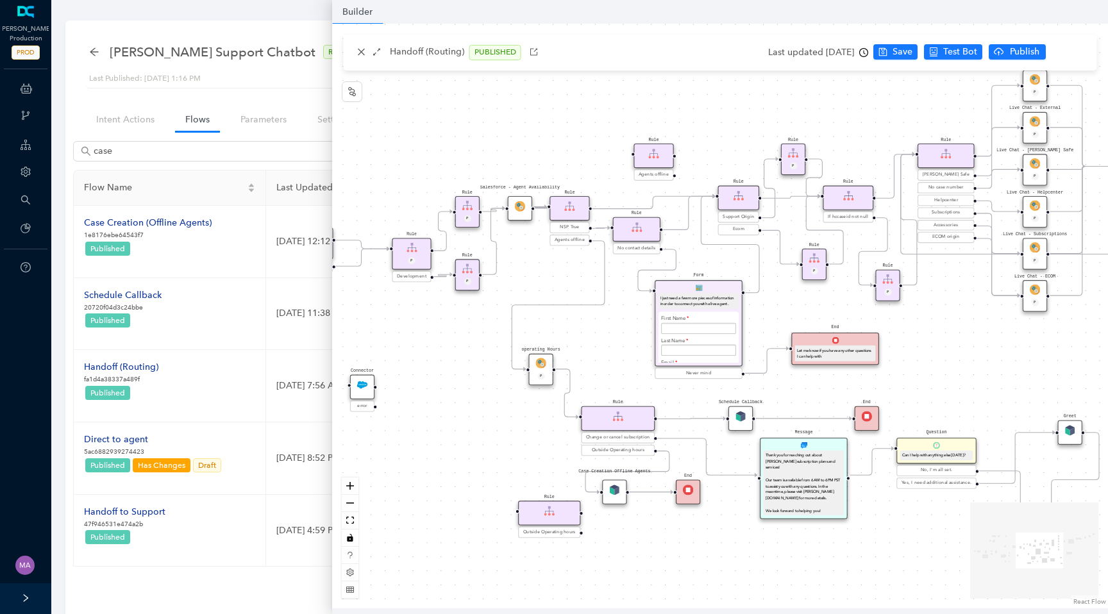
drag, startPoint x: 453, startPoint y: 440, endPoint x: 517, endPoint y: 441, distance: 64.1
click at [517, 441] on div "Chat Button Lookup Rule P Rule Mexico check End Let me know if you have any oth…" at bounding box center [720, 316] width 776 height 585
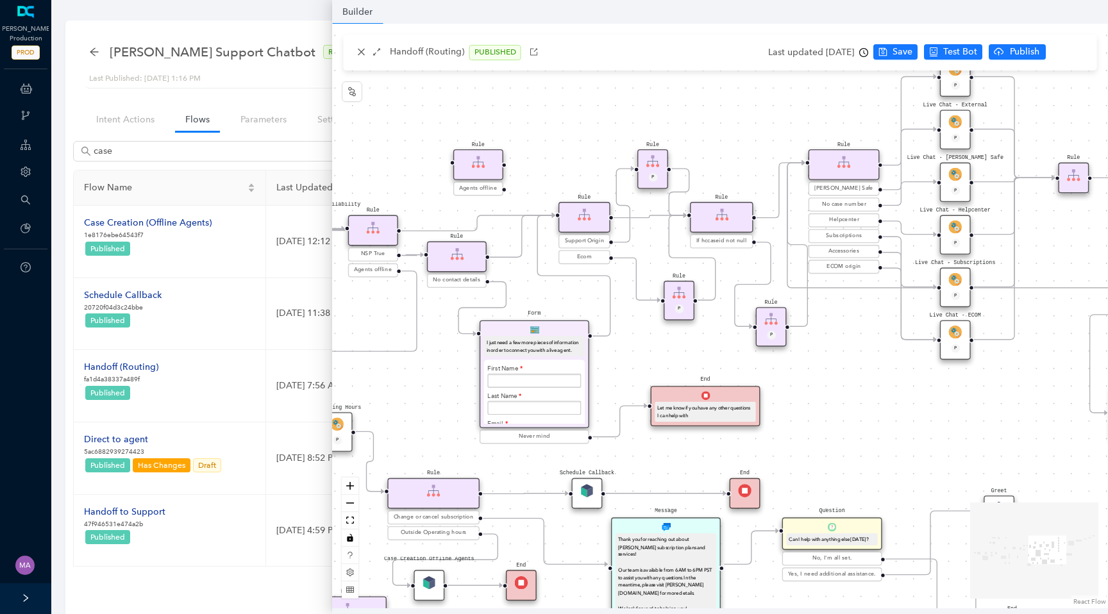
drag, startPoint x: 1040, startPoint y: 316, endPoint x: 858, endPoint y: 380, distance: 192.9
click at [858, 380] on div "Chat Button Lookup Rule P Rule Mexico check End Let me know if you have any oth…" at bounding box center [720, 316] width 776 height 585
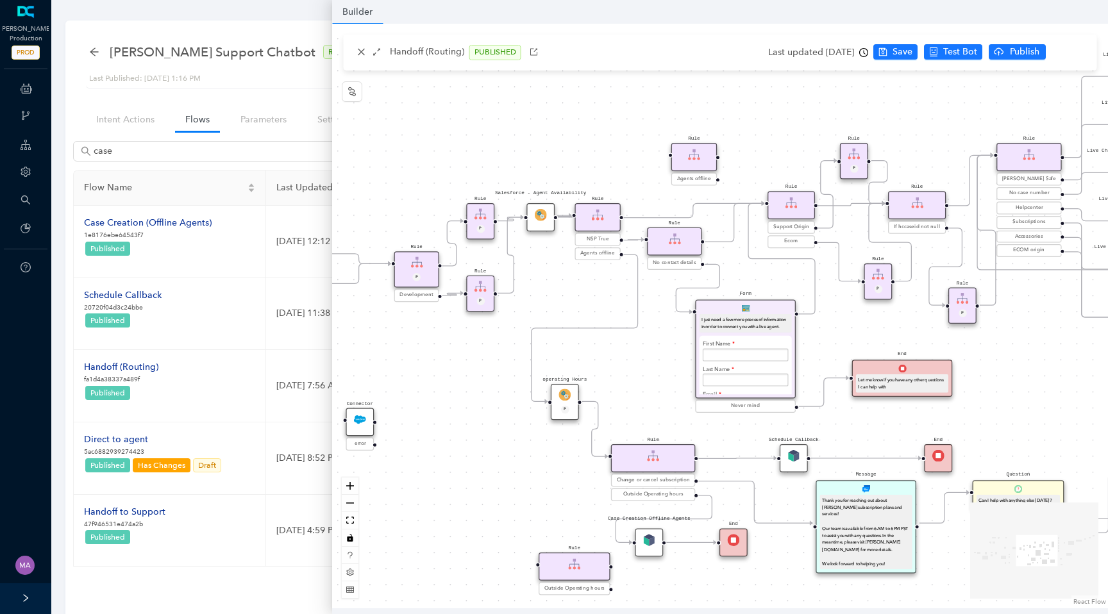
drag, startPoint x: 854, startPoint y: 383, endPoint x: 1036, endPoint y: 357, distance: 183.9
click at [1036, 357] on div "Chat Button Lookup Rule P Rule Mexico check End Let me know if you have any oth…" at bounding box center [720, 316] width 776 height 585
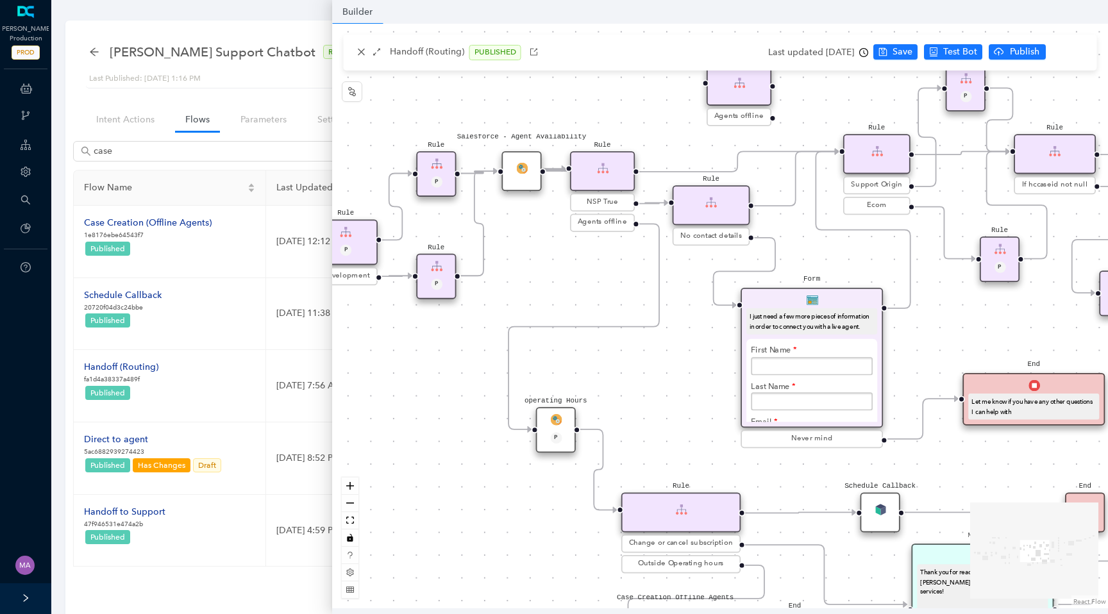
drag, startPoint x: 663, startPoint y: 428, endPoint x: 677, endPoint y: 375, distance: 54.5
click at [677, 375] on div "Chat Button Lookup Rule P Rule Mexico check End Let me know if you have any oth…" at bounding box center [720, 316] width 776 height 585
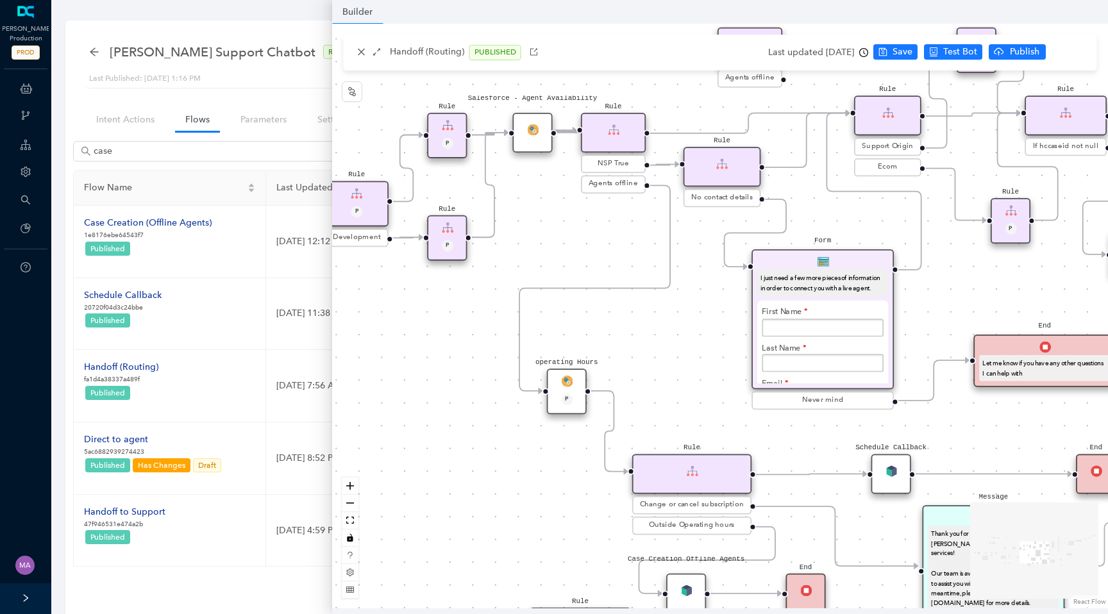
click at [572, 385] on img at bounding box center [567, 382] width 12 height 12
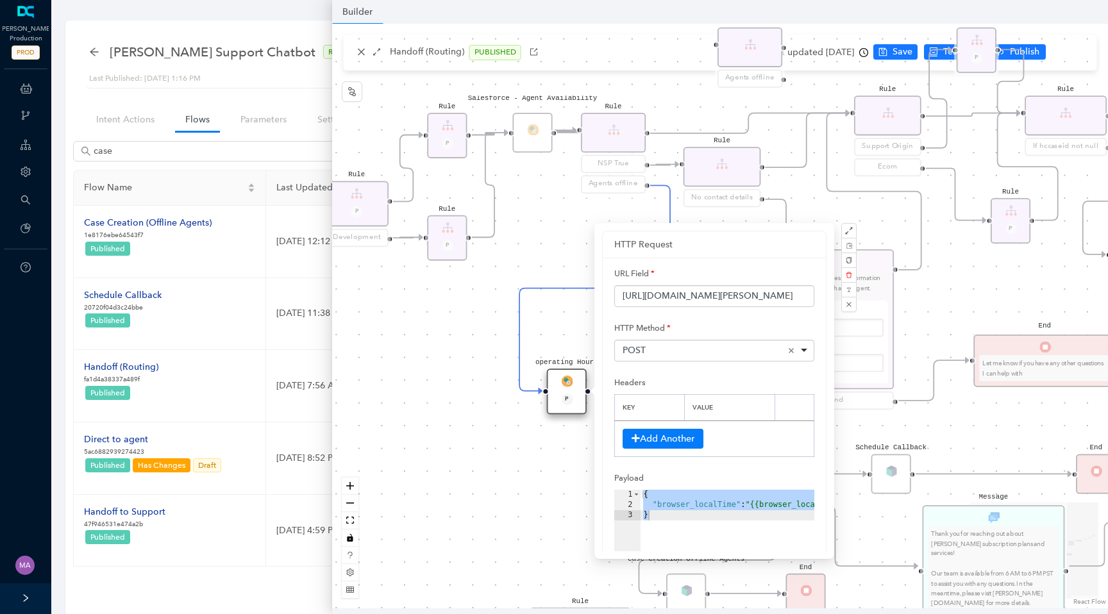
click at [449, 454] on div "Chat Button Lookup Rule P Rule Mexico check End Let me know if you have any oth…" at bounding box center [720, 316] width 776 height 585
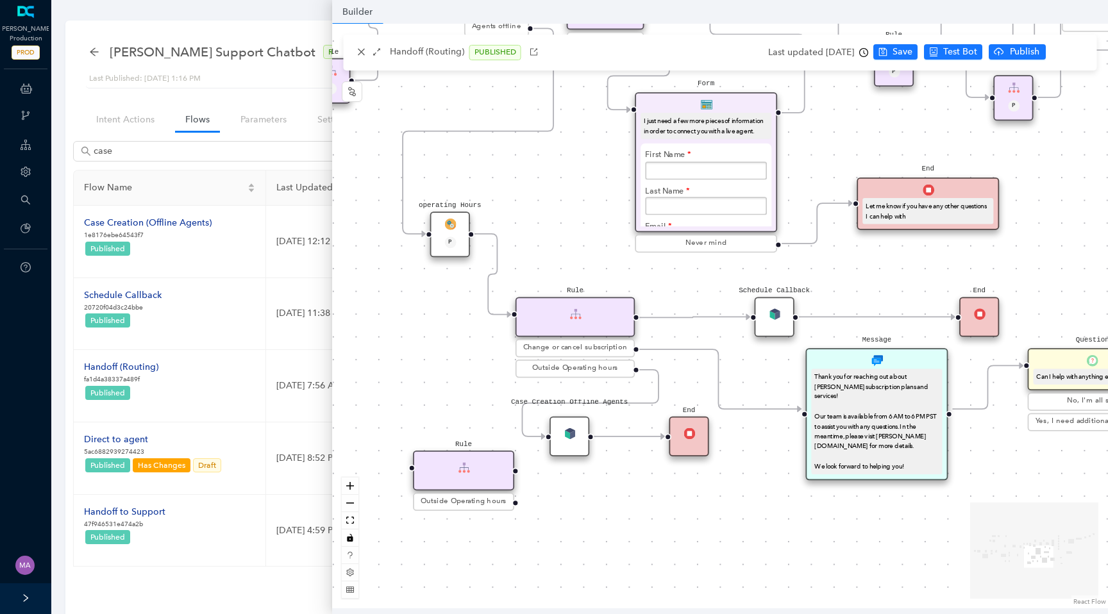
drag, startPoint x: 539, startPoint y: 489, endPoint x: 422, endPoint y: 332, distance: 195.7
click at [422, 332] on div "Chat Button Lookup Rule P Rule Mexico check End Let me know if you have any oth…" at bounding box center [720, 316] width 776 height 585
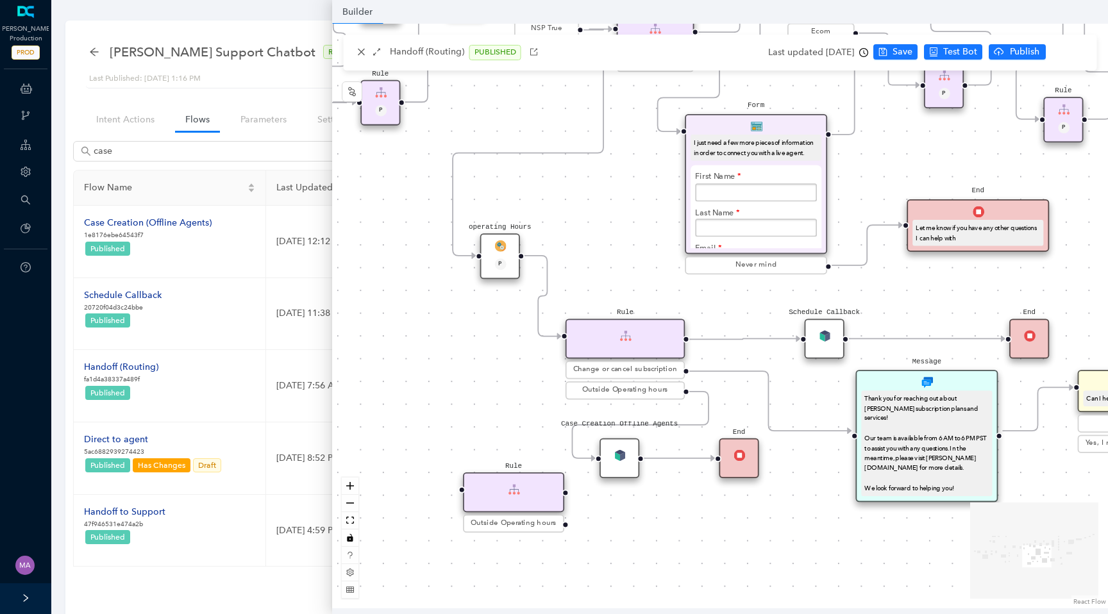
drag, startPoint x: 559, startPoint y: 258, endPoint x: 607, endPoint y: 278, distance: 52.3
click at [607, 278] on div "Chat Button Lookup Rule P Rule Mexico check End Let me know if you have any oth…" at bounding box center [720, 316] width 776 height 585
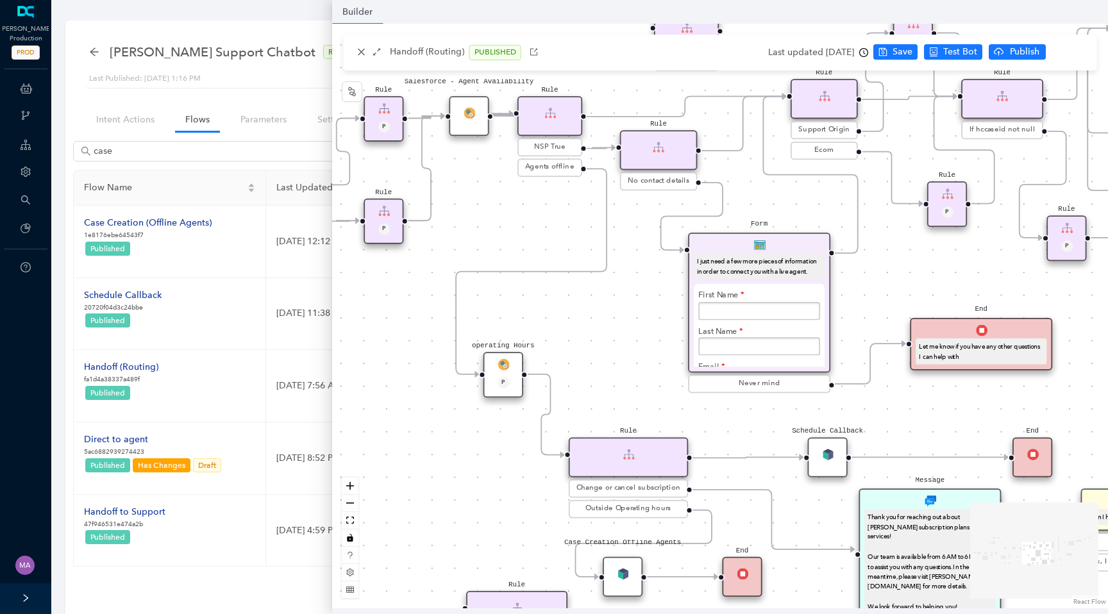
drag, startPoint x: 607, startPoint y: 278, endPoint x: 609, endPoint y: 396, distance: 118.0
click at [610, 397] on div "Chat Button Lookup Rule P Rule Mexico check End Let me know if you have any oth…" at bounding box center [720, 316] width 776 height 585
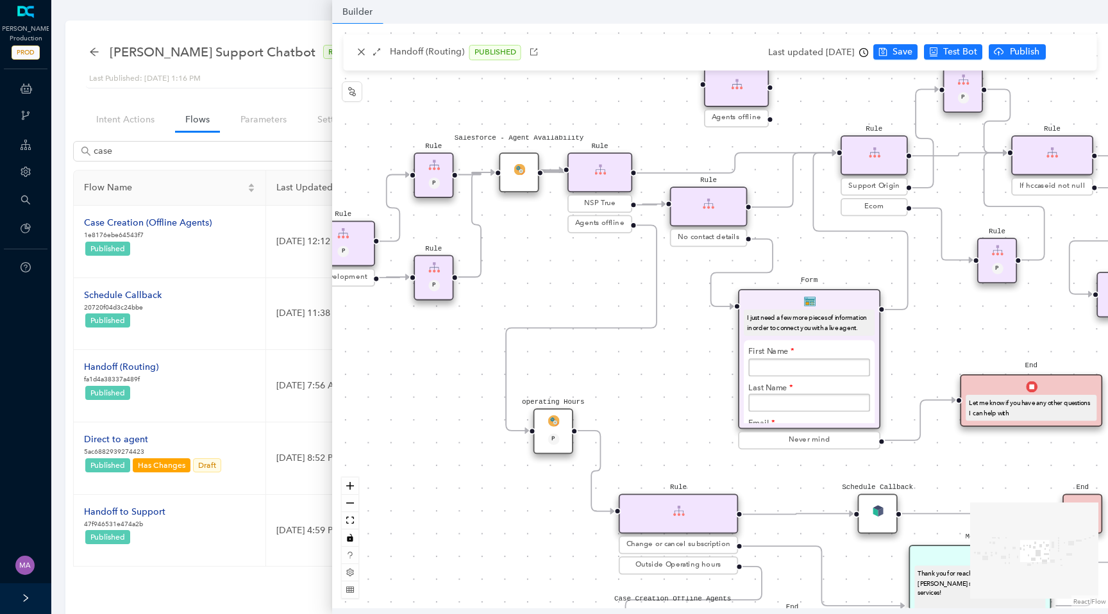
drag, startPoint x: 611, startPoint y: 344, endPoint x: 662, endPoint y: 401, distance: 77.2
click at [662, 401] on div "Chat Button Lookup Rule P Rule Mexico check End Let me know if you have any oth…" at bounding box center [720, 316] width 776 height 585
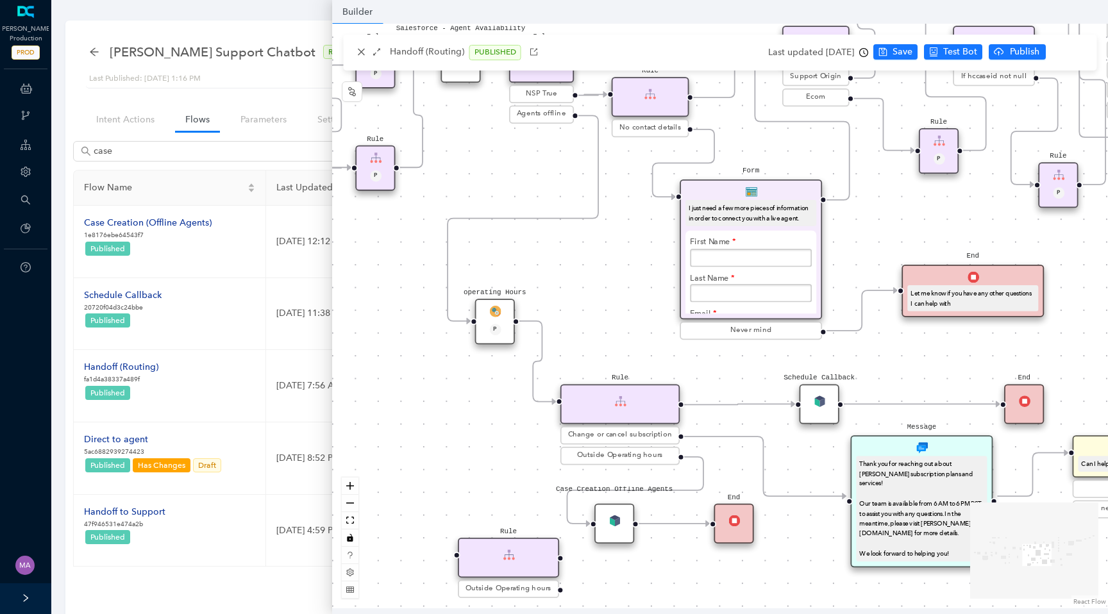
drag, startPoint x: 627, startPoint y: 413, endPoint x: 565, endPoint y: 299, distance: 130.0
click at [565, 298] on div "Chat Button Lookup Rule P Rule Mexico check End Let me know if you have any oth…" at bounding box center [720, 316] width 776 height 585
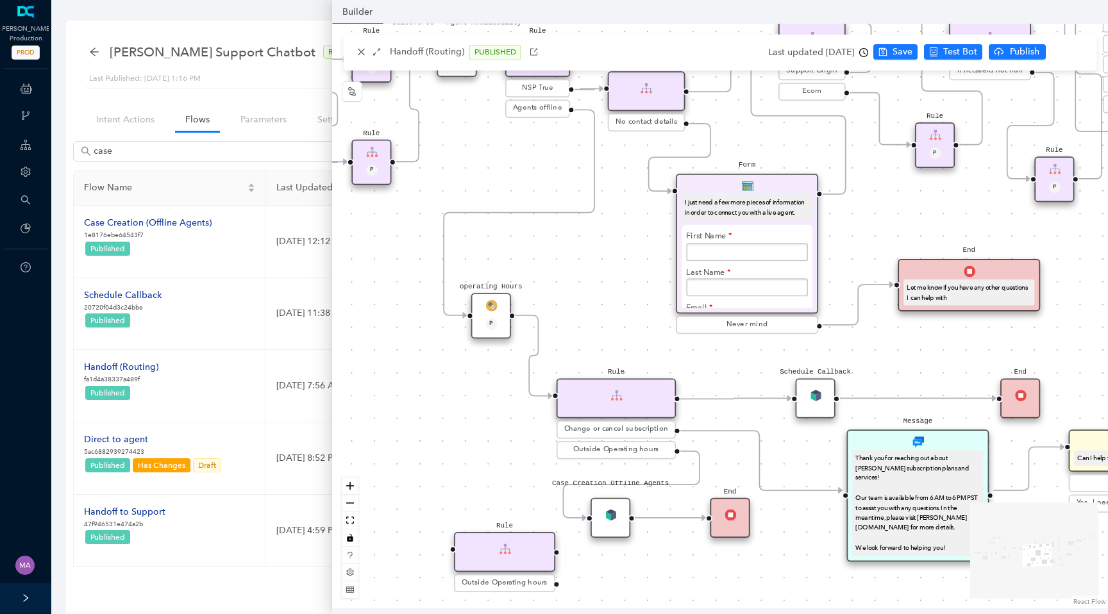
click at [500, 306] on div "operating Hours P" at bounding box center [491, 316] width 40 height 46
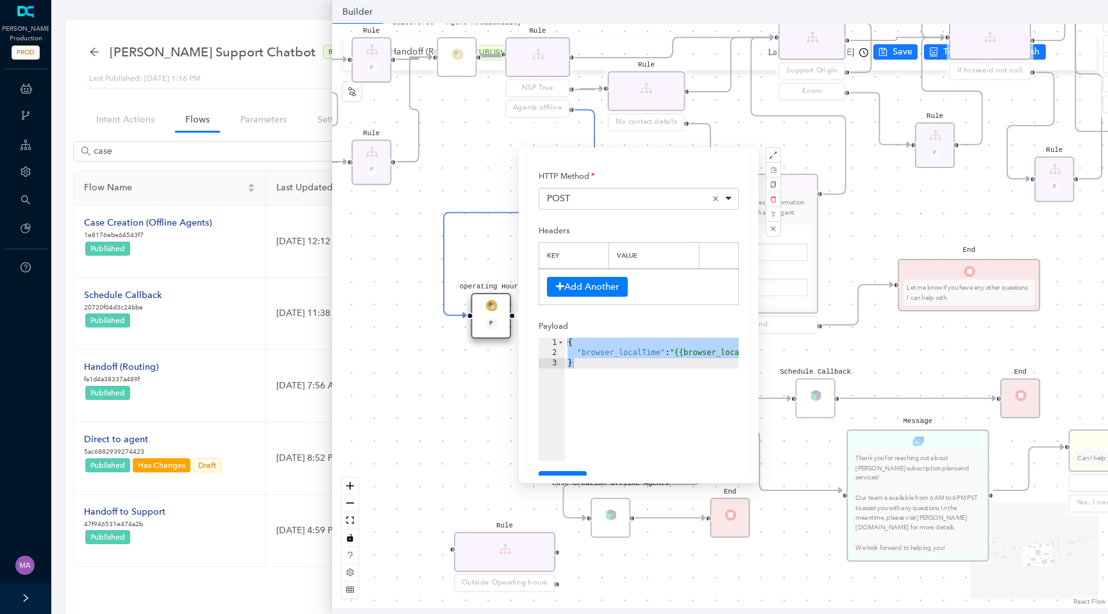
scroll to position [106, 0]
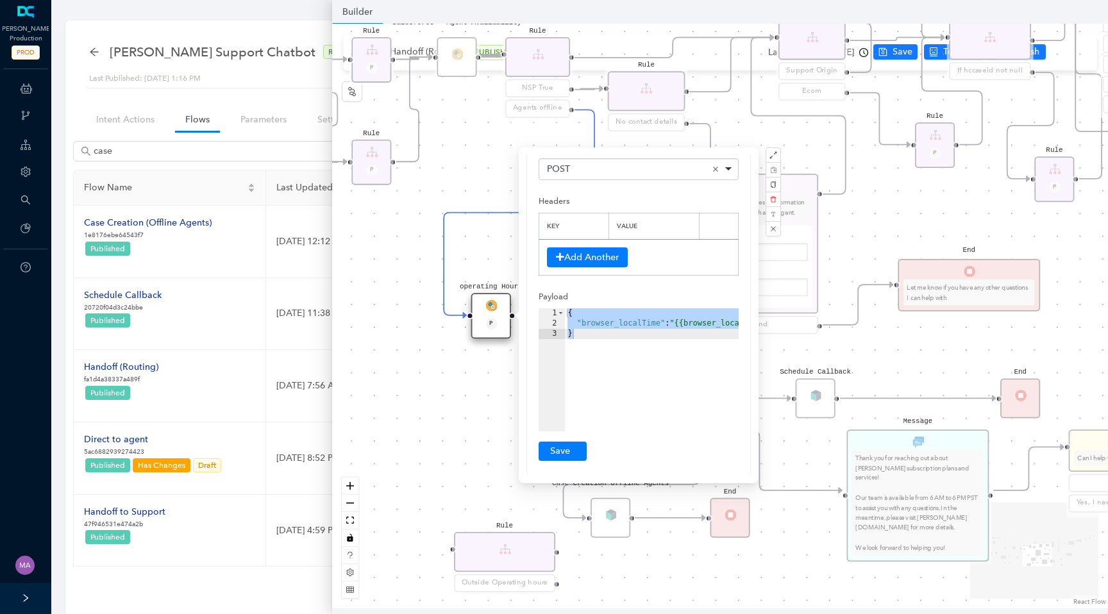
click at [471, 427] on div "Chat Button Lookup Rule P Rule Mexico check End Let me know if you have any oth…" at bounding box center [720, 316] width 776 height 585
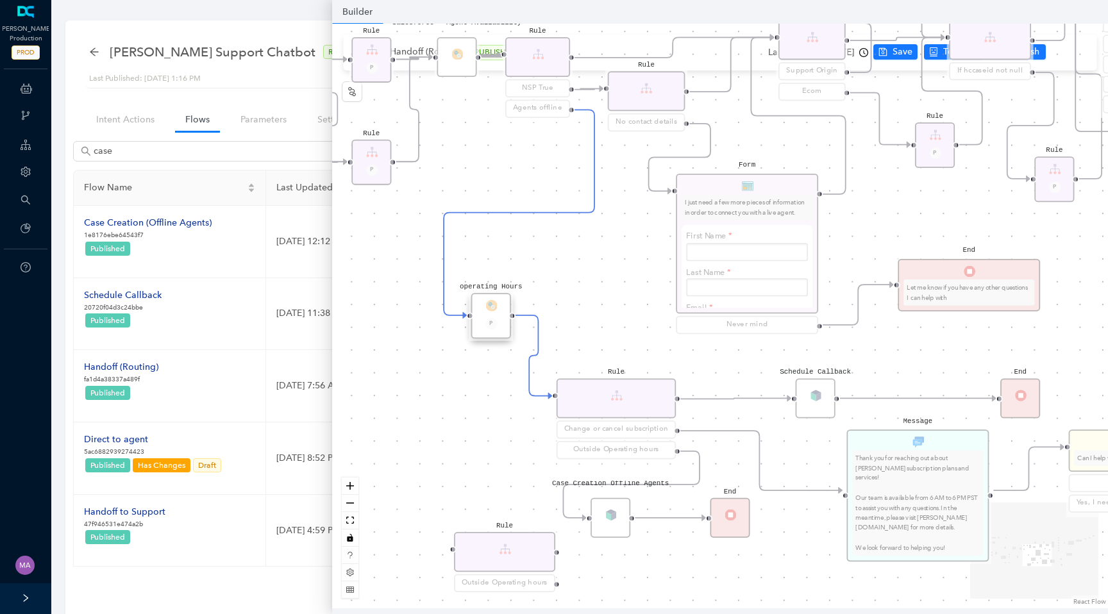
scroll to position [0, 0]
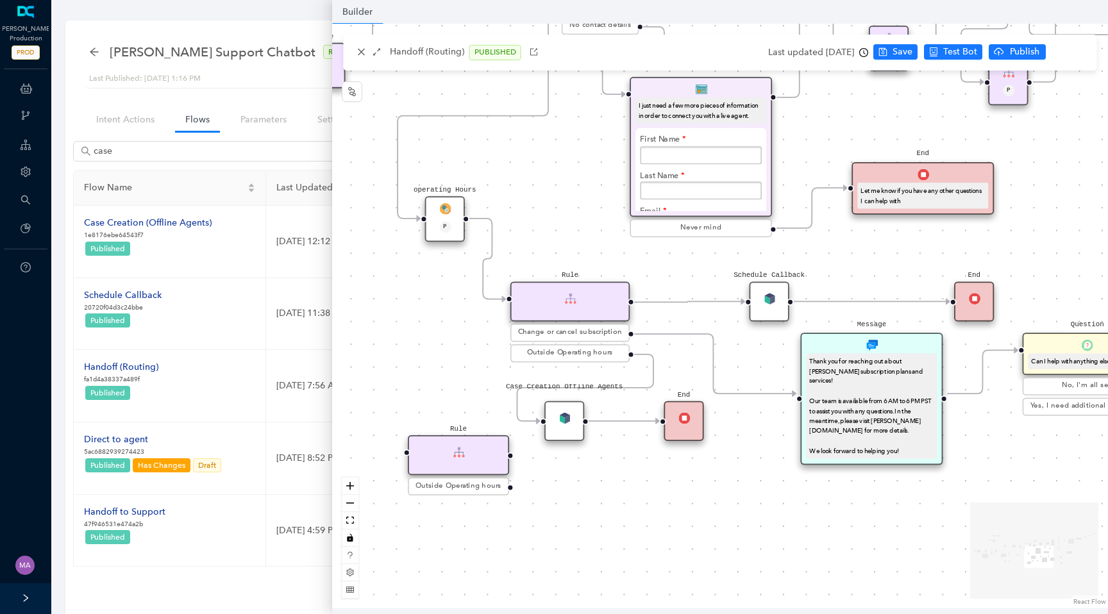
drag, startPoint x: 469, startPoint y: 500, endPoint x: 421, endPoint y: 399, distance: 111.6
click at [421, 399] on div "Chat Button Lookup Rule P Rule Mexico check End Let me know if you have any oth…" at bounding box center [720, 316] width 776 height 585
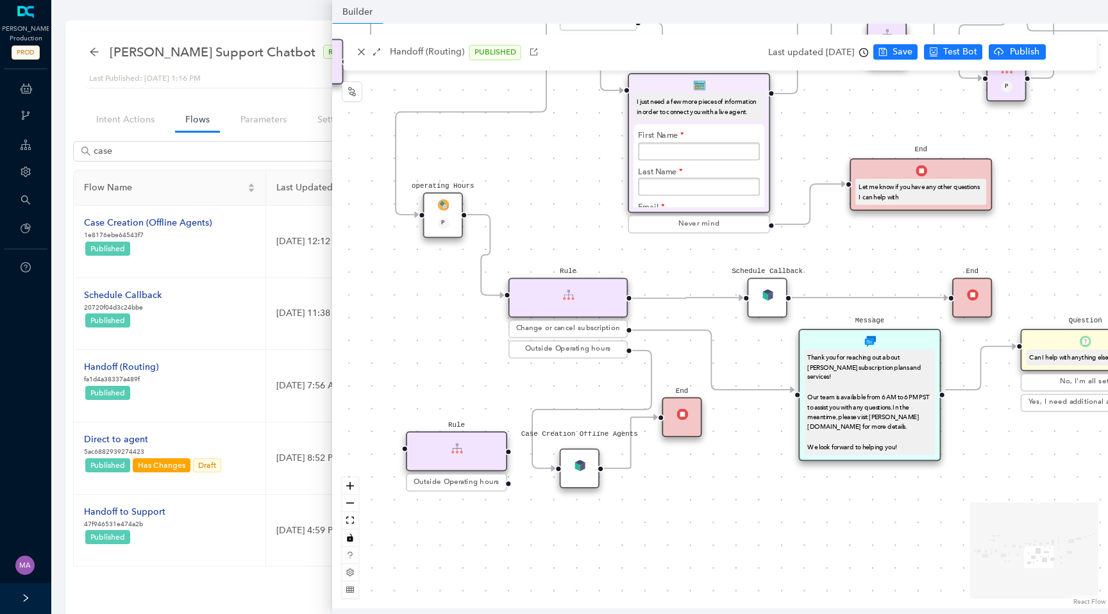
drag, startPoint x: 557, startPoint y: 422, endPoint x: 577, endPoint y: 472, distance: 53.8
click at [577, 472] on div "Case Creation Offline Agents" at bounding box center [580, 469] width 40 height 40
drag, startPoint x: 684, startPoint y: 423, endPoint x: 704, endPoint y: 477, distance: 57.7
click at [704, 477] on div "End" at bounding box center [699, 469] width 40 height 40
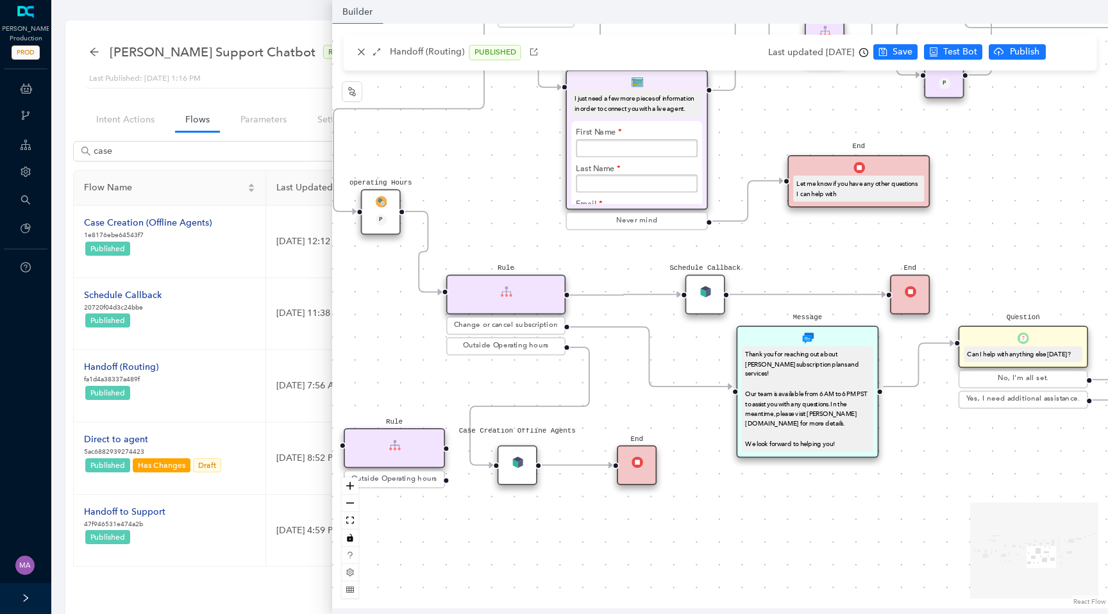
drag, startPoint x: 746, startPoint y: 435, endPoint x: 684, endPoint y: 432, distance: 62.3
click at [684, 432] on div "Chat Button Lookup Rule P Rule Mexico check End Let me know if you have any oth…" at bounding box center [720, 316] width 776 height 585
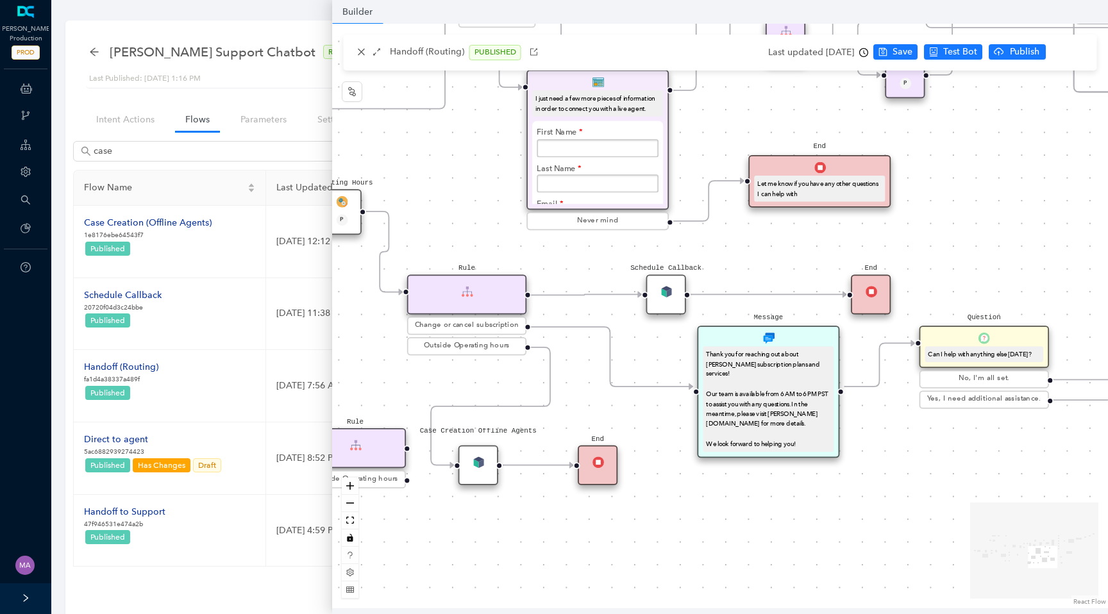
drag, startPoint x: 631, startPoint y: 385, endPoint x: 589, endPoint y: 385, distance: 41.7
click at [589, 385] on div "Chat Button Lookup Rule P Rule Mexico check End Let me know if you have any oth…" at bounding box center [720, 316] width 776 height 585
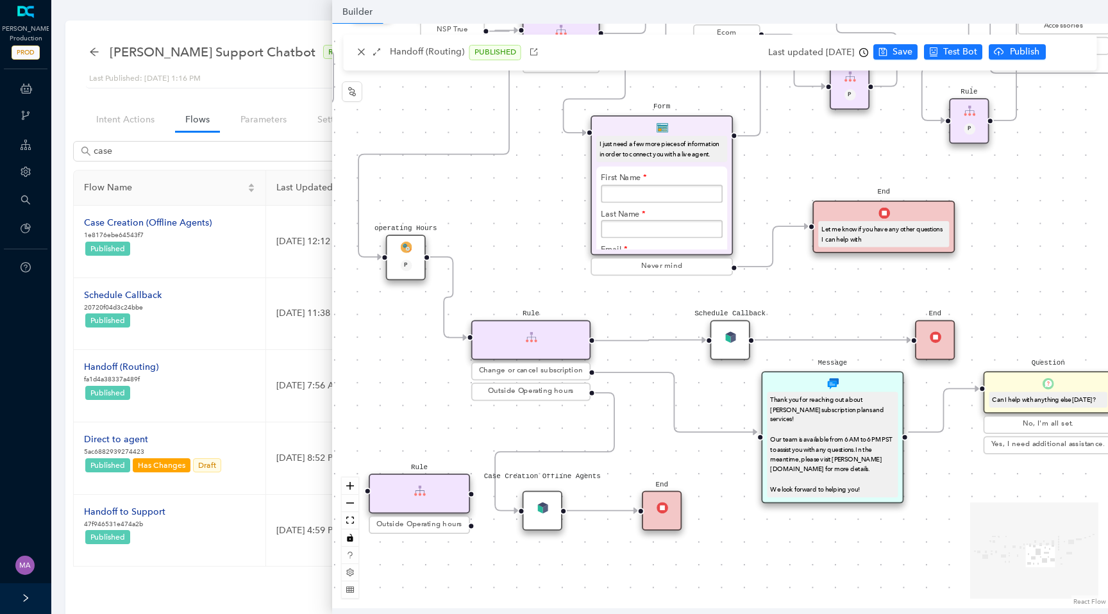
drag, startPoint x: 691, startPoint y: 485, endPoint x: 765, endPoint y: 535, distance: 89.1
click at [765, 535] on div "Chat Button Lookup Rule P Rule Mexico check End Let me know if you have any oth…" at bounding box center [720, 316] width 776 height 585
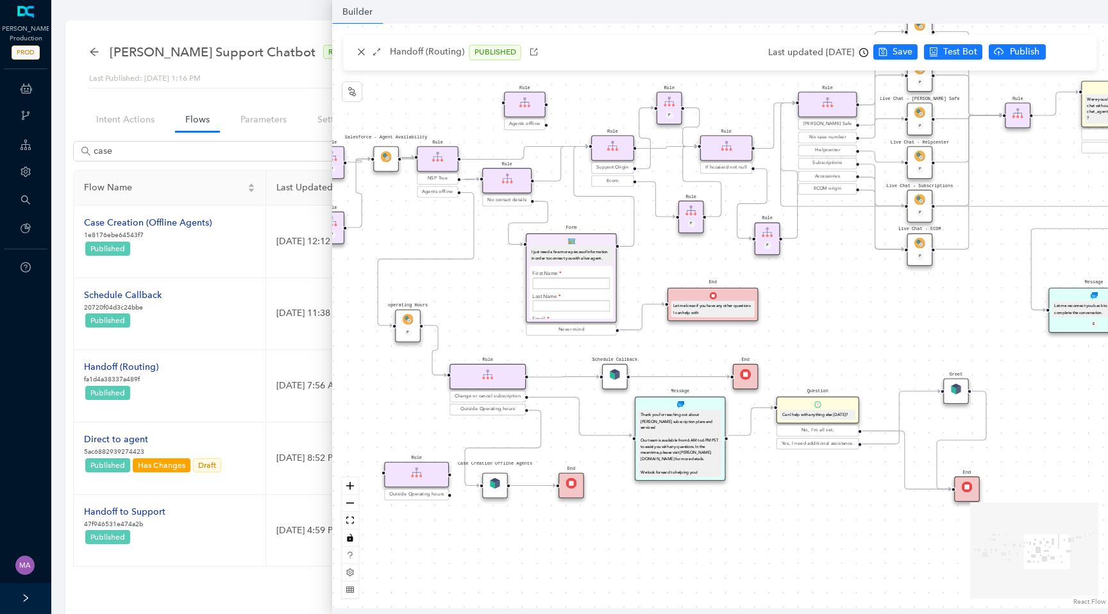
drag, startPoint x: 781, startPoint y: 534, endPoint x: 690, endPoint y: 534, distance: 91.1
click at [689, 534] on div "Chat Button Lookup Rule P Rule Mexico check End Let me know if you have any oth…" at bounding box center [720, 316] width 776 height 585
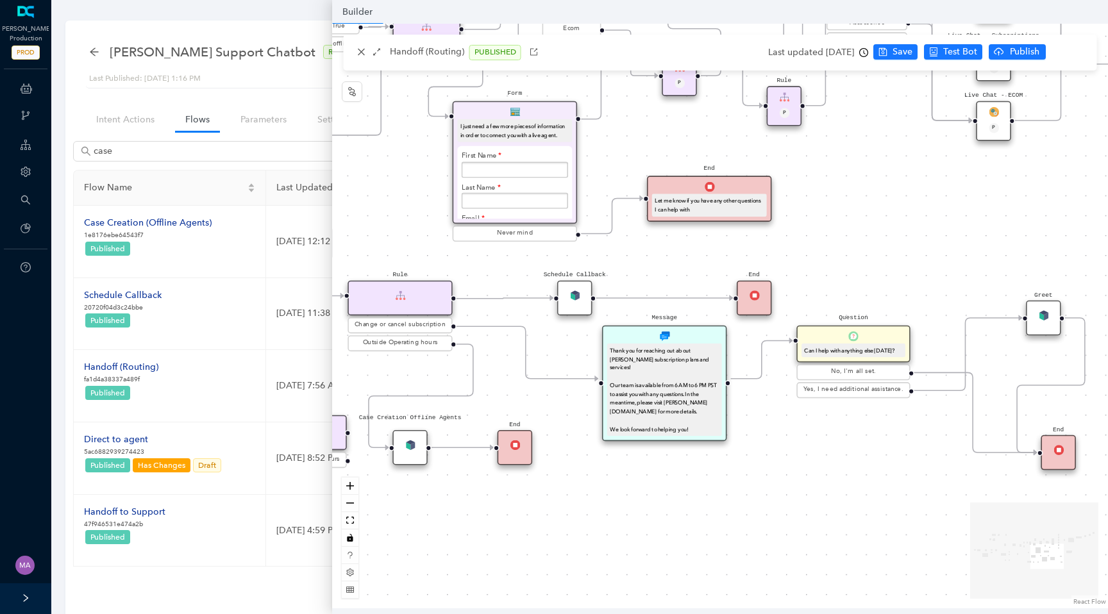
drag, startPoint x: 690, startPoint y: 534, endPoint x: 677, endPoint y: 514, distance: 24.0
click at [677, 514] on div "Chat Button Lookup Rule P Rule Mexico check End Let me know if you have any oth…" at bounding box center [720, 316] width 776 height 585
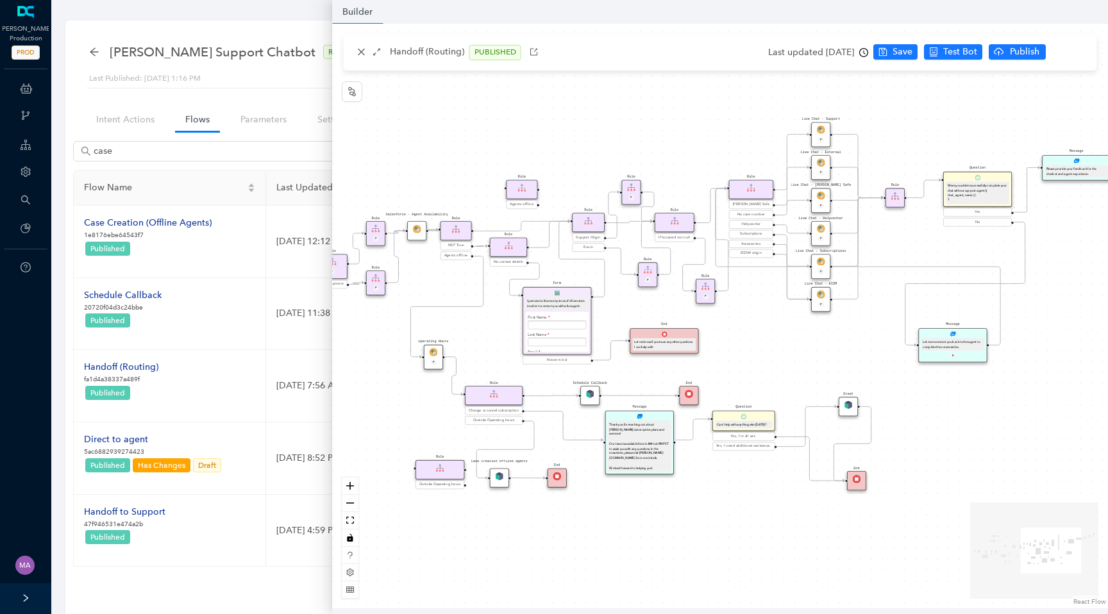
drag, startPoint x: 787, startPoint y: 346, endPoint x: 757, endPoint y: 346, distance: 29.5
click at [757, 346] on div "Chat Button Lookup Rule P Rule Mexico check End Let me know if you have any oth…" at bounding box center [720, 316] width 776 height 585
click at [359, 54] on icon "close" at bounding box center [361, 51] width 9 height 9
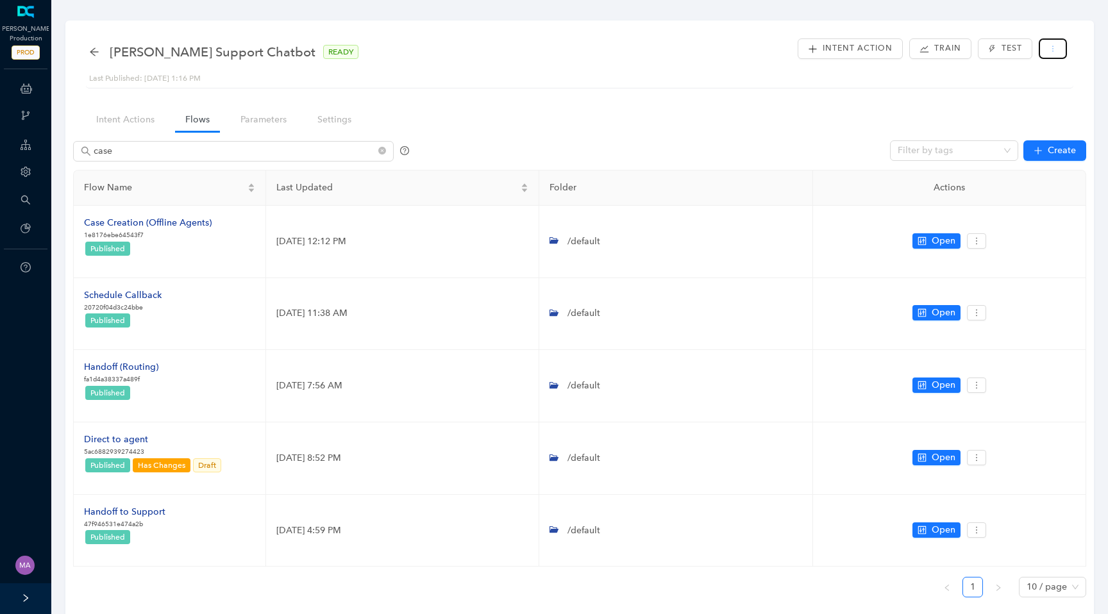
click at [1051, 54] on button "button" at bounding box center [1053, 48] width 28 height 21
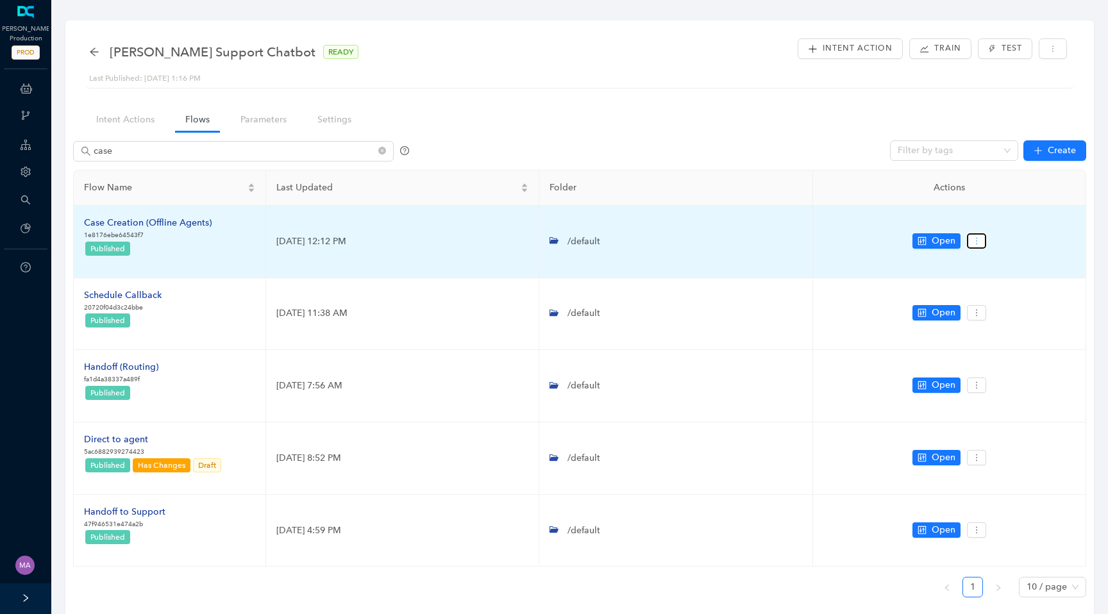
click at [974, 243] on icon "more" at bounding box center [976, 241] width 9 height 9
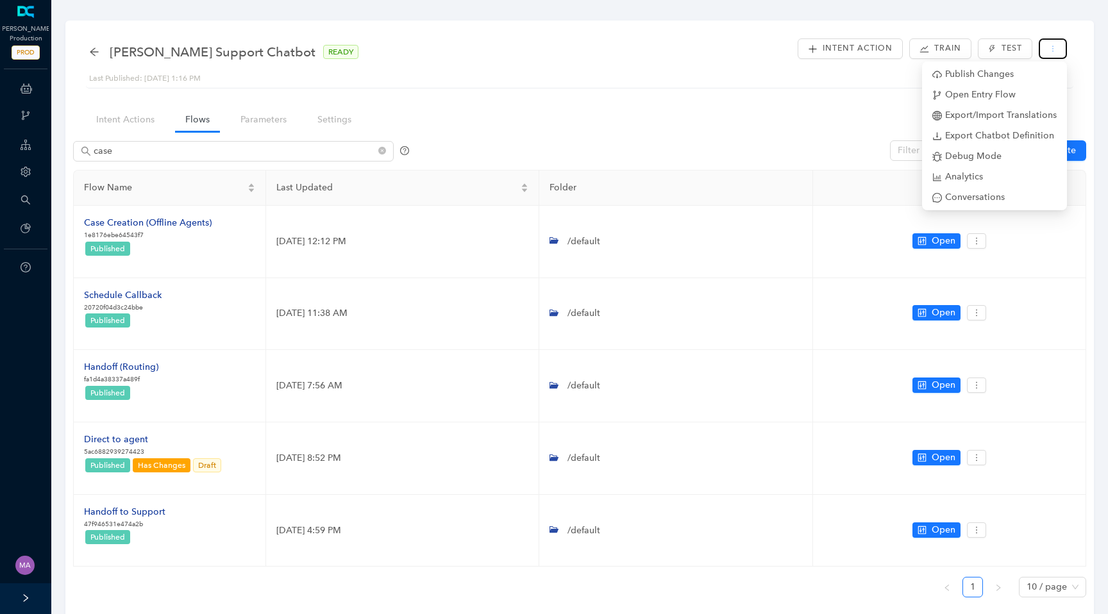
click at [1060, 47] on button "button" at bounding box center [1053, 48] width 28 height 21
click at [1061, 47] on button "button" at bounding box center [1053, 48] width 28 height 21
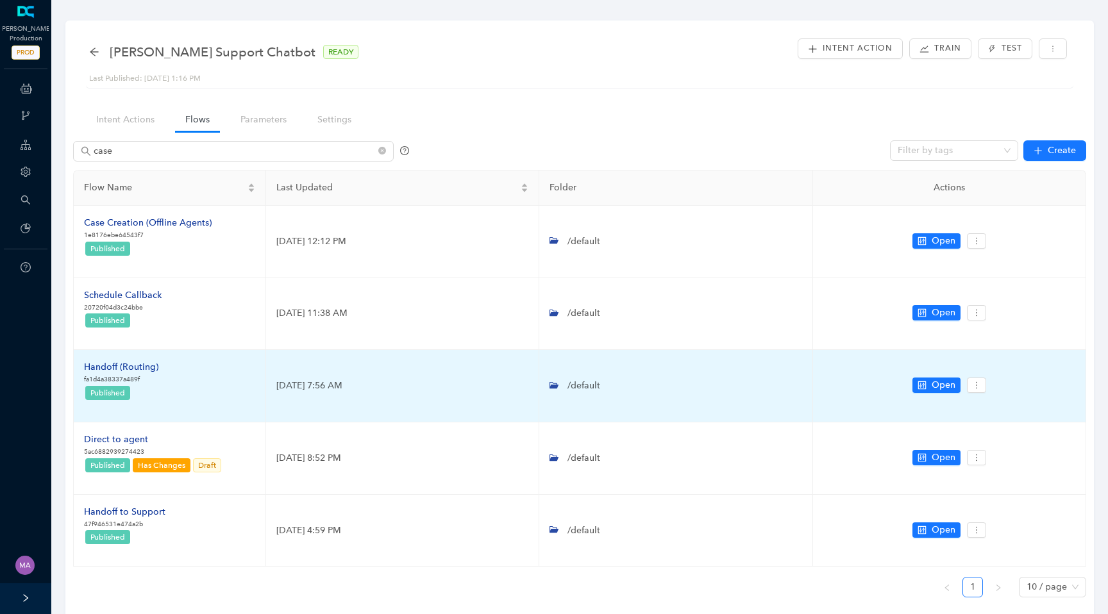
click at [146, 362] on div "Handoff (Routing)" at bounding box center [121, 367] width 74 height 14
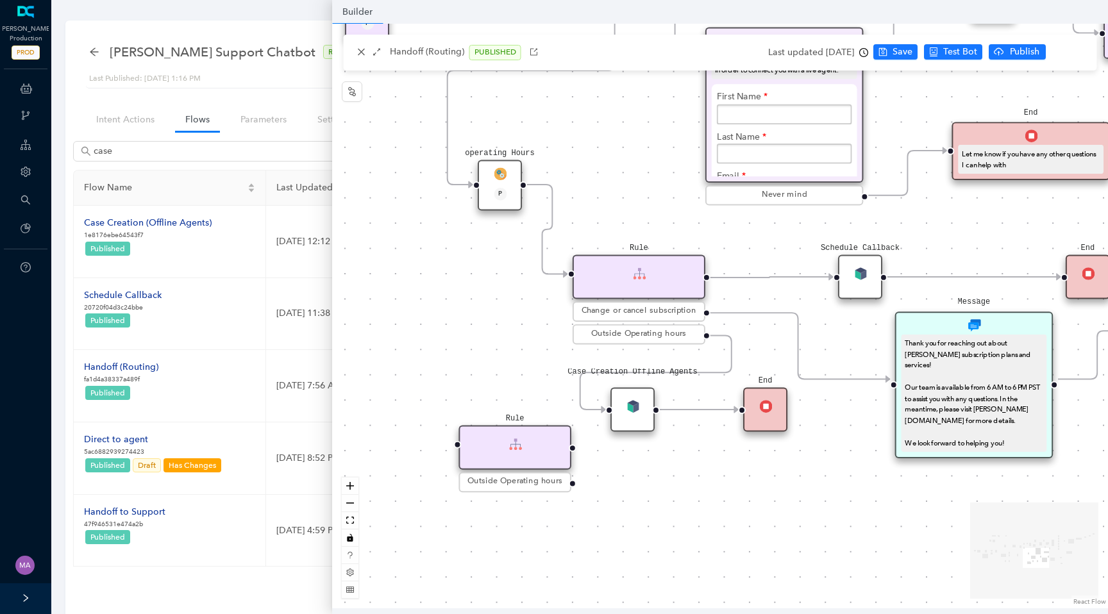
drag, startPoint x: 731, startPoint y: 409, endPoint x: 724, endPoint y: 539, distance: 131.0
click at [724, 539] on div "Chat Button Lookup Rule P Rule Mexico check End Let me know if you have any oth…" at bounding box center [720, 316] width 776 height 585
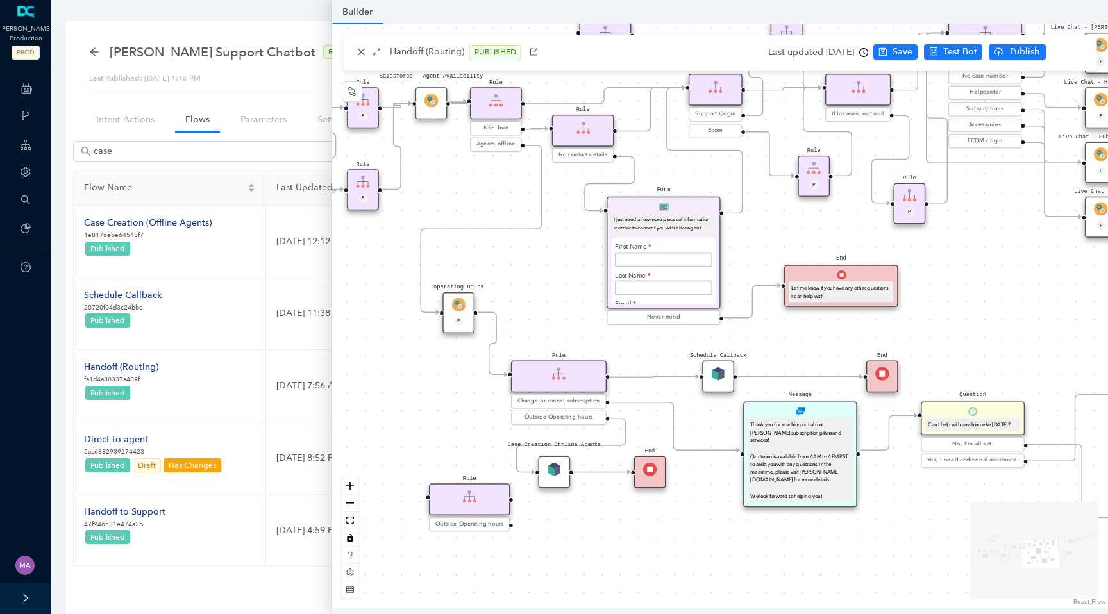
drag, startPoint x: 761, startPoint y: 354, endPoint x: 646, endPoint y: 348, distance: 115.6
click at [646, 348] on div "Chat Button Lookup Rule P Rule Mexico check End Let me know if you have any oth…" at bounding box center [720, 316] width 776 height 585
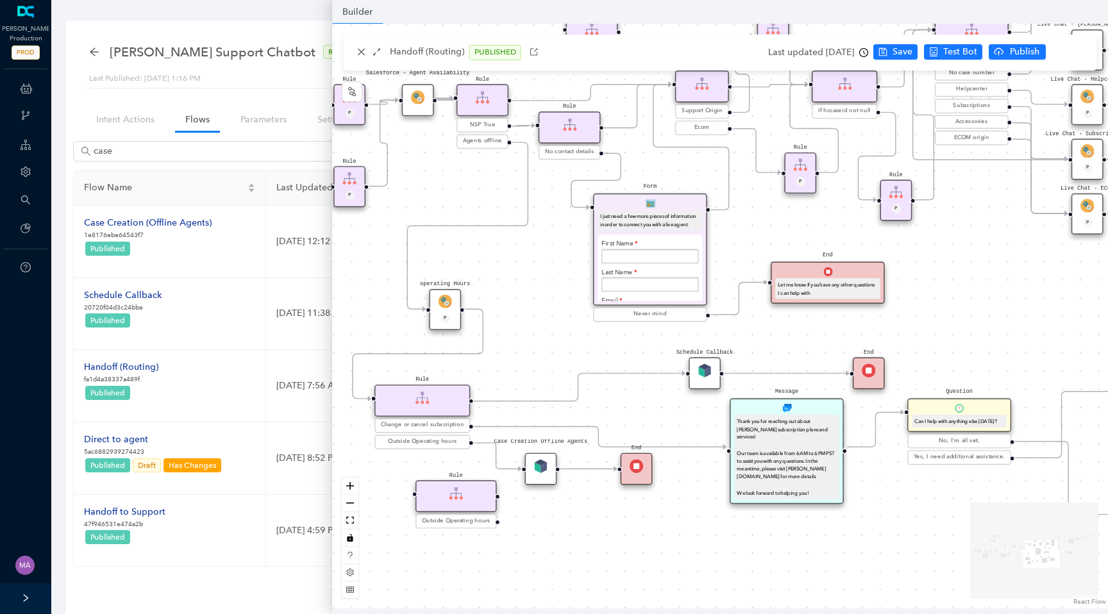
drag, startPoint x: 569, startPoint y: 374, endPoint x: 445, endPoint y: 401, distance: 126.8
click at [445, 401] on div "Rule" at bounding box center [423, 401] width 96 height 32
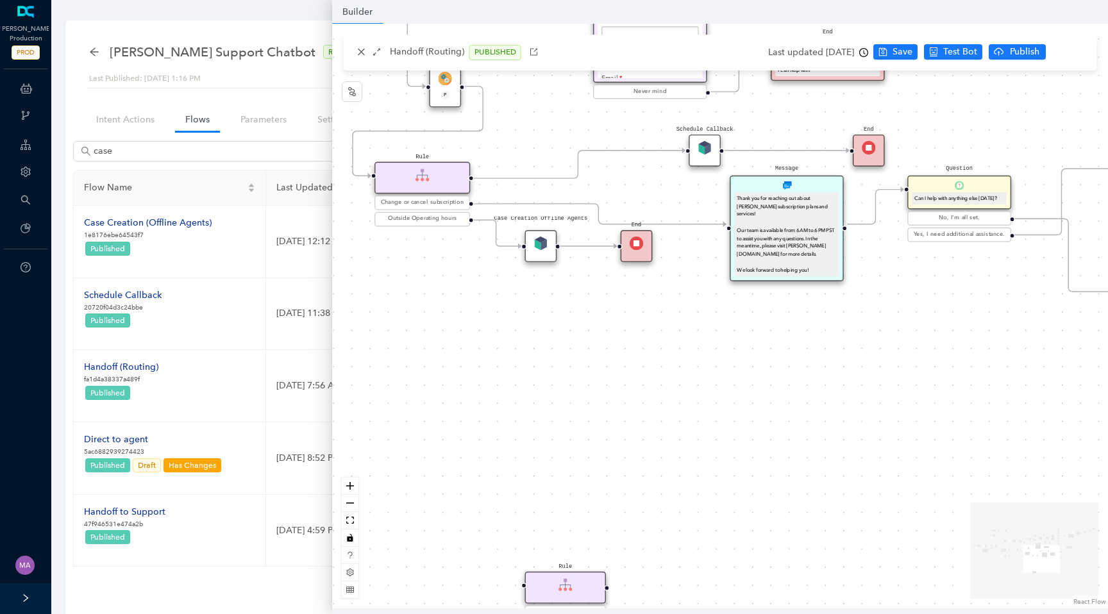
drag, startPoint x: 462, startPoint y: 509, endPoint x: 577, endPoint y: 605, distance: 149.8
click at [577, 613] on div "Builder Handoff (Routing) PUBLISHED Last updated 3 months ago Save Test Bot Pub…" at bounding box center [720, 307] width 776 height 614
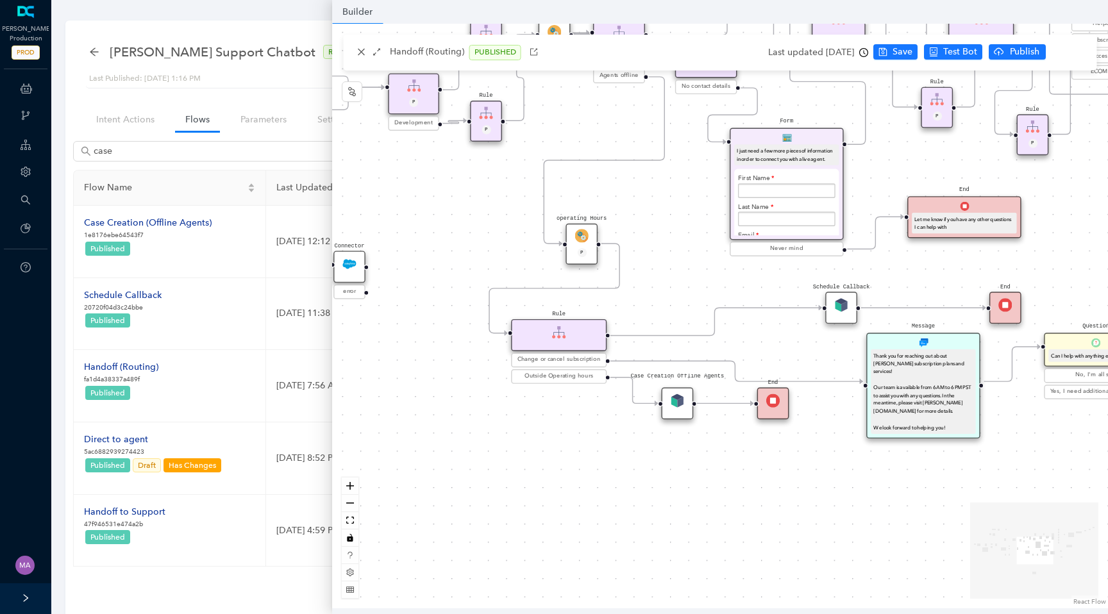
drag, startPoint x: 510, startPoint y: 346, endPoint x: 645, endPoint y: 536, distance: 232.6
click at [645, 536] on div "Chat Button Lookup Rule P Rule Mexico check End Let me know if you have any oth…" at bounding box center [720, 316] width 776 height 585
drag, startPoint x: 682, startPoint y: 410, endPoint x: 586, endPoint y: 453, distance: 105.7
click at [586, 453] on div "Case Creation Offline Agents" at bounding box center [581, 443] width 32 height 32
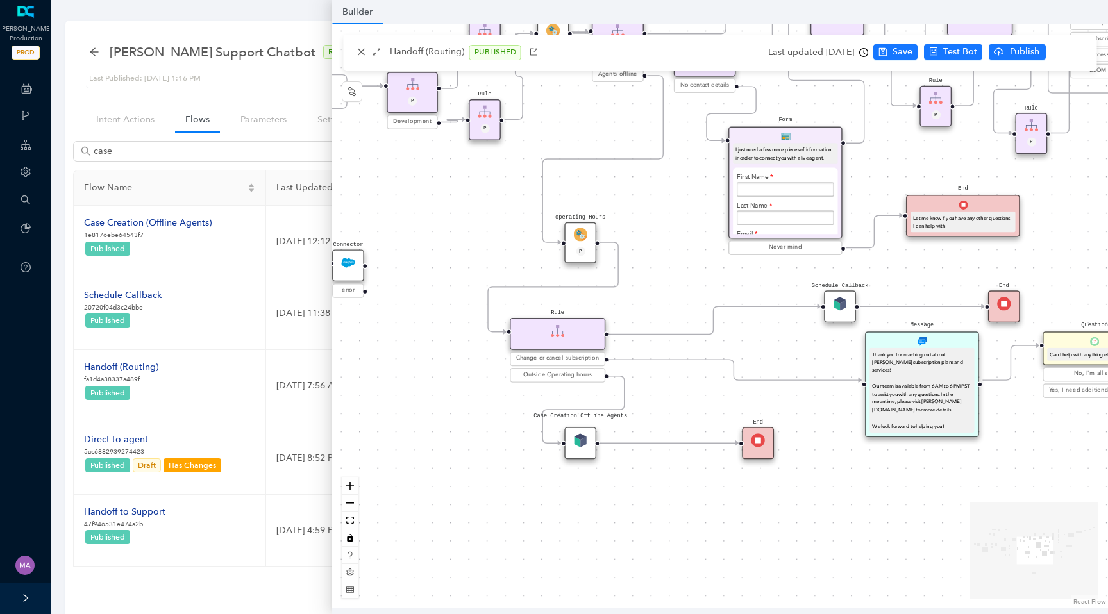
drag, startPoint x: 779, startPoint y: 409, endPoint x: 764, endPoint y: 454, distance: 47.9
click at [764, 455] on div "End" at bounding box center [759, 443] width 32 height 32
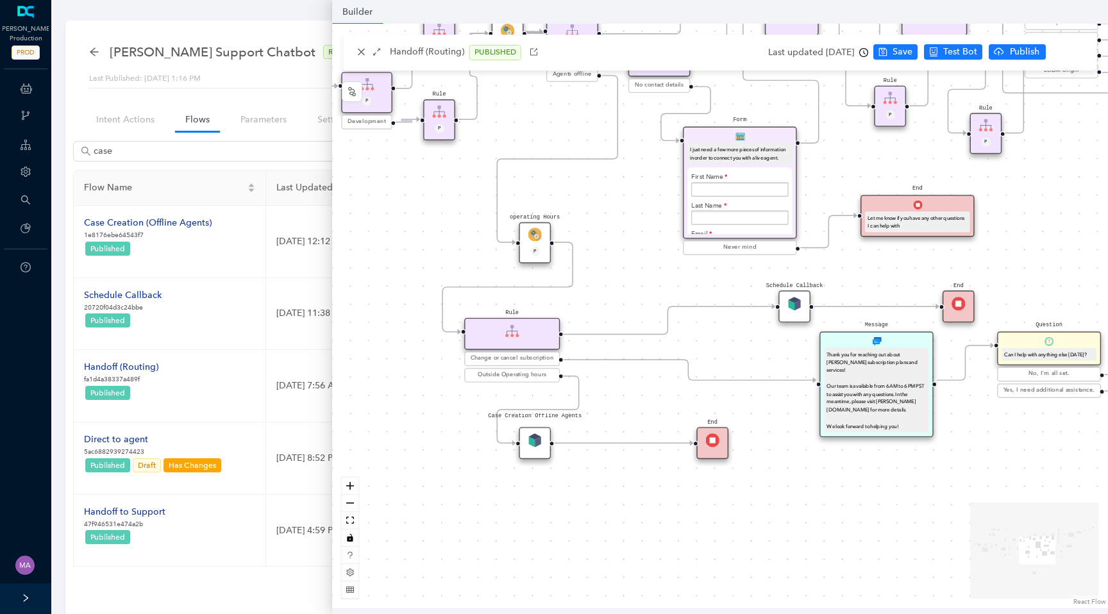
drag, startPoint x: 799, startPoint y: 338, endPoint x: 759, endPoint y: 338, distance: 40.4
click at [759, 338] on div "Chat Button Lookup Rule P Rule Mexico check End Let me know if you have any oth…" at bounding box center [720, 316] width 776 height 585
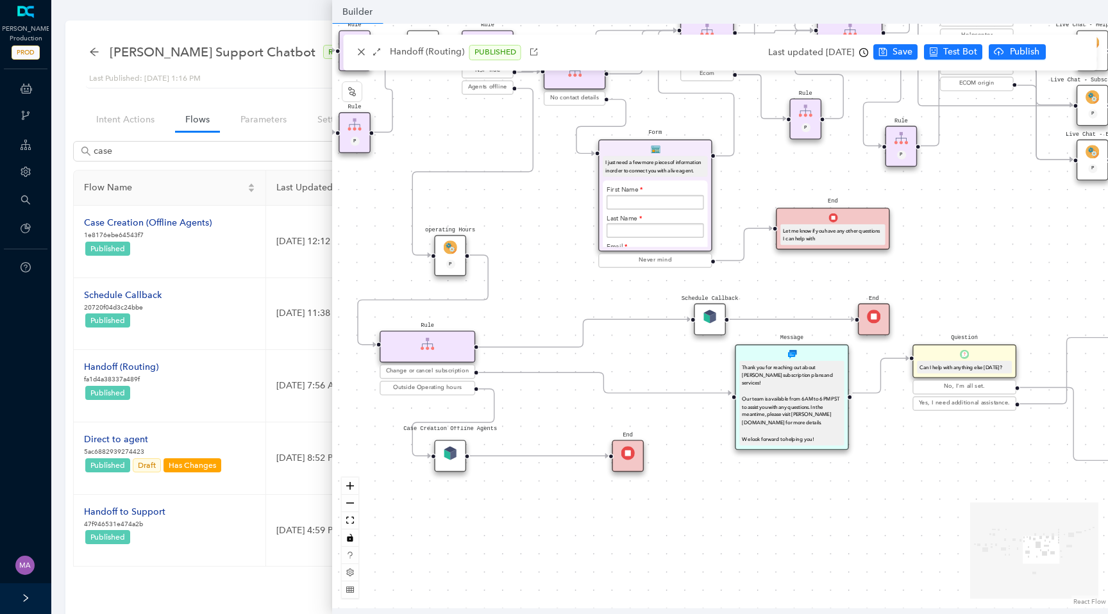
drag, startPoint x: 691, startPoint y: 275, endPoint x: 606, endPoint y: 287, distance: 86.3
click at [606, 287] on div "Chat Button Lookup Rule P Rule Mexico check End Let me know if you have any oth…" at bounding box center [720, 316] width 776 height 585
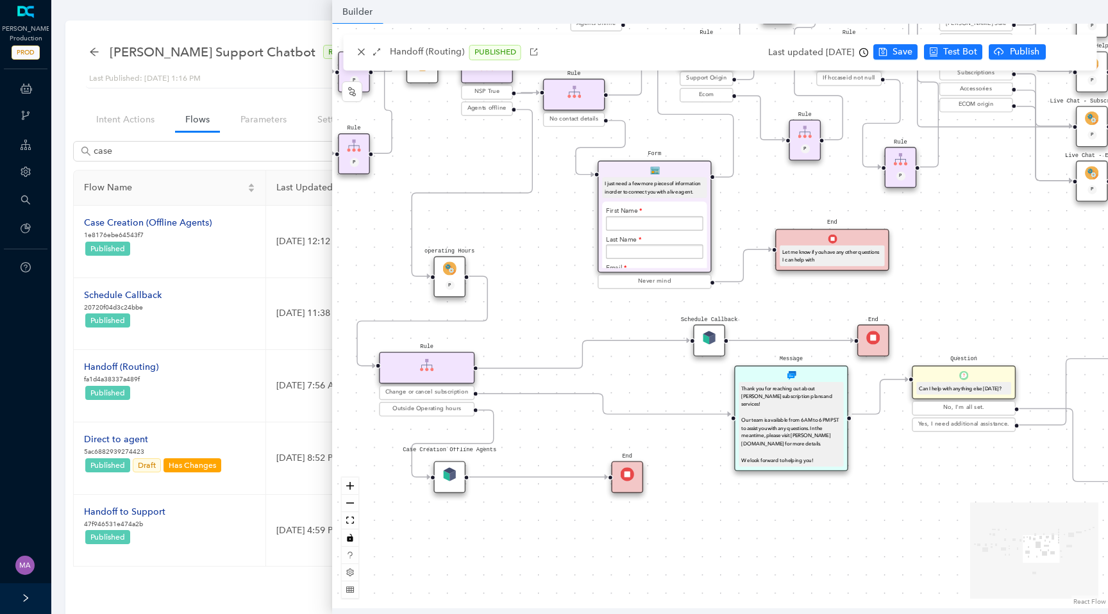
drag, startPoint x: 661, startPoint y: 351, endPoint x: 659, endPoint y: 370, distance: 18.7
click at [660, 371] on div "Chat Button Lookup Rule P Rule Mexico check End Let me know if you have any oth…" at bounding box center [720, 316] width 776 height 585
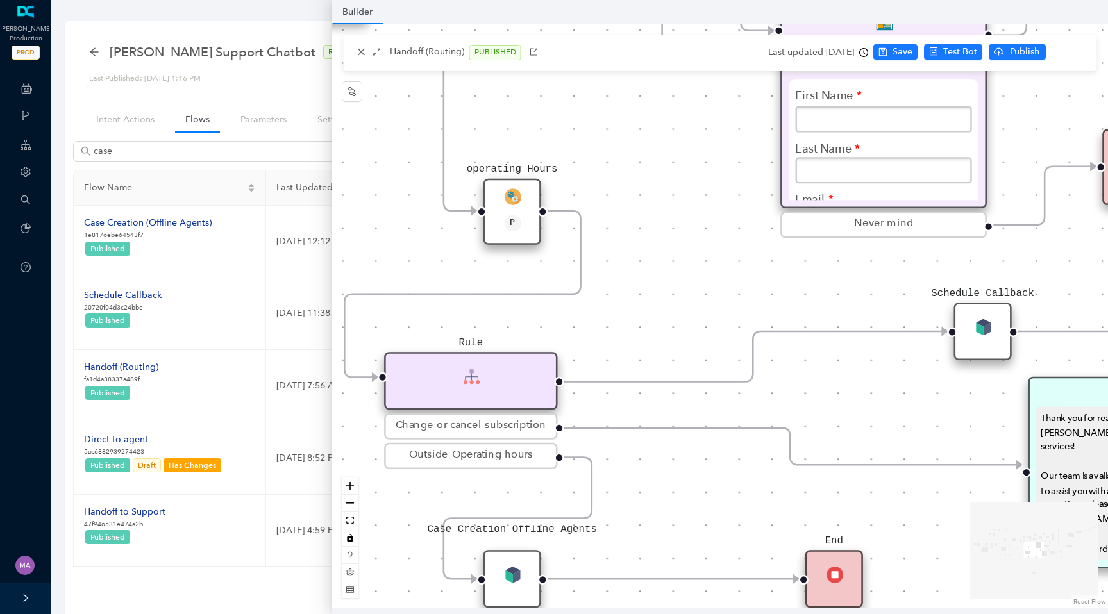
drag, startPoint x: 531, startPoint y: 348, endPoint x: 659, endPoint y: 345, distance: 128.3
click at [660, 346] on div "Chat Button Lookup Rule P Rule Mexico check End Let me know if you have any oth…" at bounding box center [720, 316] width 776 height 585
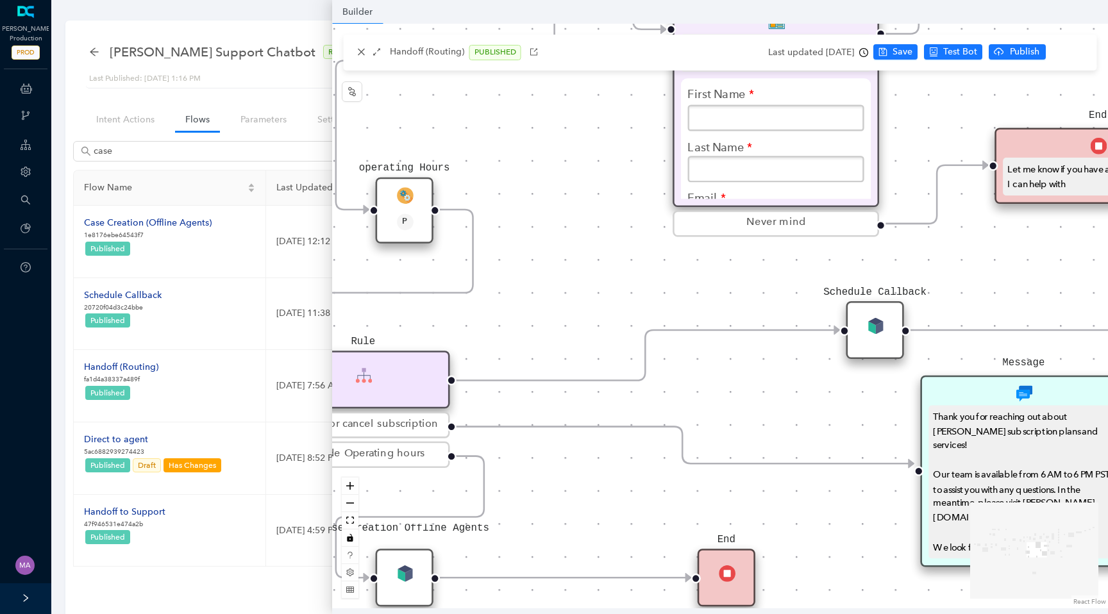
drag, startPoint x: 673, startPoint y: 353, endPoint x: 569, endPoint y: 355, distance: 104.5
click at [568, 354] on div "Chat Button Lookup Rule P Rule Mexico check End Let me know if you have any oth…" at bounding box center [720, 316] width 776 height 585
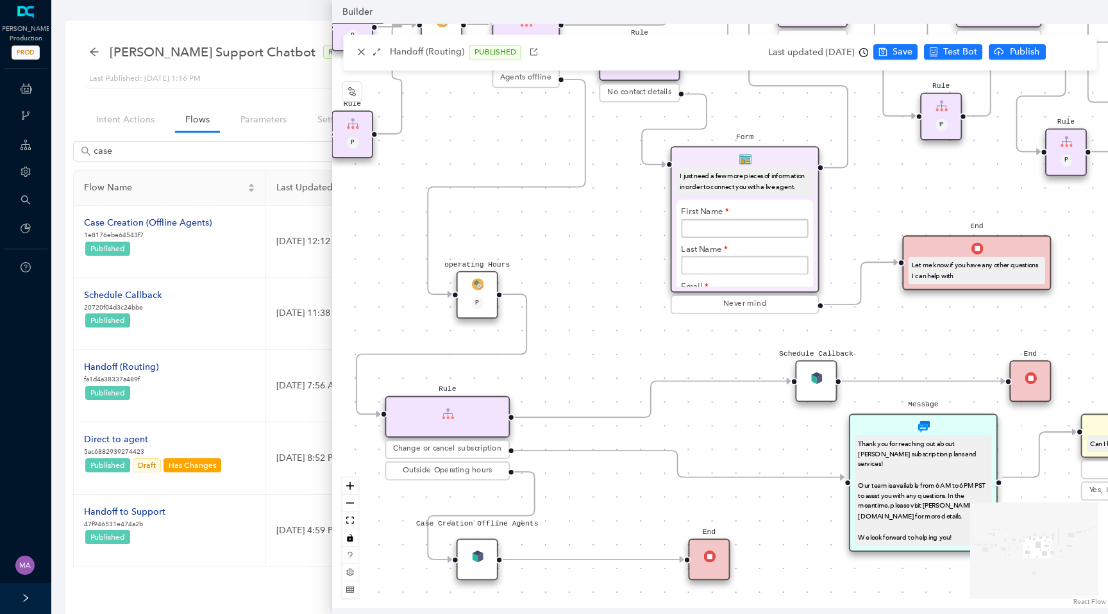
drag, startPoint x: 611, startPoint y: 313, endPoint x: 639, endPoint y: 356, distance: 51.1
click at [639, 357] on div "Chat Button Lookup Rule P Rule Mexico check End Let me know if you have any oth…" at bounding box center [720, 316] width 776 height 585
click at [489, 280] on div "operating Hours P" at bounding box center [478, 294] width 42 height 47
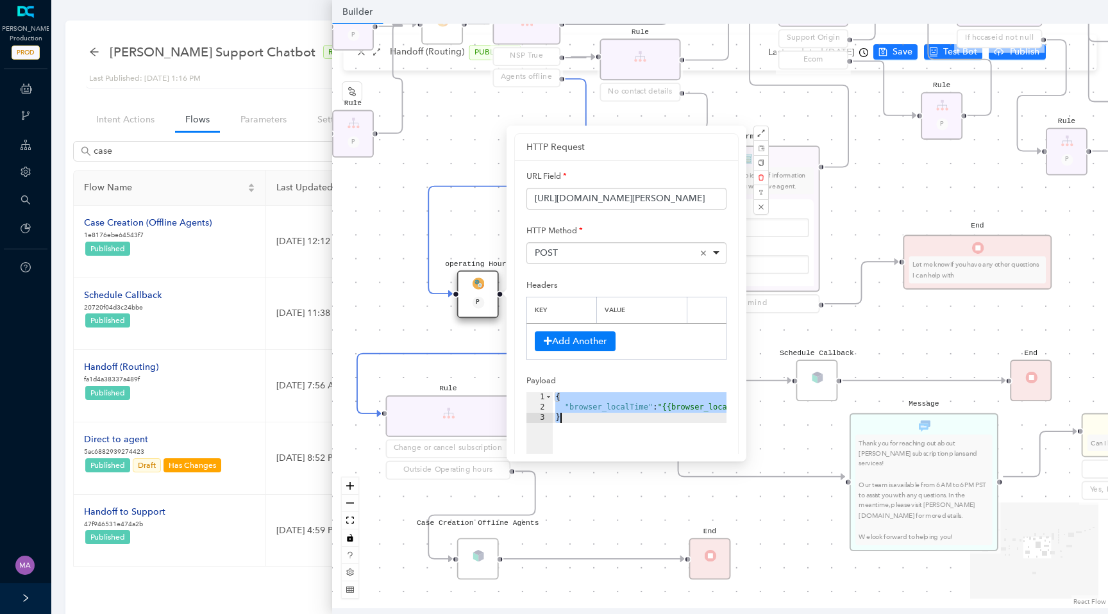
click at [633, 409] on div "{ "browser_localTime" : "{{browser_localTime}}" }" at bounding box center [661, 465] width 217 height 144
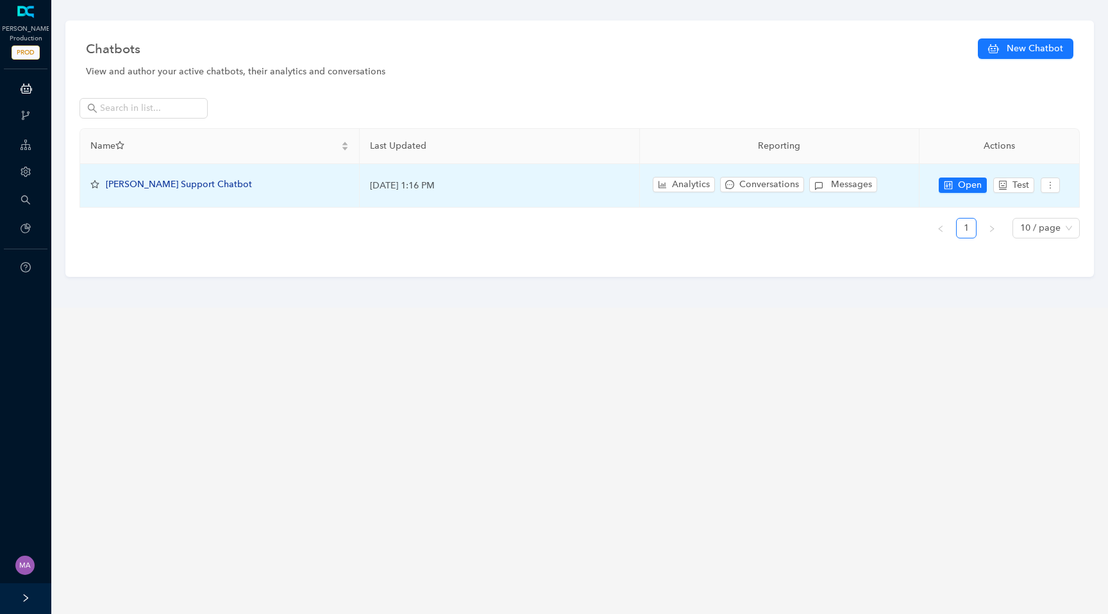
click at [171, 184] on span "[PERSON_NAME] Support Chatbot" at bounding box center [179, 184] width 146 height 11
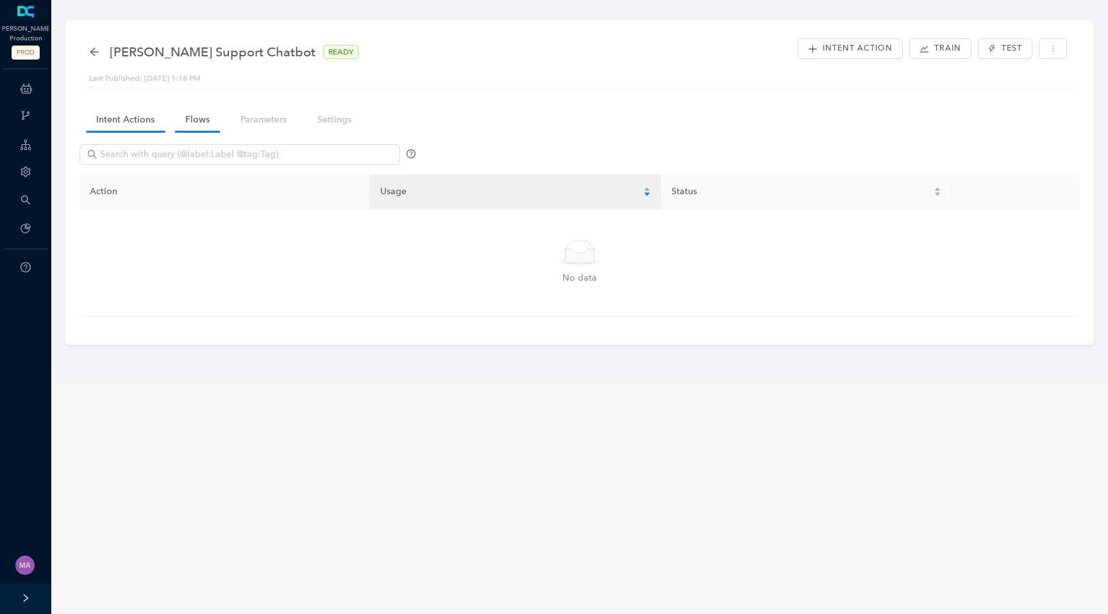
click at [191, 120] on link "Flows" at bounding box center [197, 120] width 45 height 24
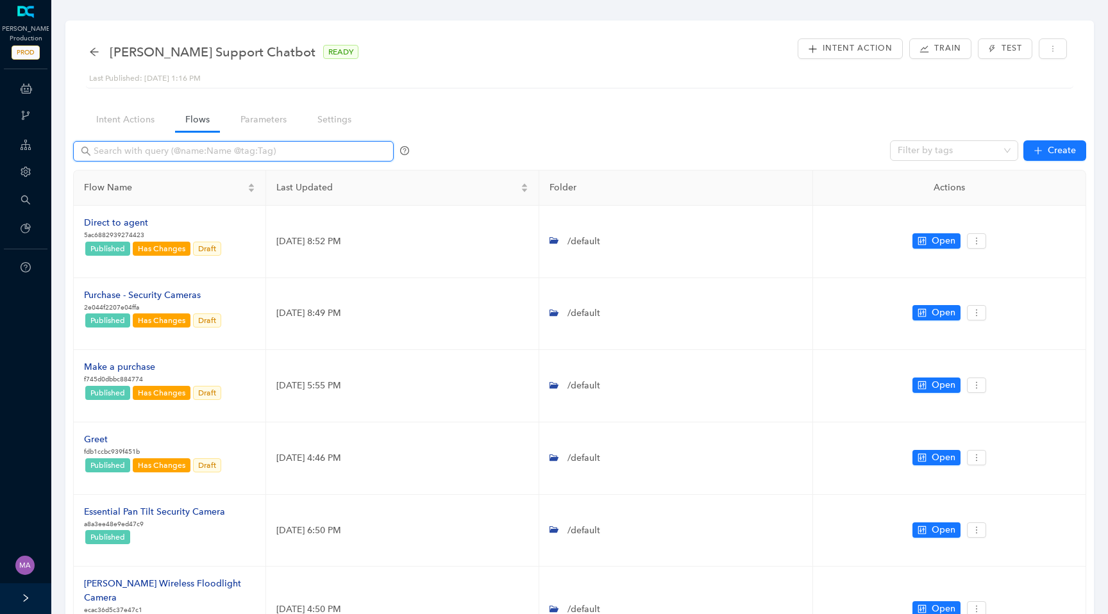
click at [197, 148] on input "text" at bounding box center [235, 151] width 282 height 14
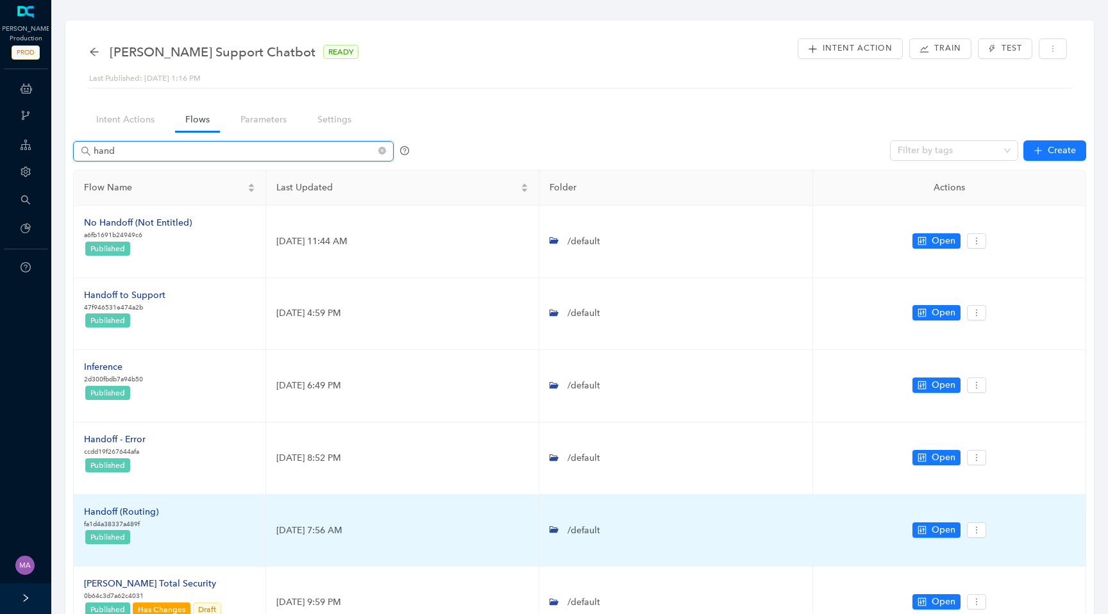
type input "hand"
click at [134, 509] on div "Handoff (Routing)" at bounding box center [121, 512] width 74 height 14
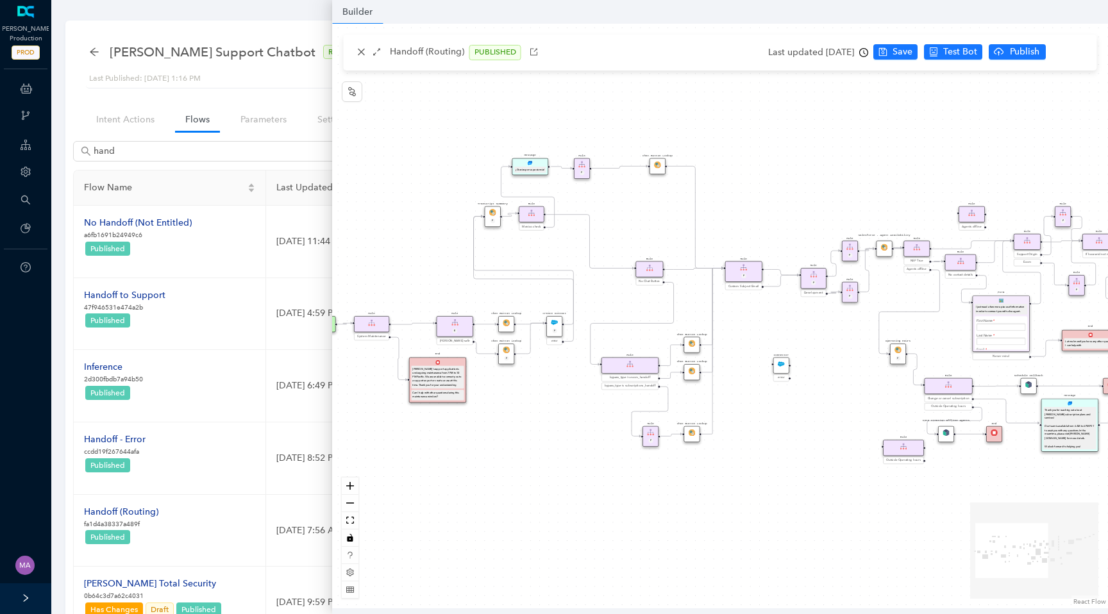
drag, startPoint x: 638, startPoint y: 310, endPoint x: 818, endPoint y: 340, distance: 182.6
click at [818, 340] on div "Chat Button Lookup Rule P Rule Mexico check End Let me know if you have any oth…" at bounding box center [720, 316] width 776 height 585
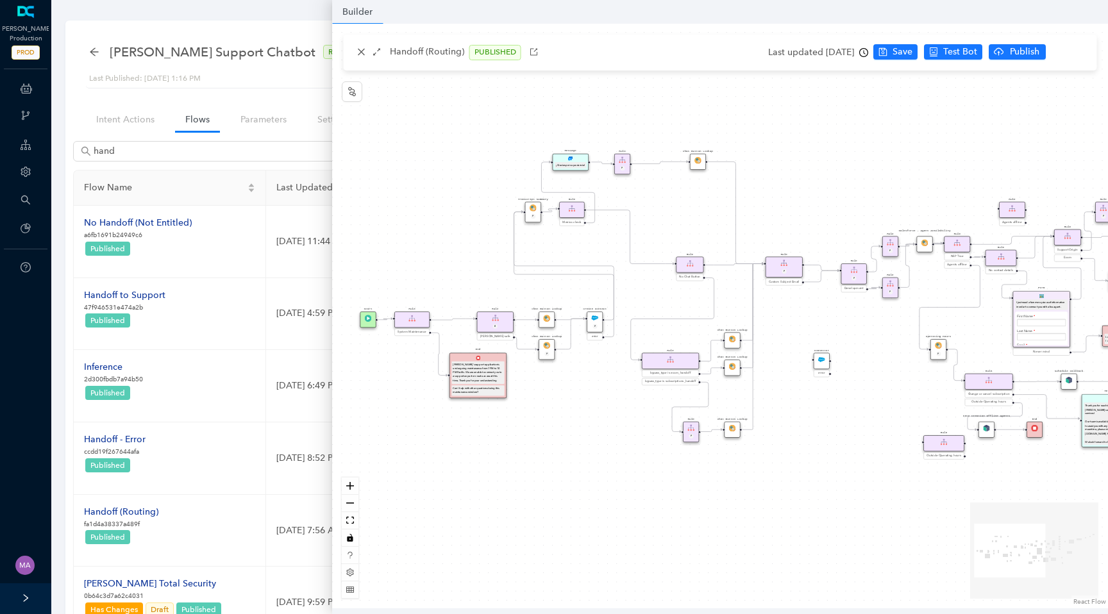
drag, startPoint x: 650, startPoint y: 226, endPoint x: 691, endPoint y: 221, distance: 40.7
click at [691, 221] on div "Chat Button Lookup Rule P Rule Mexico check End Let me know if you have any oth…" at bounding box center [720, 316] width 776 height 585
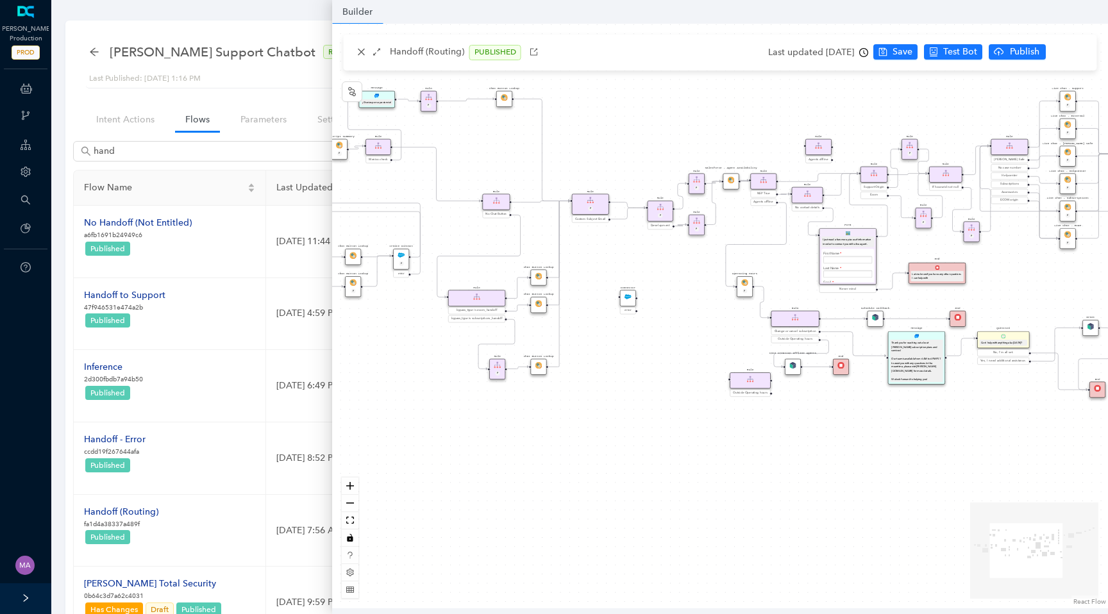
drag, startPoint x: 874, startPoint y: 427, endPoint x: 664, endPoint y: 359, distance: 220.7
click at [665, 359] on div "Chat Button Lookup Rule P Rule Mexico check End Let me know if you have any oth…" at bounding box center [720, 316] width 776 height 585
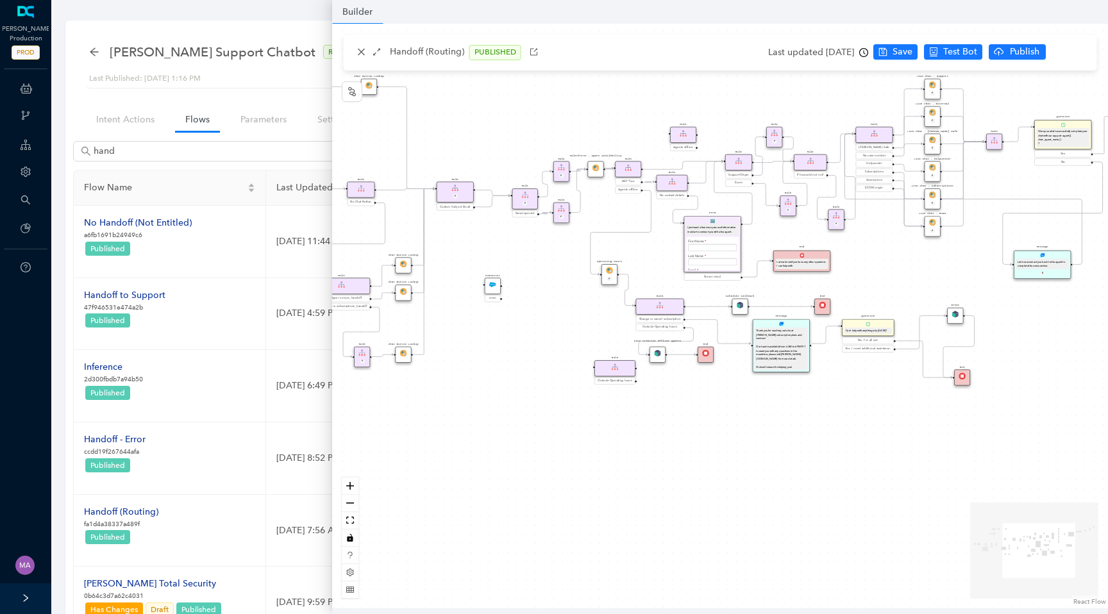
drag, startPoint x: 664, startPoint y: 359, endPoint x: 545, endPoint y: 351, distance: 120.1
click at [545, 351] on div "Chat Button Lookup Rule P Rule Mexico check End Let me know if you have any oth…" at bounding box center [720, 316] width 776 height 585
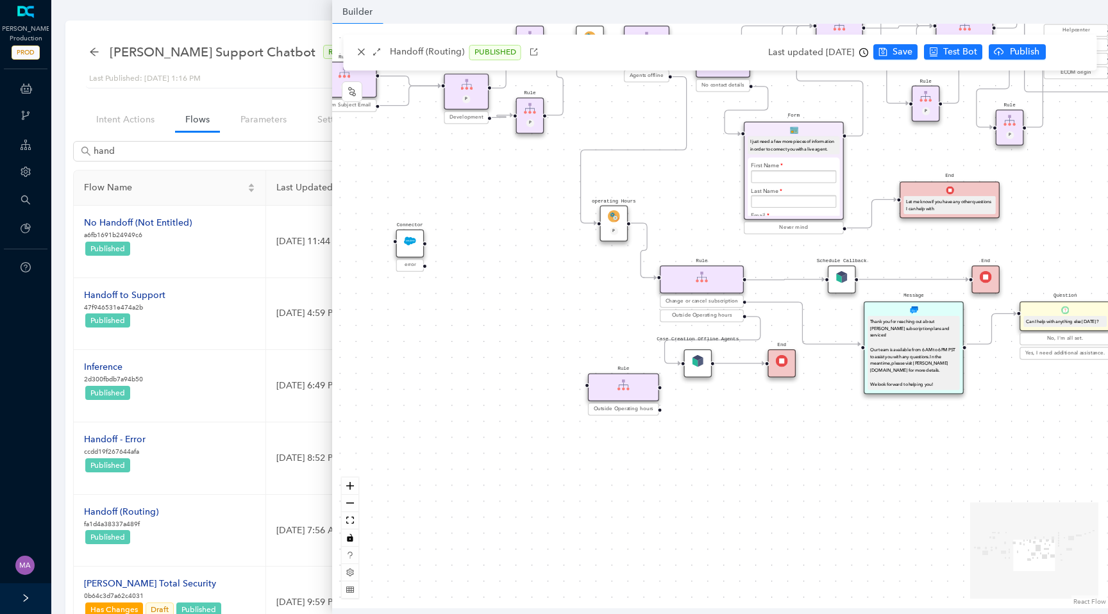
drag, startPoint x: 602, startPoint y: 334, endPoint x: 550, endPoint y: 374, distance: 65.8
click at [550, 374] on div "Chat Button Lookup Rule P Rule Mexico check End Let me know if you have any oth…" at bounding box center [720, 316] width 776 height 585
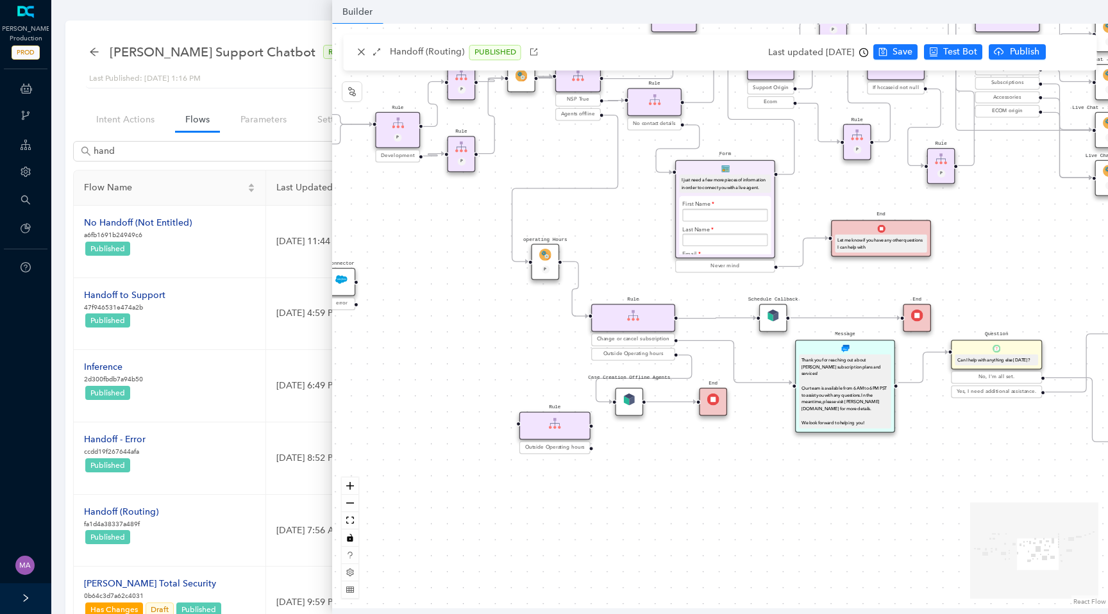
drag, startPoint x: 683, startPoint y: 263, endPoint x: 604, endPoint y: 257, distance: 79.1
click at [604, 257] on div "Chat Button Lookup Rule P Rule Mexico check End Let me know if you have any oth…" at bounding box center [720, 316] width 776 height 585
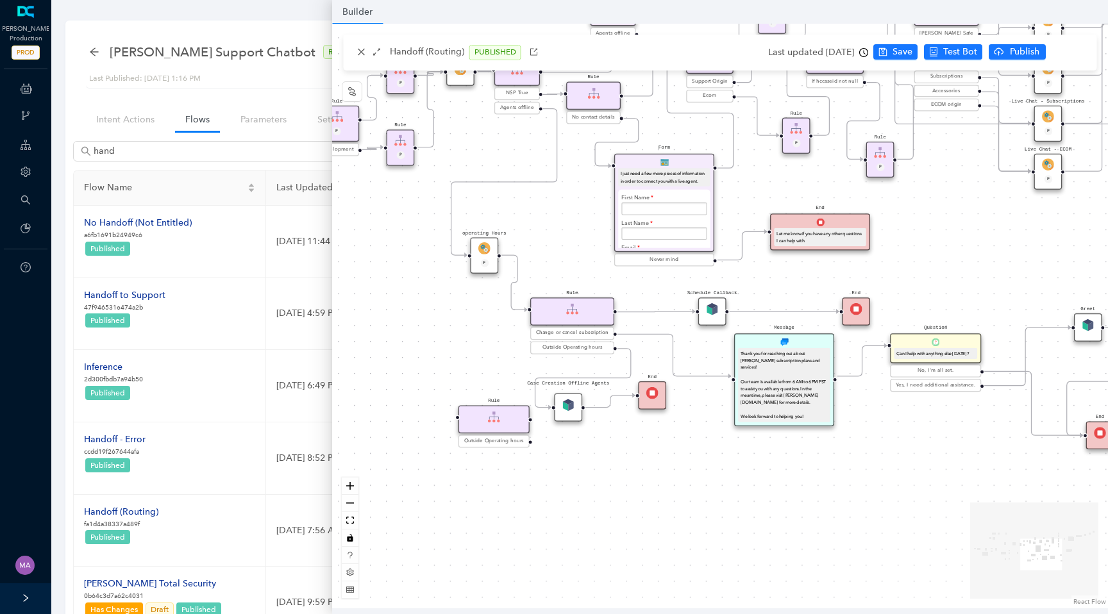
drag, startPoint x: 573, startPoint y: 396, endPoint x: 573, endPoint y: 411, distance: 15.4
click at [573, 411] on div "Case Creation Offline Agents" at bounding box center [569, 408] width 28 height 28
drag, startPoint x: 656, startPoint y: 396, endPoint x: 657, endPoint y: 410, distance: 14.8
click at [657, 410] on img at bounding box center [652, 406] width 12 height 12
click at [361, 46] on button "button" at bounding box center [361, 52] width 15 height 15
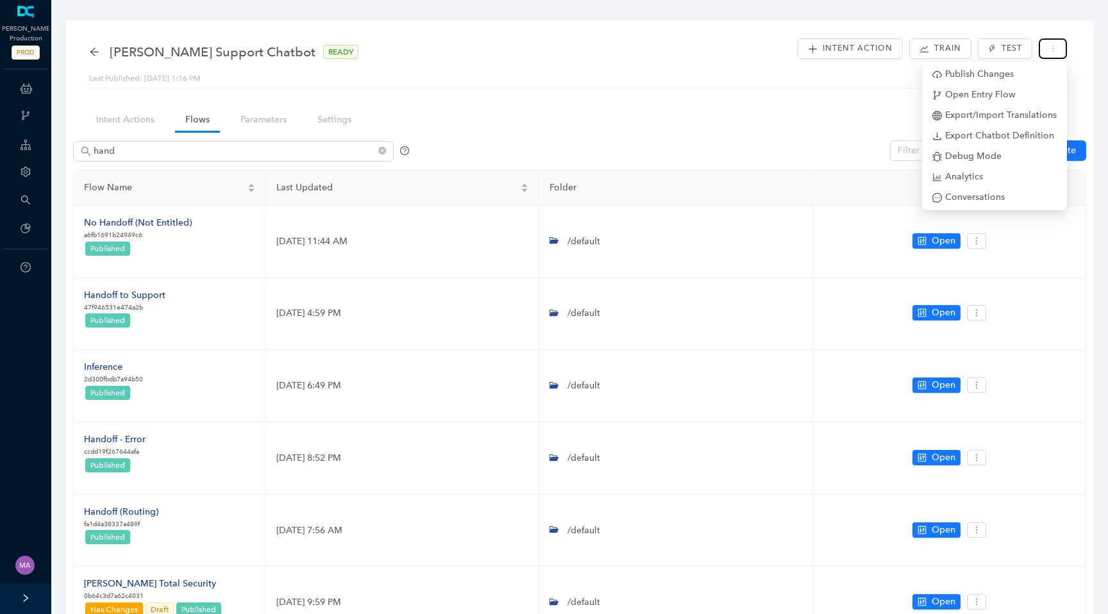
click at [1062, 52] on button "button" at bounding box center [1053, 48] width 28 height 21
click at [985, 156] on span "Debug Mode" at bounding box center [995, 156] width 124 height 14
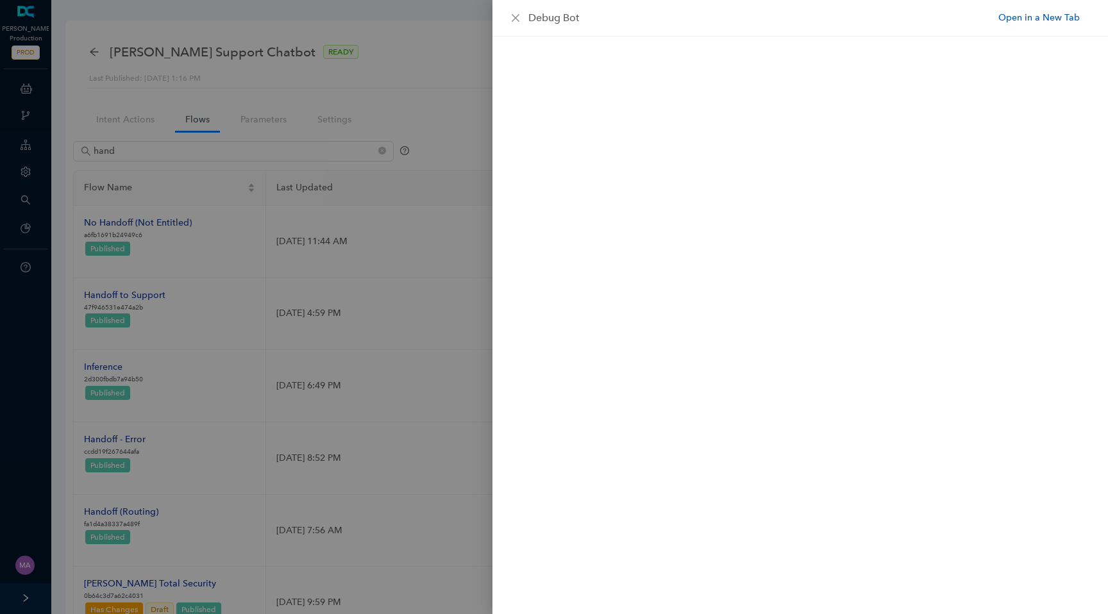
click at [1058, 13] on link "Open in a New Tab" at bounding box center [1039, 17] width 81 height 13
click at [38, 53] on div at bounding box center [554, 307] width 1108 height 614
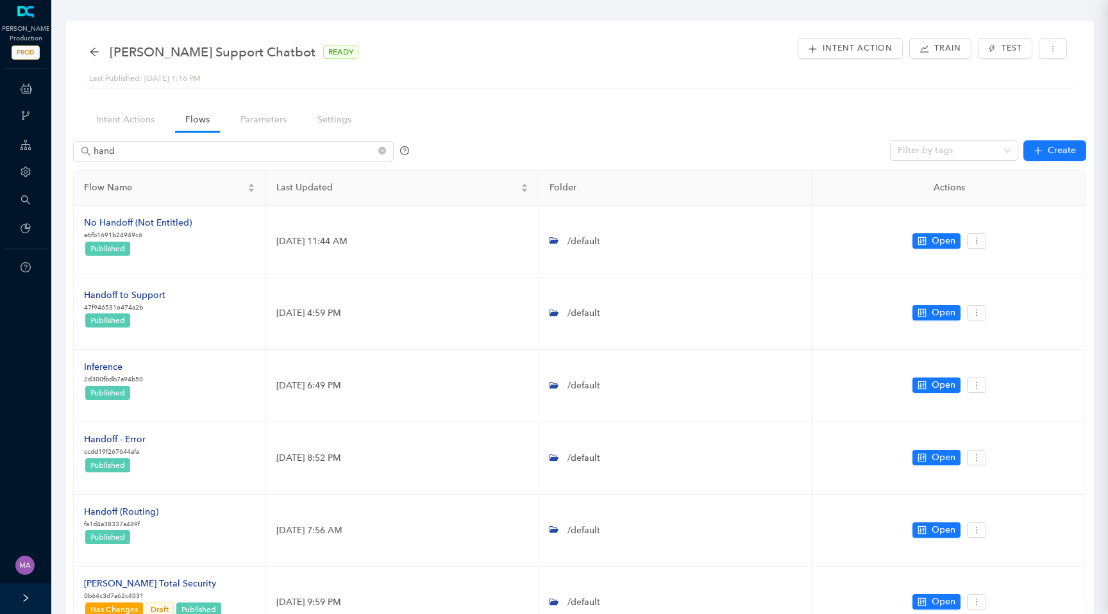
click at [27, 91] on icon at bounding box center [27, 89] width 12 height 26
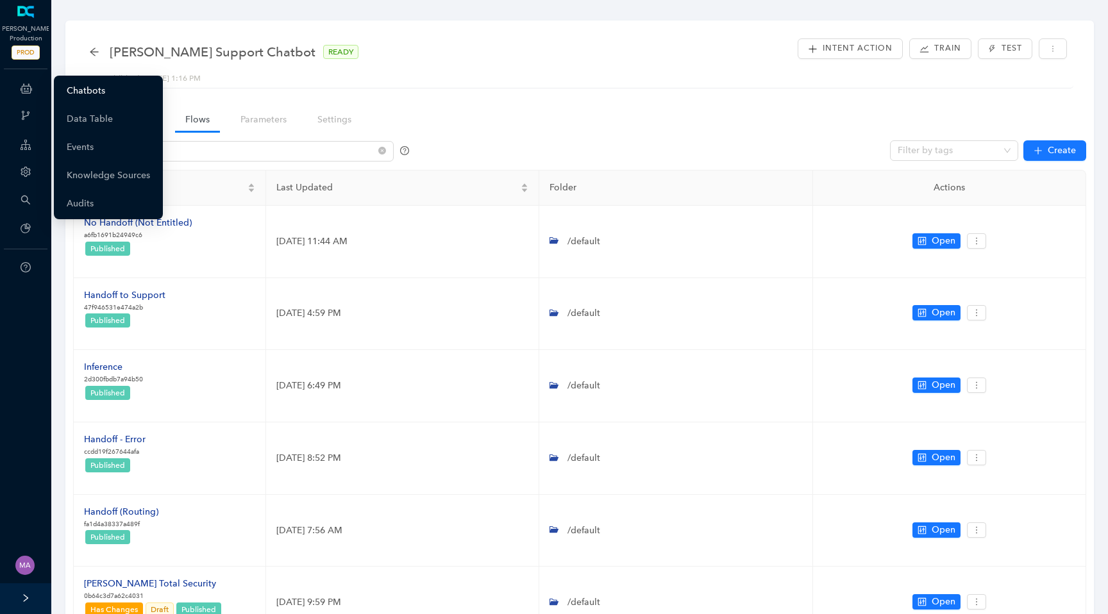
click at [105, 89] on link "Chatbots" at bounding box center [86, 91] width 38 height 26
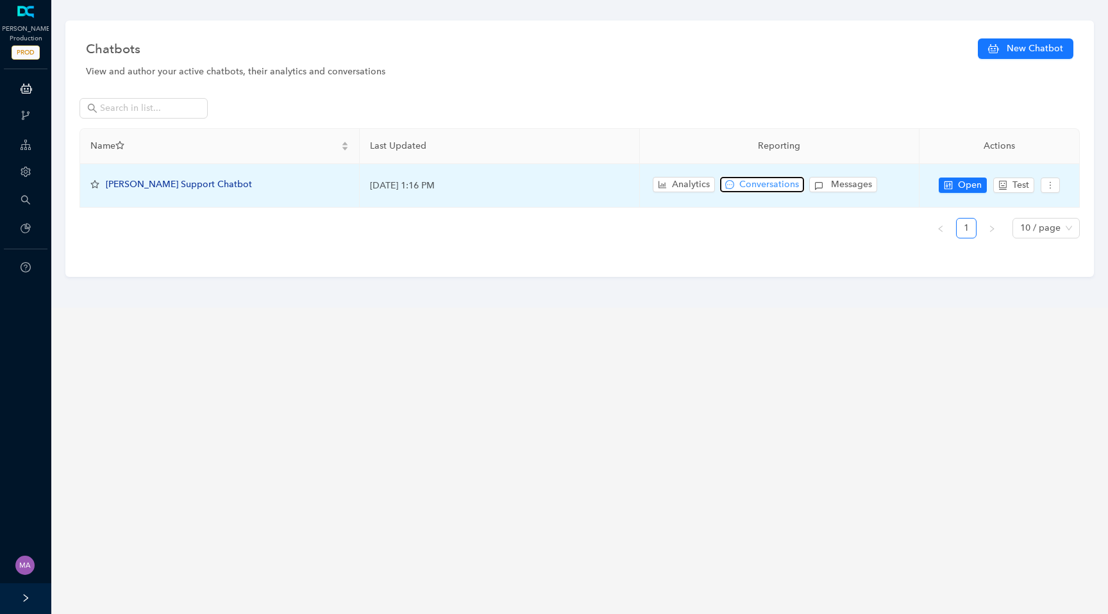
click at [759, 185] on span "Conversations" at bounding box center [769, 185] width 60 height 14
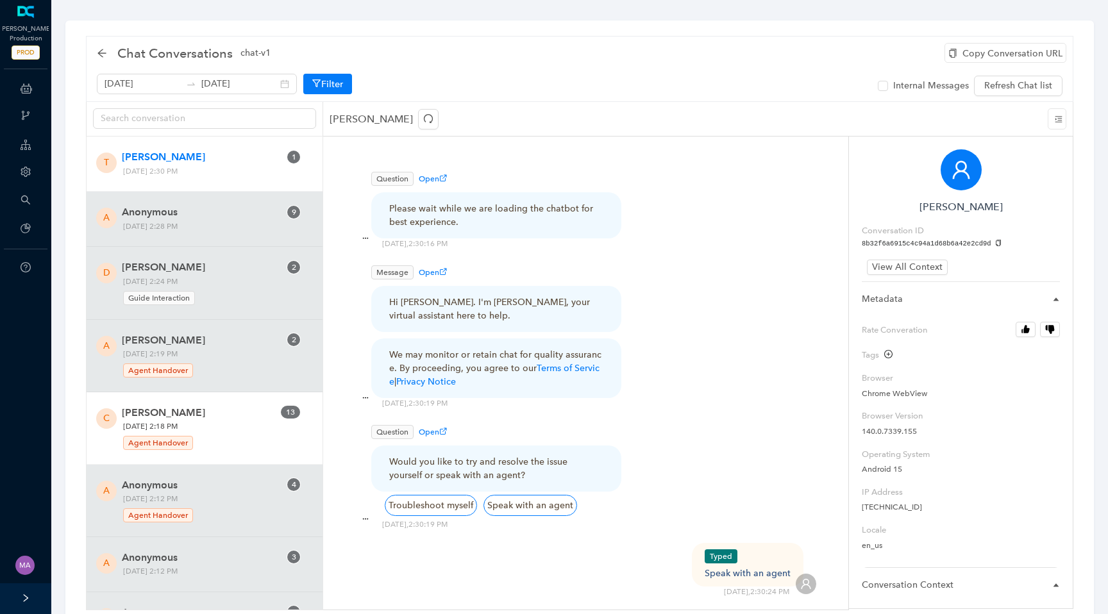
click at [221, 417] on span "Charlotte Silva" at bounding box center [201, 412] width 158 height 15
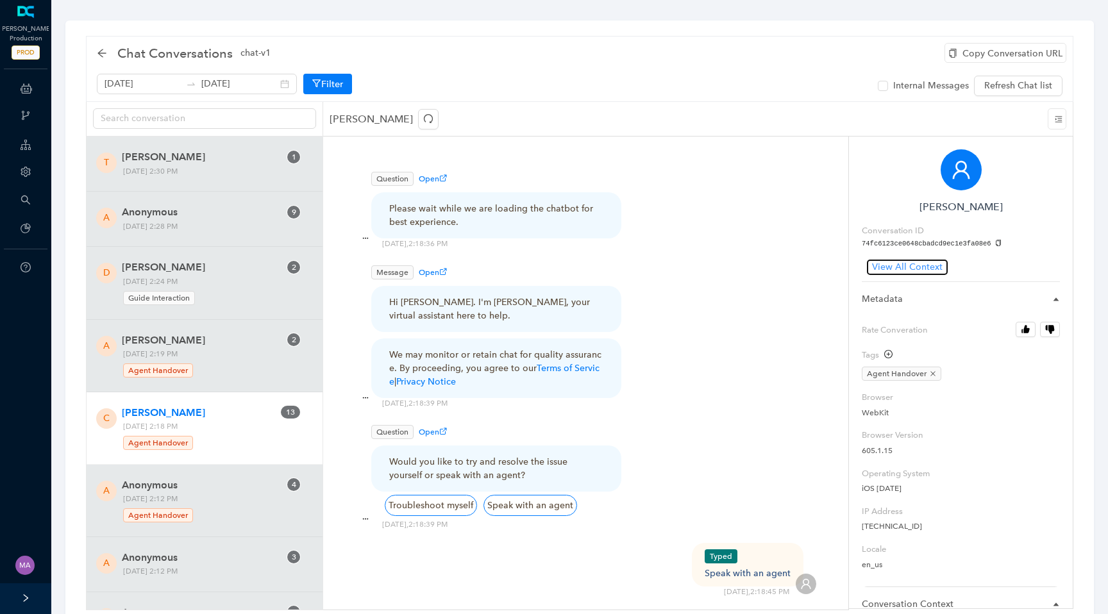
click at [919, 267] on span "View All Context" at bounding box center [907, 267] width 71 height 14
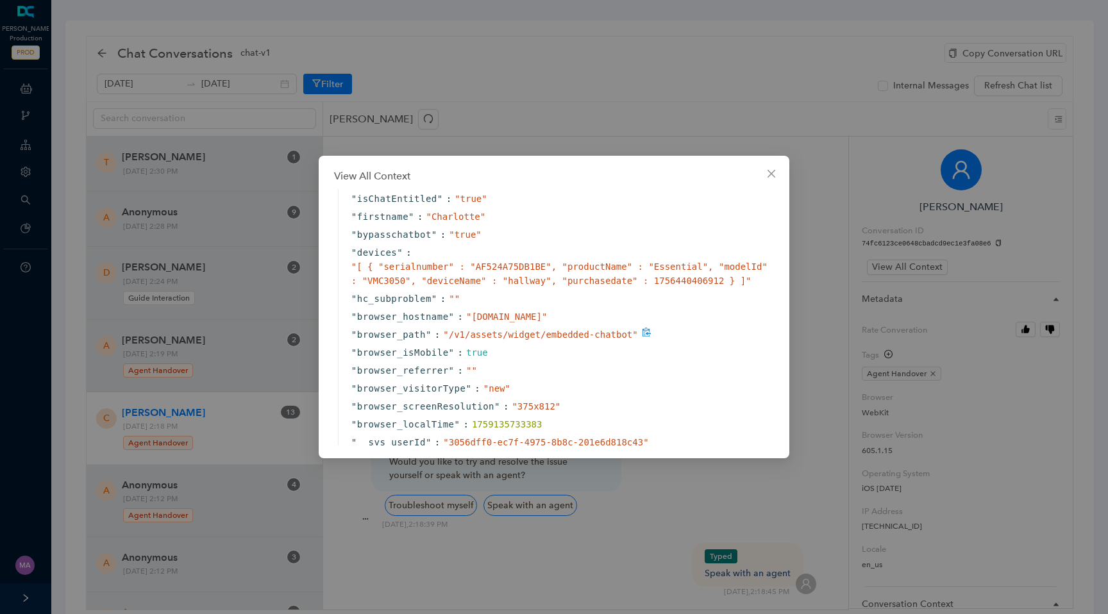
scroll to position [403, 0]
drag, startPoint x: 641, startPoint y: 357, endPoint x: 350, endPoint y: 346, distance: 291.4
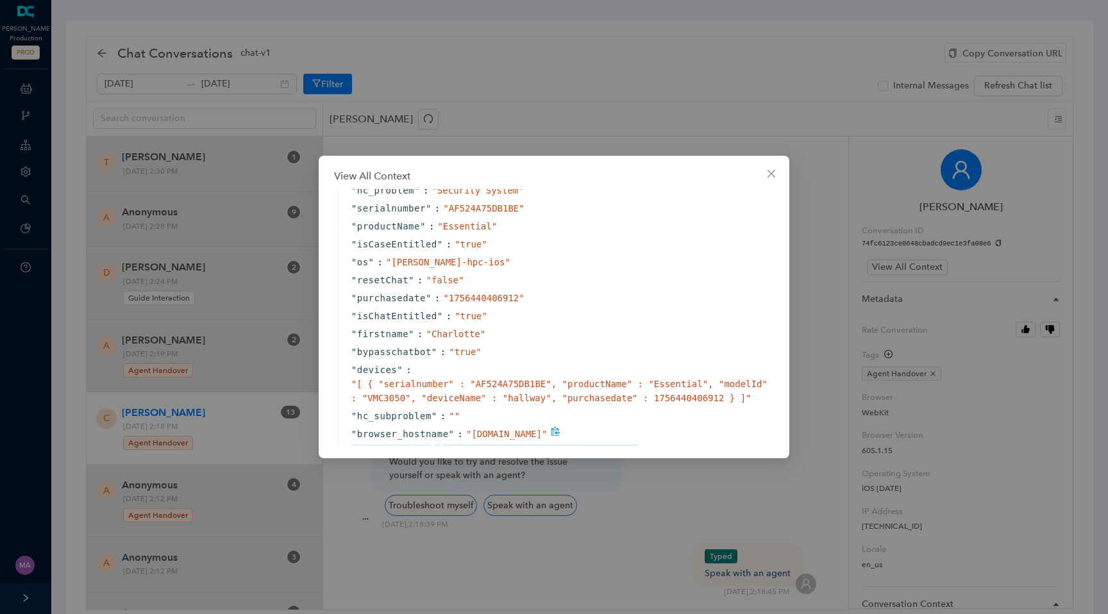
scroll to position [283, 0]
drag, startPoint x: 350, startPoint y: 277, endPoint x: 467, endPoint y: 278, distance: 116.7
click at [467, 272] on div "" os " : " arlo-hpc-ios "" at bounding box center [557, 263] width 439 height 18
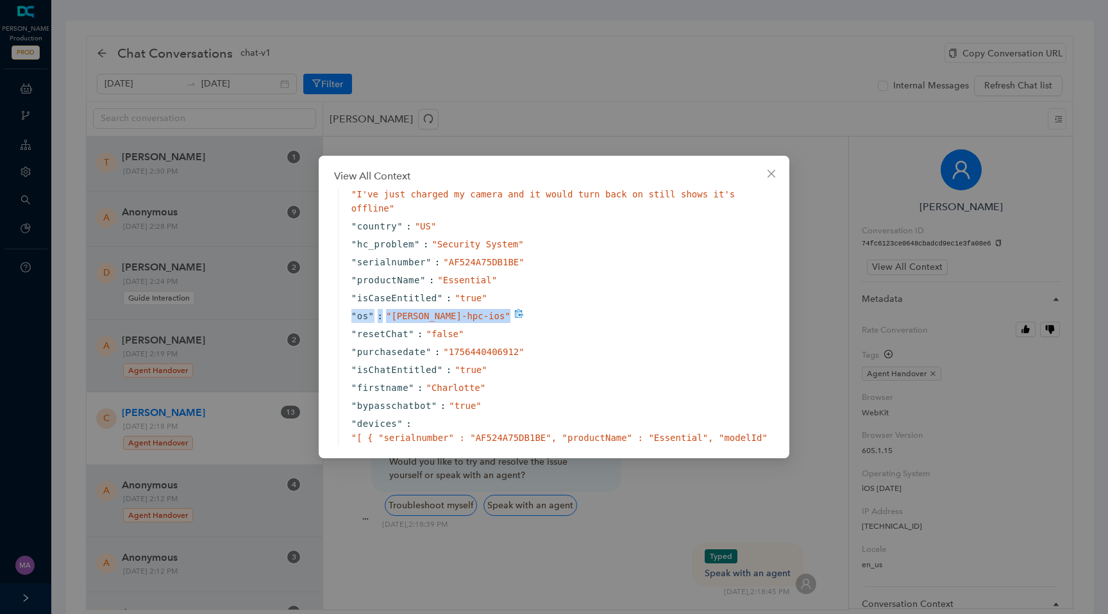
scroll to position [224, 0]
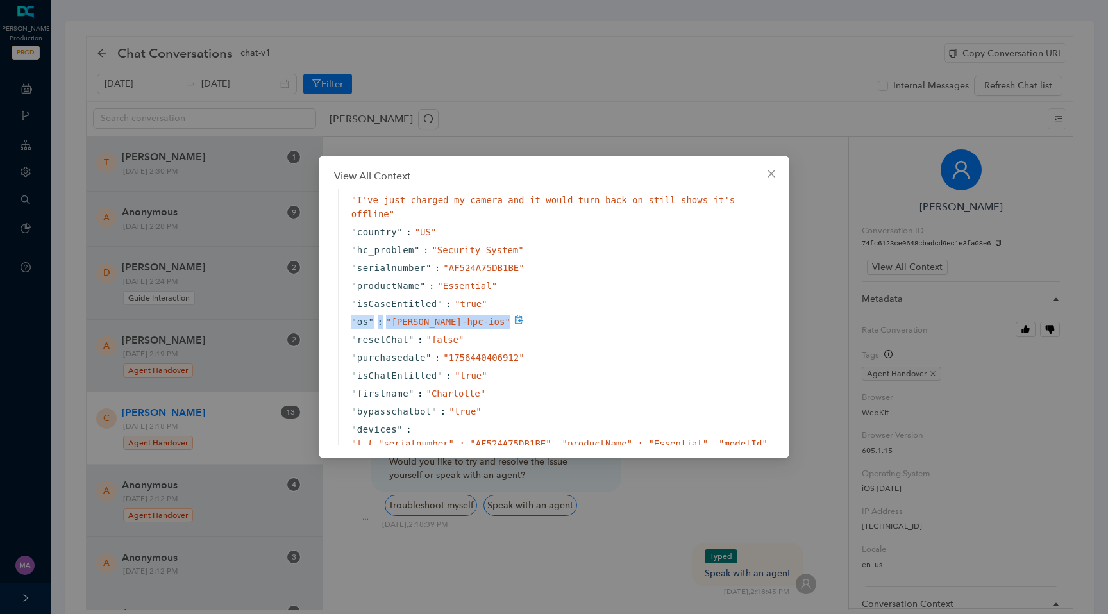
click at [496, 331] on div "" os " : " arlo-hpc-ios "" at bounding box center [557, 322] width 439 height 18
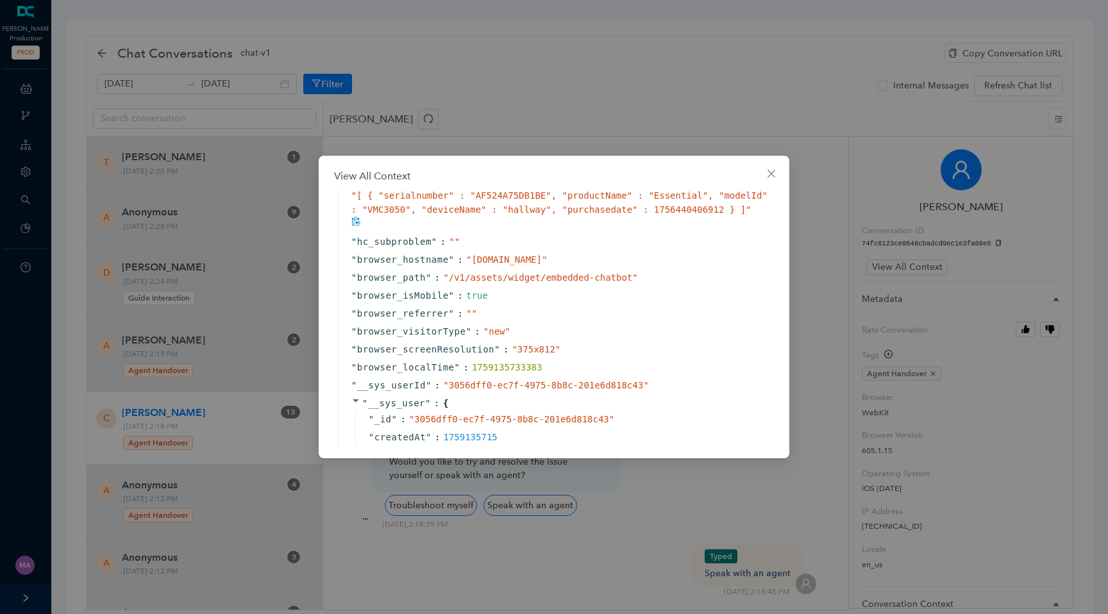
scroll to position [483, 1]
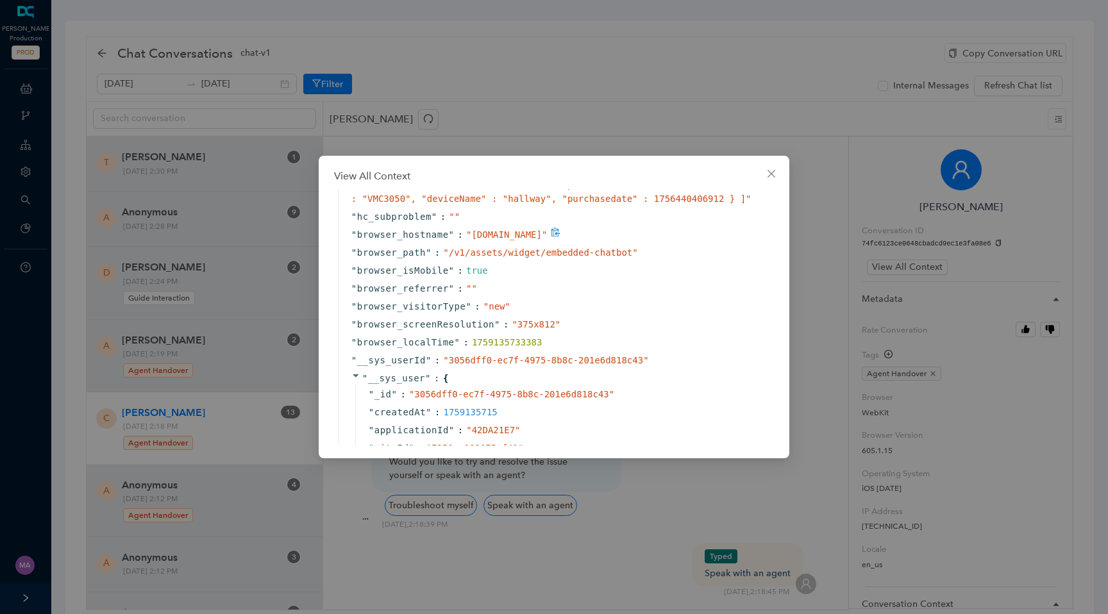
drag, startPoint x: 470, startPoint y: 254, endPoint x: 578, endPoint y: 251, distance: 107.8
click at [547, 242] on div "" cdn.deepconverse.com "" at bounding box center [506, 235] width 81 height 14
click at [770, 176] on icon "close" at bounding box center [771, 174] width 10 height 10
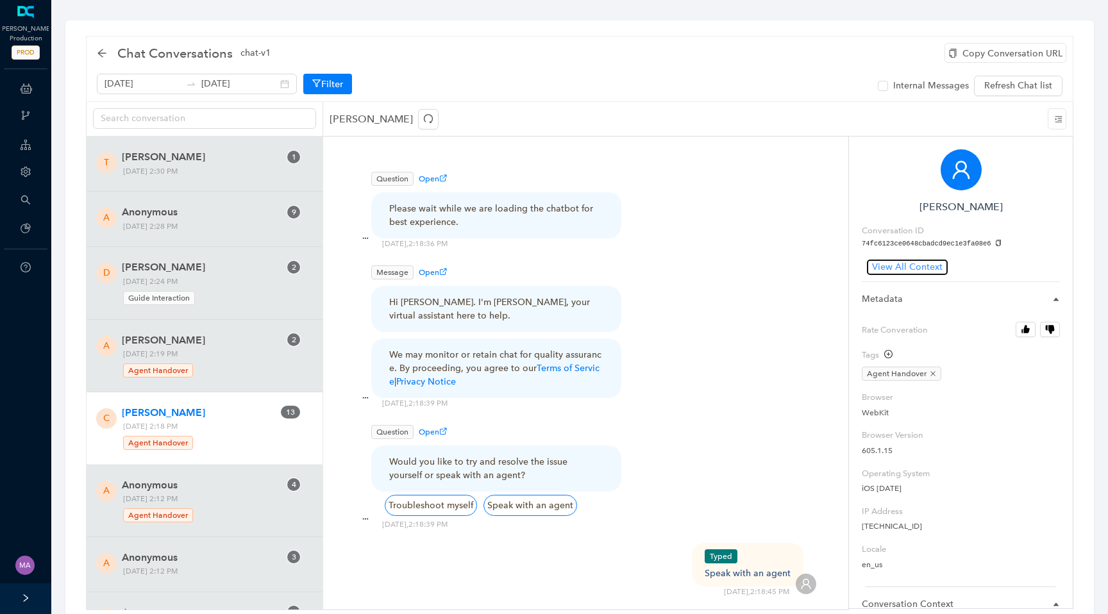
click at [910, 267] on span "View All Context" at bounding box center [907, 267] width 71 height 14
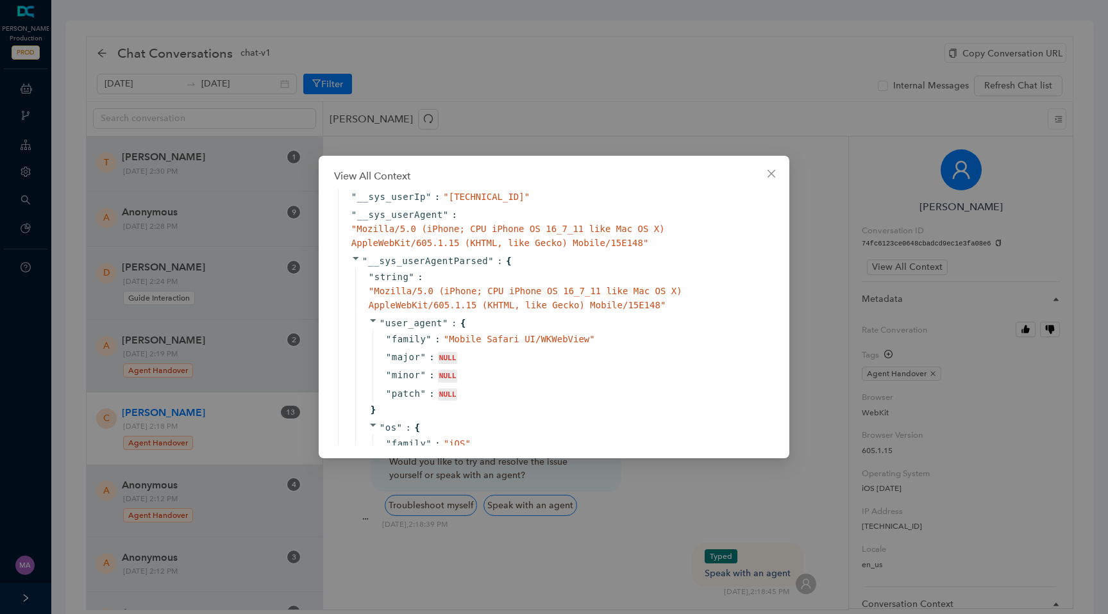
scroll to position [0, 0]
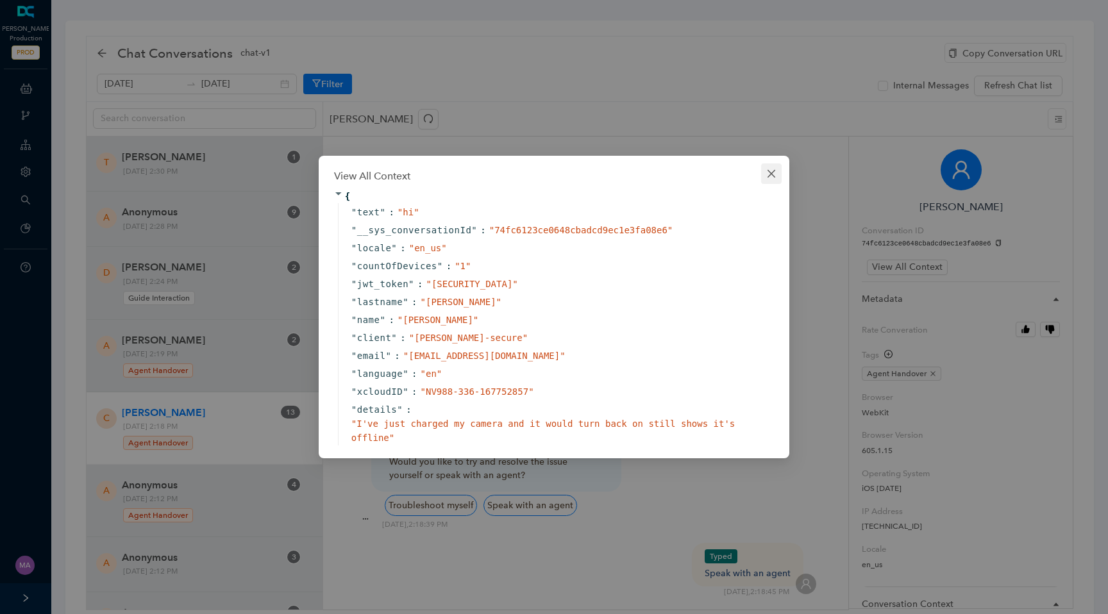
click at [772, 171] on icon "close" at bounding box center [771, 174] width 10 height 10
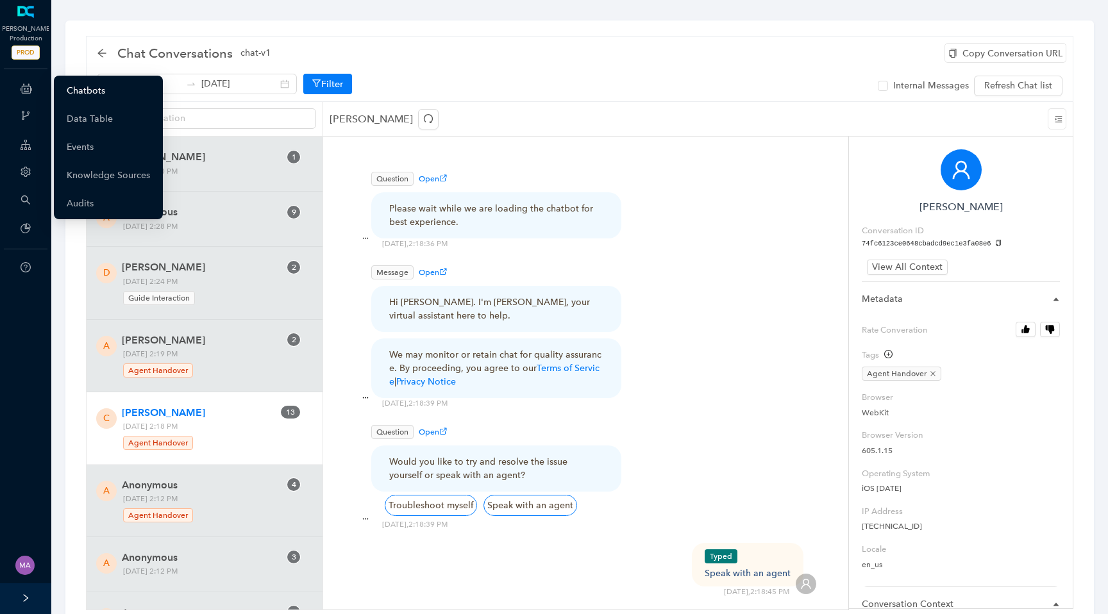
click at [85, 94] on link "Chatbots" at bounding box center [86, 91] width 38 height 26
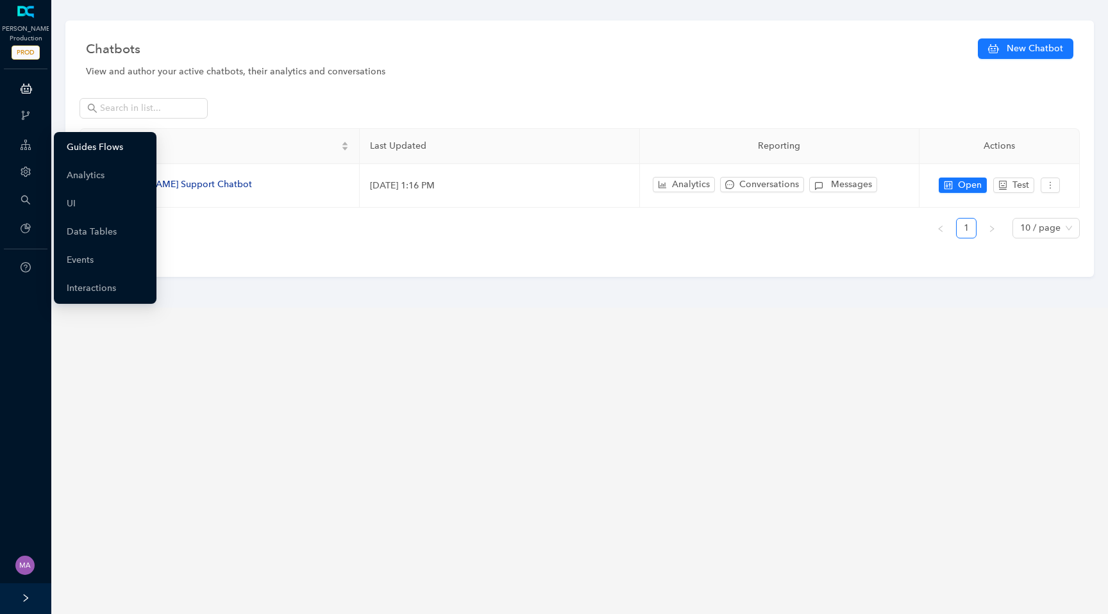
click at [80, 156] on link "Guides Flows" at bounding box center [95, 148] width 56 height 26
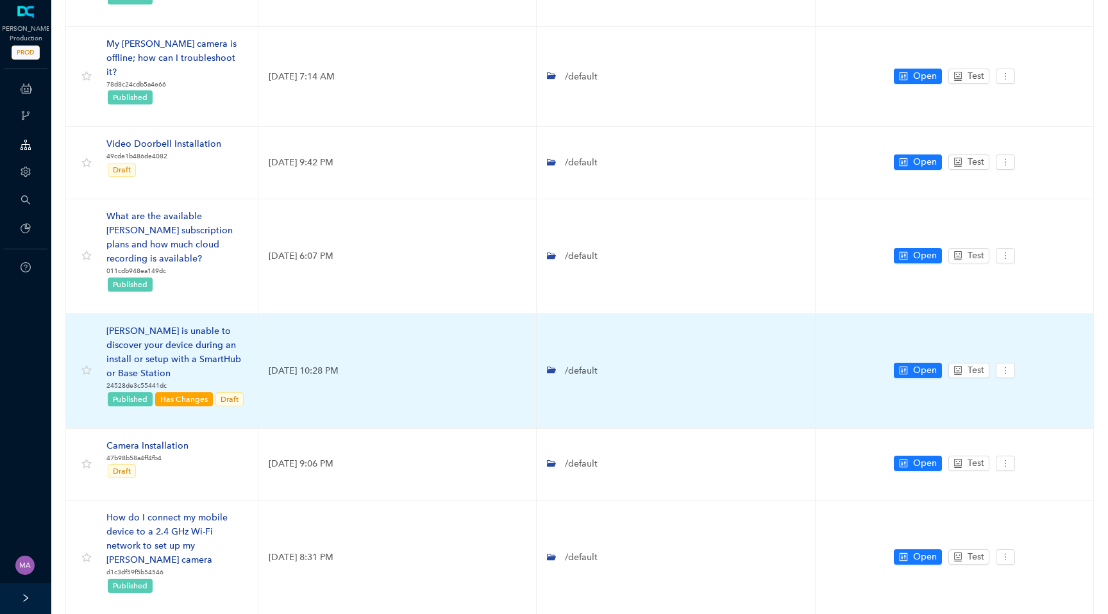
scroll to position [480, 0]
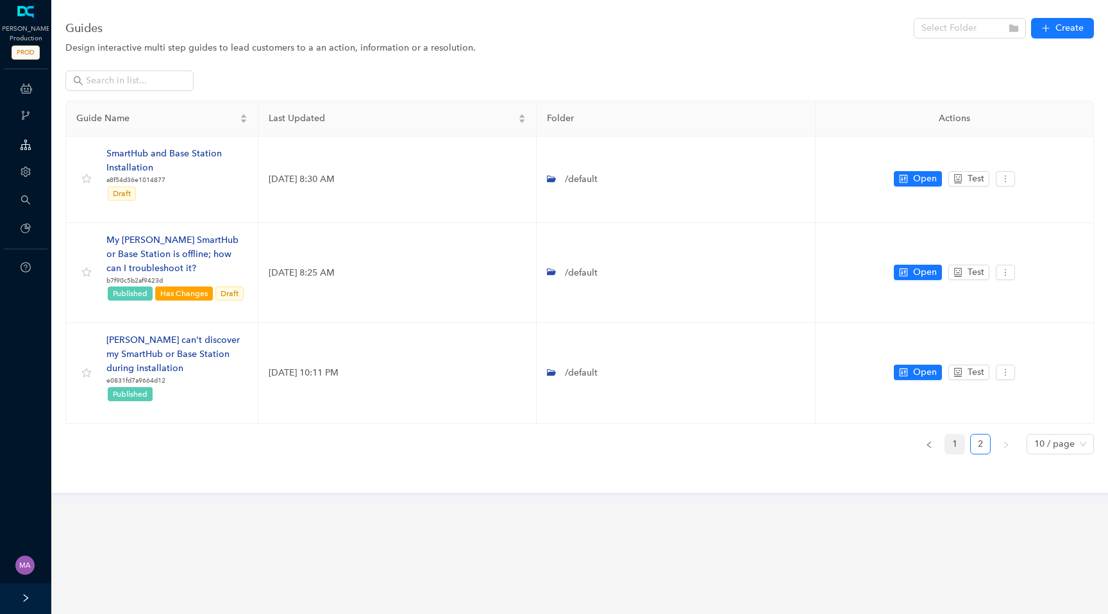
click at [956, 435] on link "1" at bounding box center [954, 444] width 19 height 19
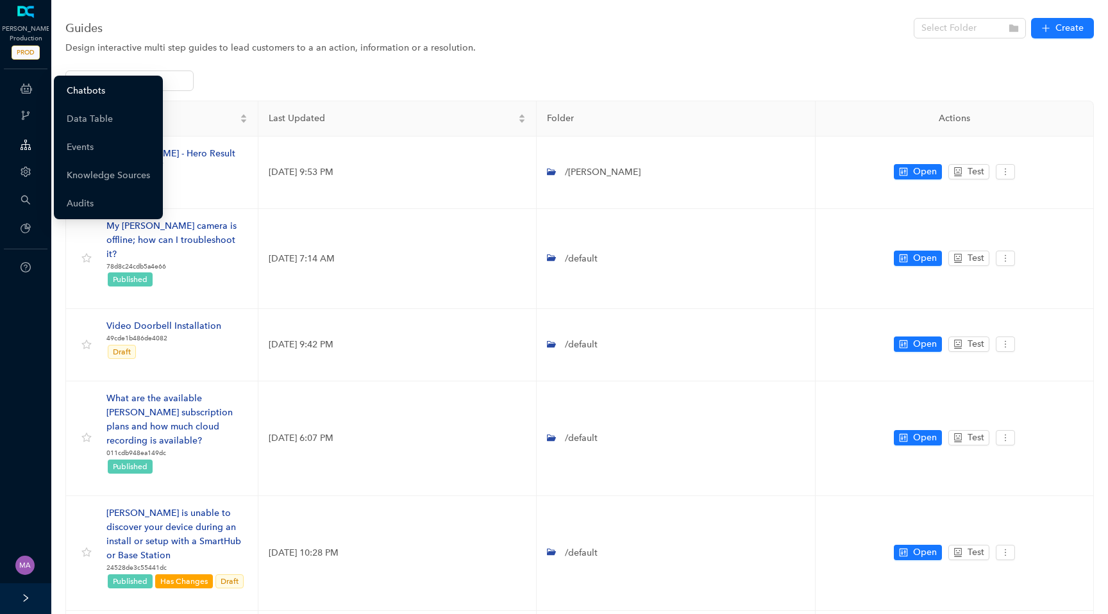
click at [101, 97] on link "Chatbots" at bounding box center [86, 91] width 38 height 26
